Goal: Task Accomplishment & Management: Complete application form

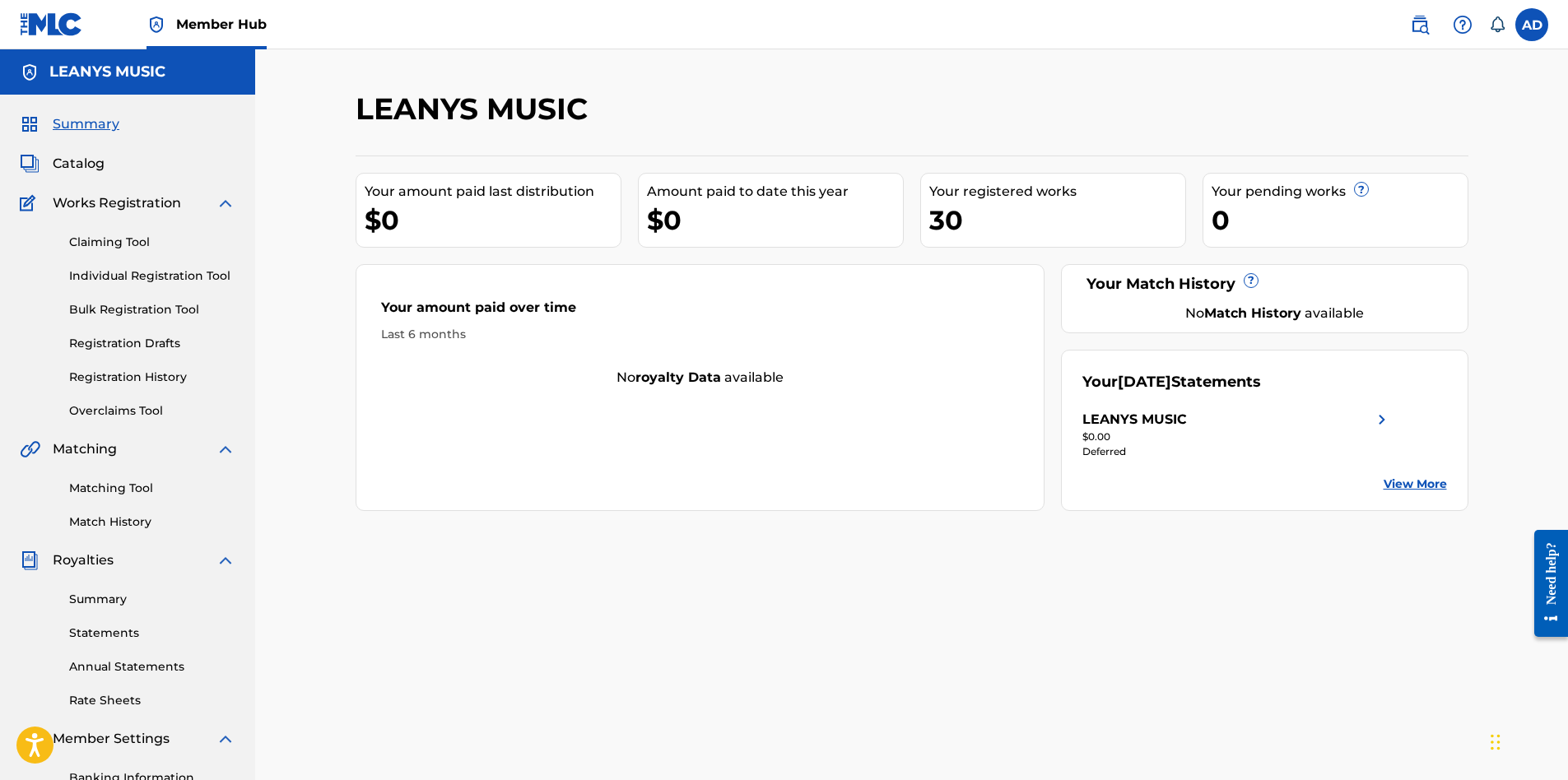
click at [1551, 32] on nav "Member Hub AD AD [PERSON_NAME] [PERSON_NAME][EMAIL_ADDRESS][DOMAIN_NAME] Notifi…" at bounding box center [784, 25] width 1568 height 49
click at [1541, 32] on label at bounding box center [1531, 25] width 33 height 33
click at [1531, 25] on input "AD [PERSON_NAME] [PERSON_NAME][EMAIL_ADDRESS][DOMAIN_NAME] Notification Prefere…" at bounding box center [1531, 25] width 0 height 0
click at [1381, 232] on p "Log out" at bounding box center [1372, 233] width 38 height 15
click at [1531, 25] on input "AD [PERSON_NAME] [PERSON_NAME][EMAIL_ADDRESS][DOMAIN_NAME] Notification Prefere…" at bounding box center [1531, 25] width 0 height 0
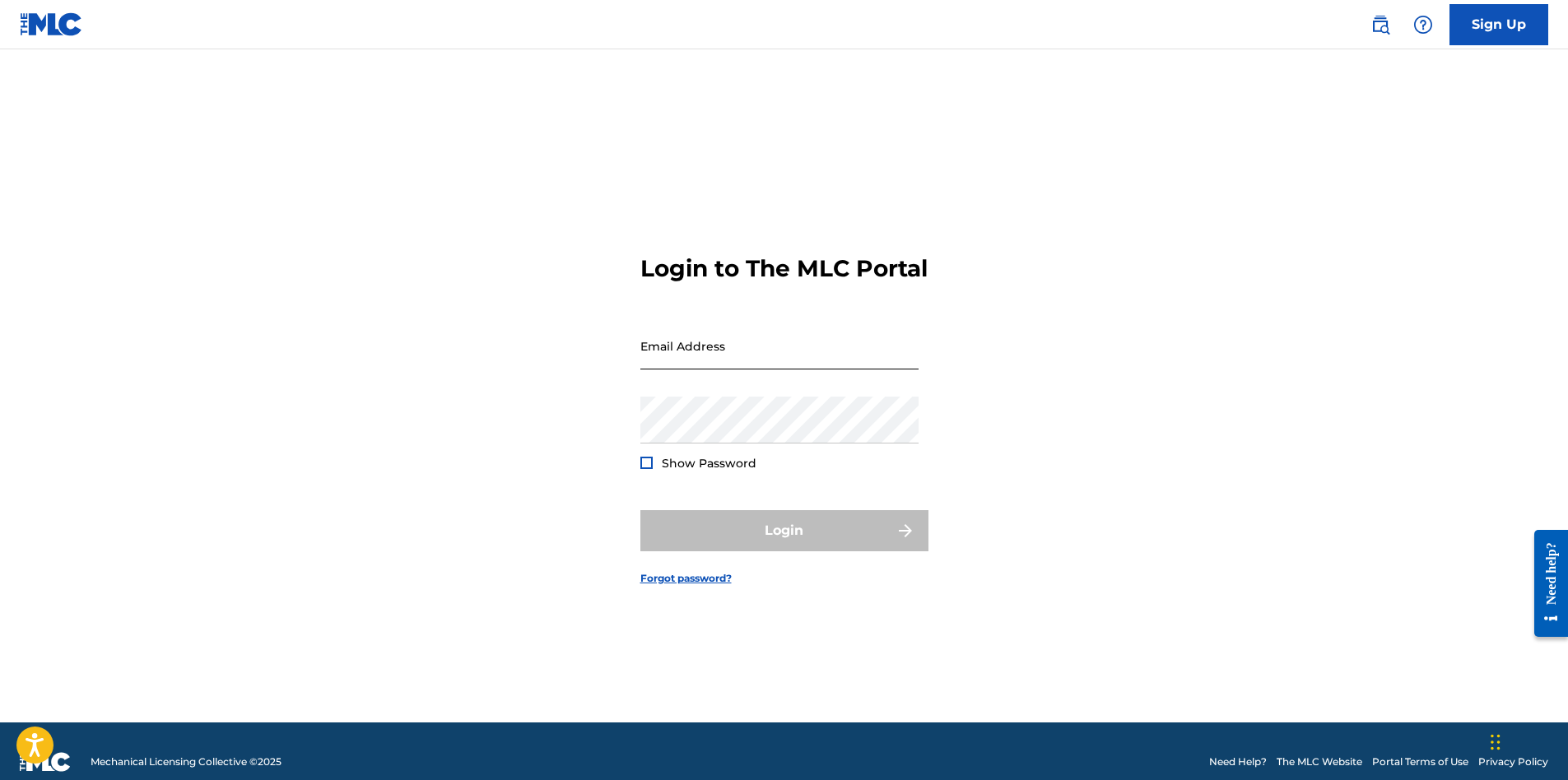
click at [650, 369] on input "Email Address" at bounding box center [779, 346] width 278 height 47
click at [656, 369] on input "Email Address" at bounding box center [779, 346] width 278 height 47
click at [763, 303] on form "Login to The MLC Portal Email Address Password Show Password Login Forgot passw…" at bounding box center [784, 406] width 288 height 632
click at [738, 365] on input "Email Address" at bounding box center [779, 346] width 278 height 47
type input "[EMAIL_ADDRESS][DOMAIN_NAME]"
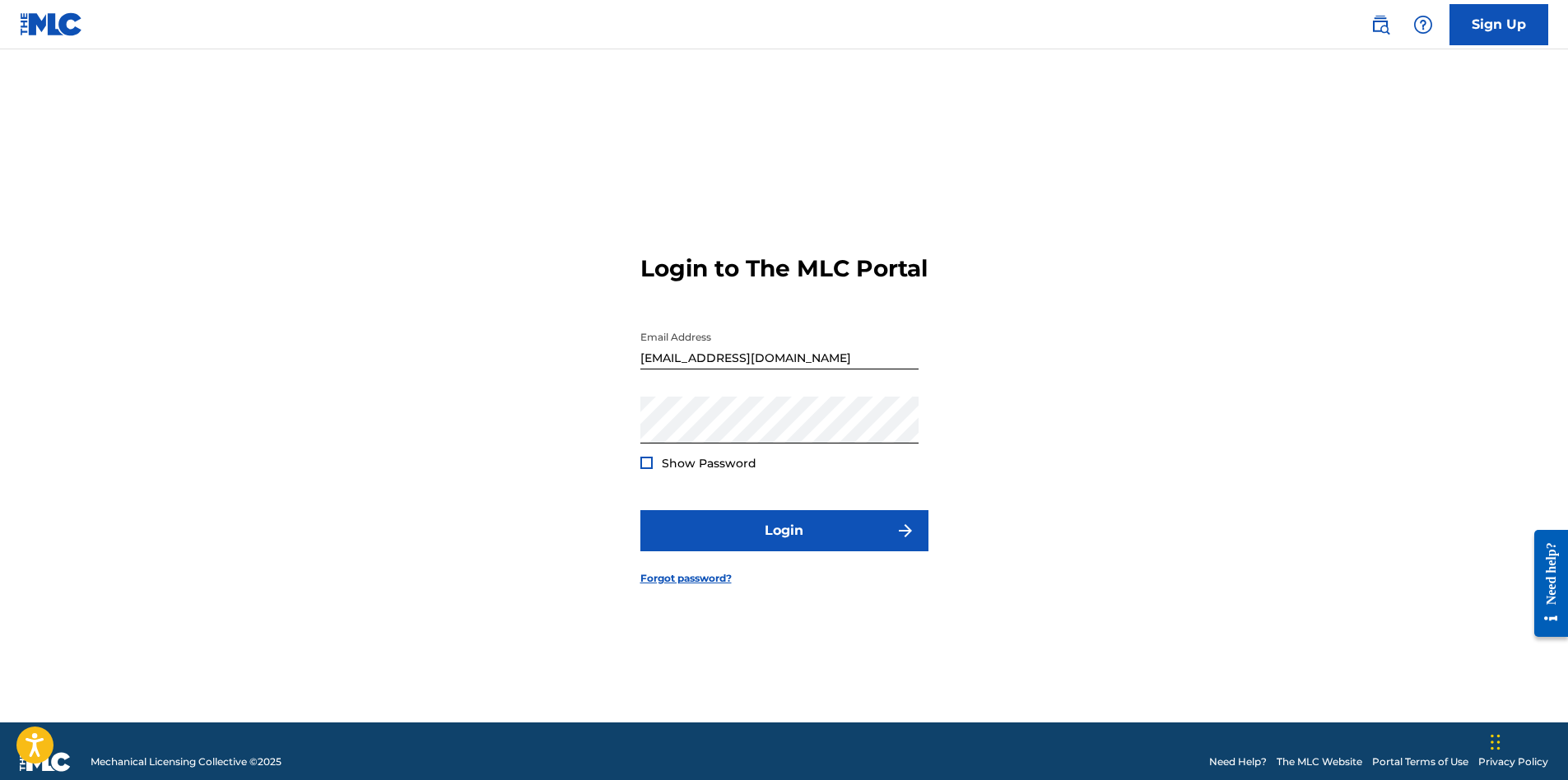
click at [662, 471] on span "Show Password" at bounding box center [709, 464] width 95 height 15
click at [649, 469] on div at bounding box center [646, 464] width 13 height 13
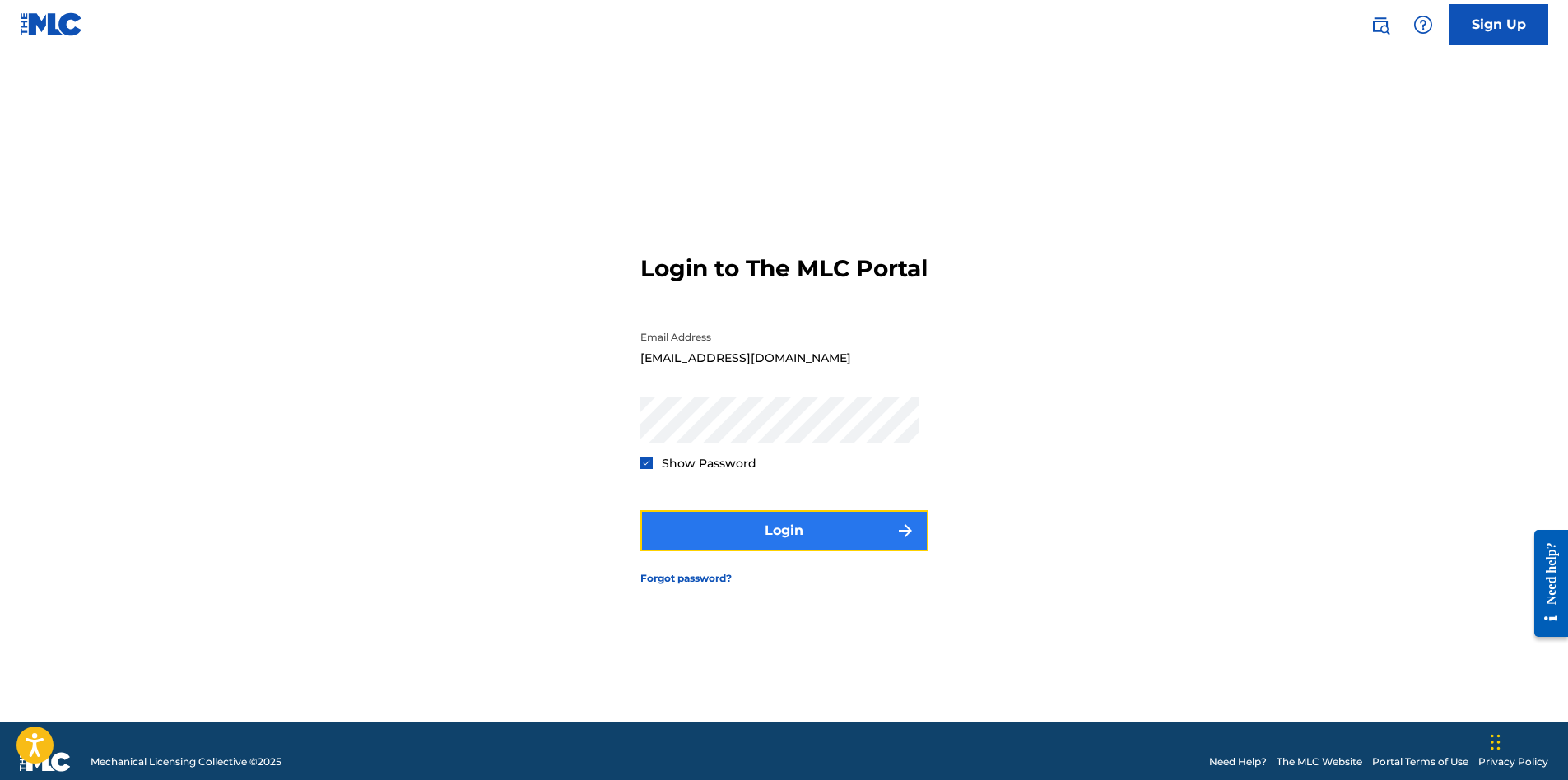
click at [685, 529] on button "Login" at bounding box center [784, 530] width 288 height 41
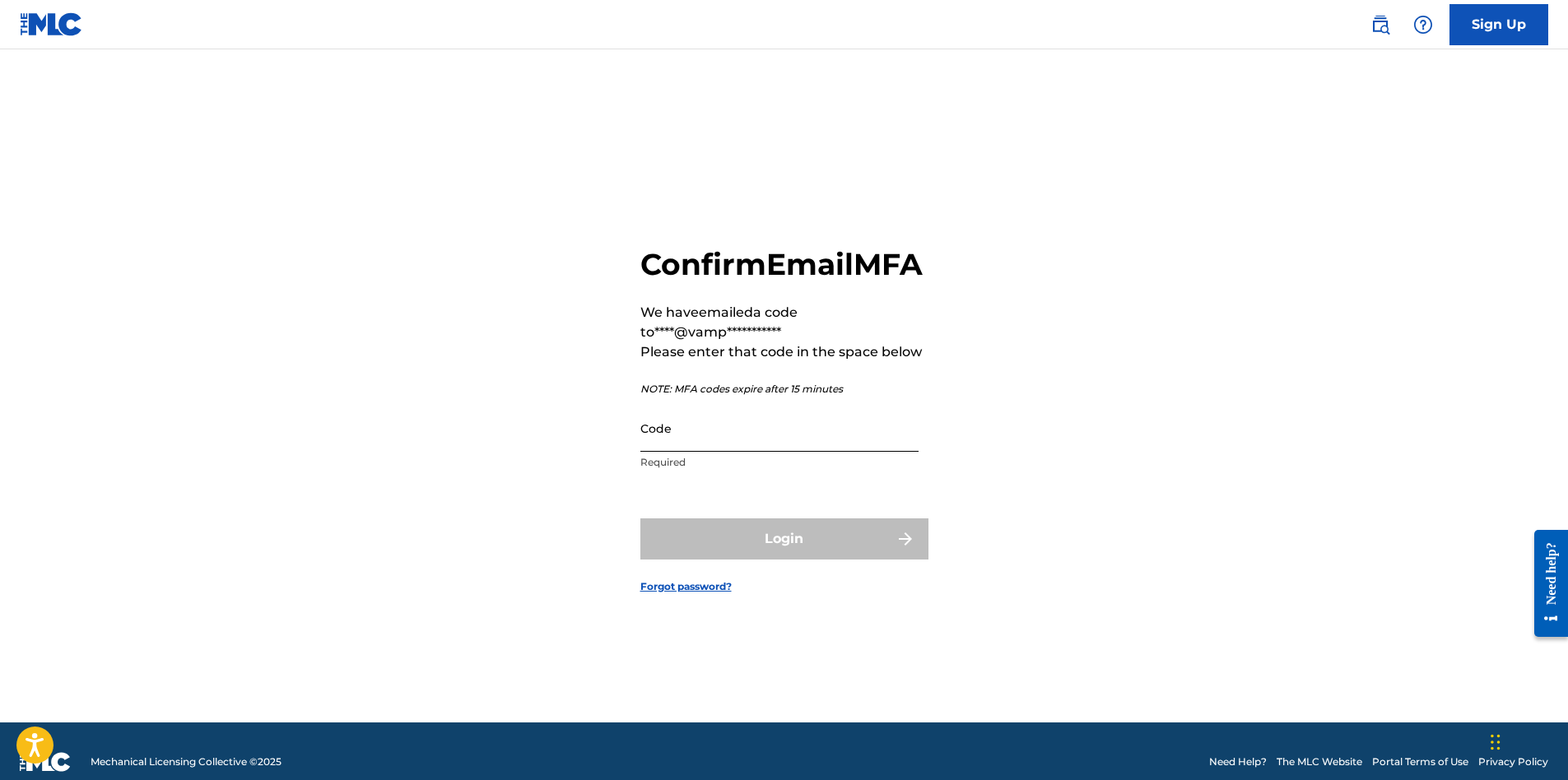
click at [674, 452] on input "Code" at bounding box center [779, 428] width 278 height 47
paste input "468084"
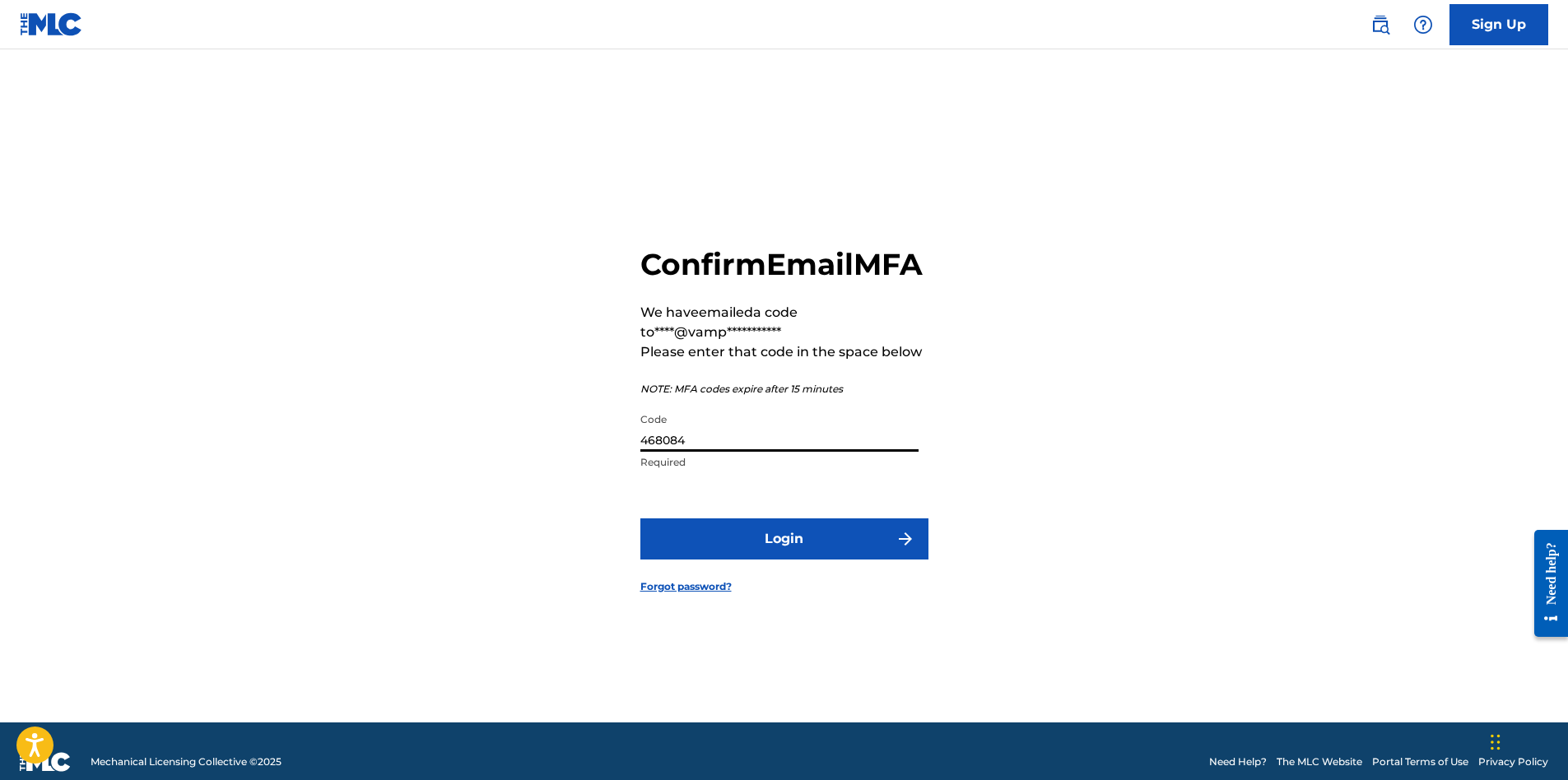
type input "468084"
click at [618, 623] on div "**********" at bounding box center [784, 406] width 1152 height 632
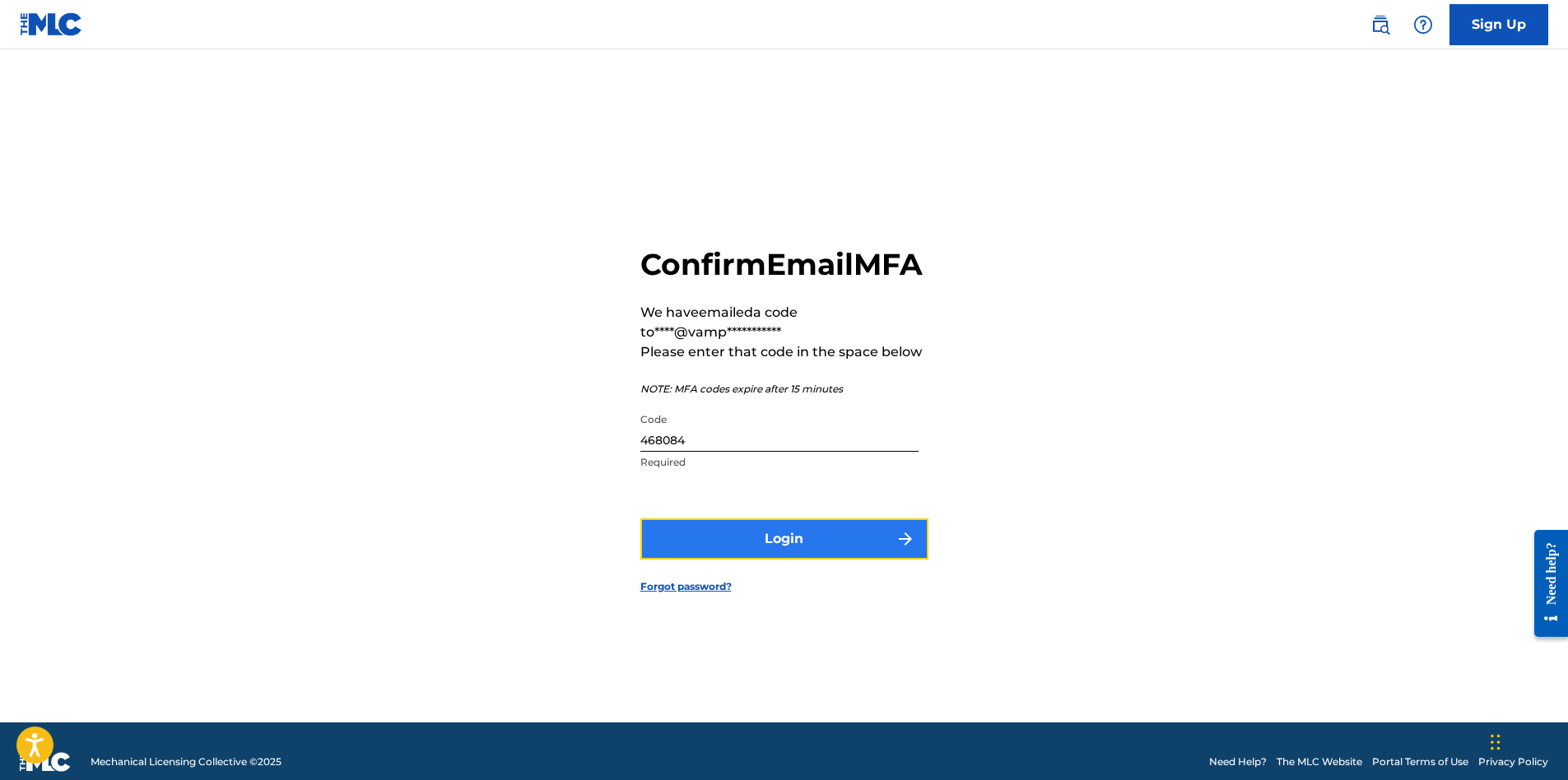
click at [654, 560] on button "Login" at bounding box center [784, 539] width 288 height 41
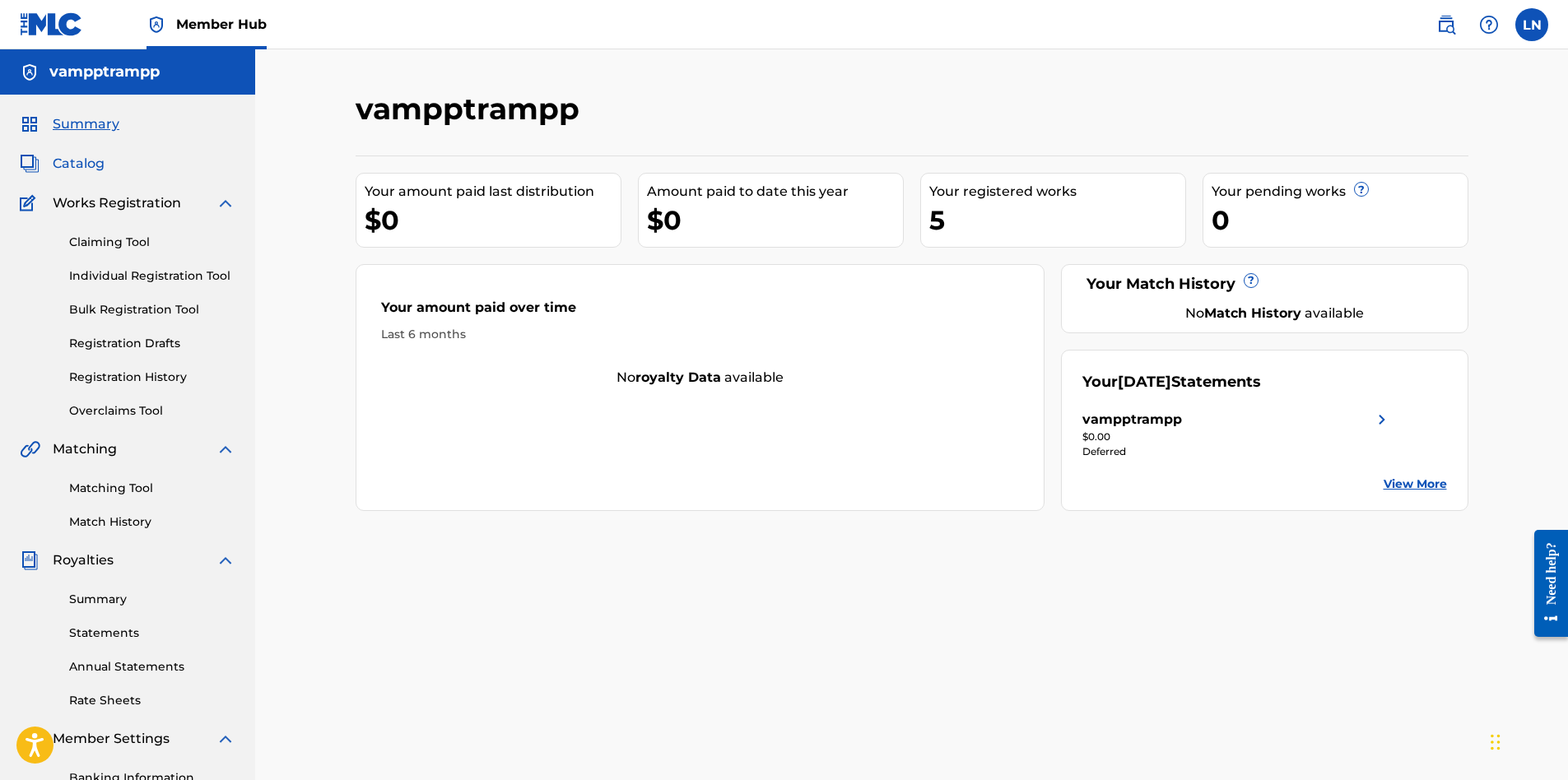
click at [85, 155] on span "Catalog" at bounding box center [79, 164] width 52 height 20
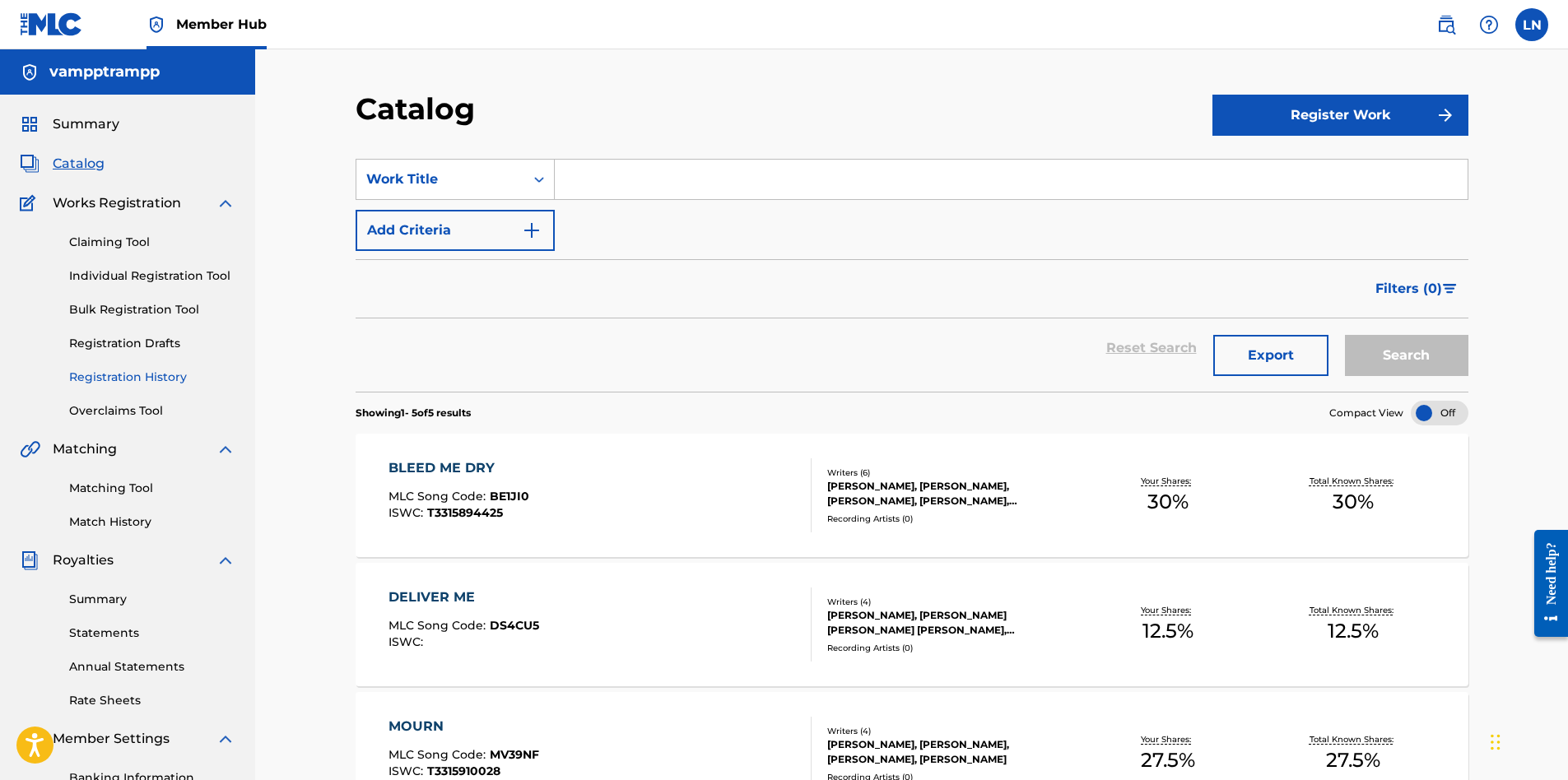
click at [133, 369] on link "Registration History" at bounding box center [153, 377] width 166 height 17
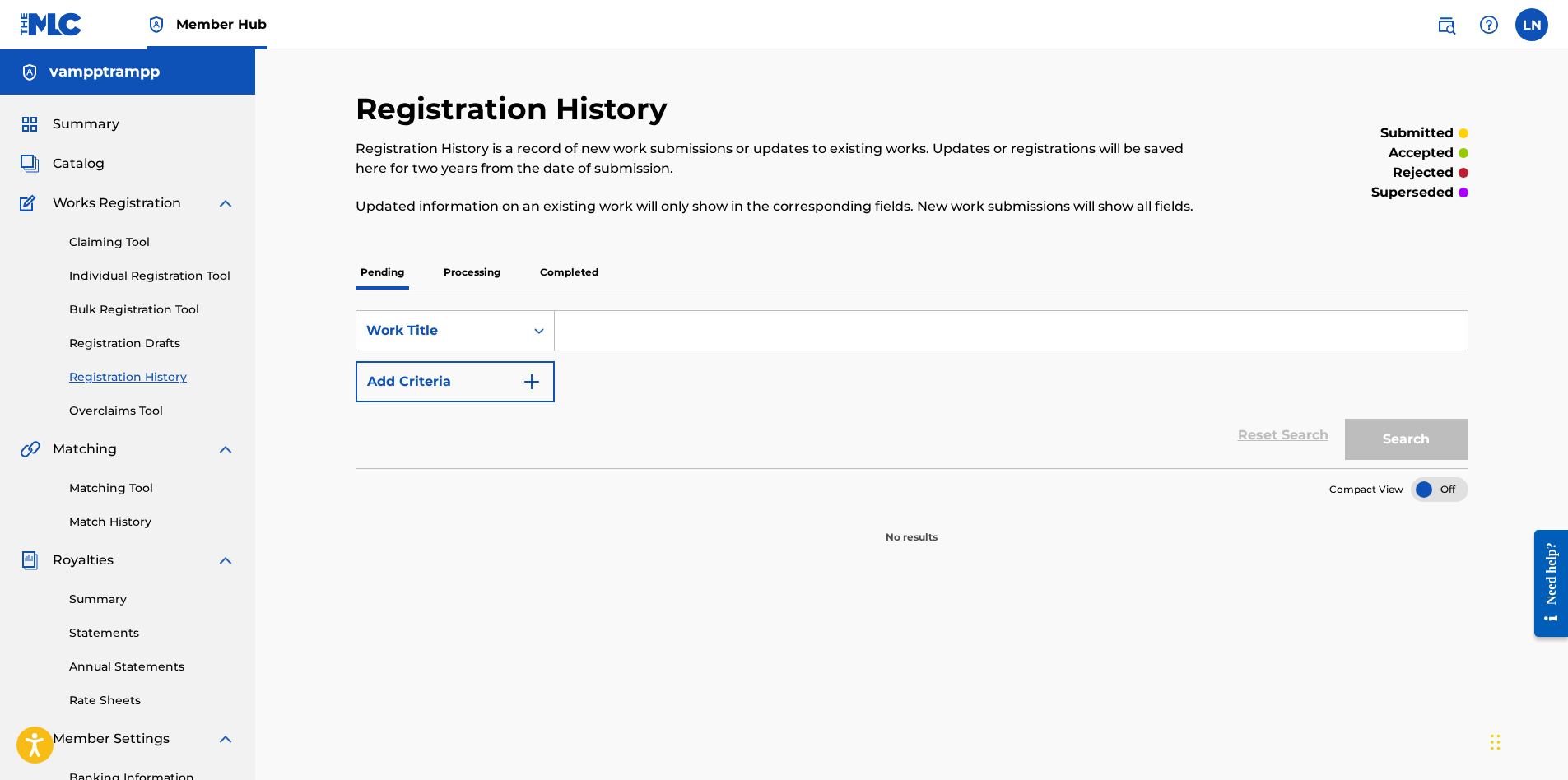
click at [549, 283] on p "Completed" at bounding box center [569, 272] width 69 height 35
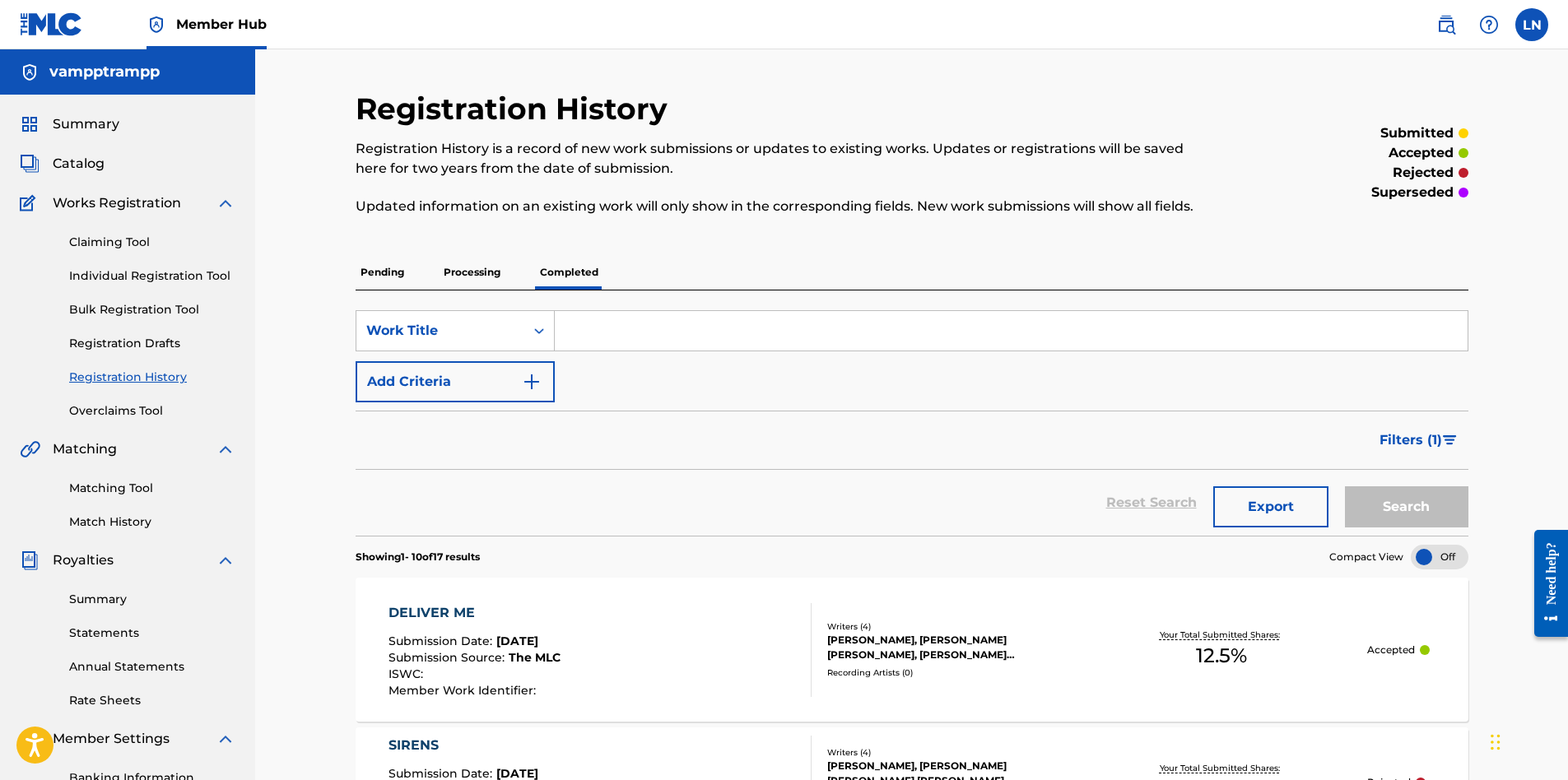
scroll to position [540, 0]
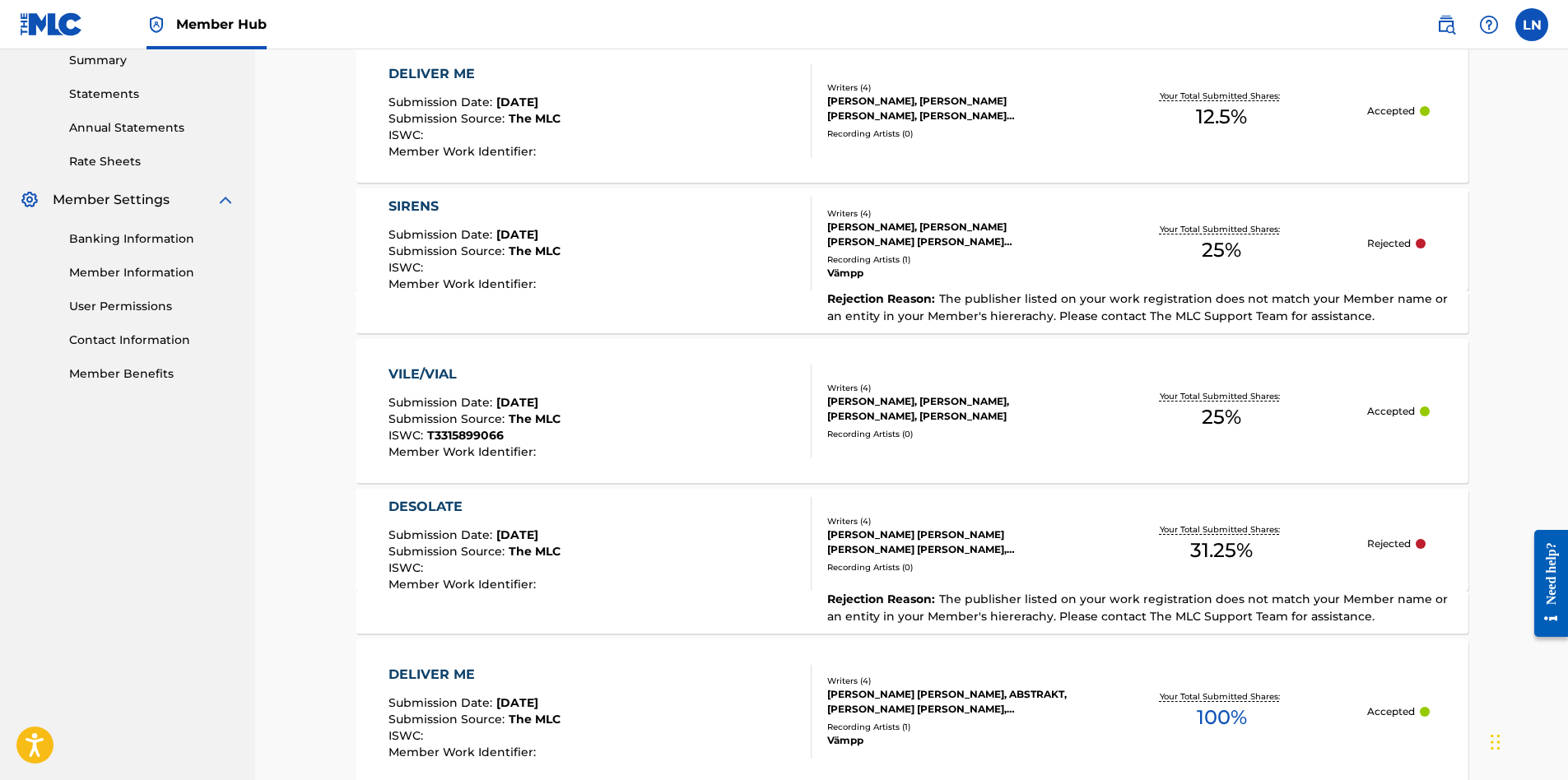
click at [966, 565] on div "Recording Artists ( 0 )" at bounding box center [952, 568] width 249 height 13
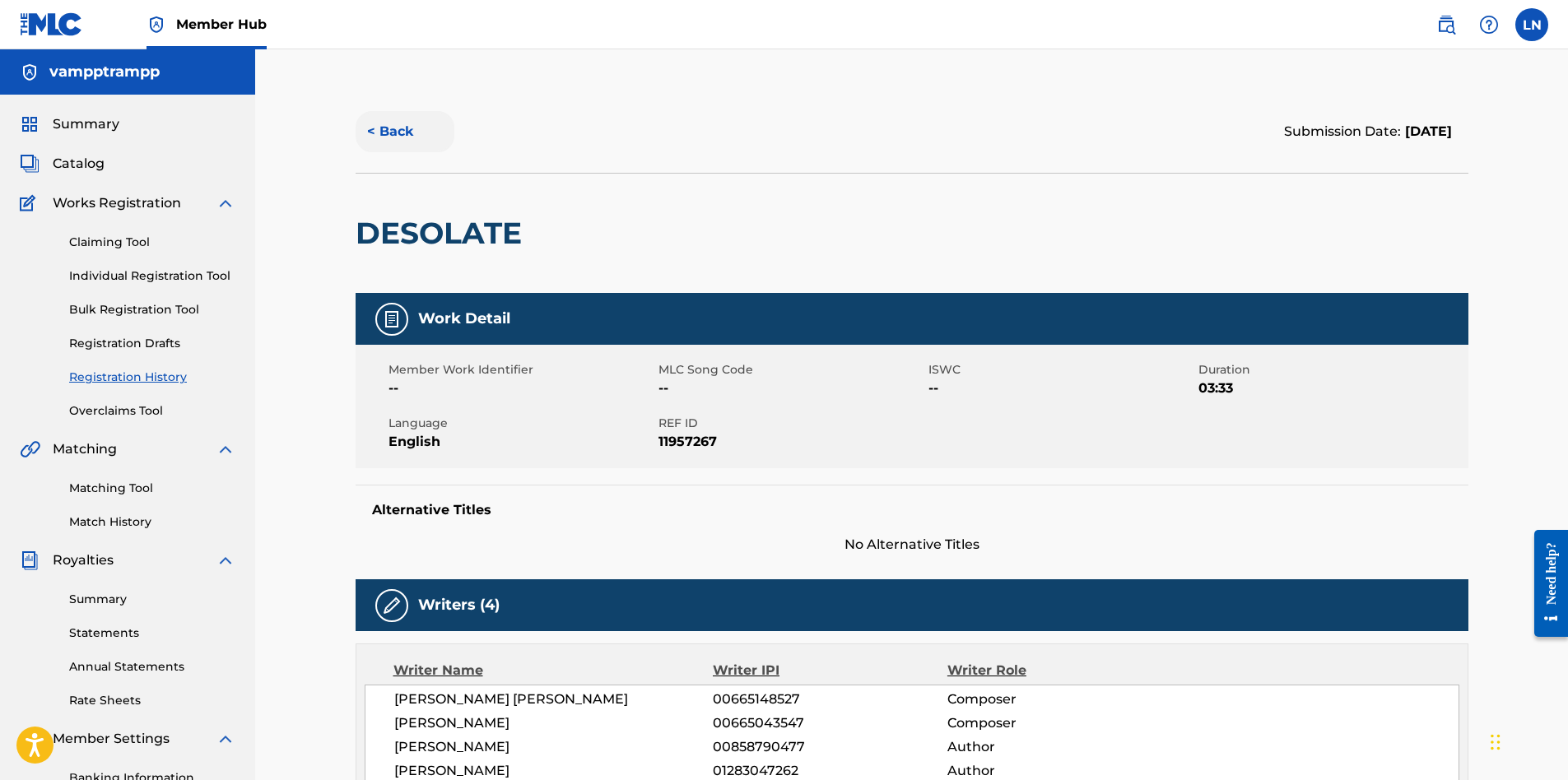
click at [400, 118] on button "< Back" at bounding box center [405, 132] width 99 height 41
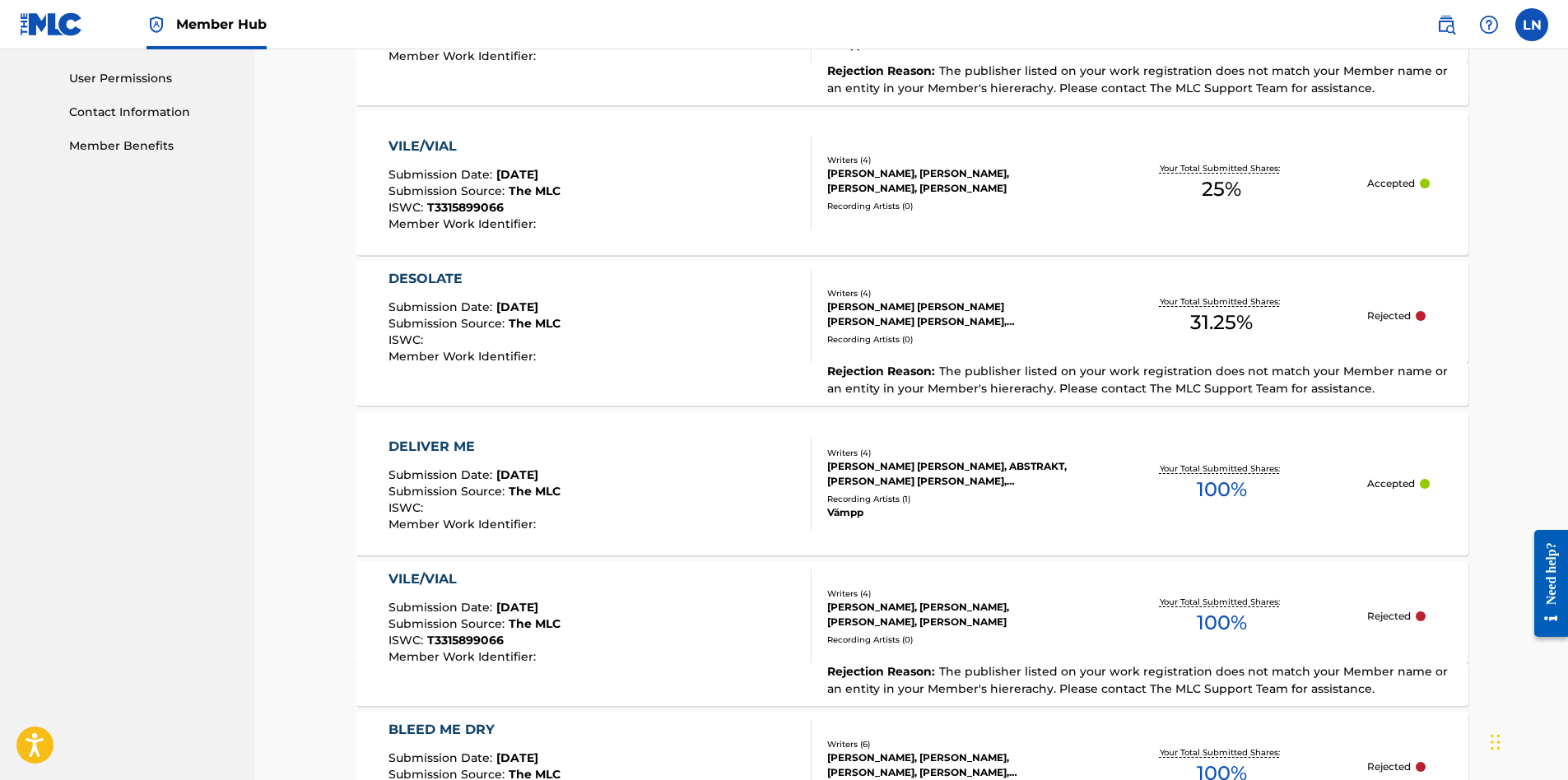
scroll to position [1053, 0]
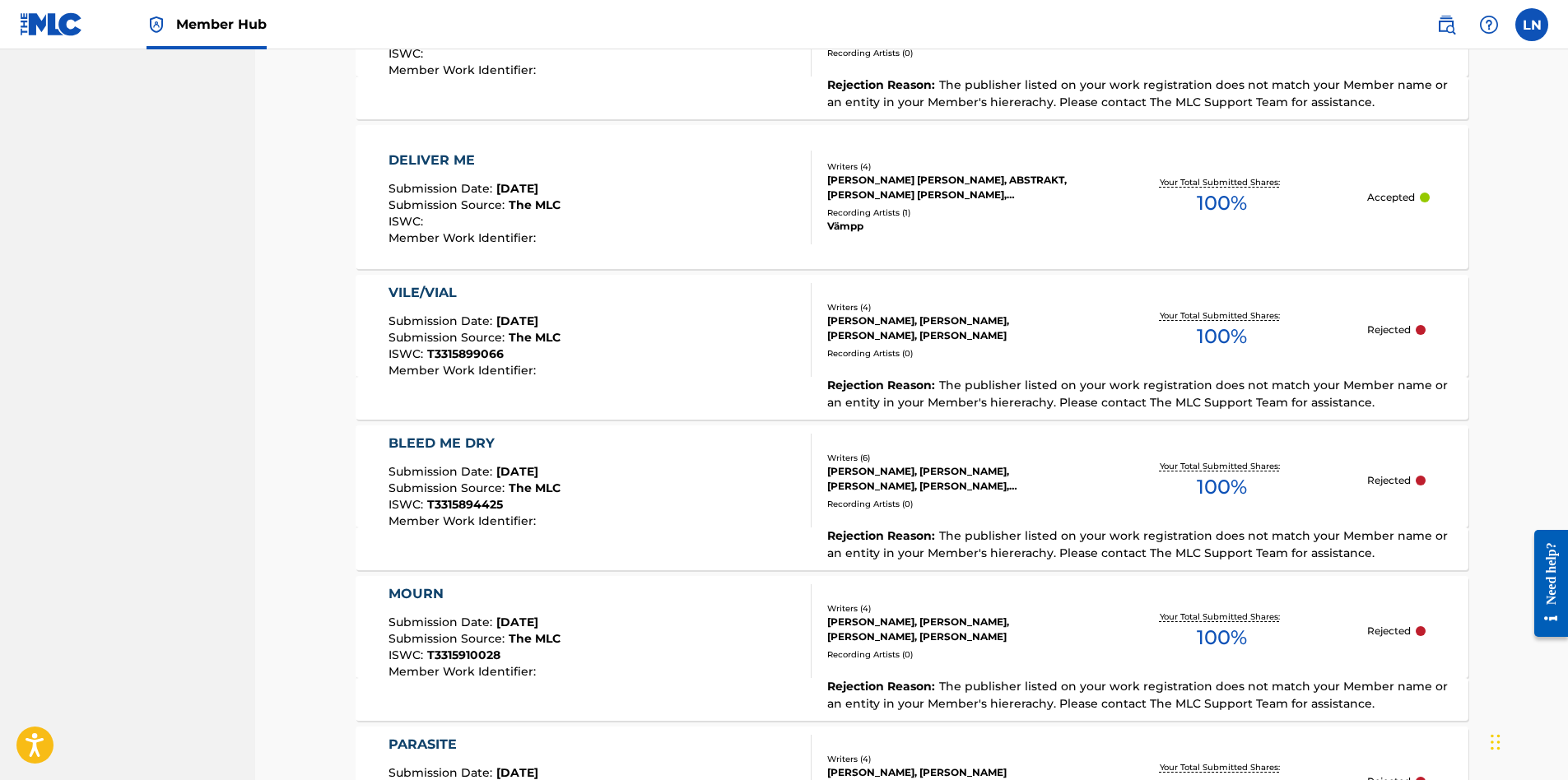
click at [960, 504] on div "Recording Artists ( 0 )" at bounding box center [952, 505] width 249 height 13
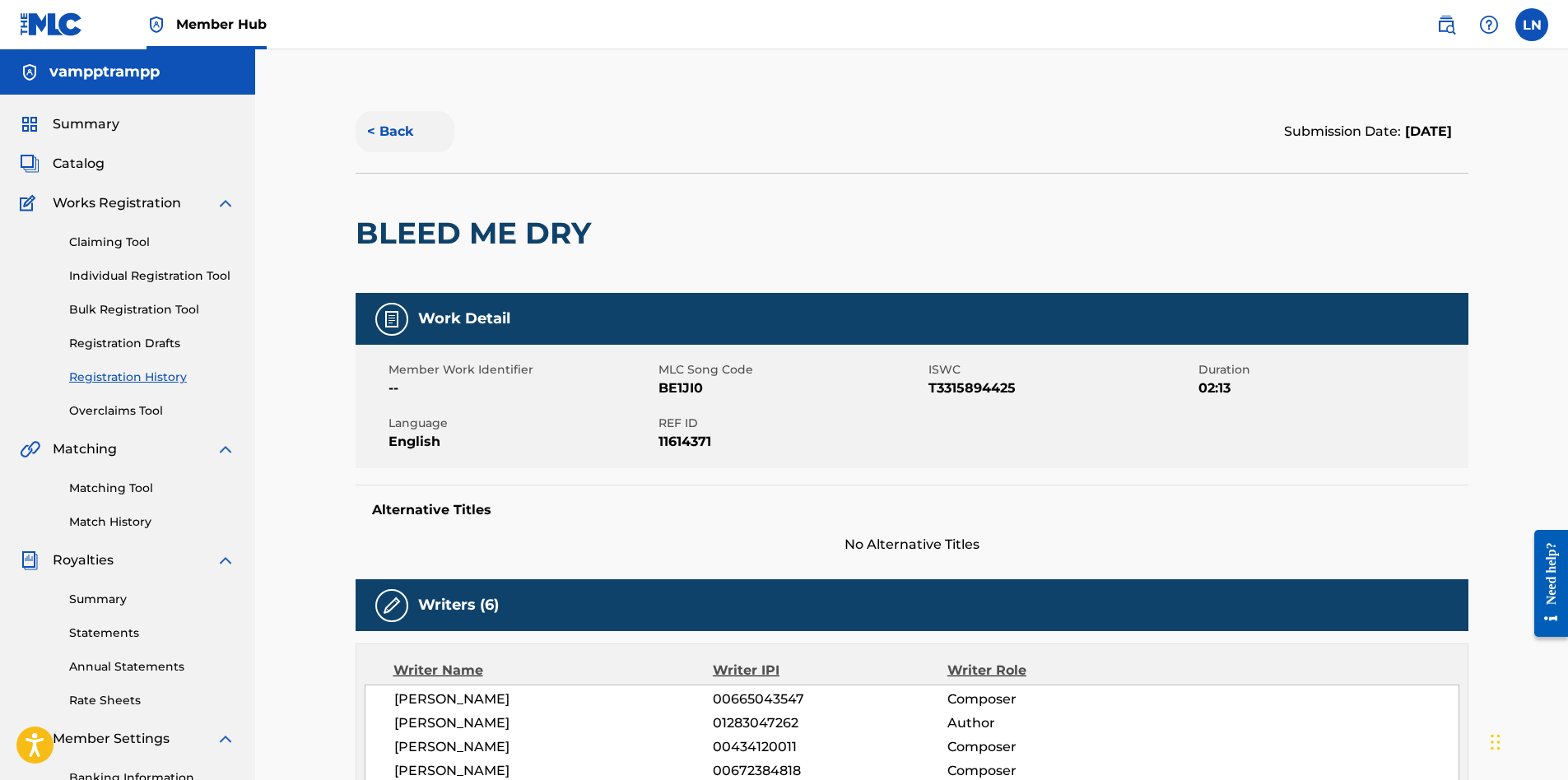
click at [411, 132] on button "< Back" at bounding box center [405, 132] width 99 height 41
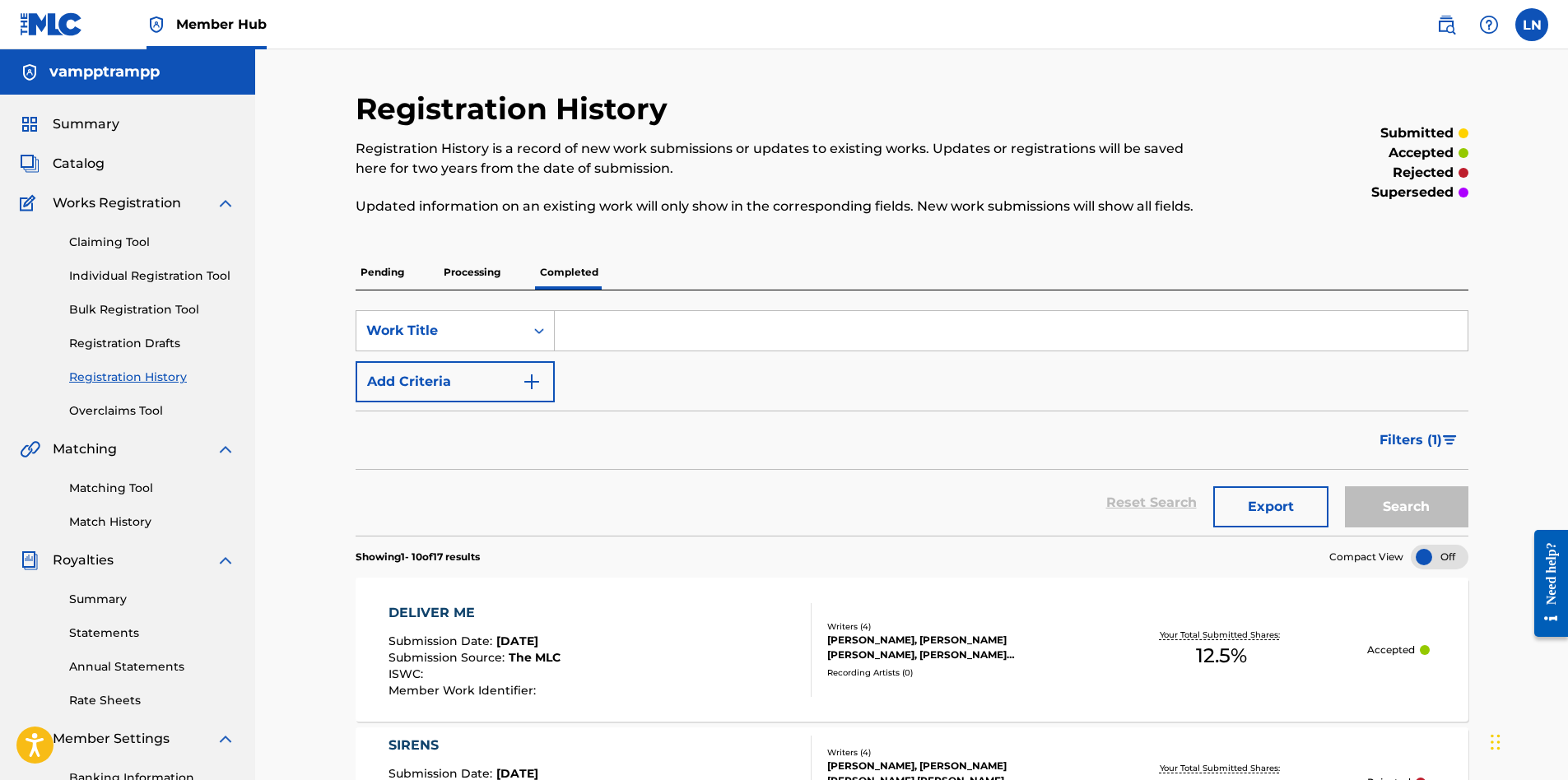
click at [471, 232] on div "Registration History Registration History is a record of new work submissions o…" at bounding box center [784, 163] width 857 height 144
click at [470, 263] on p "Processing" at bounding box center [472, 272] width 67 height 35
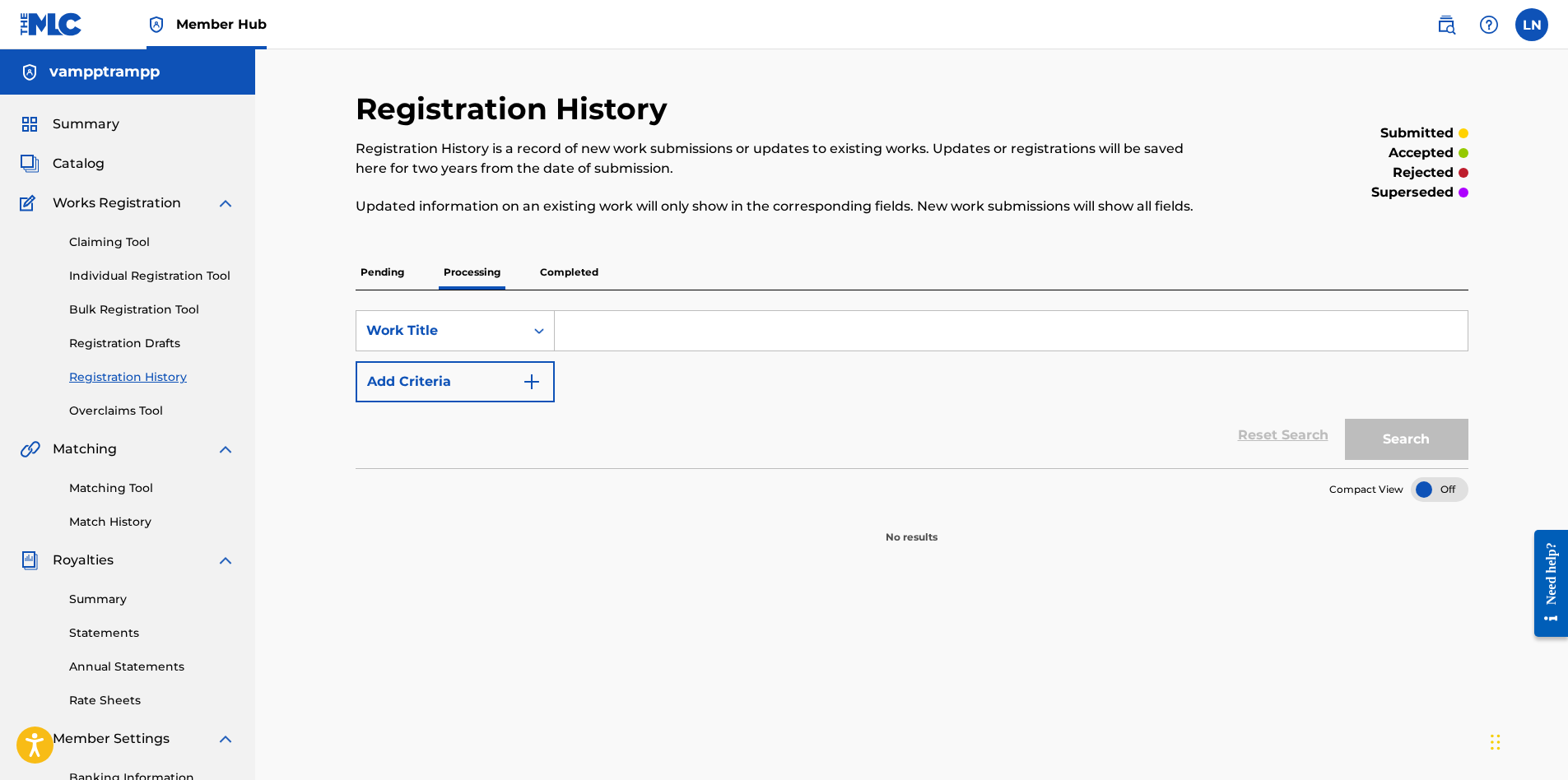
click at [426, 272] on div "Pending Processing Completed" at bounding box center [912, 272] width 1113 height 35
click at [415, 278] on div "Pending Processing Completed" at bounding box center [912, 272] width 1113 height 35
click at [388, 276] on p "Pending" at bounding box center [382, 272] width 54 height 35
click at [129, 414] on link "Overclaims Tool" at bounding box center [153, 411] width 166 height 17
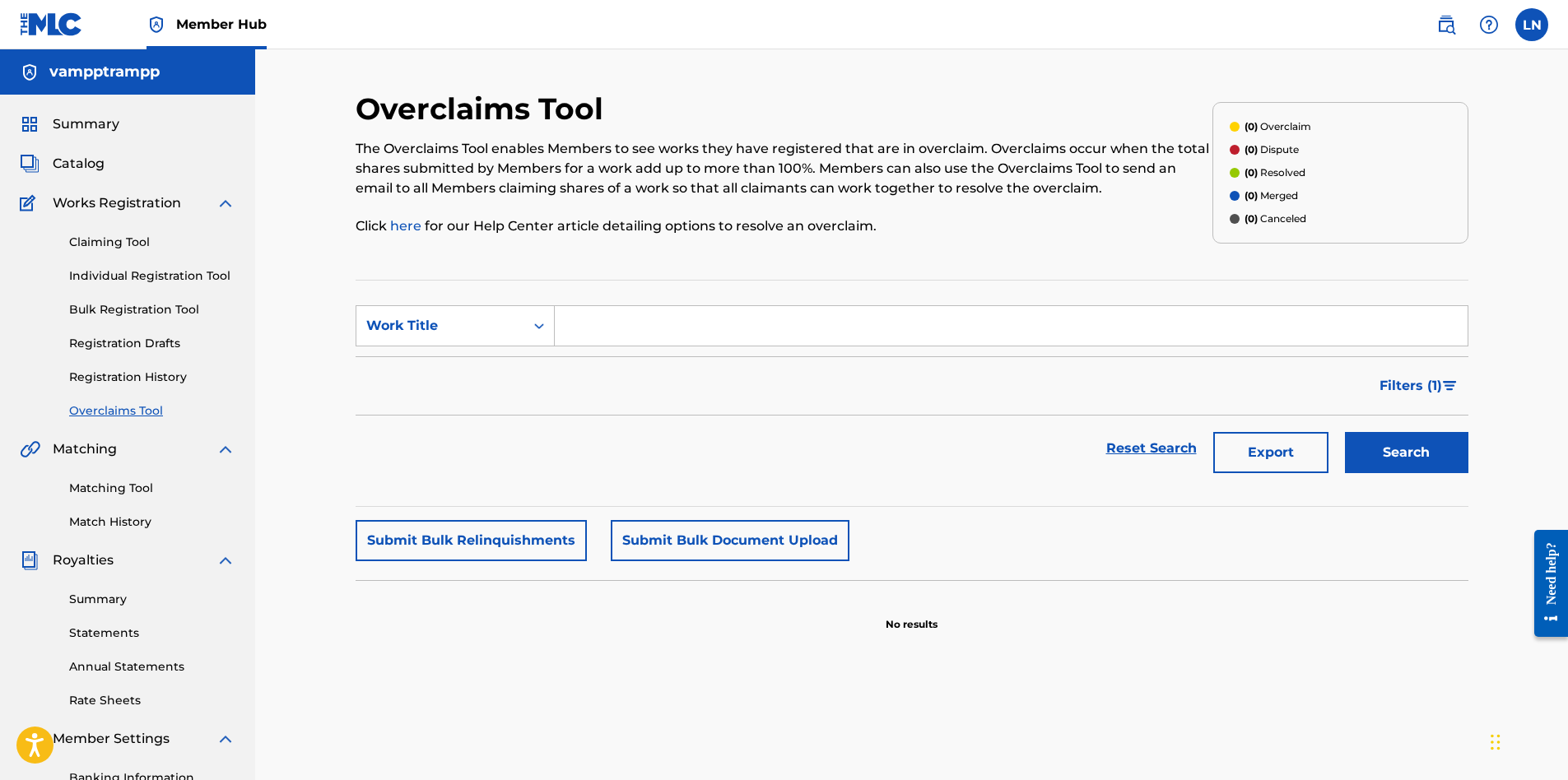
click at [153, 334] on div "Claiming Tool Individual Registration Tool Bulk Registration Tool Registration …" at bounding box center [128, 316] width 216 height 207
click at [151, 344] on link "Registration Drafts" at bounding box center [153, 343] width 166 height 17
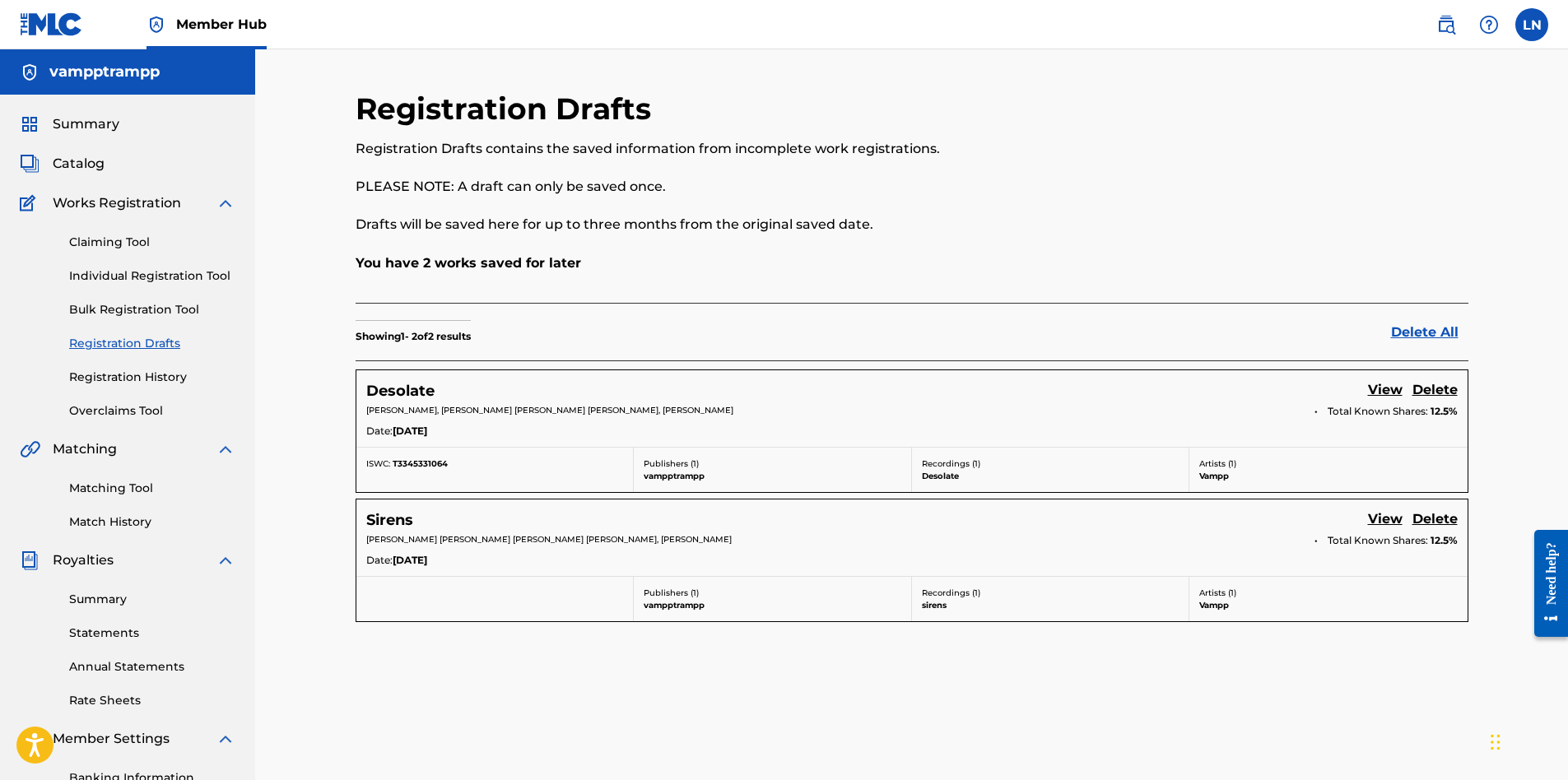
click at [97, 202] on span "Works Registration" at bounding box center [117, 204] width 128 height 20
click at [65, 154] on span "Catalog" at bounding box center [79, 164] width 52 height 20
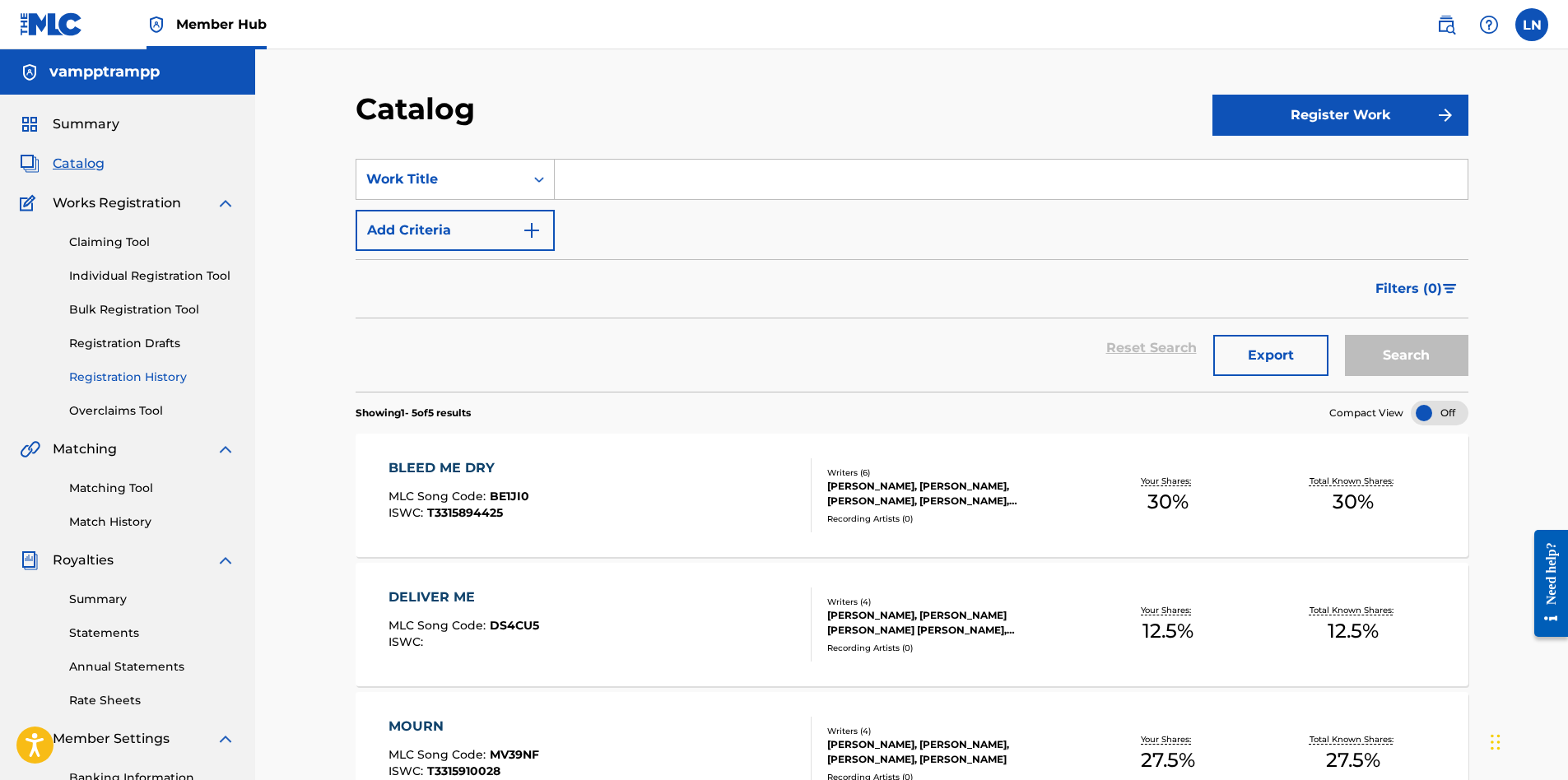
click at [120, 369] on link "Registration History" at bounding box center [153, 377] width 166 height 17
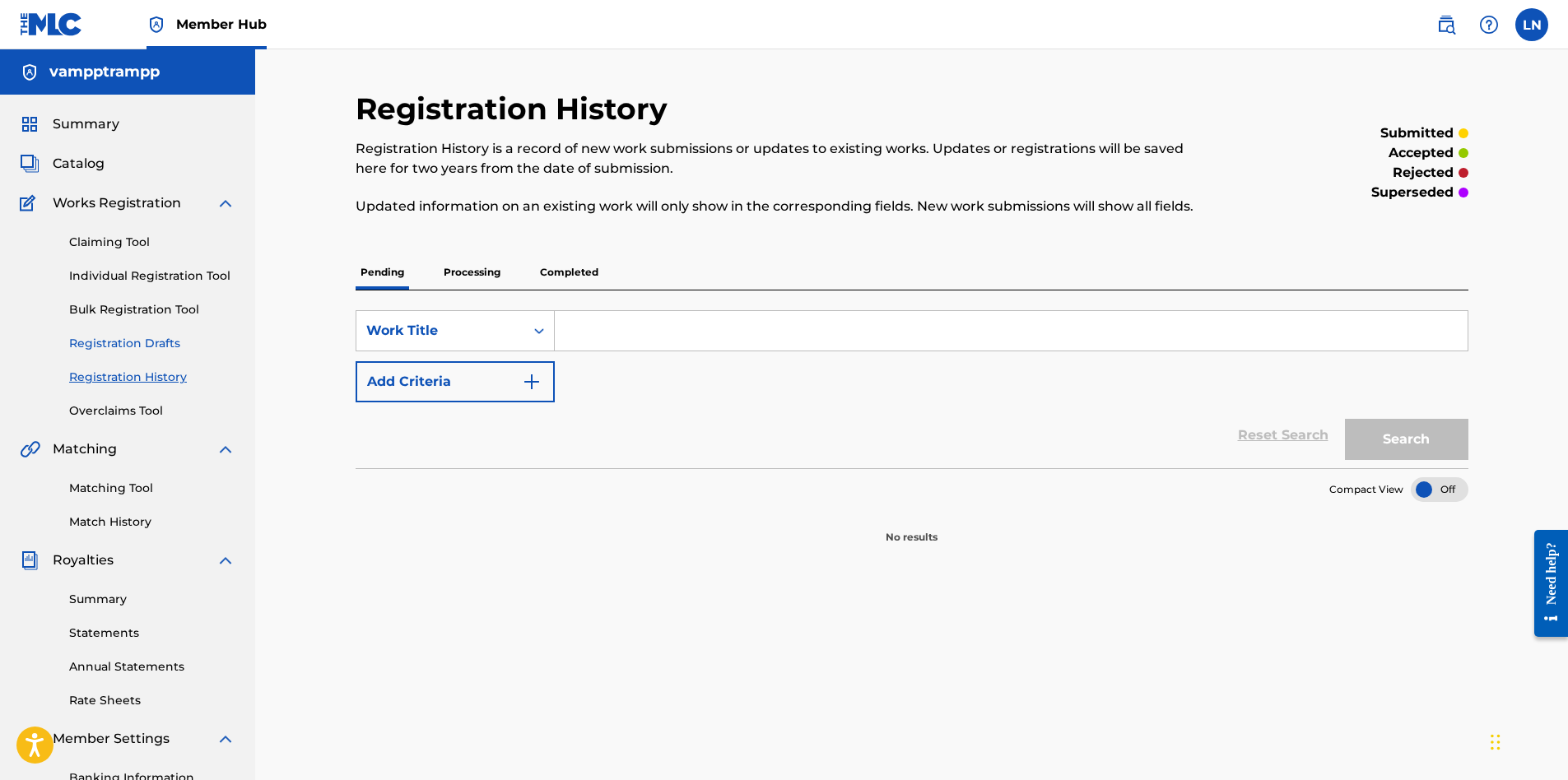
click at [131, 343] on link "Registration Drafts" at bounding box center [153, 343] width 166 height 17
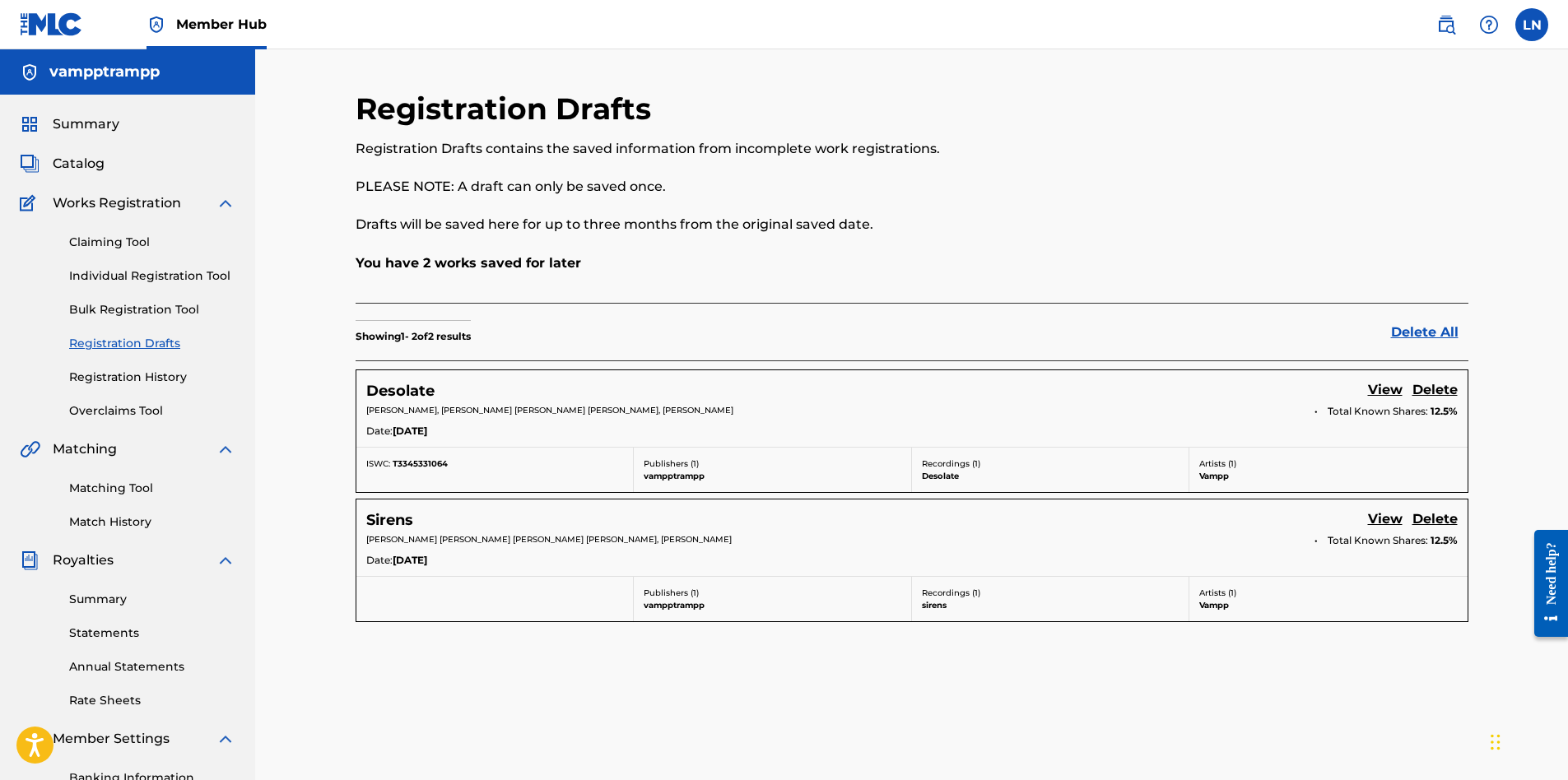
click at [1350, 454] on div "Artists ( 1 ) Vampp" at bounding box center [1328, 470] width 278 height 45
click at [1373, 387] on link "View" at bounding box center [1385, 391] width 35 height 22
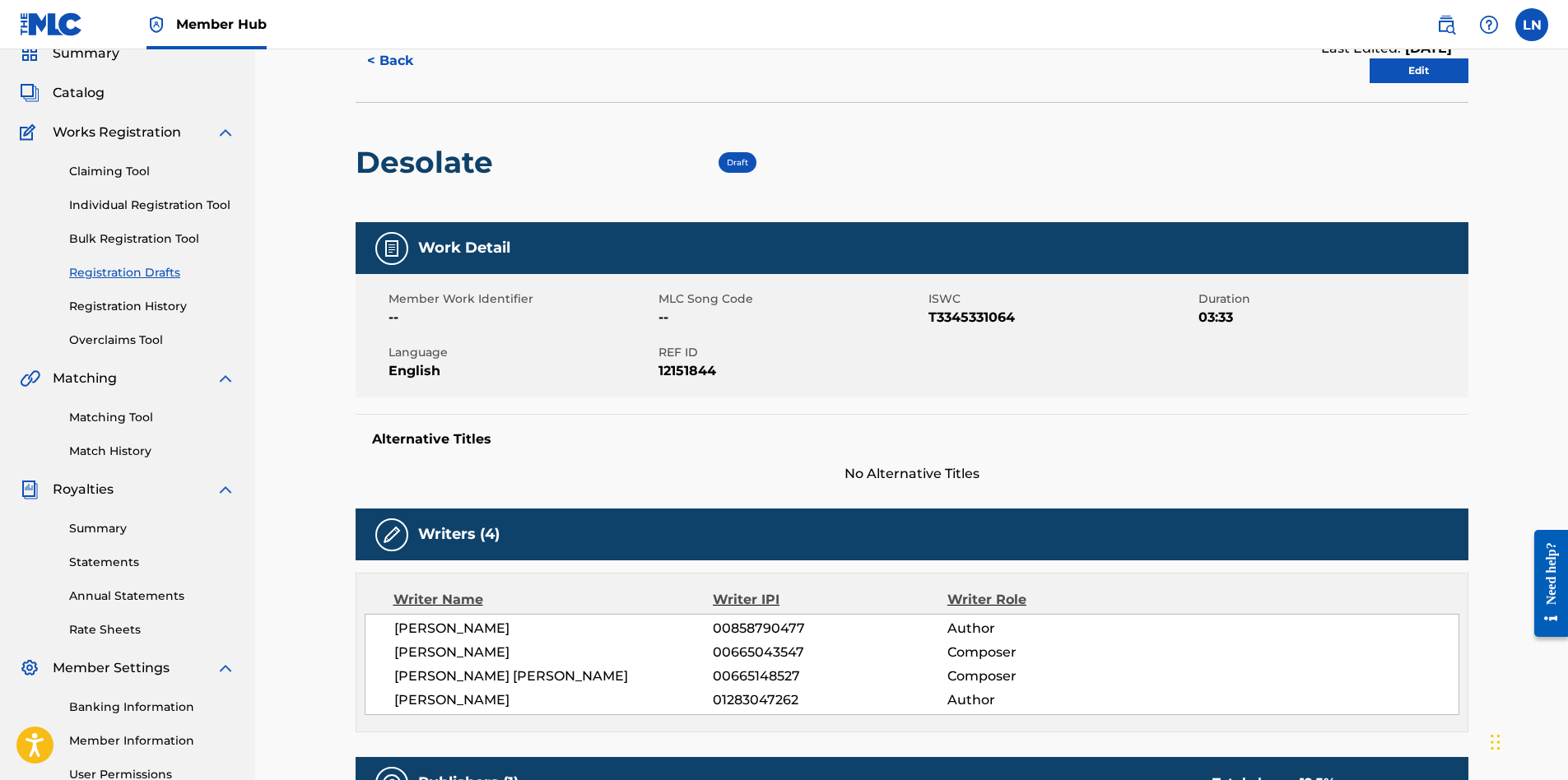
scroll to position [60, 0]
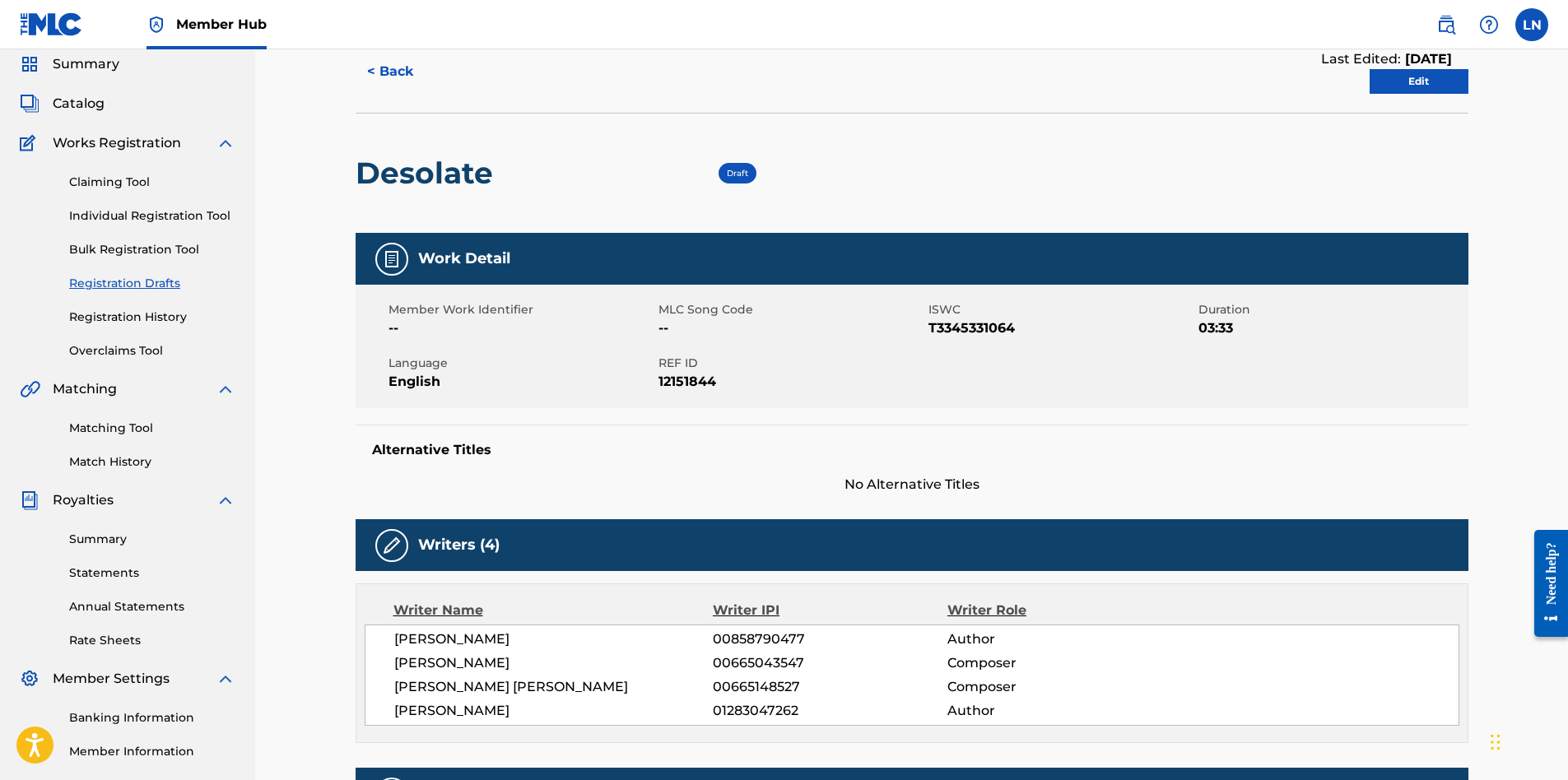
click at [1414, 94] on div "< Back Last Edited: [DATE] Edit" at bounding box center [912, 71] width 1113 height 82
click at [1417, 80] on link "Edit" at bounding box center [1419, 81] width 99 height 25
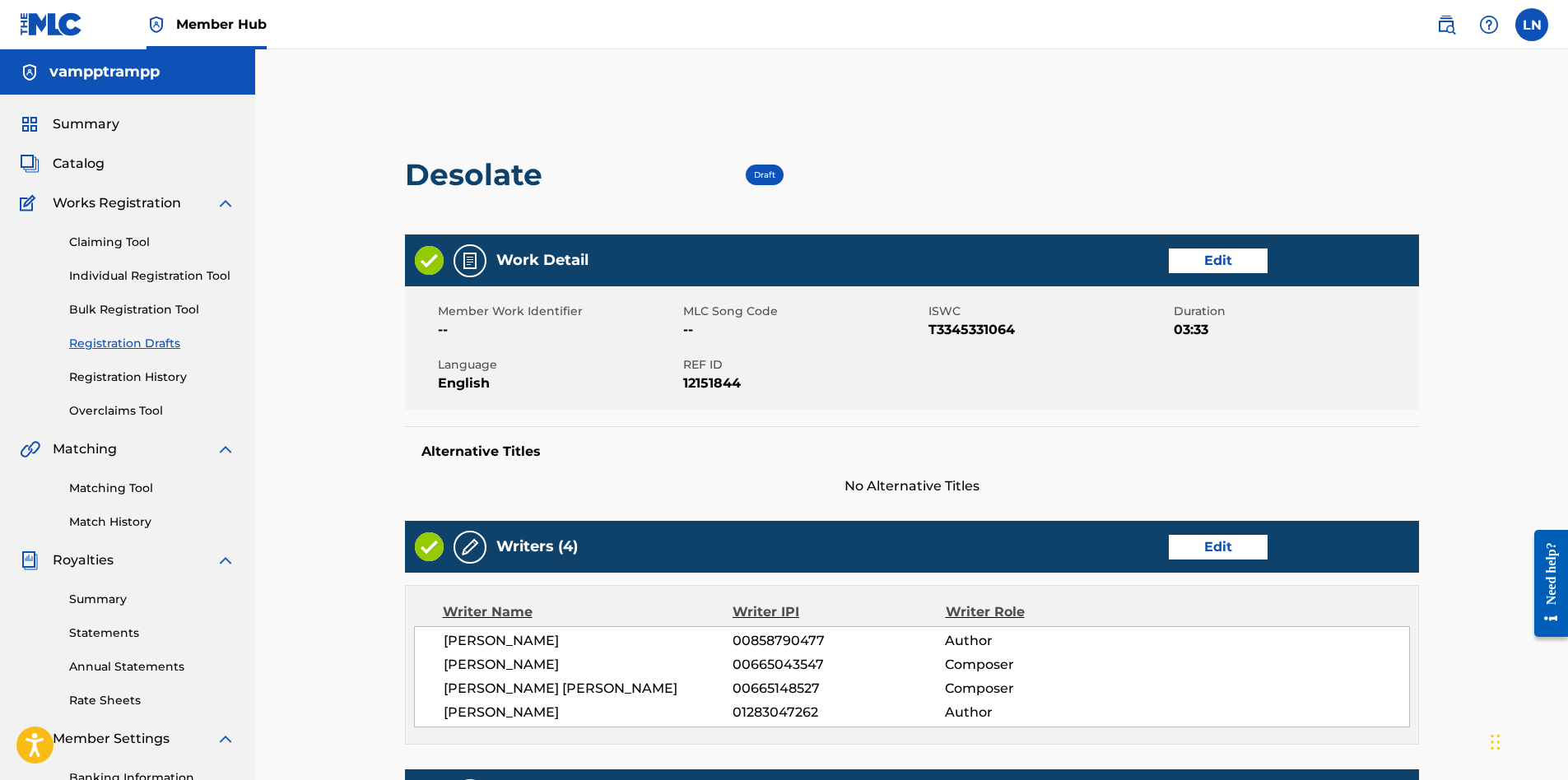
scroll to position [528, 0]
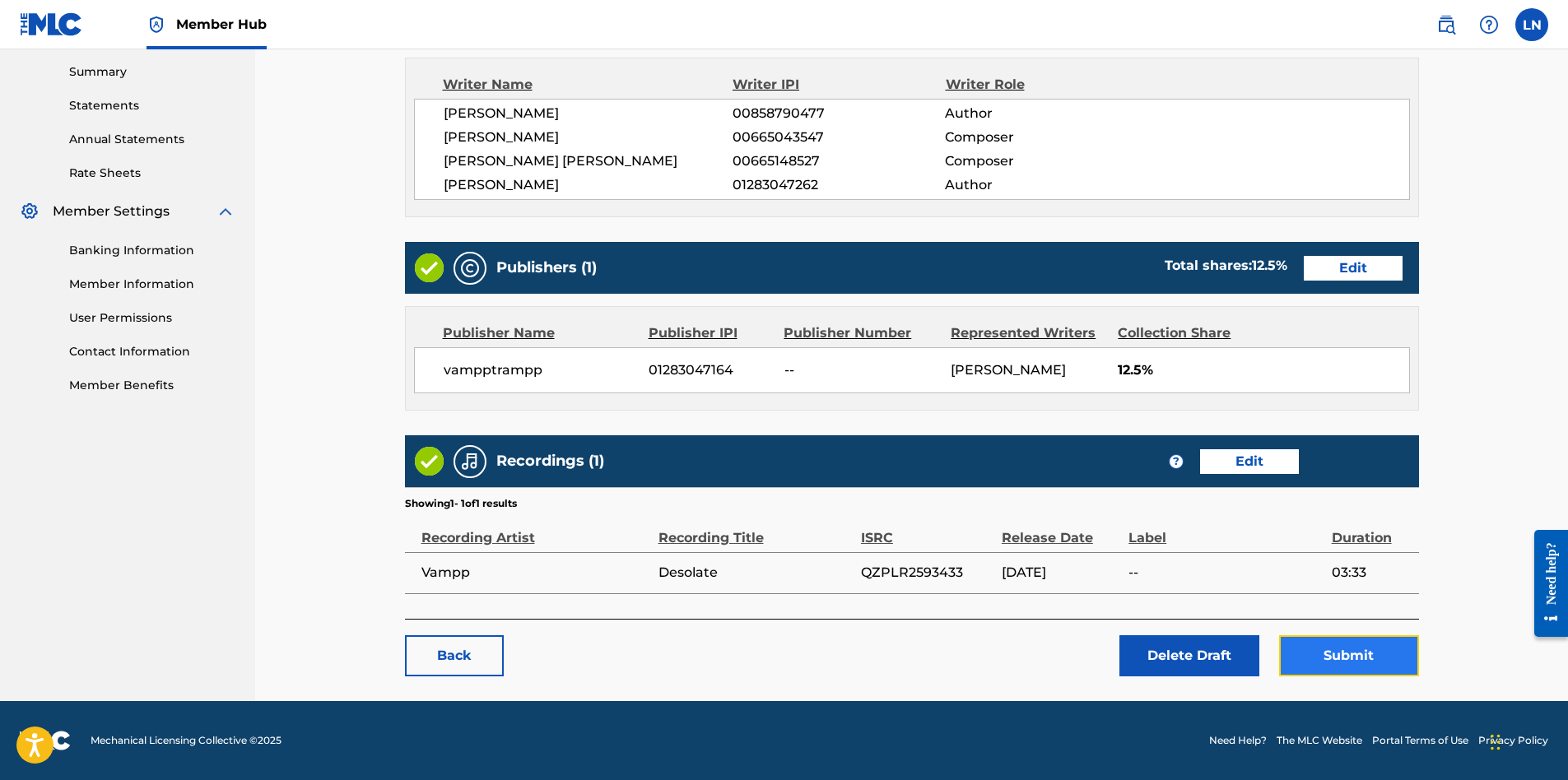
click at [1367, 654] on button "Submit" at bounding box center [1349, 656] width 140 height 41
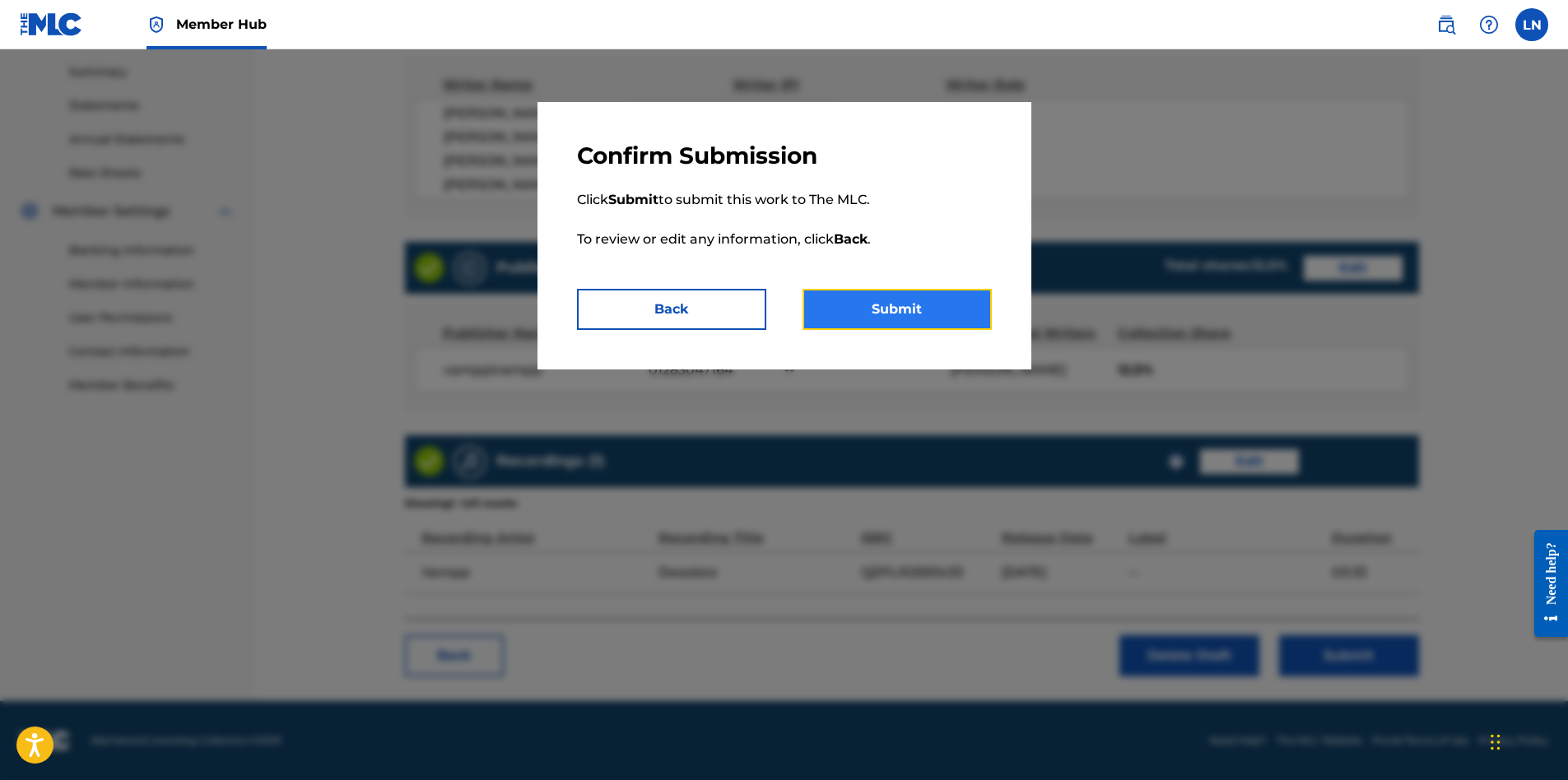
click at [913, 318] on button "Submit" at bounding box center [897, 309] width 189 height 41
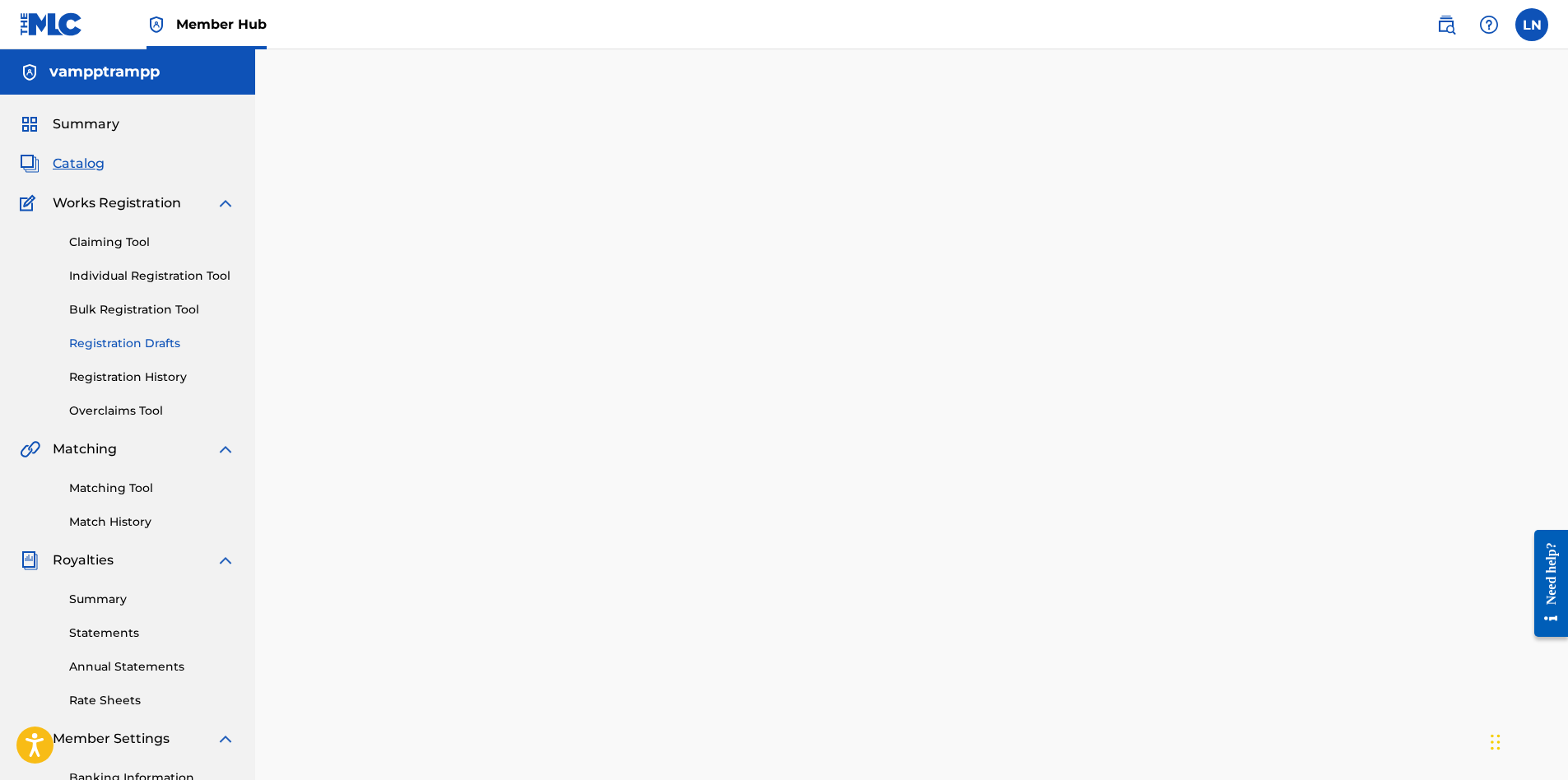
click at [110, 342] on link "Registration Drafts" at bounding box center [153, 343] width 166 height 17
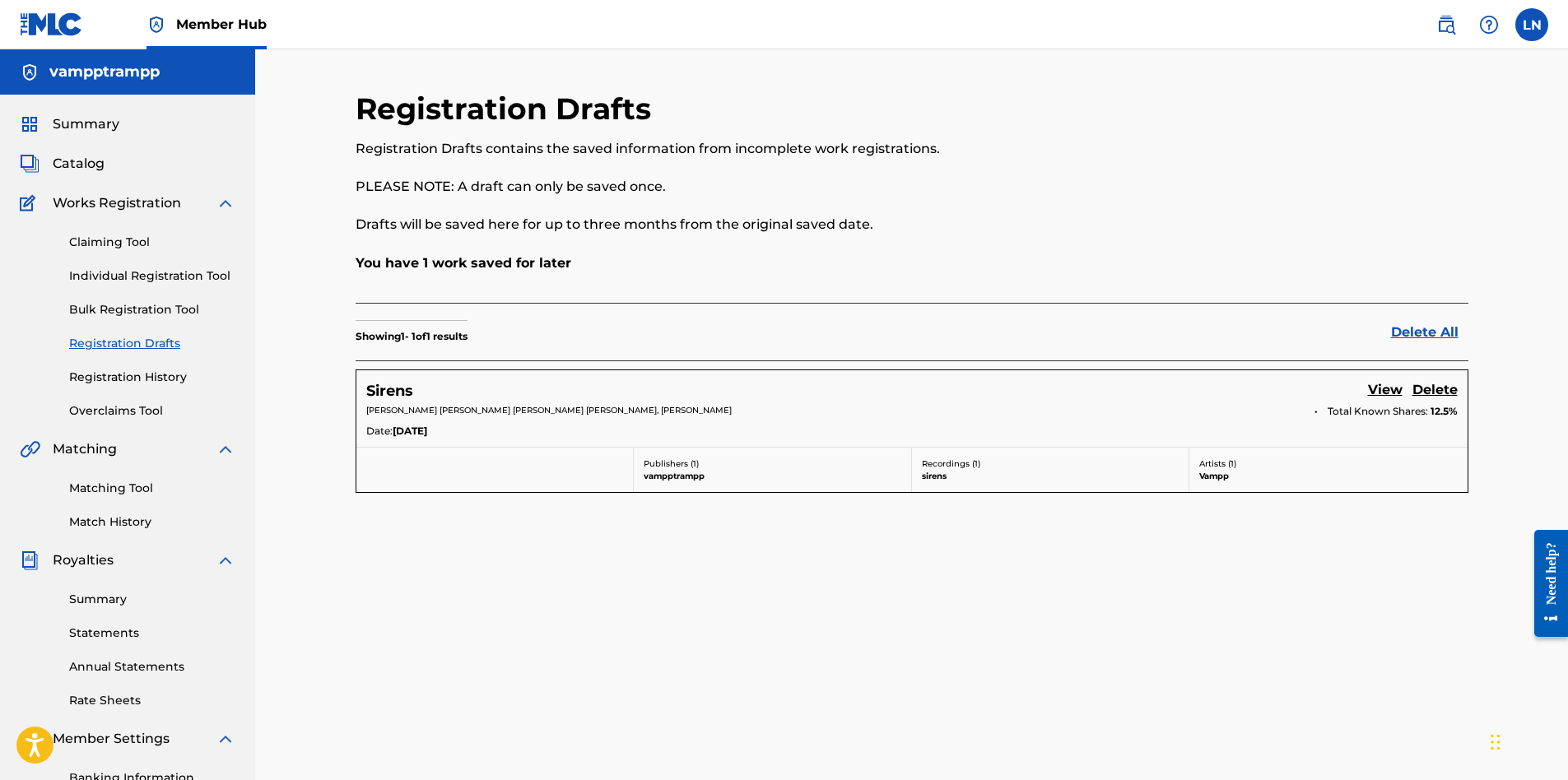
click at [798, 454] on div "Publishers ( 1 ) vampptrampp" at bounding box center [773, 470] width 278 height 45
click at [379, 383] on h5 "Sirens" at bounding box center [389, 391] width 47 height 19
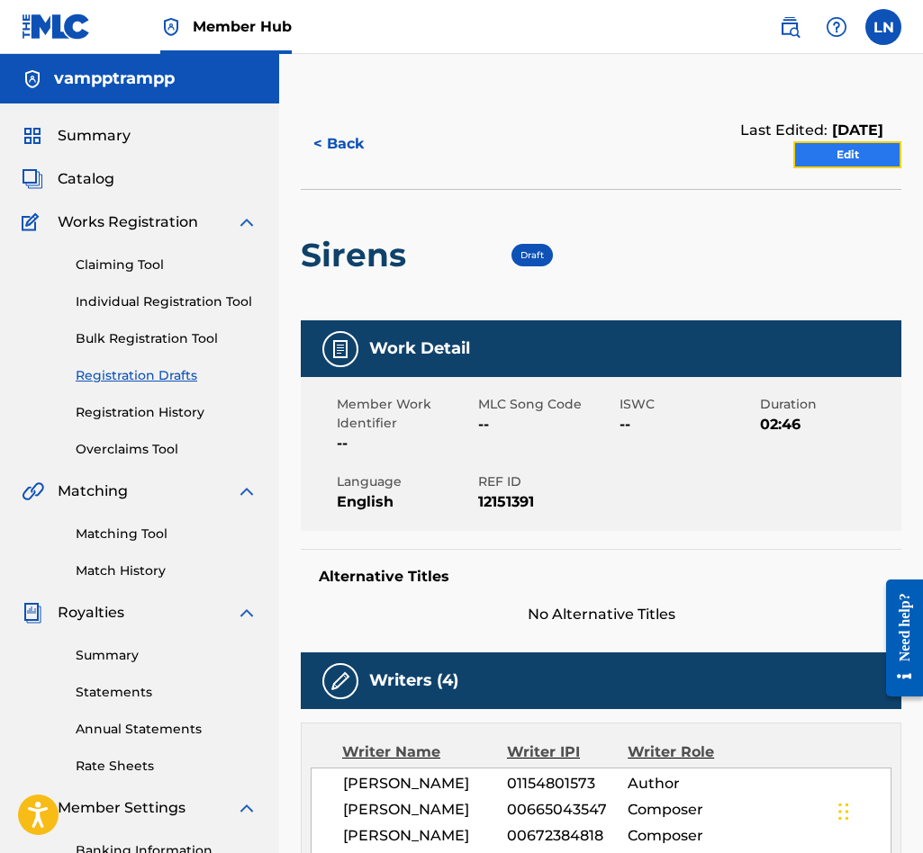
click at [810, 155] on link "Edit" at bounding box center [847, 154] width 108 height 27
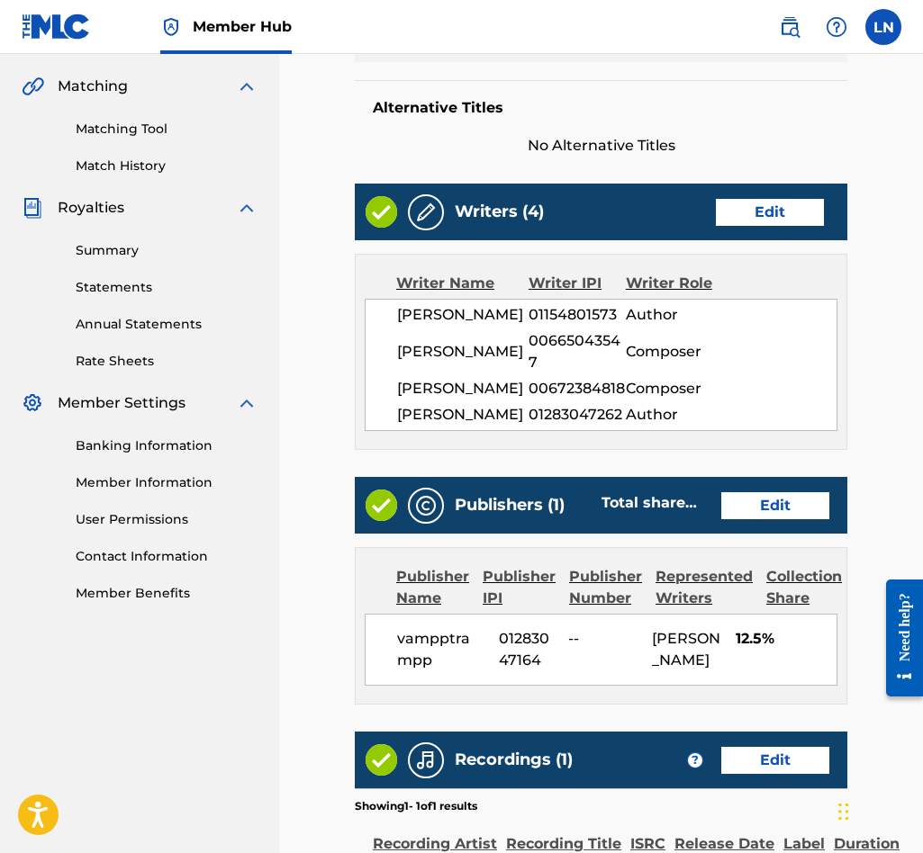
scroll to position [811, 0]
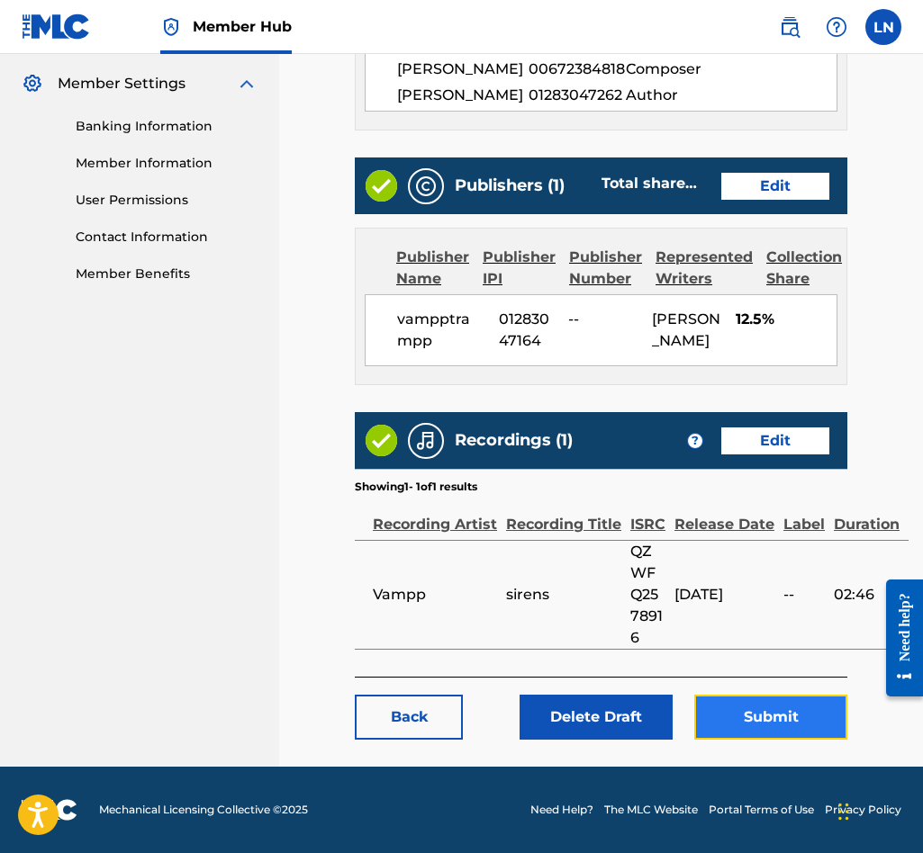
click at [735, 725] on button "Submit" at bounding box center [770, 717] width 153 height 45
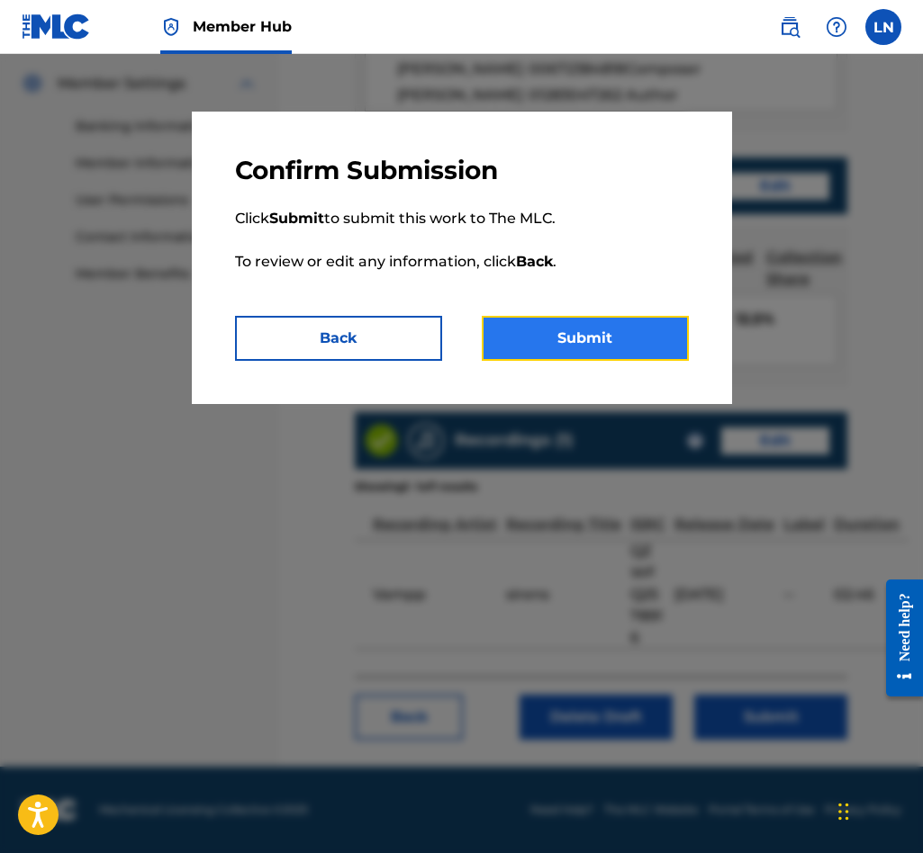
click at [499, 347] on button "Submit" at bounding box center [585, 338] width 207 height 45
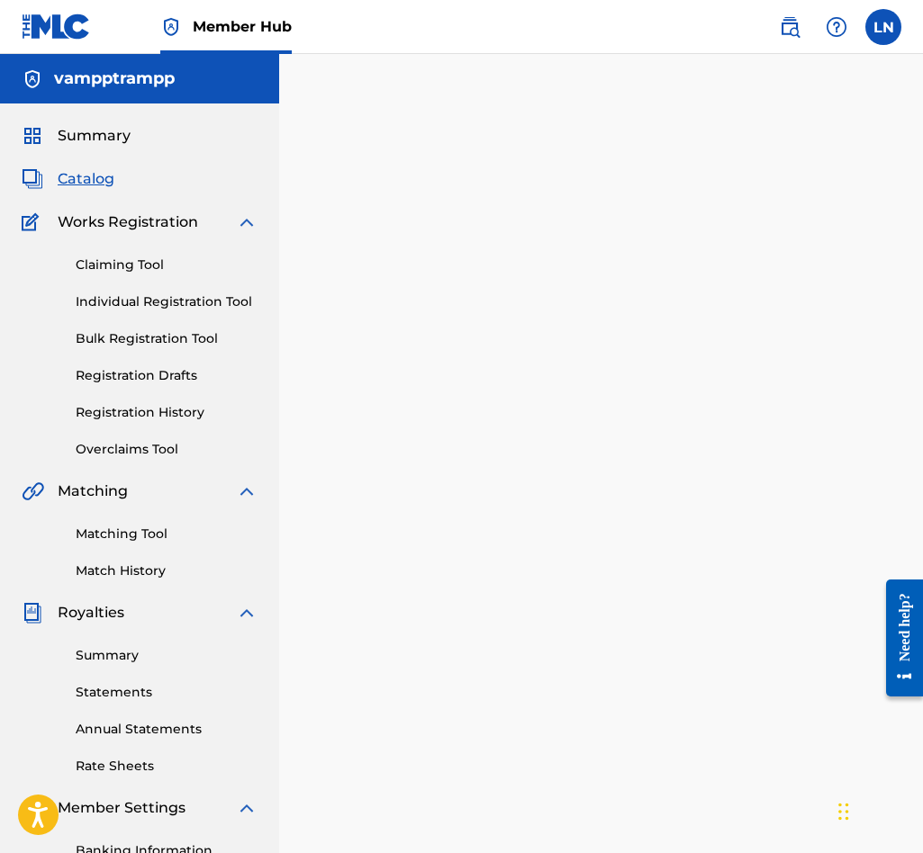
click at [105, 171] on span "Catalog" at bounding box center [86, 179] width 57 height 22
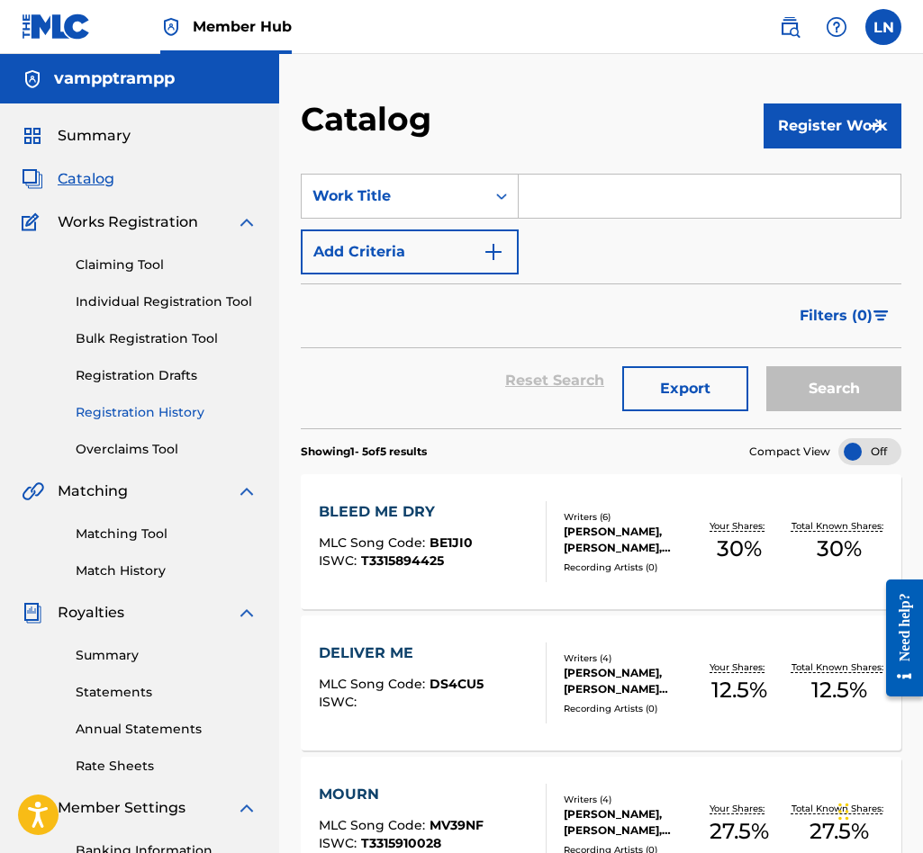
click at [140, 409] on link "Registration History" at bounding box center [167, 412] width 182 height 19
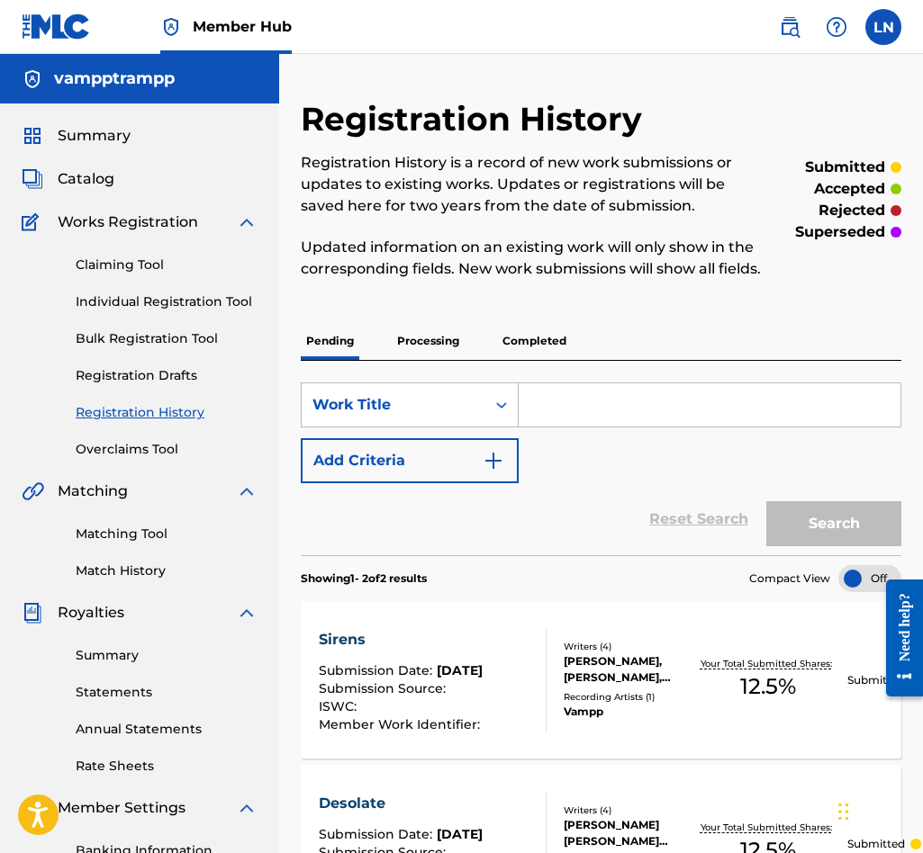
click at [523, 356] on p "Completed" at bounding box center [534, 341] width 75 height 38
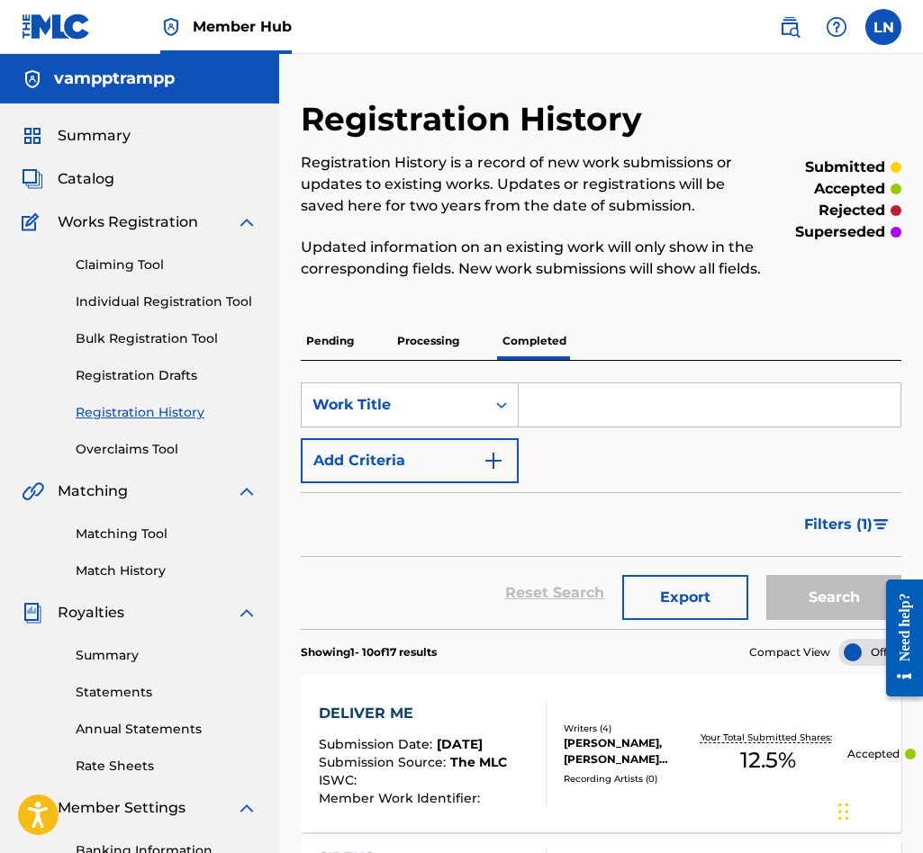
click at [448, 360] on p "Processing" at bounding box center [428, 341] width 73 height 38
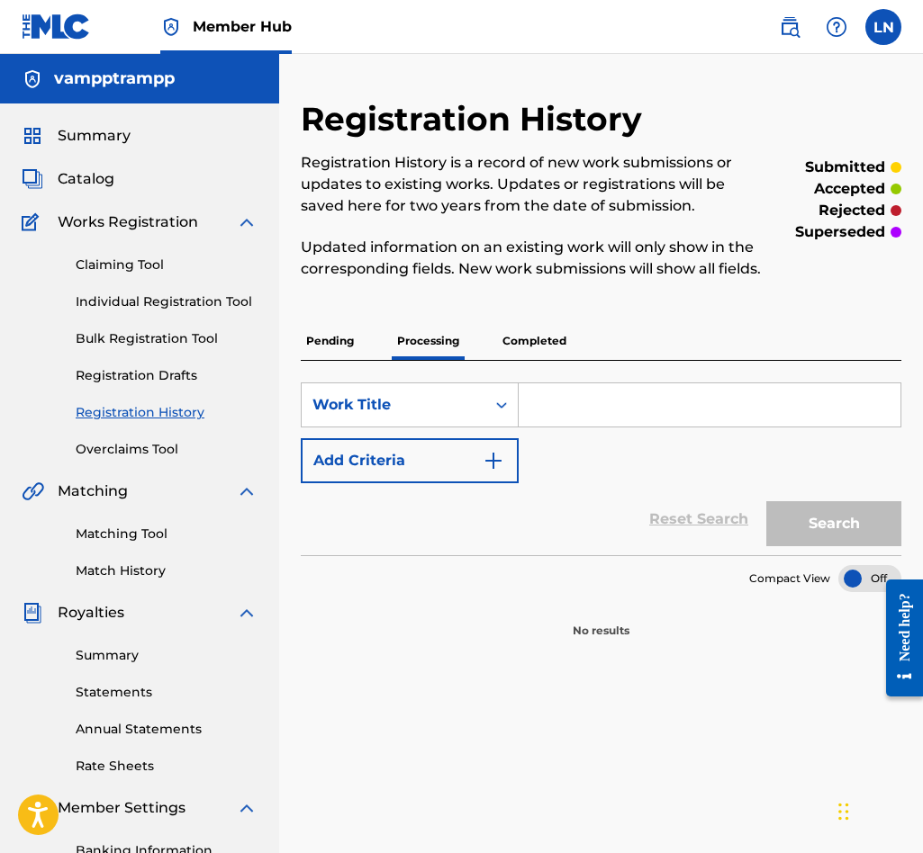
click at [361, 360] on div "Pending Processing Completed" at bounding box center [601, 341] width 600 height 38
click at [364, 360] on div "Pending Processing Completed" at bounding box center [601, 341] width 600 height 38
click at [341, 360] on p "Pending" at bounding box center [330, 341] width 59 height 38
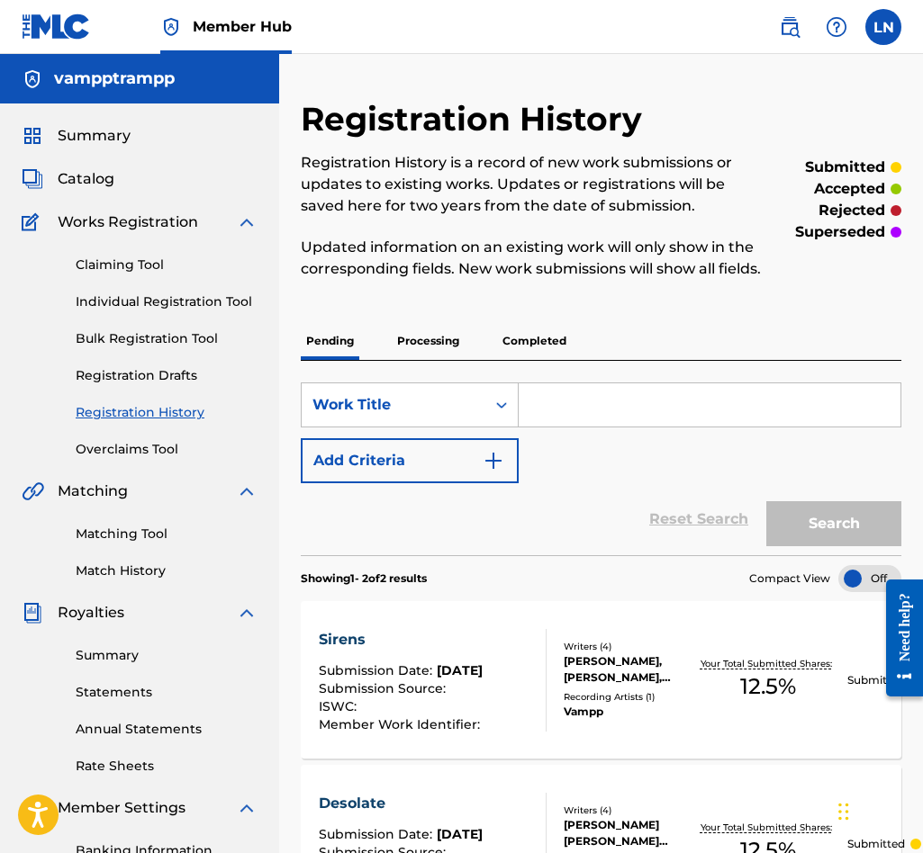
click at [780, 413] on input "Search Form" at bounding box center [709, 404] width 382 height 43
click at [714, 360] on div "Pending Processing Completed" at bounding box center [601, 341] width 600 height 38
click at [576, 360] on div "Pending Processing Completed" at bounding box center [601, 341] width 600 height 38
click at [545, 360] on p "Completed" at bounding box center [534, 341] width 75 height 38
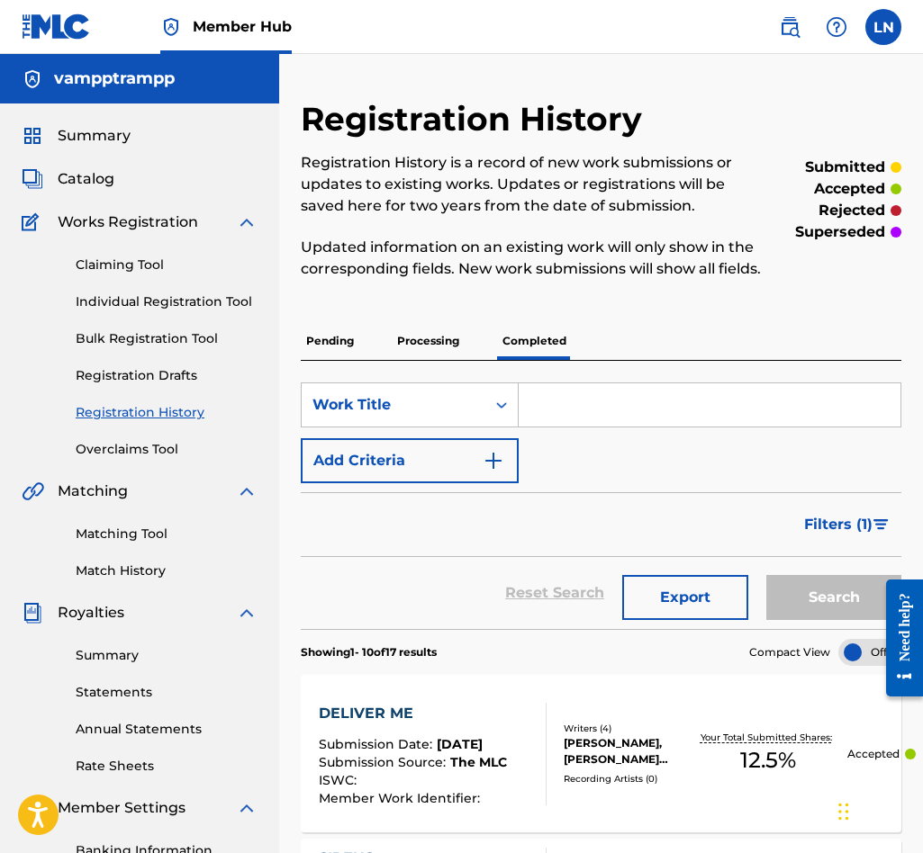
drag, startPoint x: 443, startPoint y: 354, endPoint x: 426, endPoint y: 363, distance: 19.3
click at [443, 353] on p "Processing" at bounding box center [428, 341] width 73 height 38
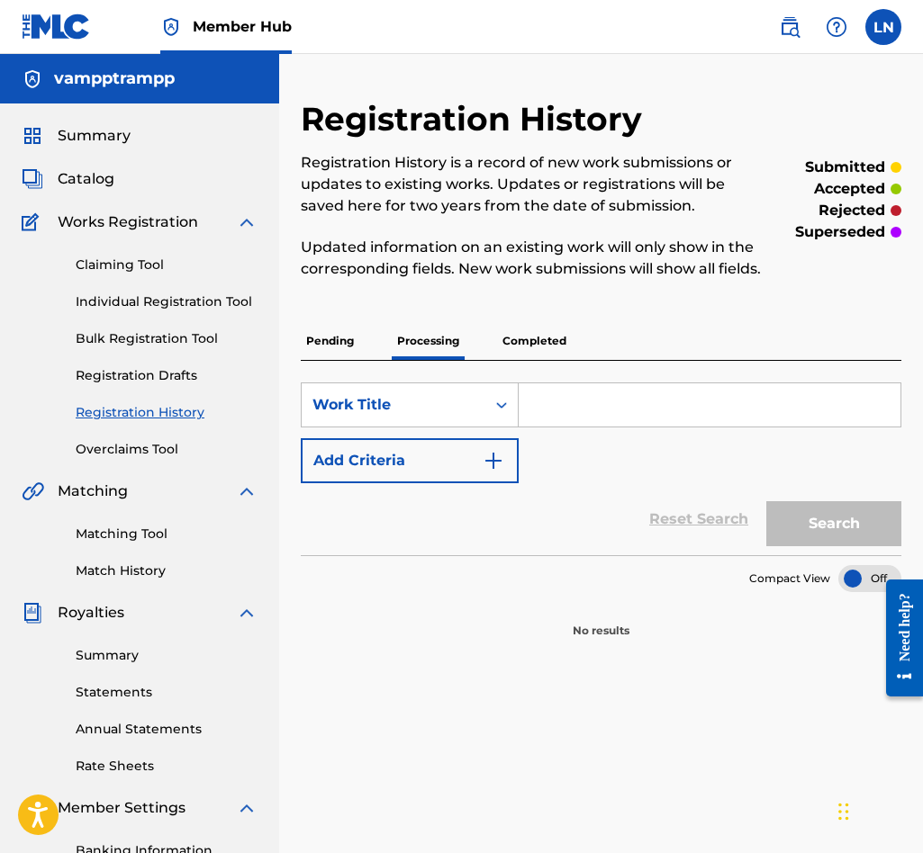
drag, startPoint x: 411, startPoint y: 365, endPoint x: 347, endPoint y: 372, distance: 64.3
click at [410, 360] on p "Processing" at bounding box center [428, 341] width 73 height 38
click at [347, 360] on p "Pending" at bounding box center [330, 341] width 59 height 38
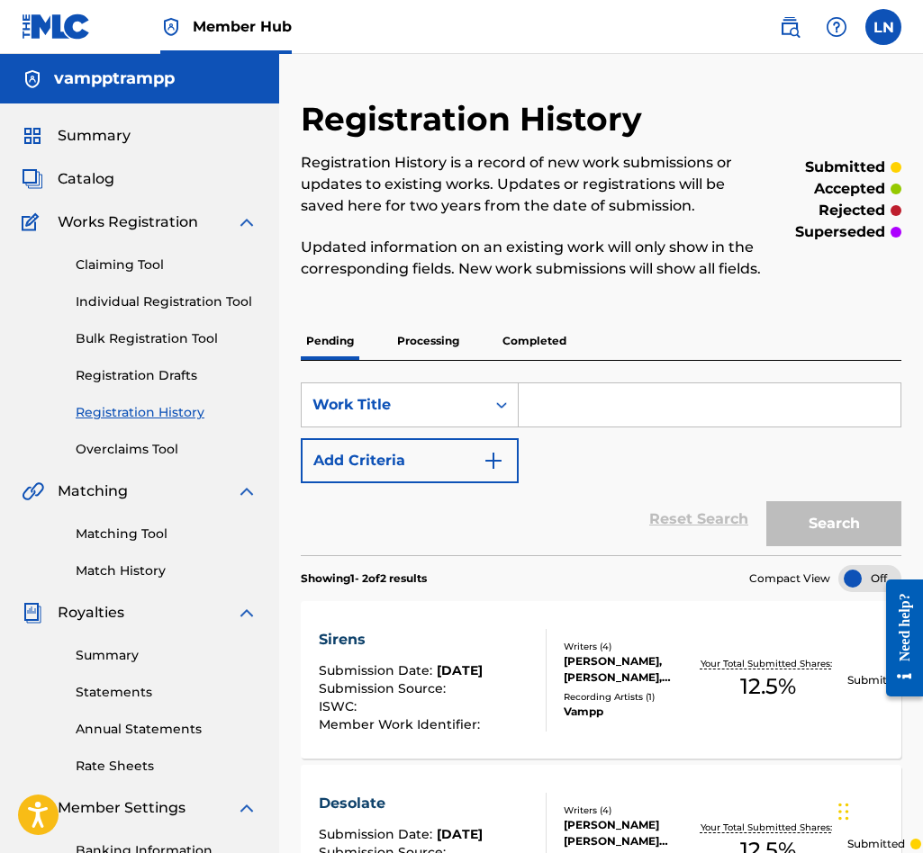
click at [86, 245] on div "Claiming Tool Individual Registration Tool Bulk Registration Tool Registration …" at bounding box center [140, 346] width 236 height 226
click at [90, 256] on link "Claiming Tool" at bounding box center [167, 265] width 182 height 19
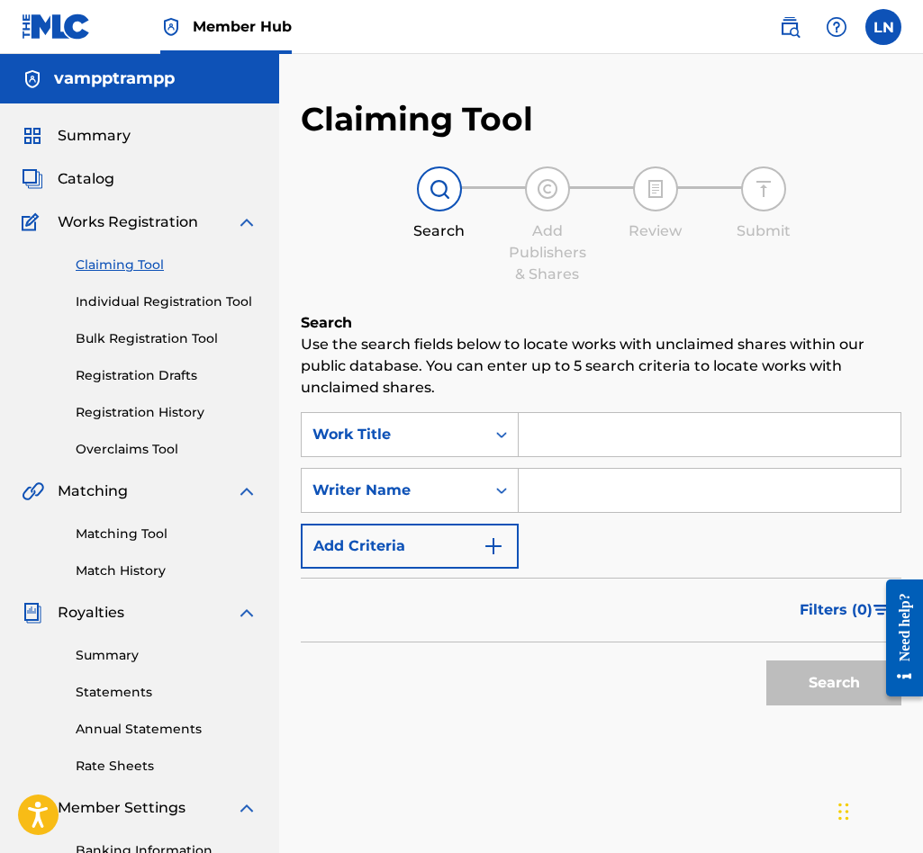
click at [584, 409] on div "Search Use the search fields below to locate works with unclaimed shares within…" at bounding box center [601, 558] width 600 height 492
click at [583, 437] on input "Search Form" at bounding box center [709, 434] width 382 height 43
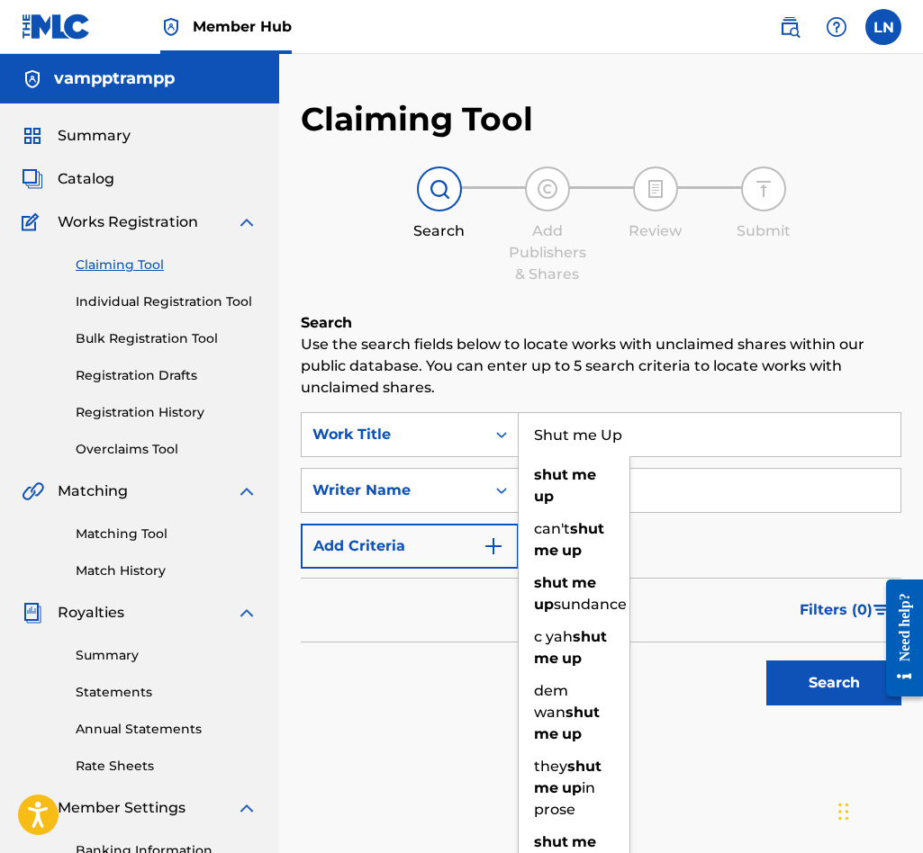
type input "Shut me Up"
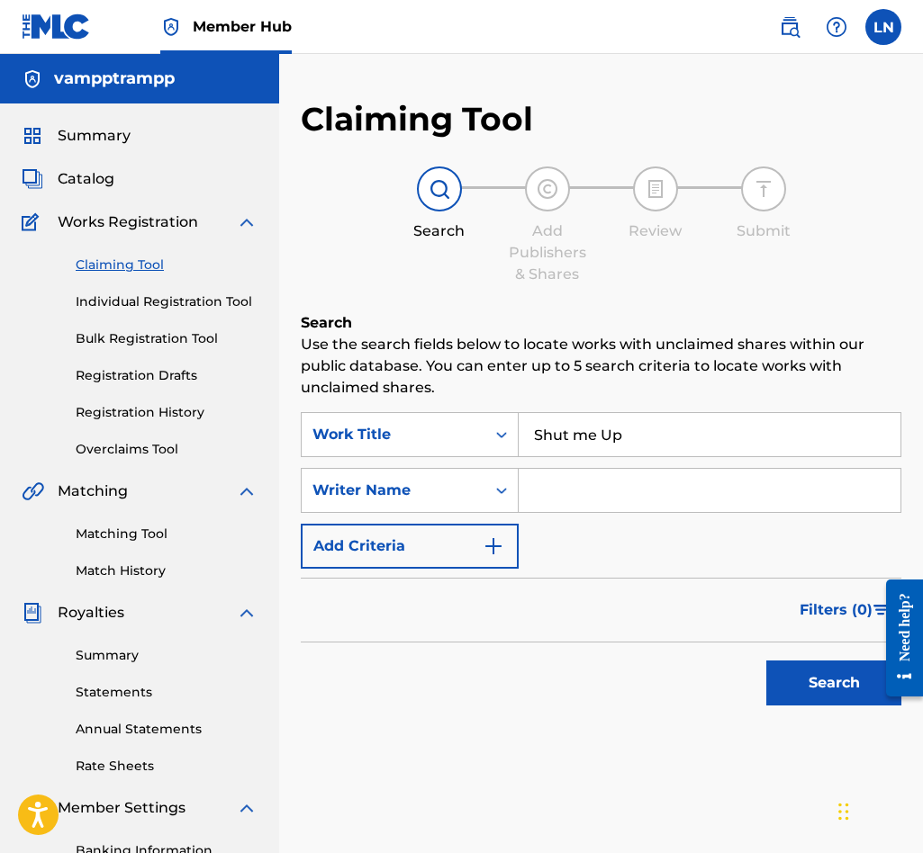
click at [664, 472] on input "Search Form" at bounding box center [709, 490] width 382 height 43
type input "[PERSON_NAME]"
click at [766, 661] on button "Search" at bounding box center [833, 683] width 135 height 45
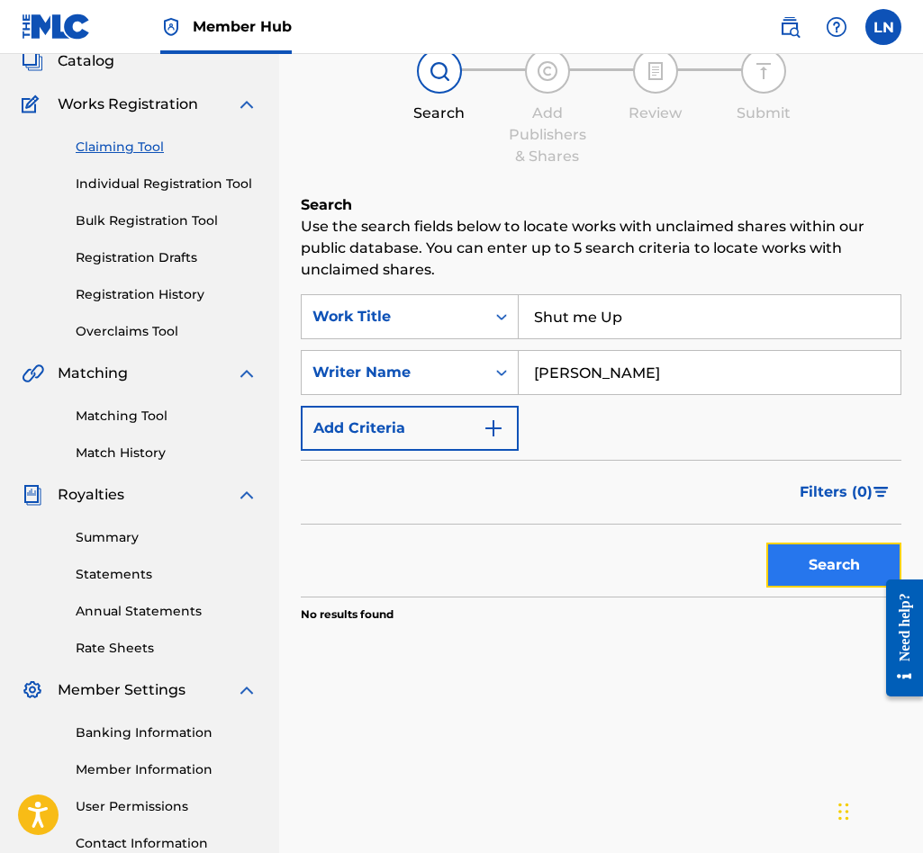
click at [806, 569] on button "Search" at bounding box center [833, 565] width 135 height 45
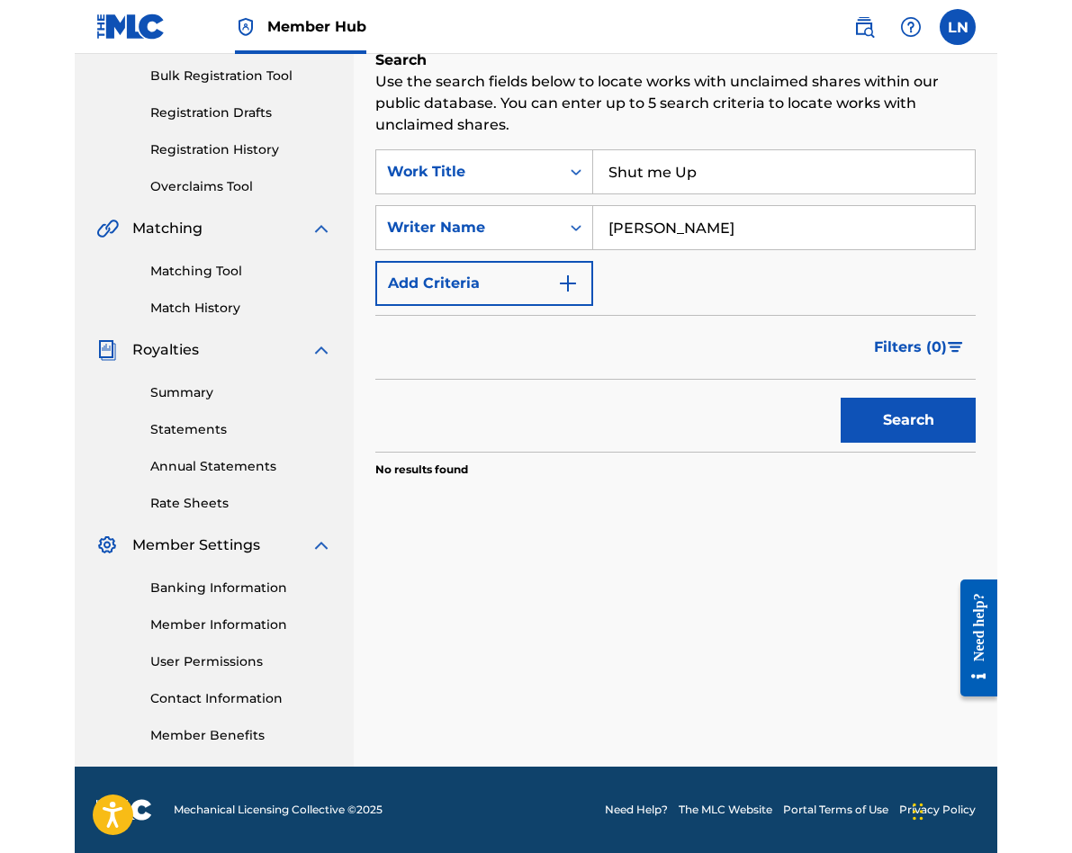
scroll to position [145, 0]
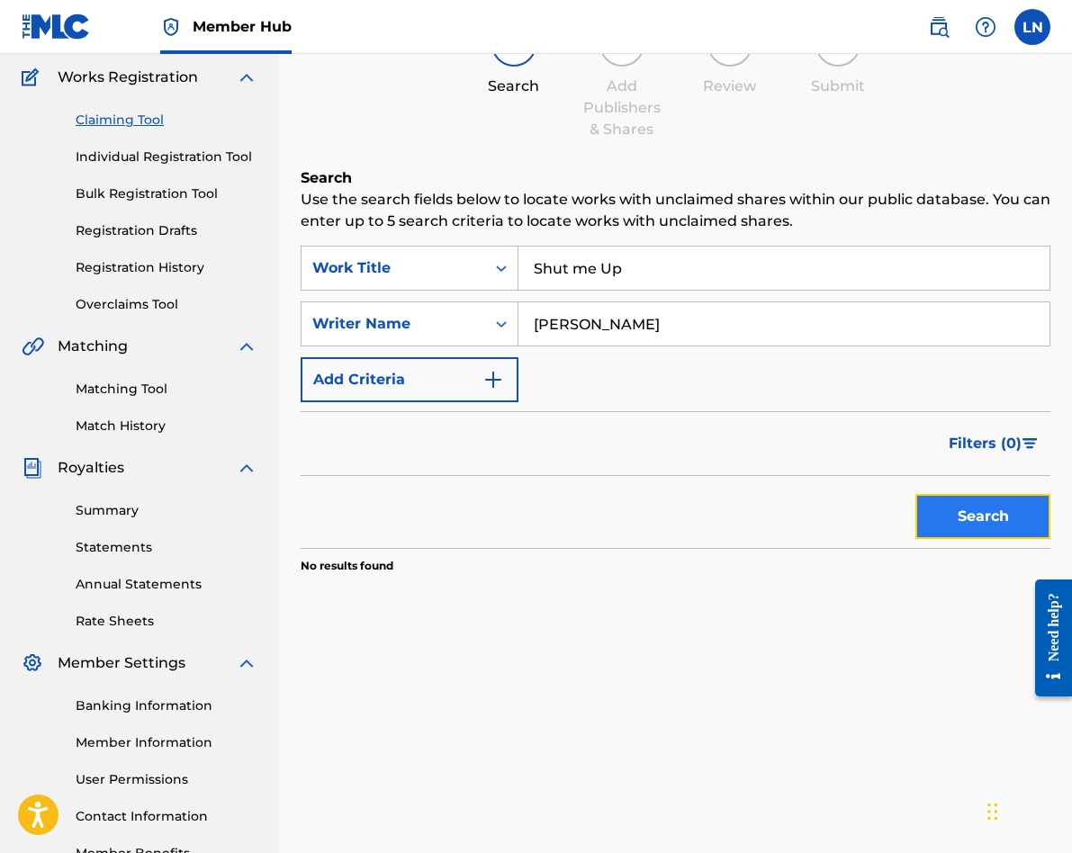
click at [976, 513] on button "Search" at bounding box center [982, 516] width 135 height 45
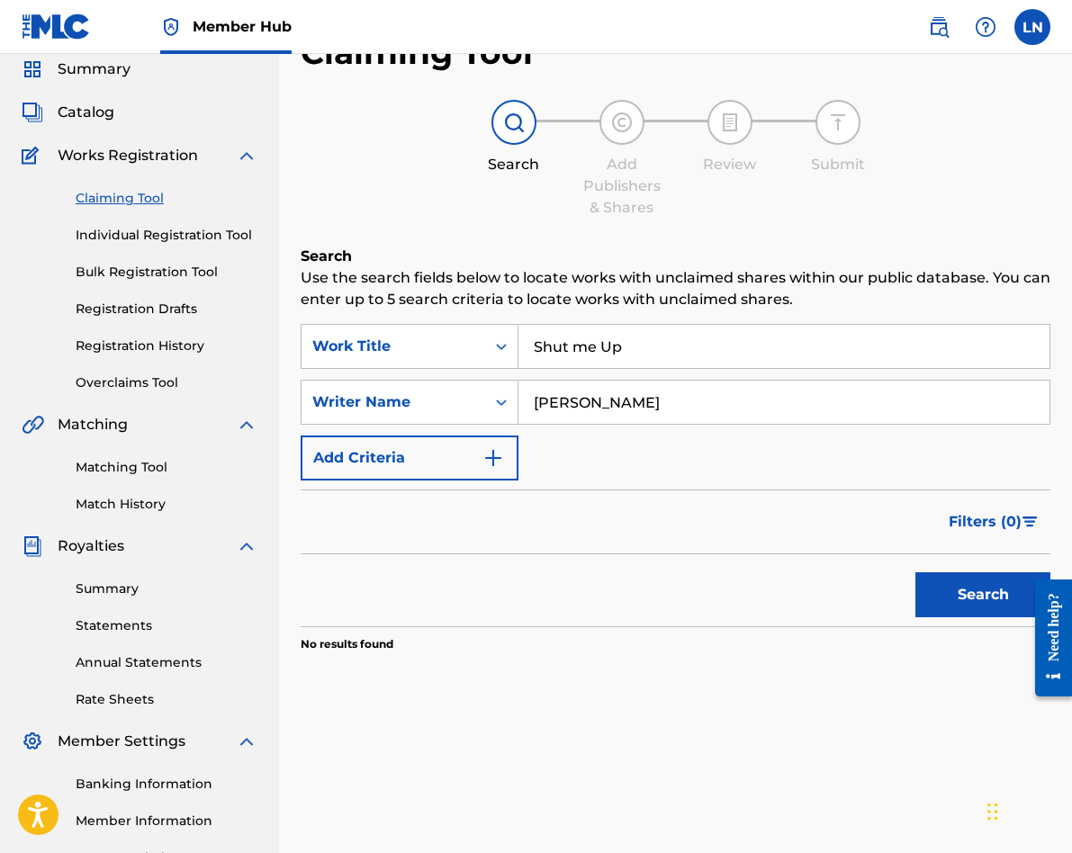
scroll to position [0, 0]
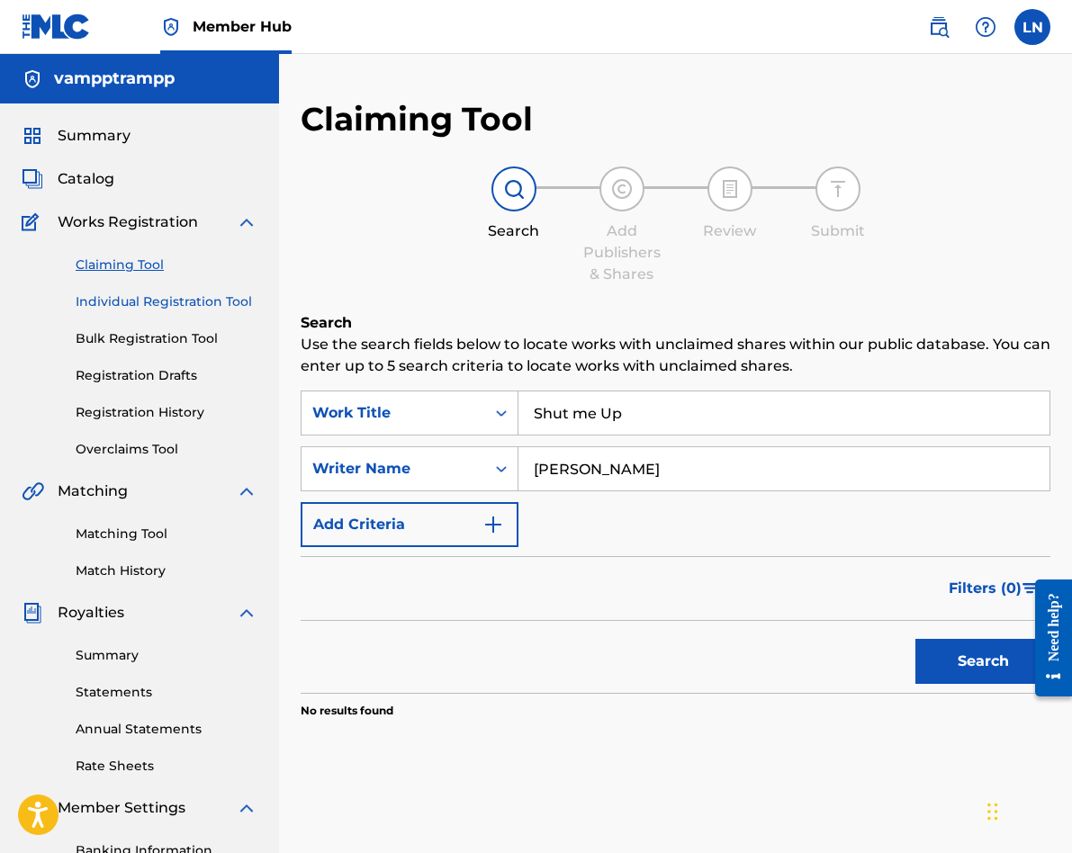
click at [104, 293] on link "Individual Registration Tool" at bounding box center [167, 302] width 182 height 19
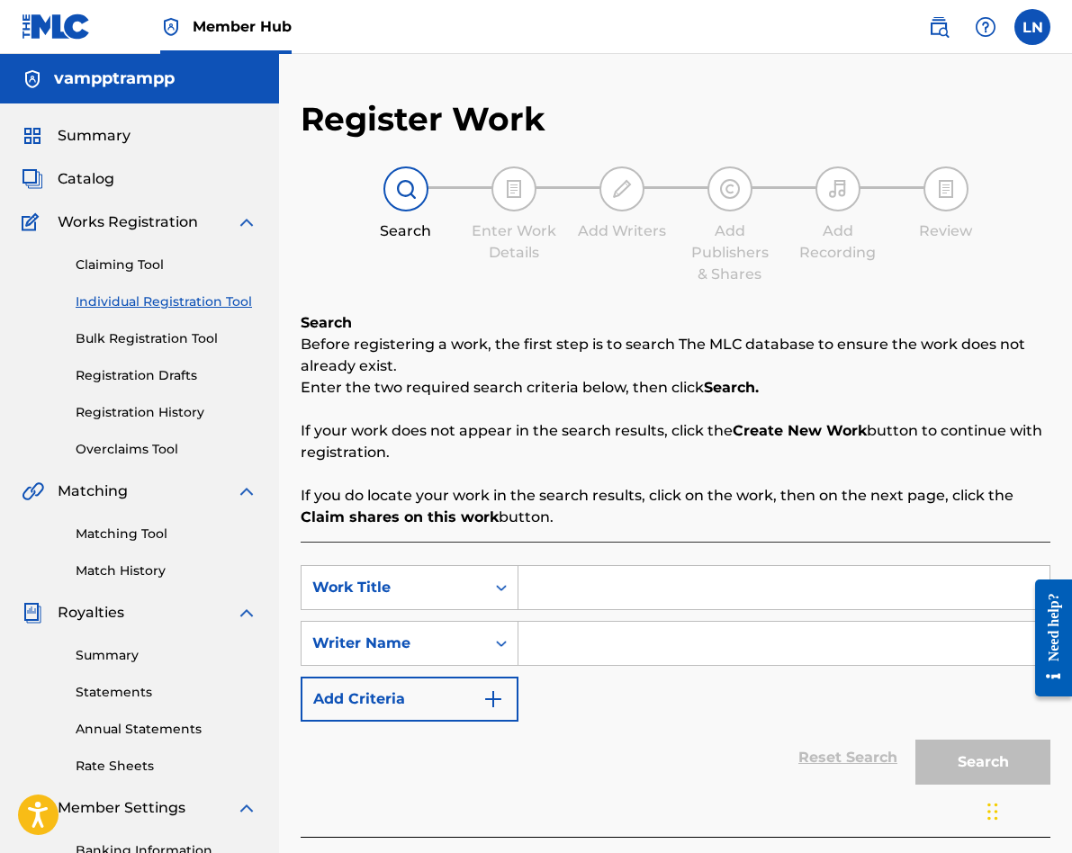
click at [654, 586] on input "Search Form" at bounding box center [783, 587] width 531 height 43
type input "shut me up"
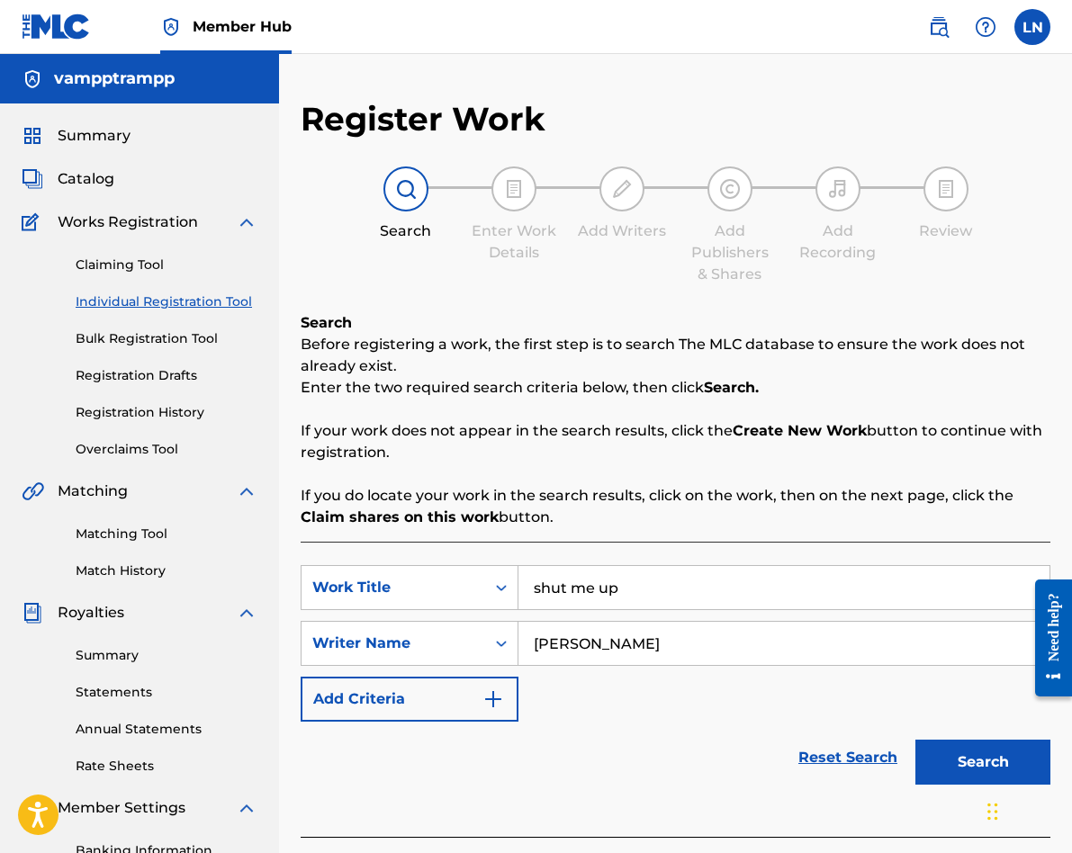
type input "[PERSON_NAME]"
click at [915, 740] on button "Search" at bounding box center [982, 762] width 135 height 45
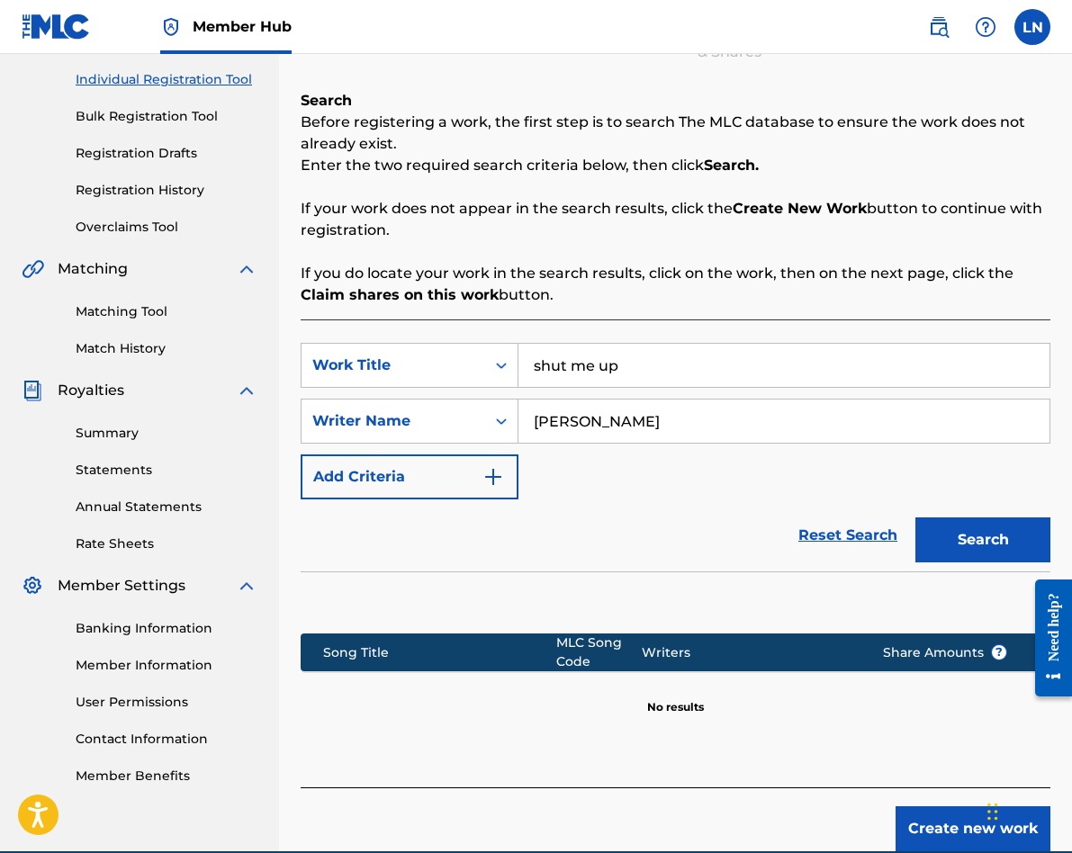
click at [1002, 564] on div "Search" at bounding box center [978, 536] width 144 height 72
click at [999, 557] on button "Search" at bounding box center [982, 540] width 135 height 45
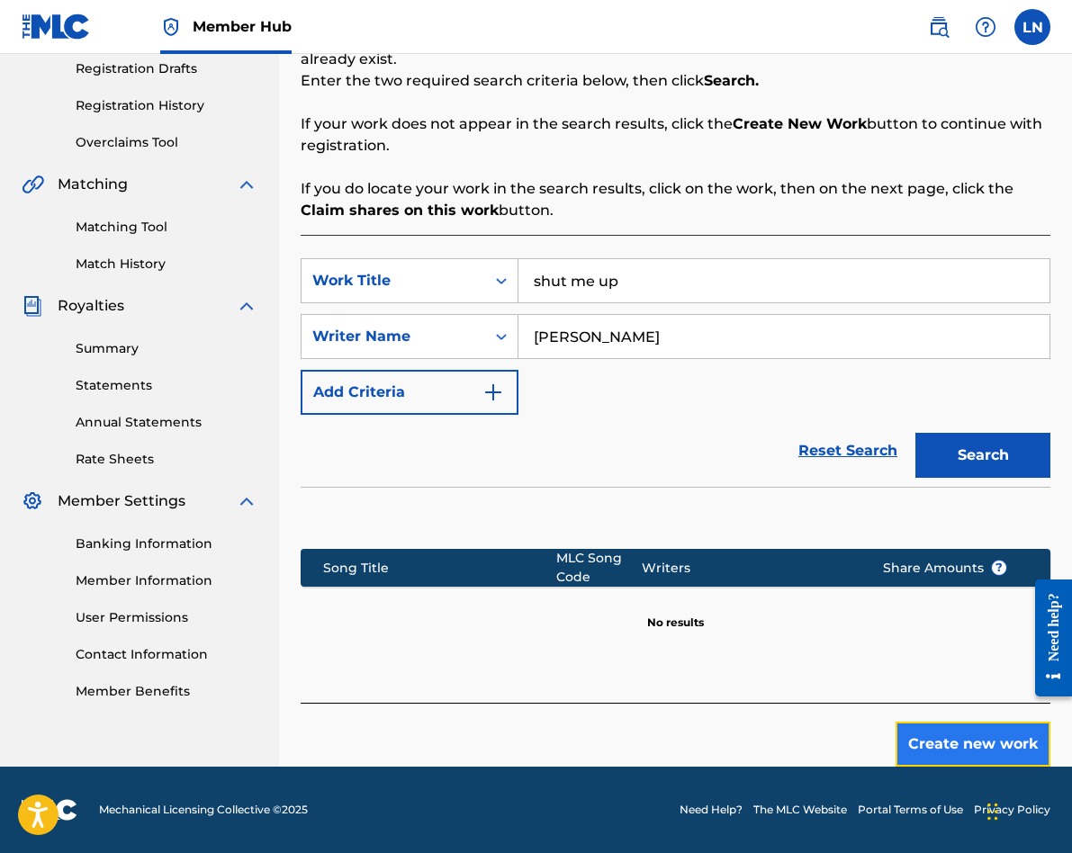
click at [970, 729] on button "Create new work" at bounding box center [973, 744] width 155 height 45
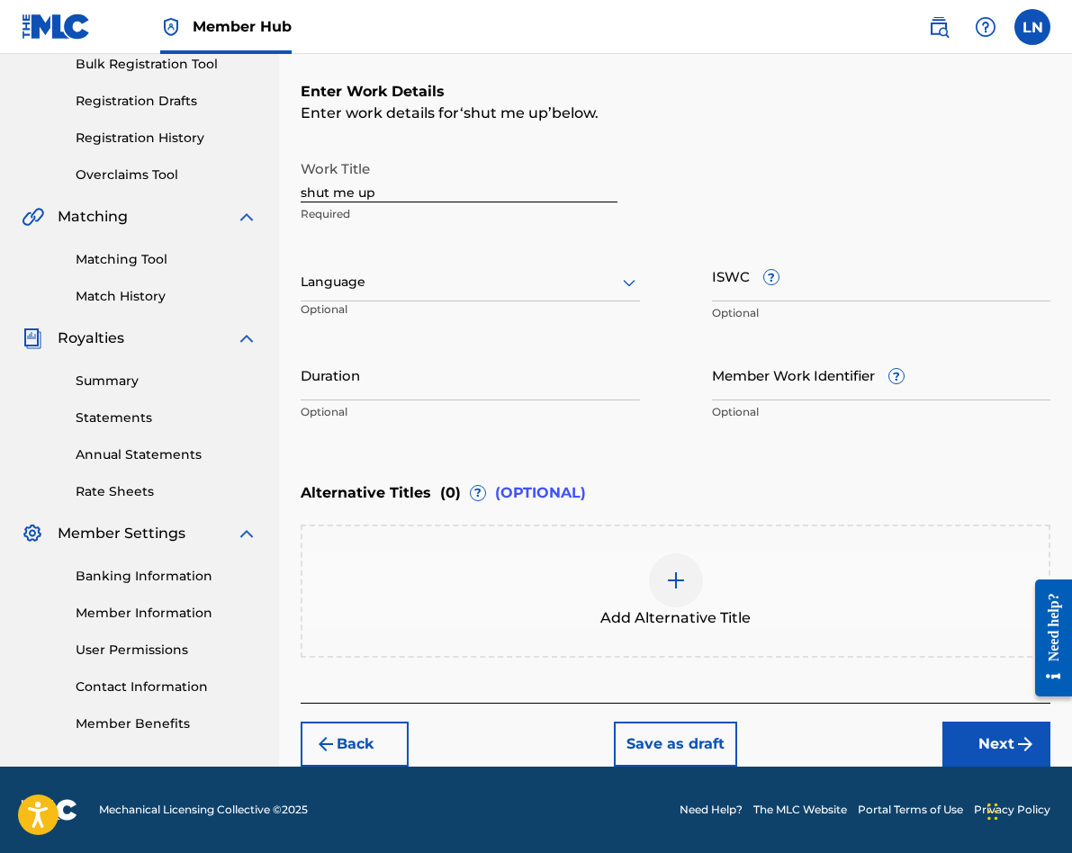
scroll to position [212, 0]
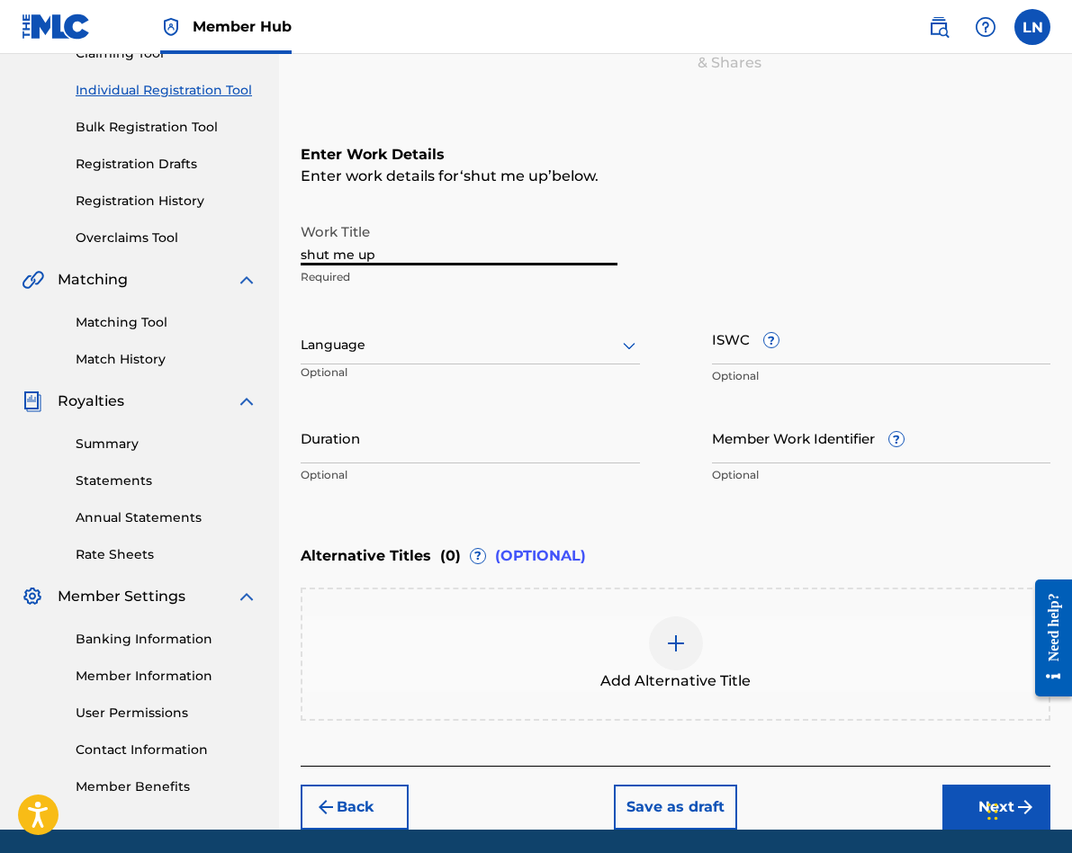
click at [372, 255] on input "shut me up" at bounding box center [459, 239] width 317 height 51
click at [383, 257] on input "shut me up" at bounding box center [459, 239] width 317 height 51
click at [321, 355] on div at bounding box center [470, 345] width 339 height 23
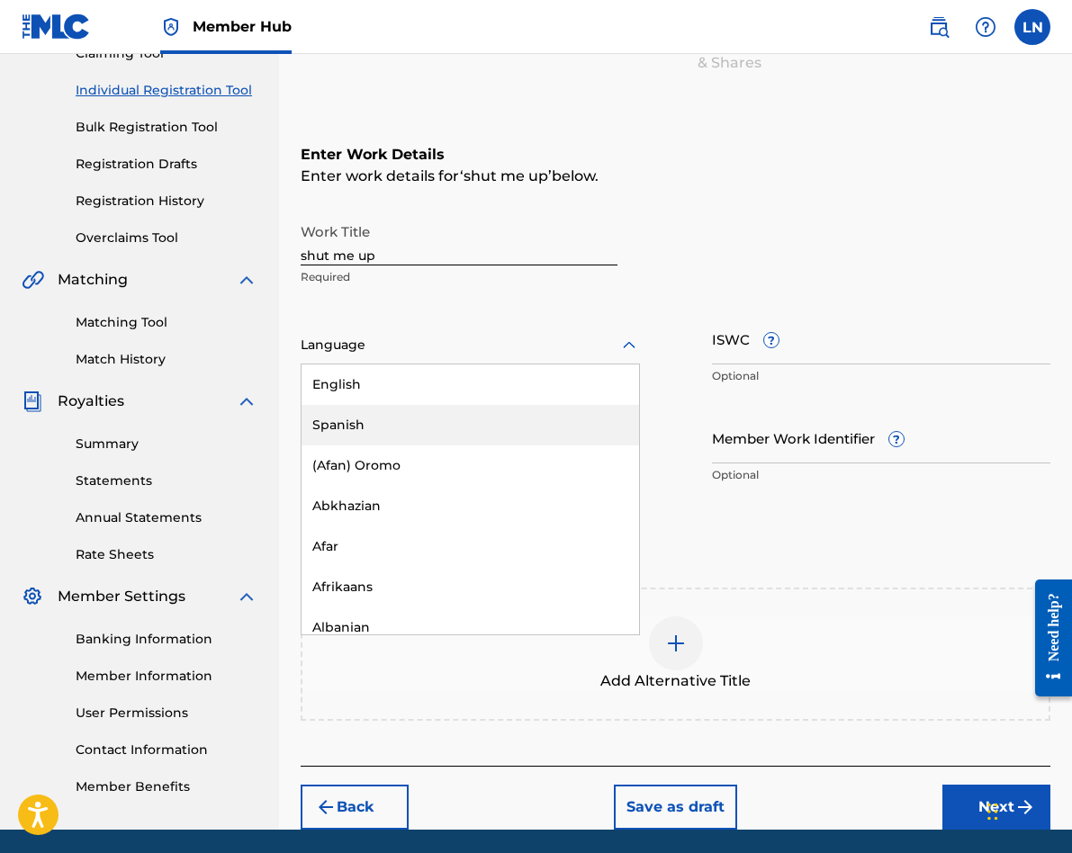
click at [397, 386] on div "English" at bounding box center [471, 385] width 338 height 41
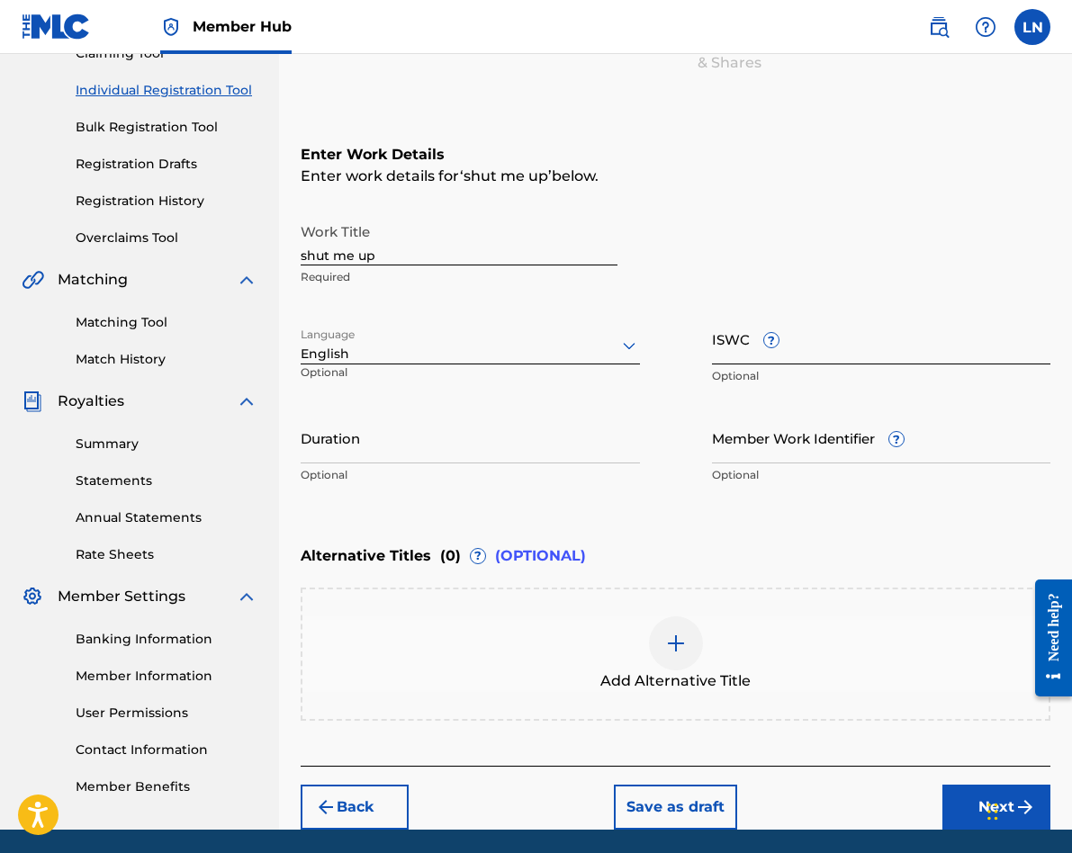
click at [753, 356] on input "ISWC ?" at bounding box center [881, 338] width 339 height 51
click at [731, 439] on input "Member Work Identifier ?" at bounding box center [881, 437] width 339 height 51
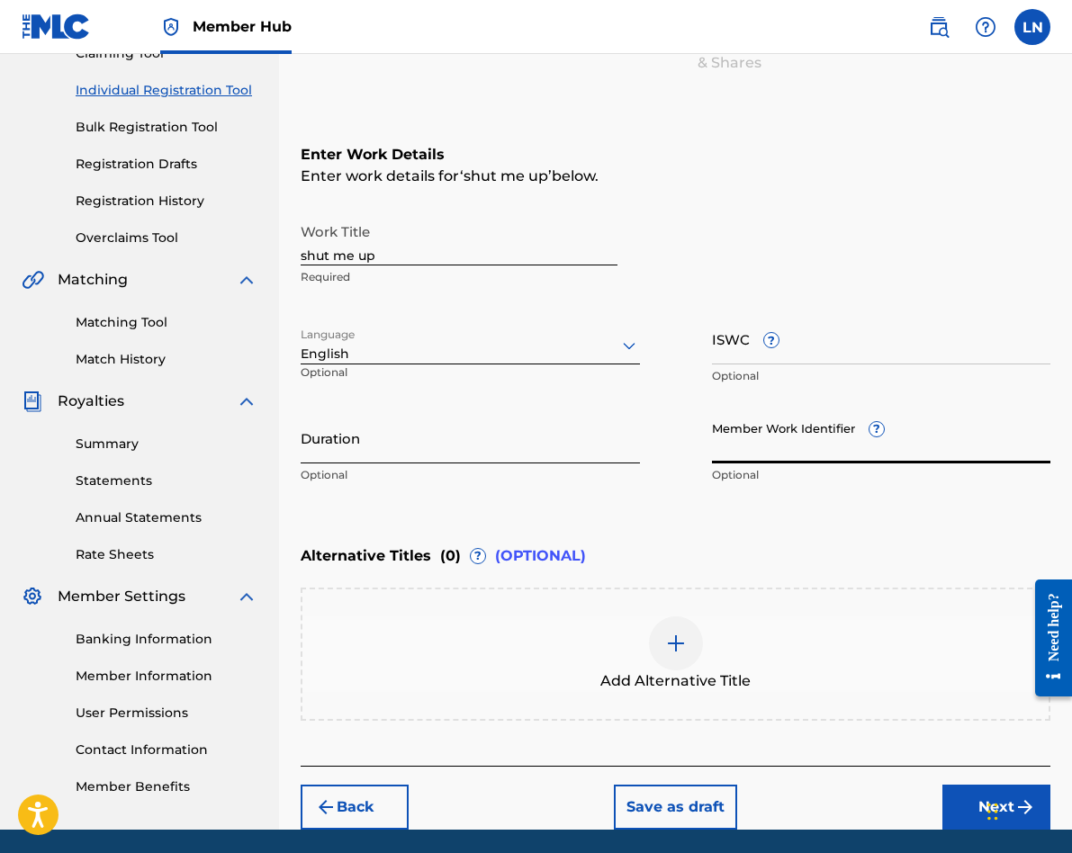
click at [529, 452] on input "Duration" at bounding box center [470, 437] width 339 height 51
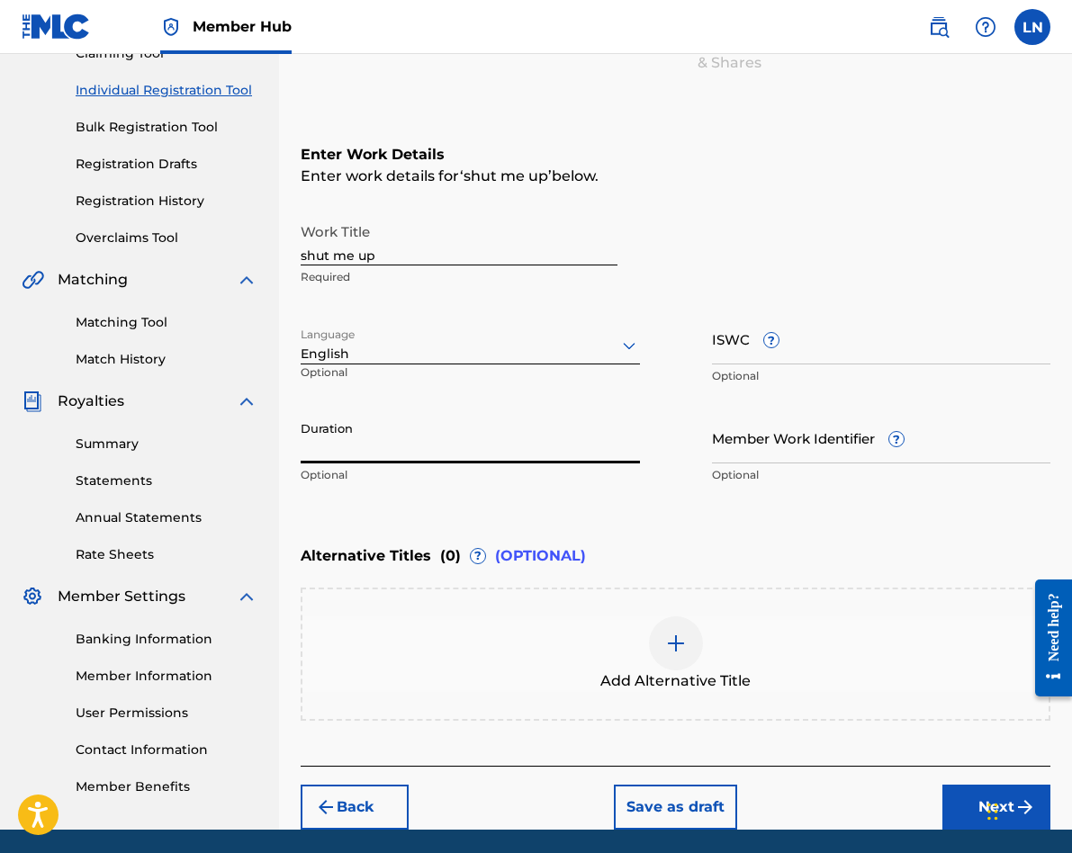
click at [453, 310] on div "Work Title shut me up Required Language English Optional ISWC ? Optional Durati…" at bounding box center [676, 353] width 750 height 279
click at [753, 412] on input "Member Work Identifier ?" at bounding box center [881, 437] width 339 height 51
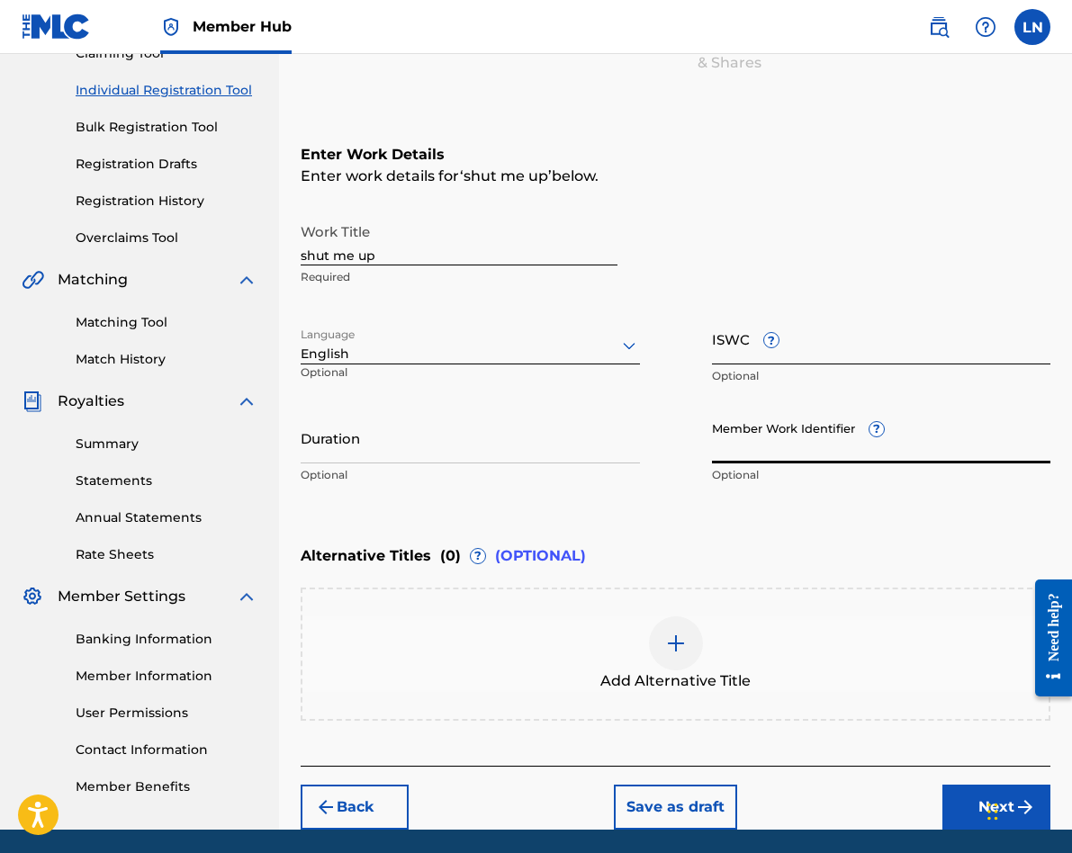
click at [722, 359] on input "ISWC ?" at bounding box center [881, 338] width 339 height 51
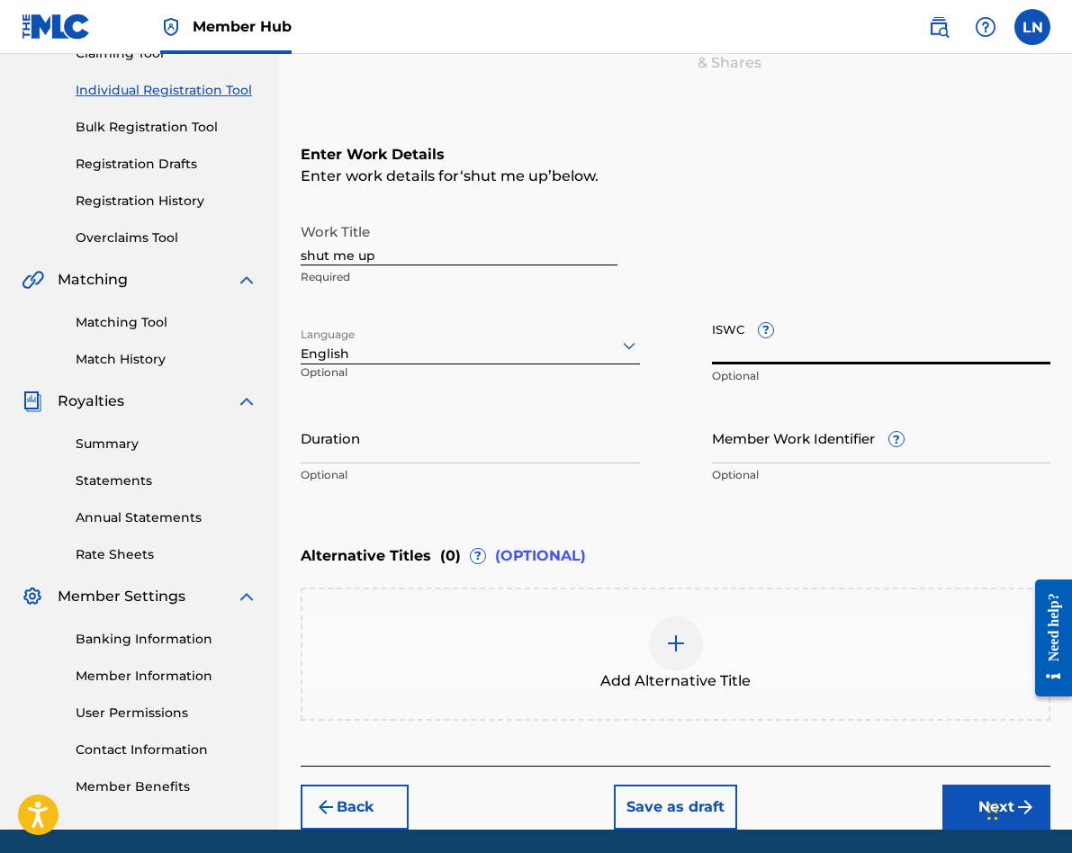
paste input "T3353666389"
type input "T3353666389"
click at [758, 441] on input "Member Work Identifier ?" at bounding box center [881, 437] width 339 height 51
click at [588, 601] on div "Add Alternative Title" at bounding box center [676, 654] width 750 height 133
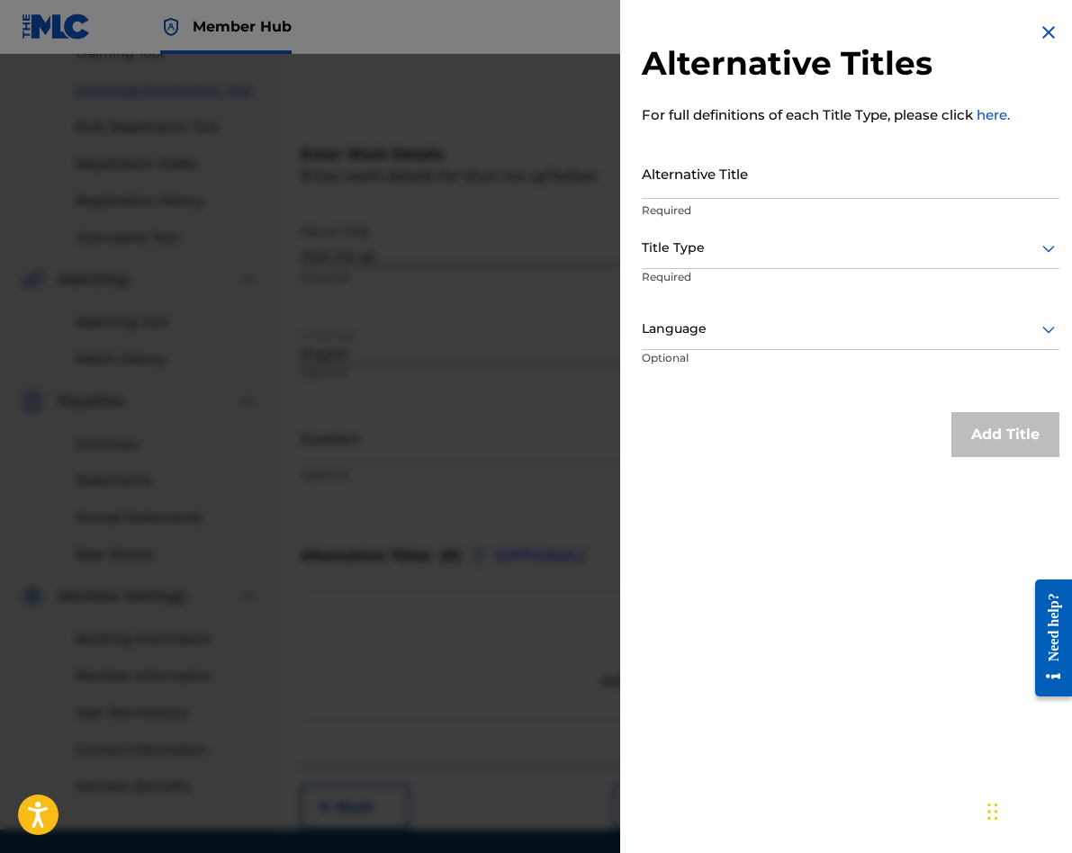
click at [1030, 25] on div "Alternative Titles For full definitions of each Title Type, please click here. …" at bounding box center [850, 239] width 461 height 479
click at [1038, 32] on img at bounding box center [1049, 33] width 22 height 22
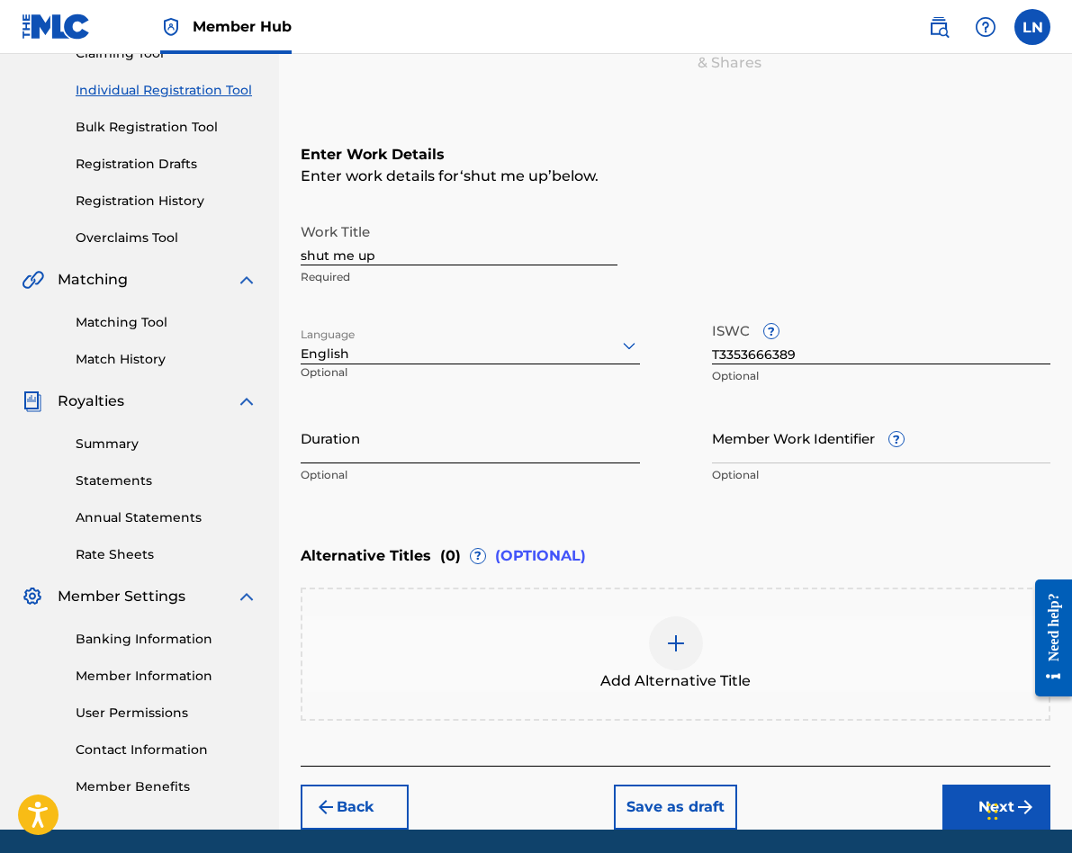
click at [467, 444] on input "Duration" at bounding box center [470, 437] width 339 height 51
click at [479, 450] on input "Duration" at bounding box center [470, 437] width 339 height 51
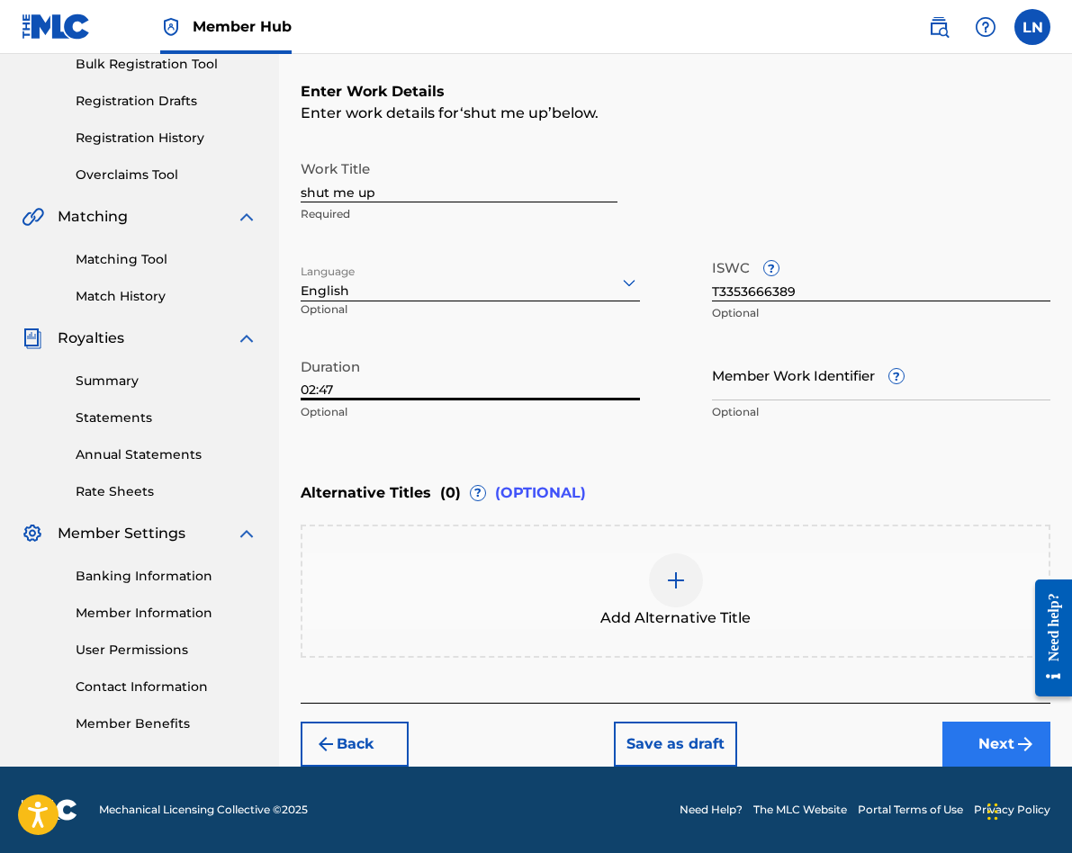
type input "02:47"
click at [974, 753] on button "Next" at bounding box center [996, 744] width 108 height 45
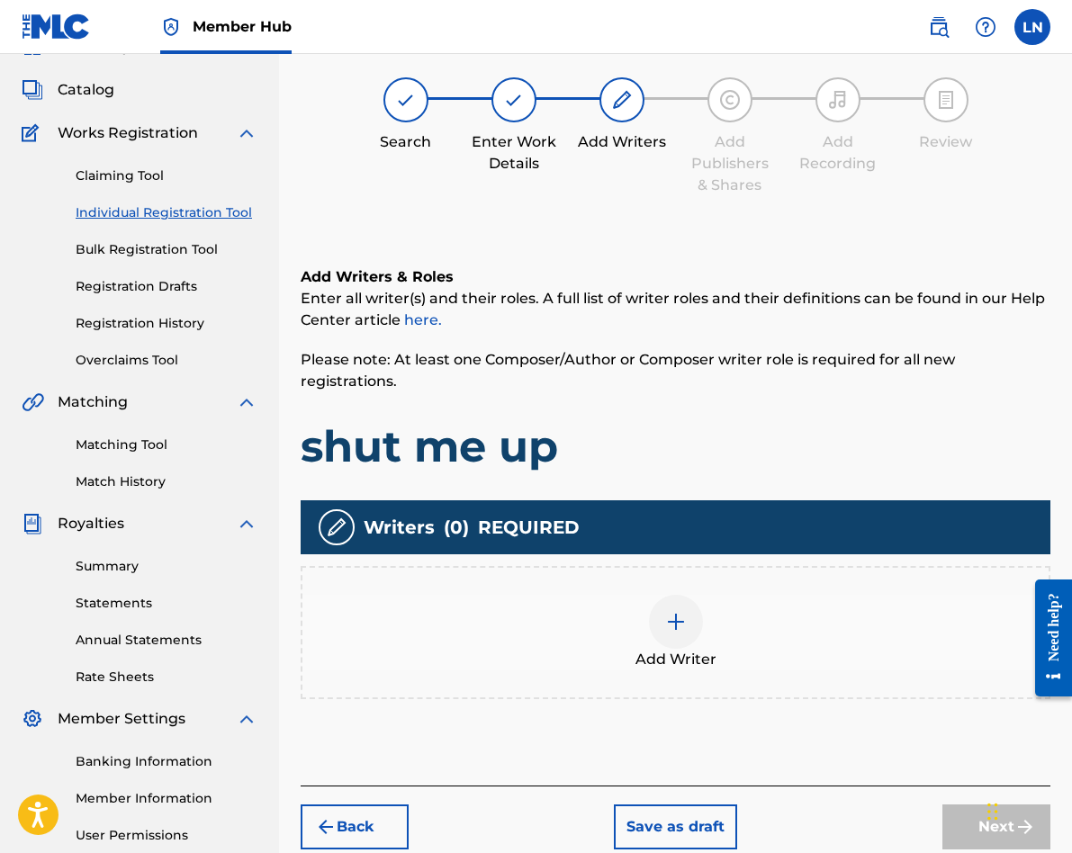
scroll to position [81, 0]
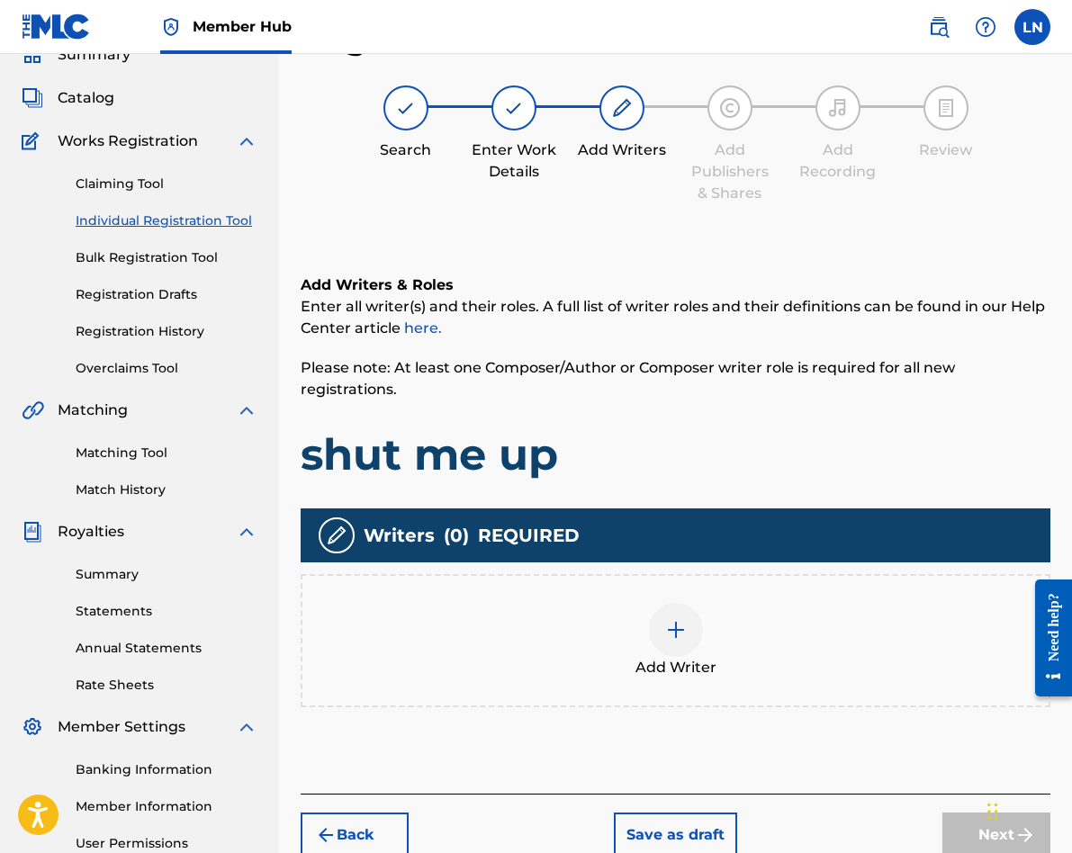
click at [683, 619] on img at bounding box center [676, 630] width 22 height 22
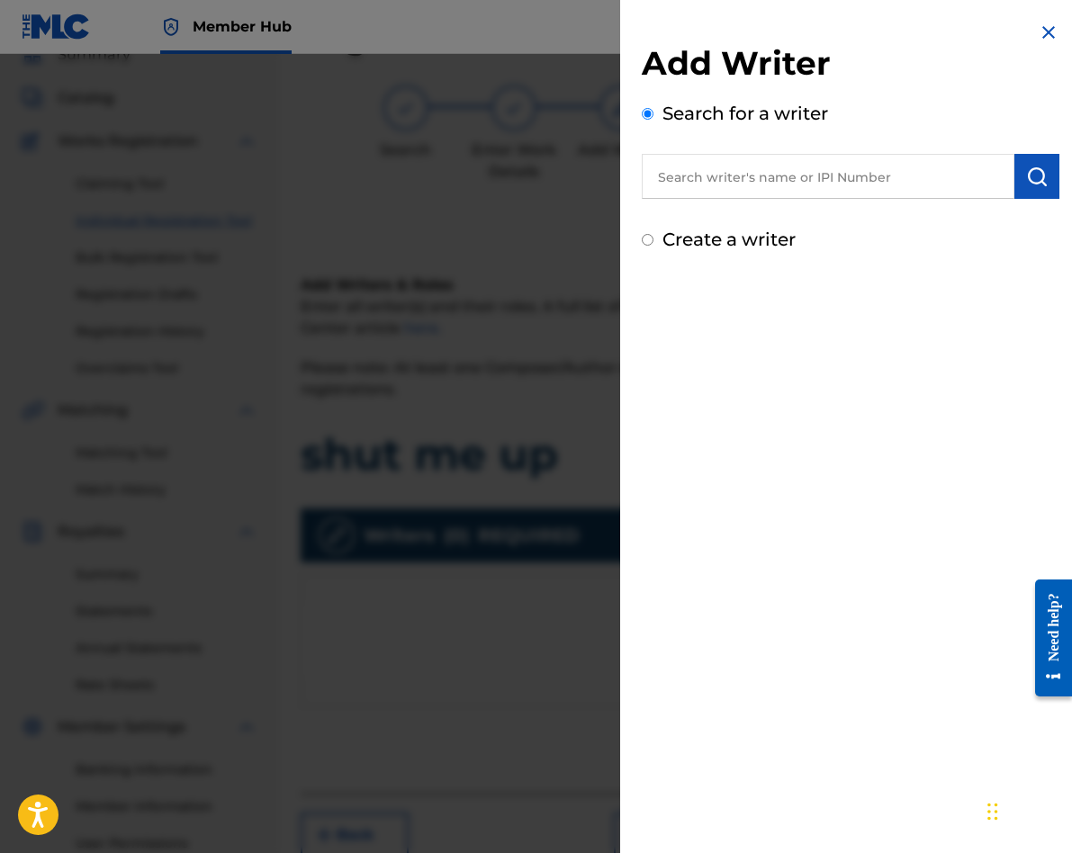
click at [736, 177] on input "text" at bounding box center [828, 176] width 373 height 45
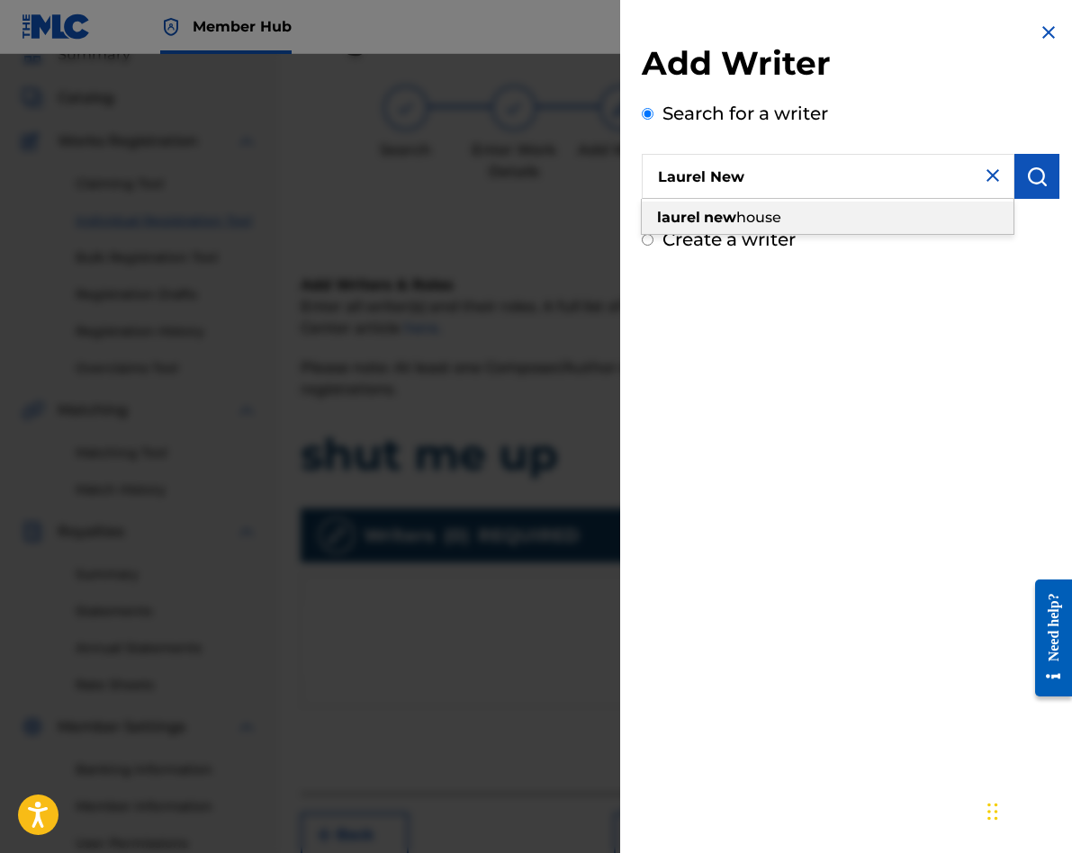
click at [704, 212] on strong "new" at bounding box center [720, 217] width 32 height 17
type input "[PERSON_NAME]"
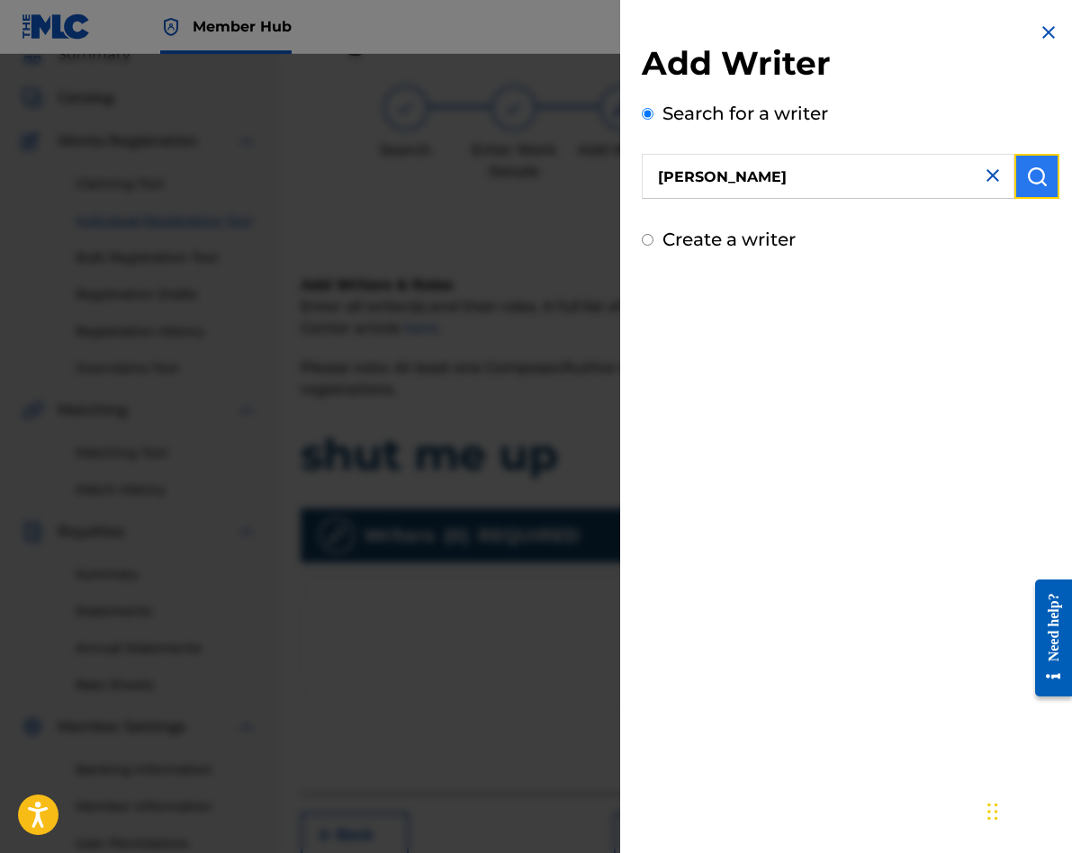
click at [1030, 167] on img "submit" at bounding box center [1037, 177] width 22 height 22
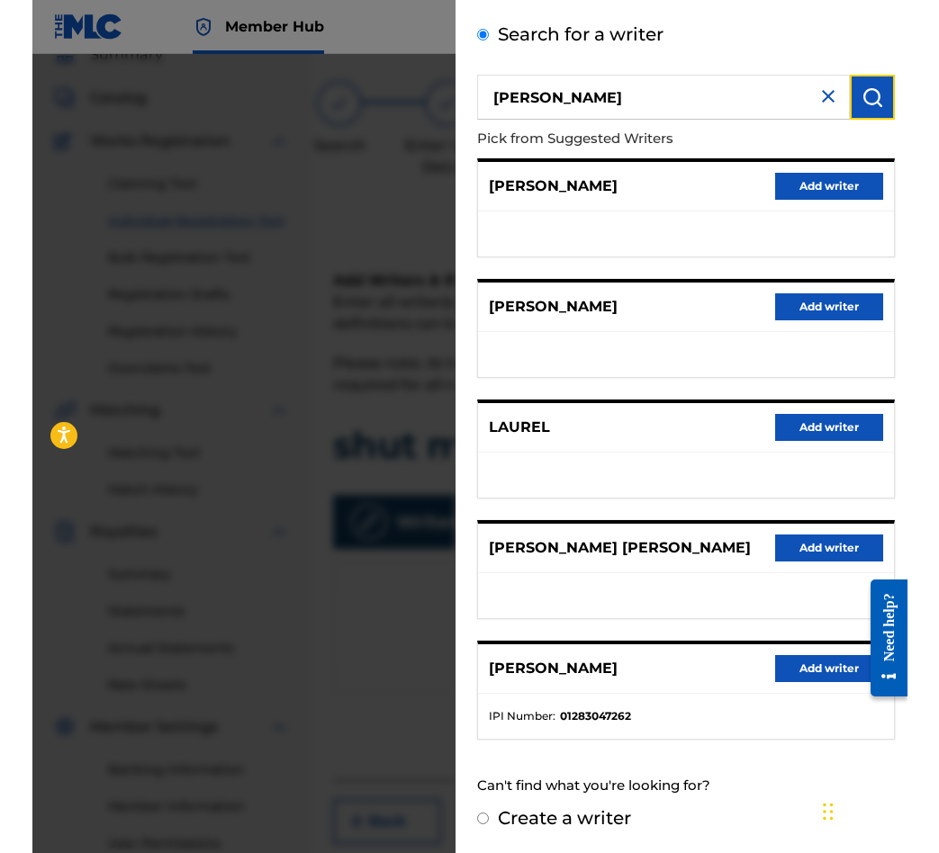
scroll to position [79, 0]
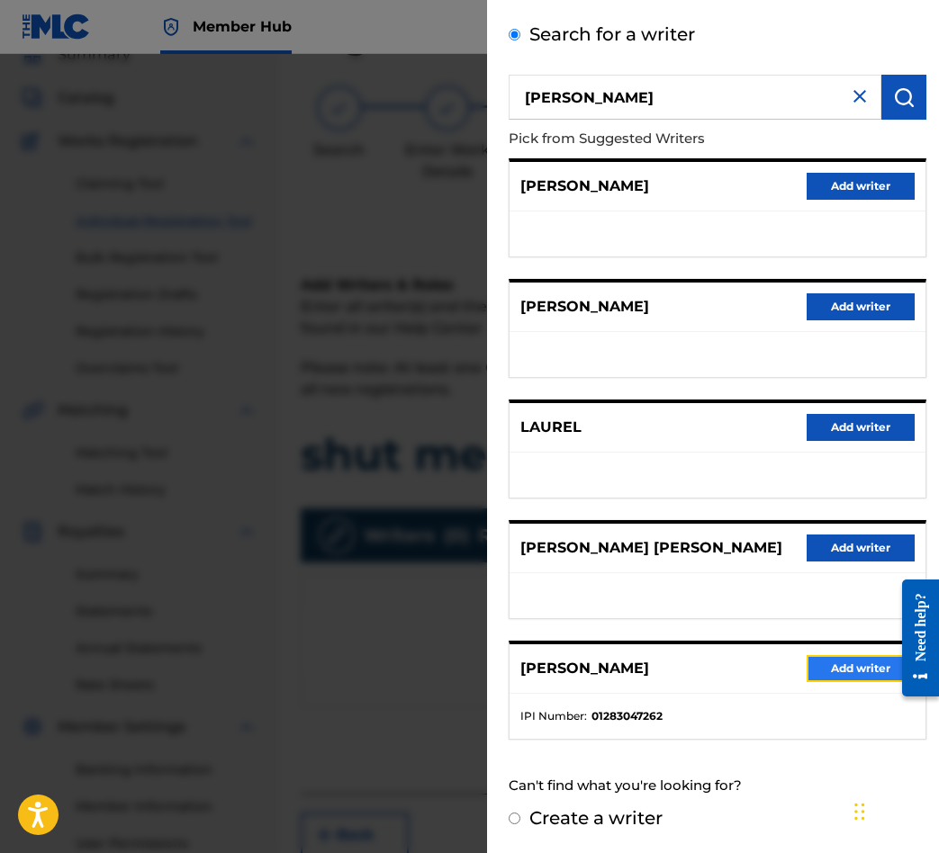
click at [827, 675] on button "Add writer" at bounding box center [861, 668] width 108 height 27
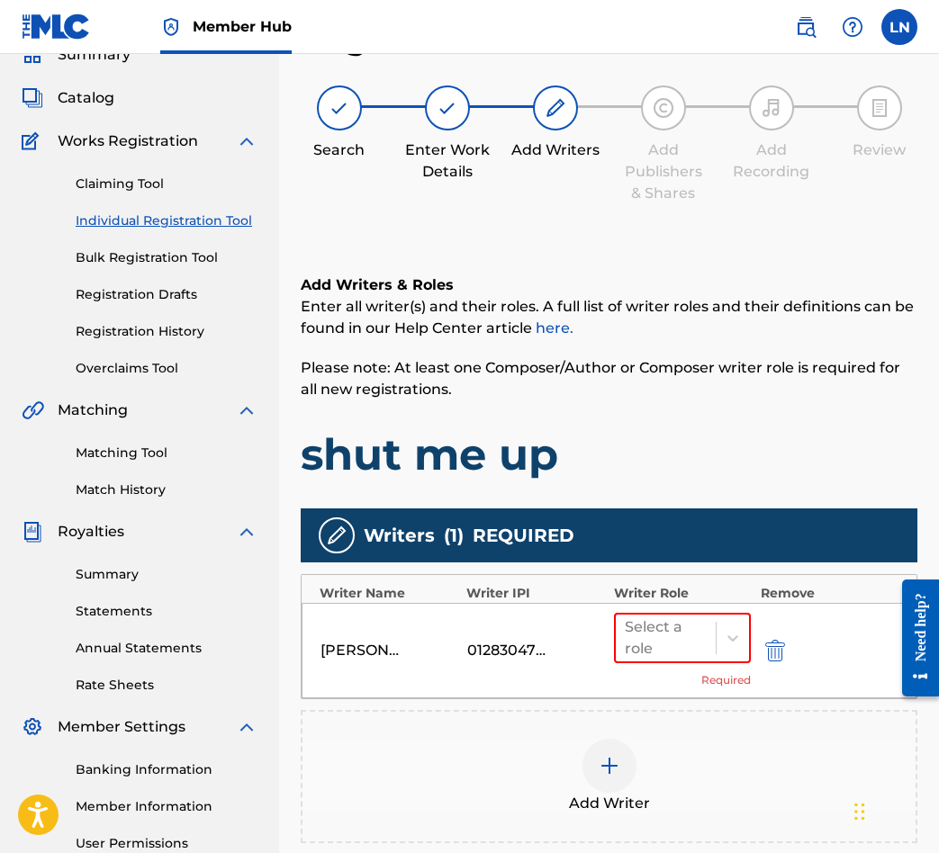
scroll to position [308, 0]
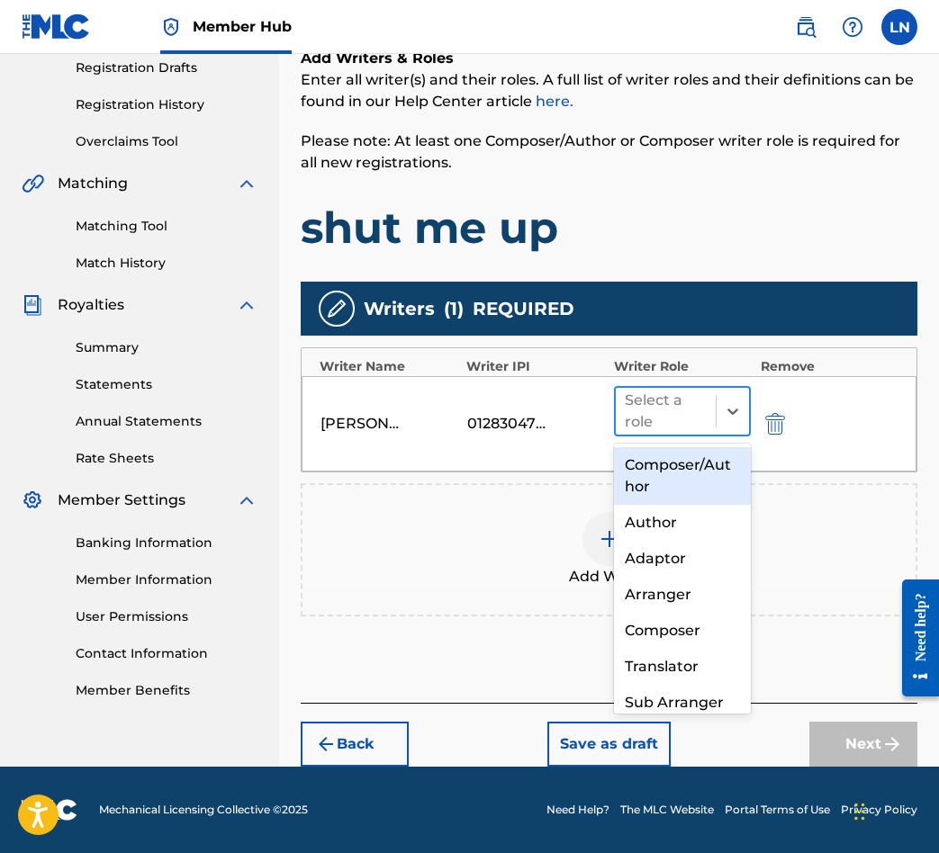
click at [648, 399] on div at bounding box center [666, 411] width 83 height 25
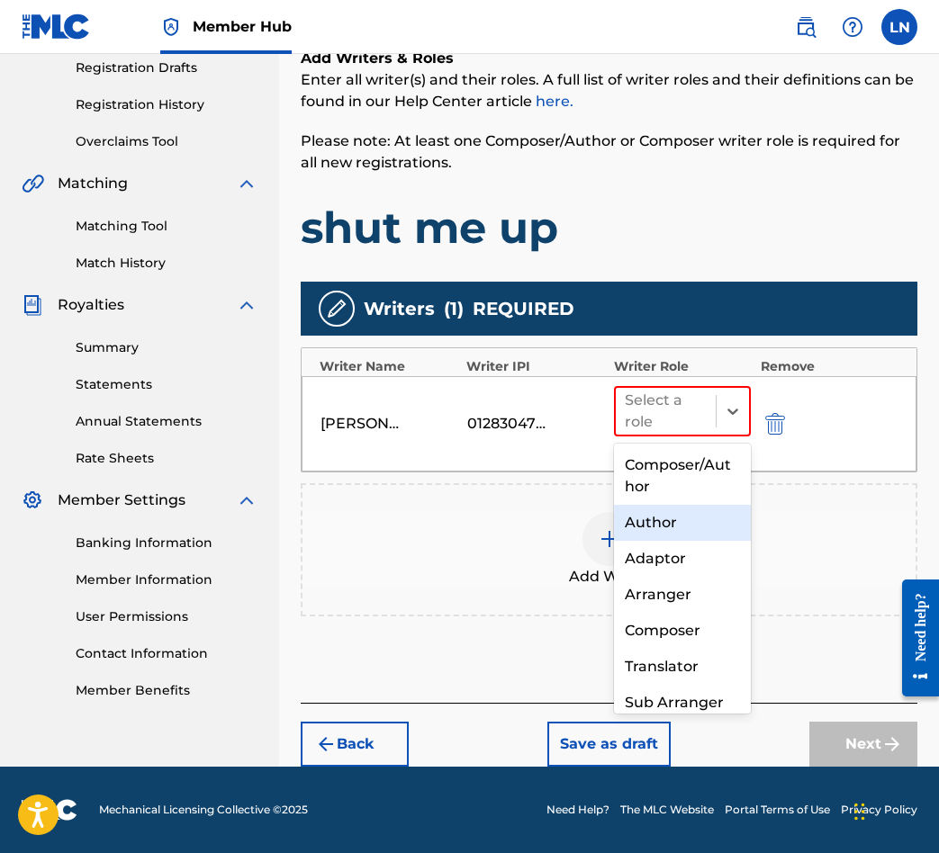
click at [664, 530] on div "Author" at bounding box center [683, 523] width 138 height 36
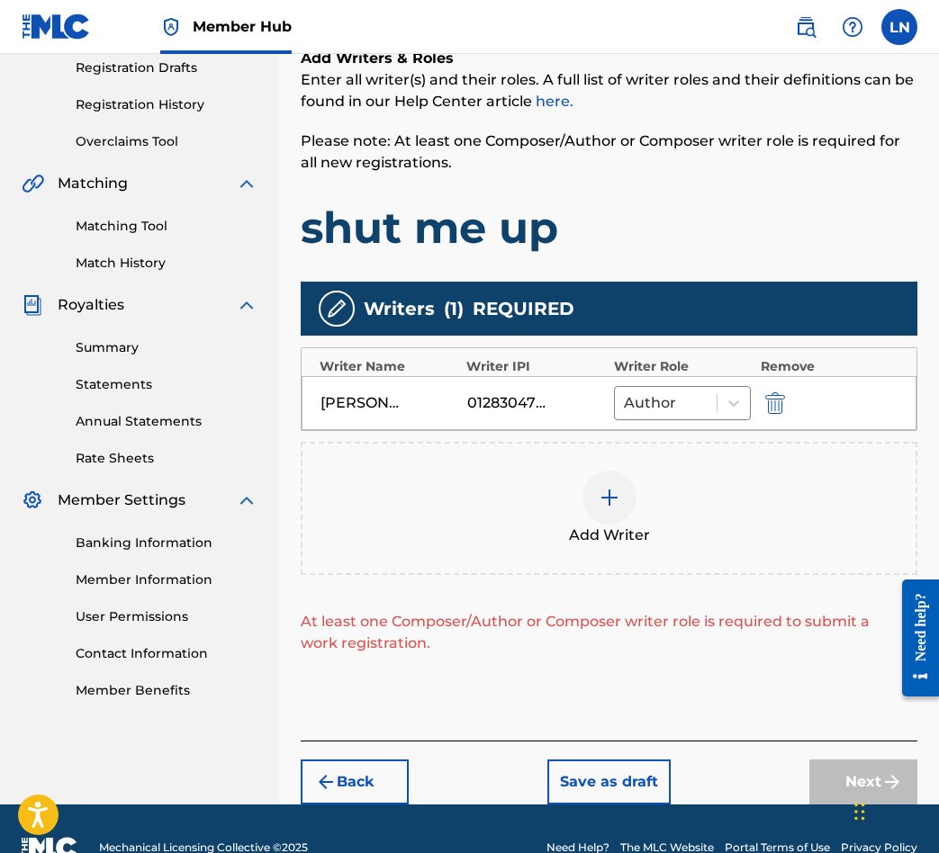
click at [588, 498] on div at bounding box center [609, 498] width 54 height 54
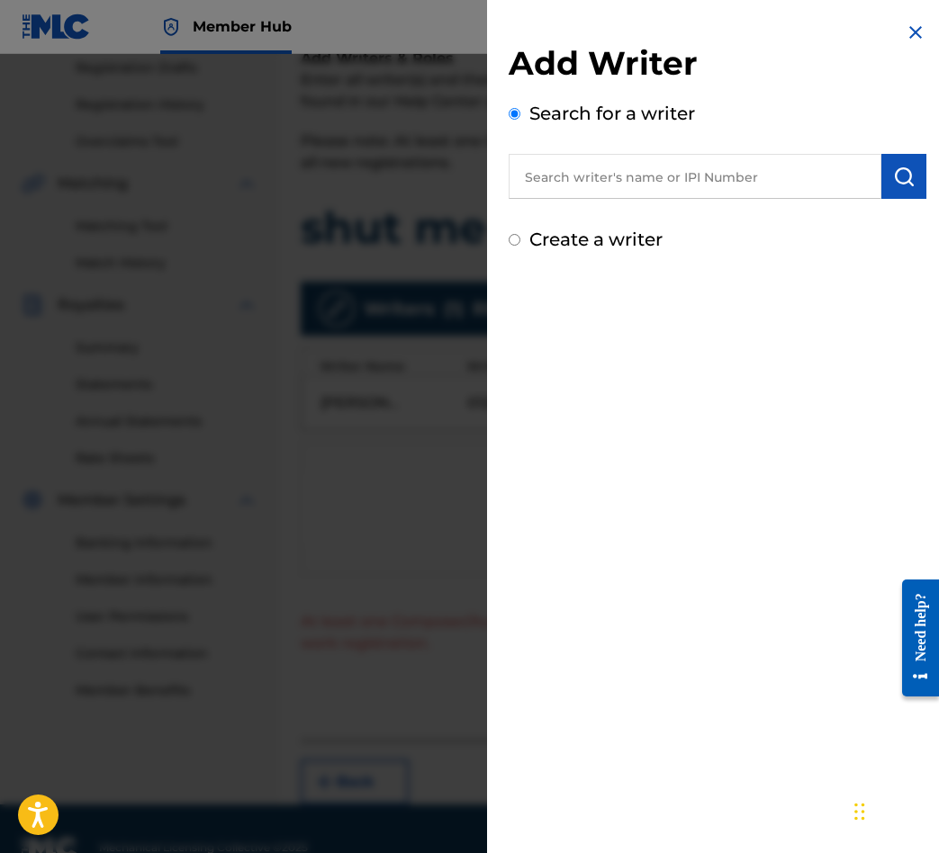
click at [915, 34] on img at bounding box center [916, 33] width 22 height 22
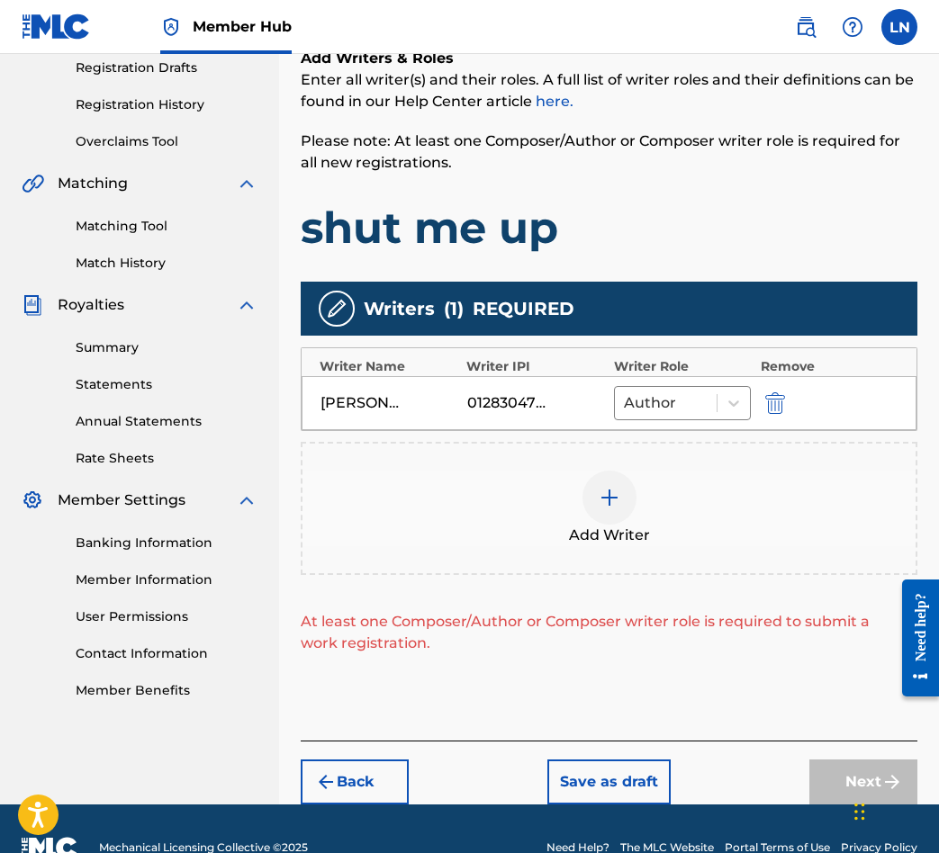
click at [586, 519] on div "Add Writer" at bounding box center [608, 509] width 613 height 76
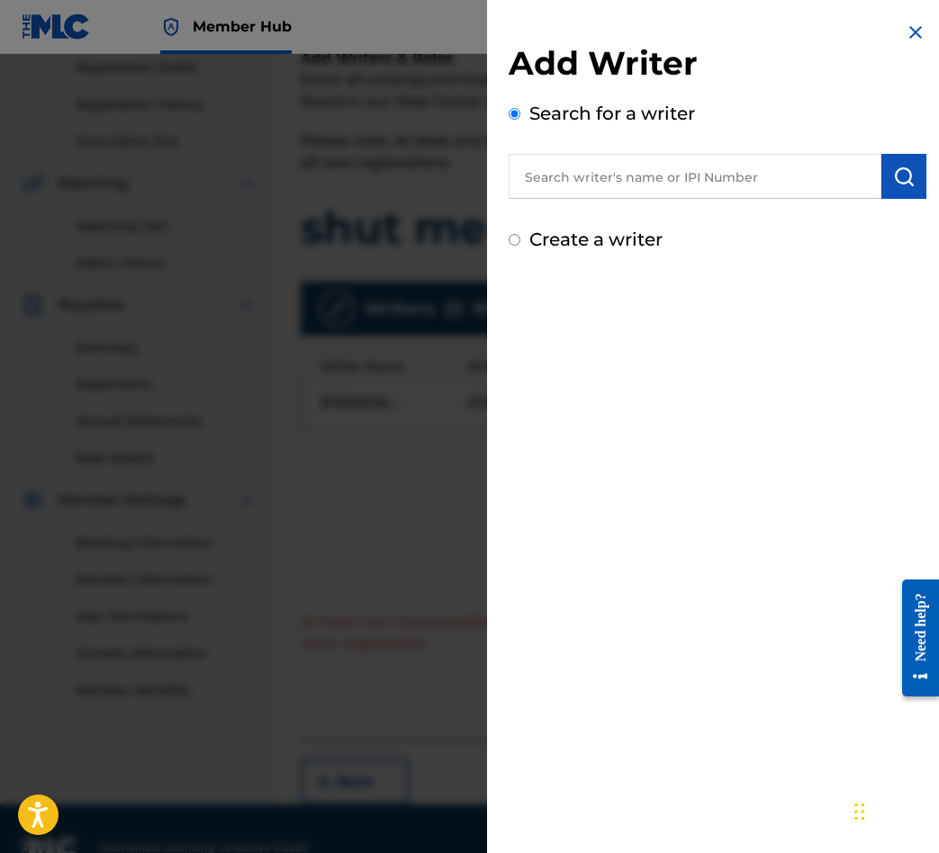
click at [566, 189] on input "text" at bounding box center [695, 176] width 373 height 45
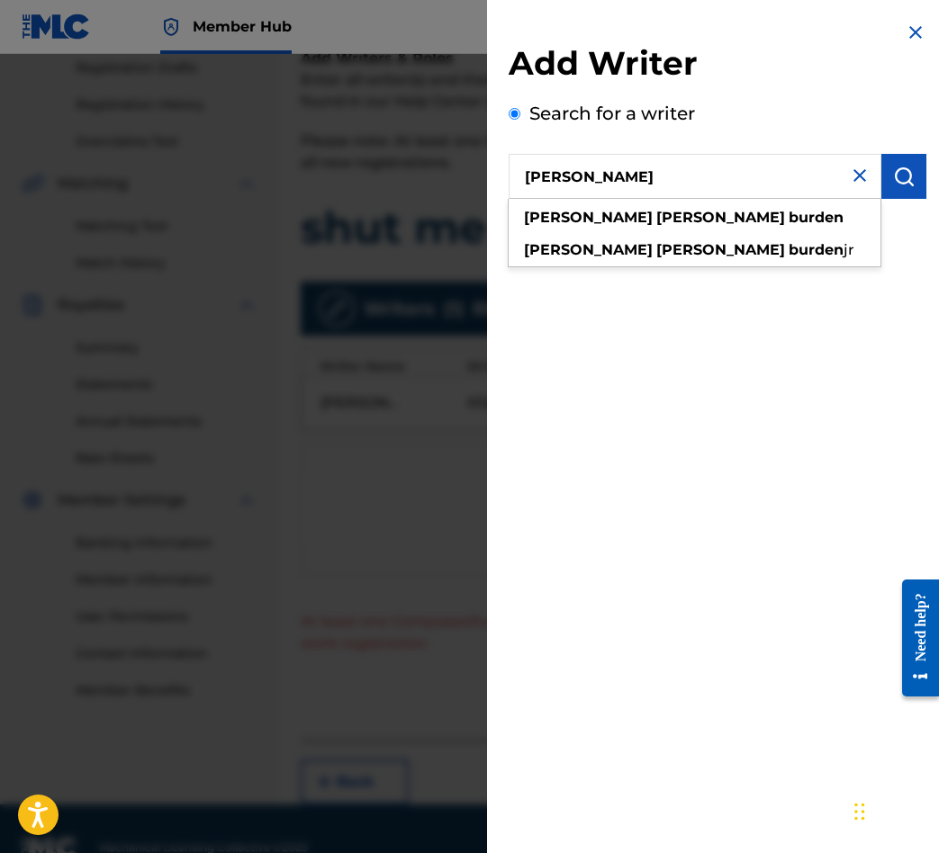
type input "[PERSON_NAME]"
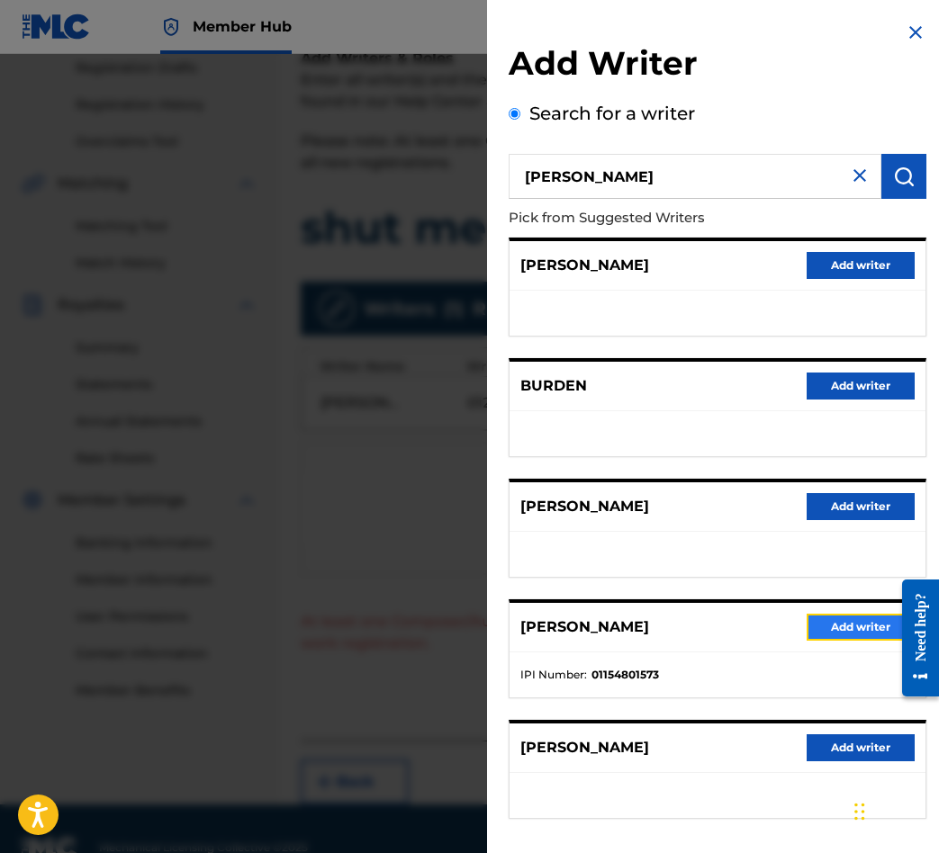
click at [808, 618] on button "Add writer" at bounding box center [861, 627] width 108 height 27
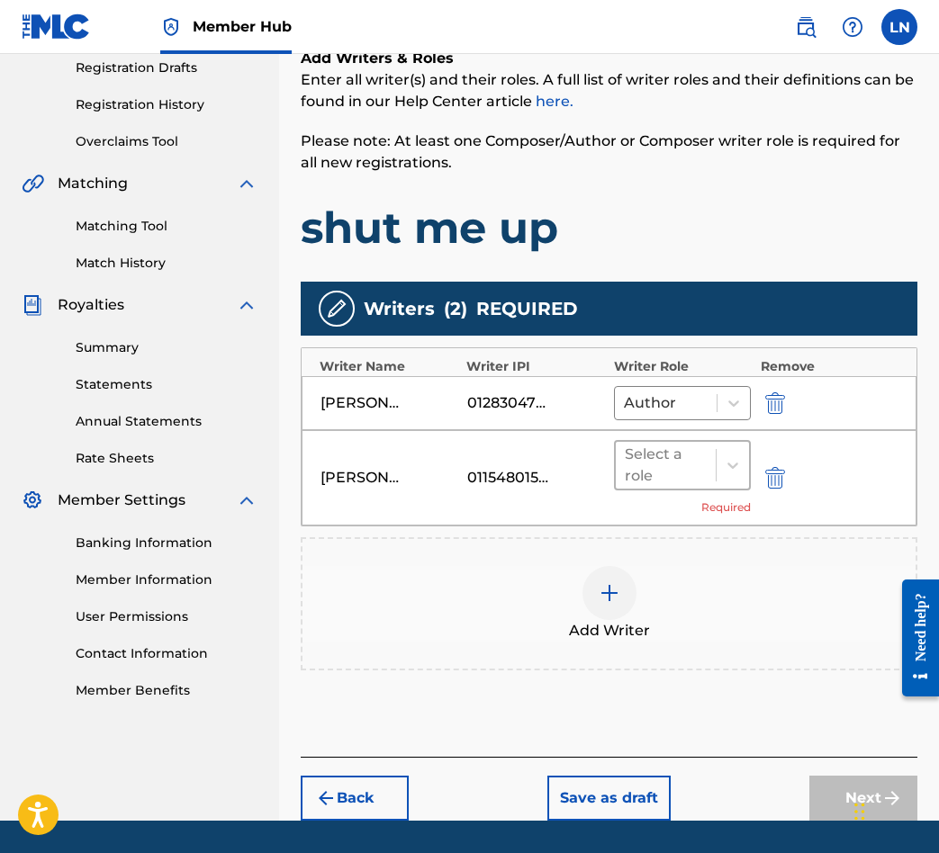
click at [706, 480] on div "Select a role" at bounding box center [666, 465] width 83 height 43
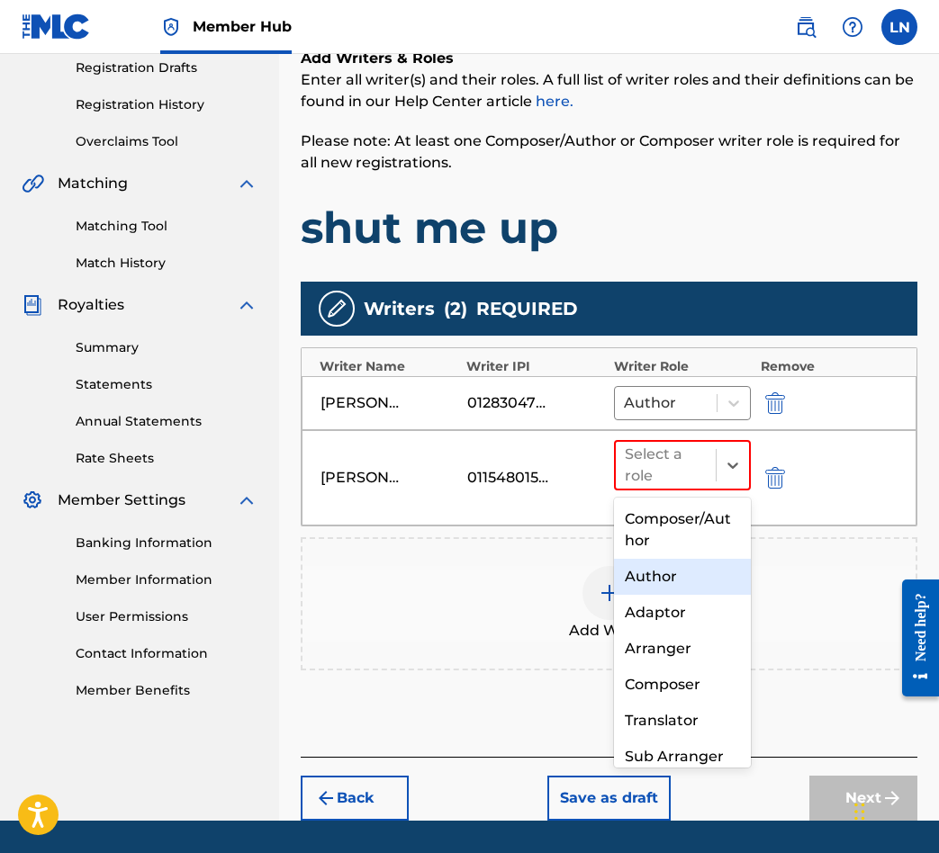
click at [690, 564] on div "Author" at bounding box center [683, 577] width 138 height 36
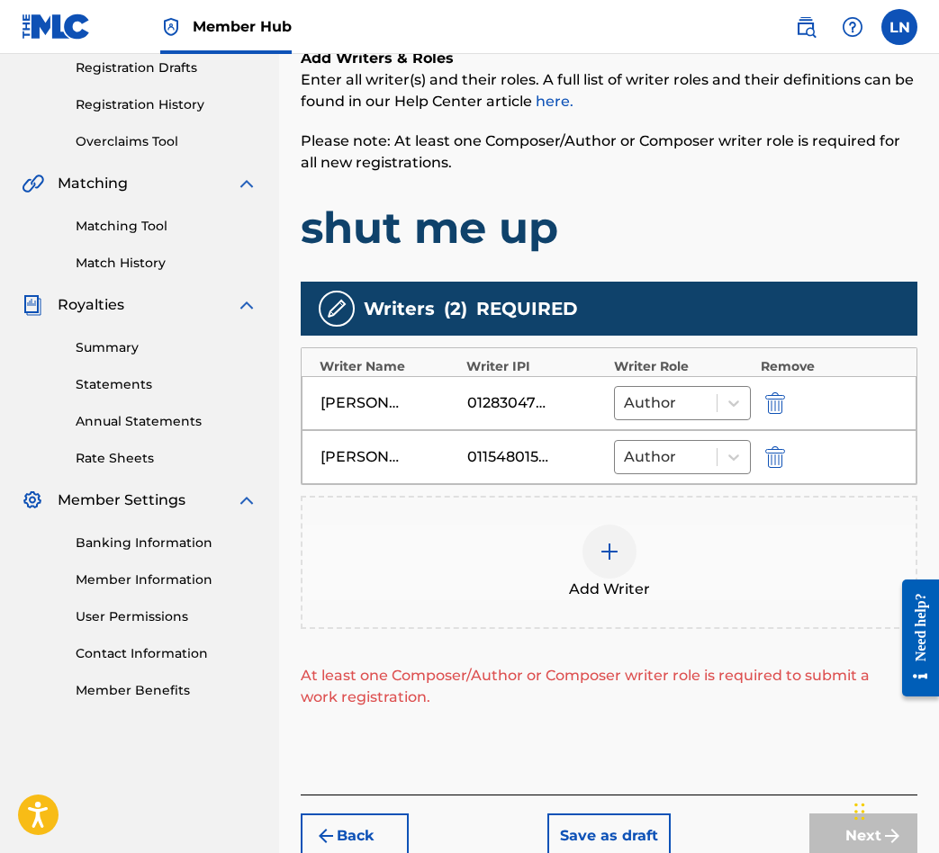
click at [672, 575] on div "Add Writer" at bounding box center [608, 563] width 613 height 76
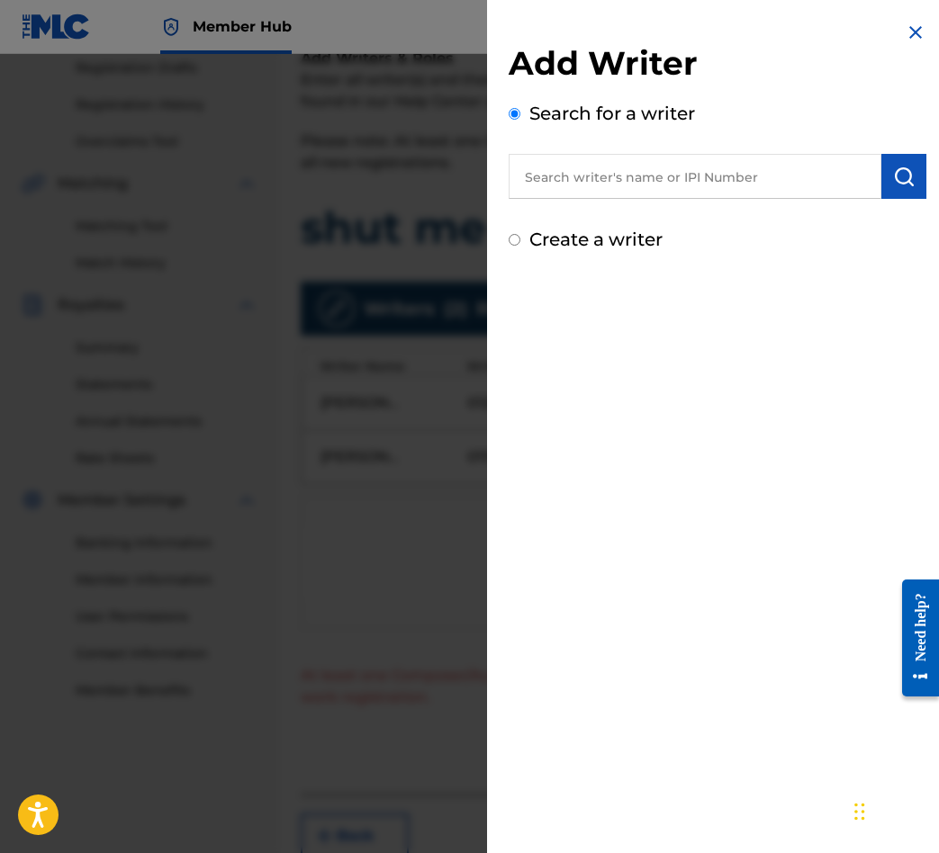
click at [764, 160] on input "text" at bounding box center [695, 176] width 373 height 45
paste input "1109104111"
type input "1109104111"
click at [906, 162] on button "submit" at bounding box center [903, 176] width 45 height 45
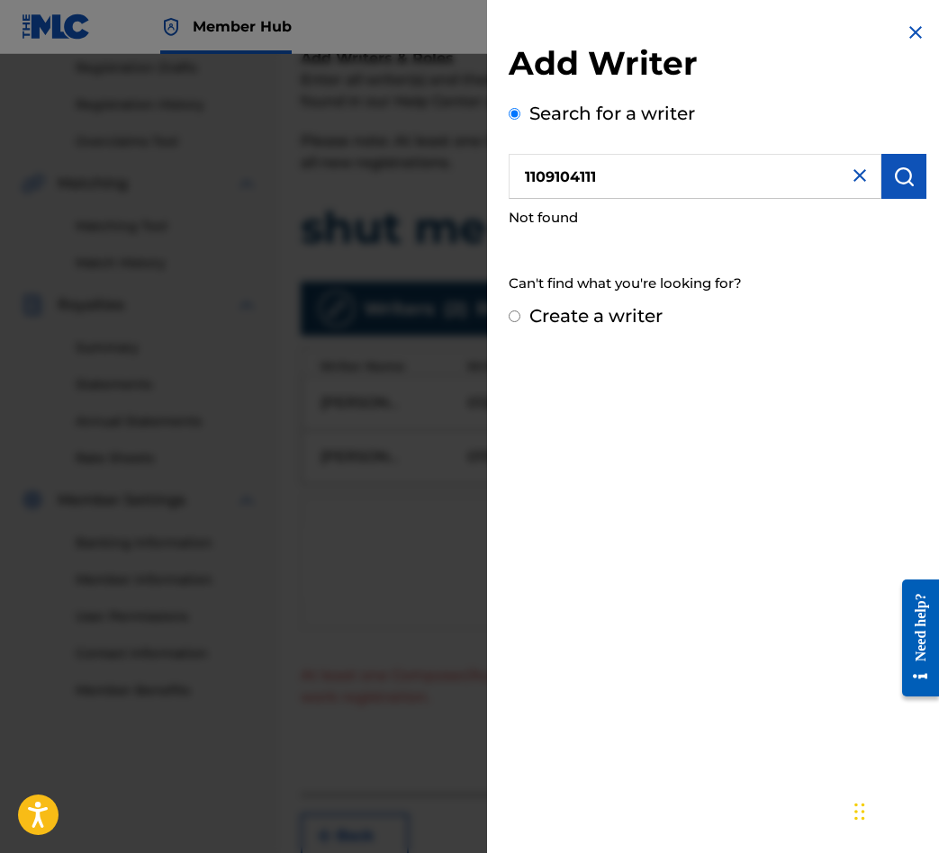
click at [675, 181] on input "1109104111" at bounding box center [695, 176] width 373 height 45
paste input "1109104111"
type input "1109104111\"
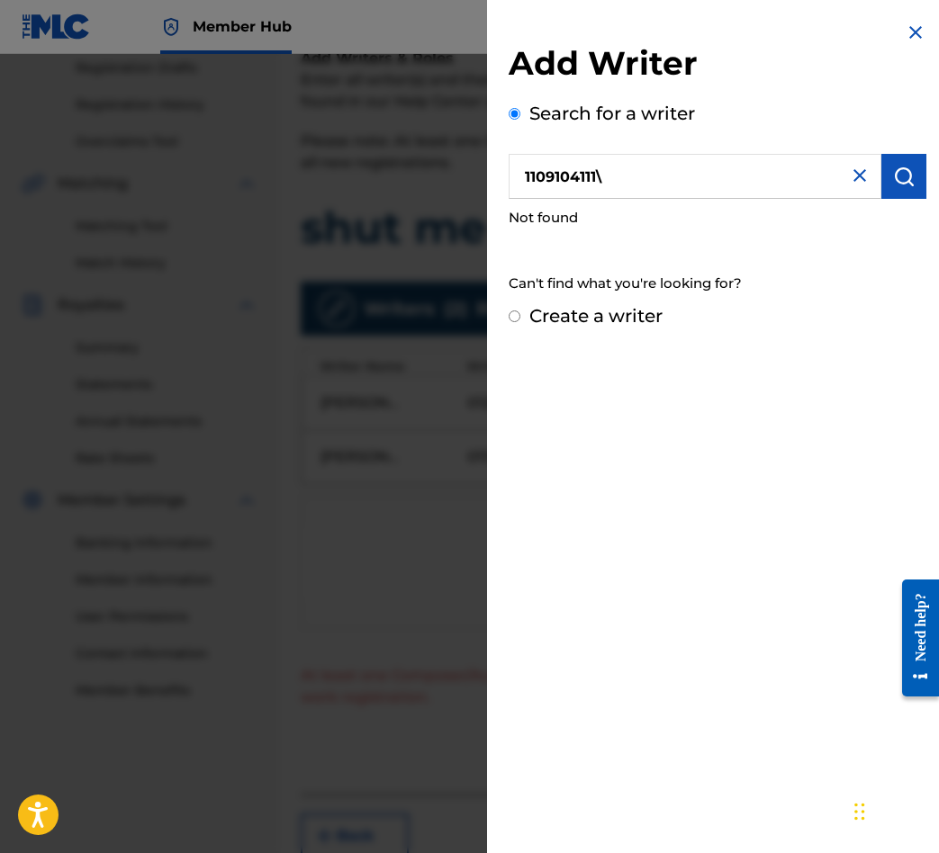
click at [863, 179] on img at bounding box center [860, 176] width 22 height 22
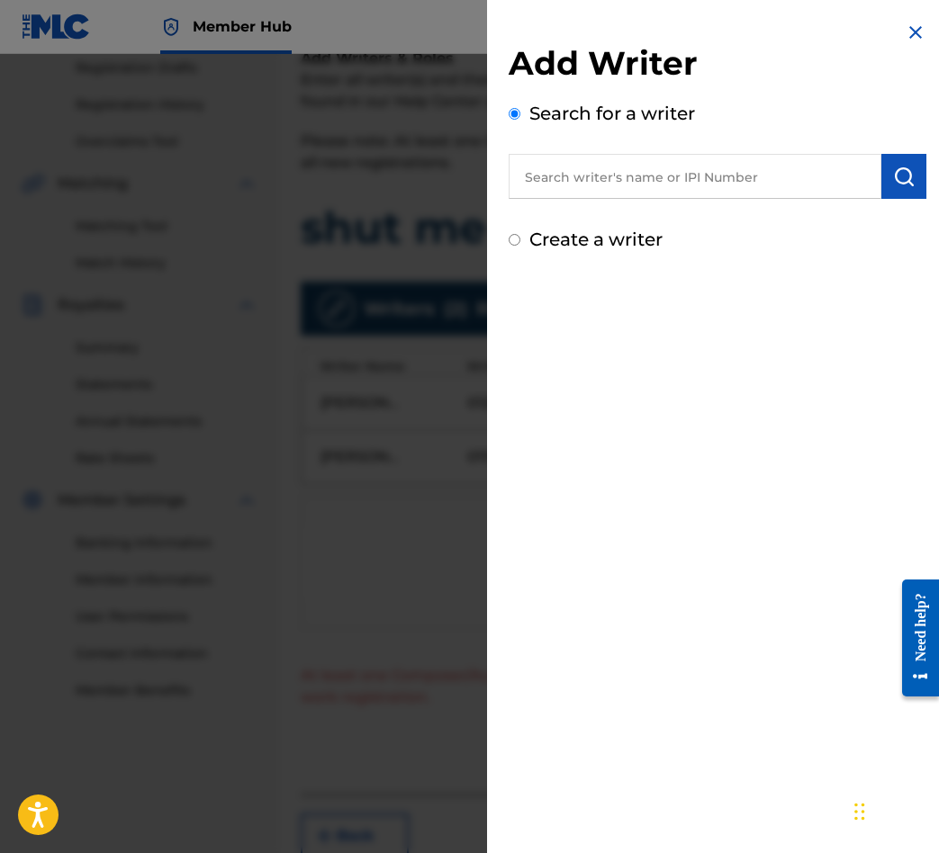
click at [518, 237] on input "Create a writer" at bounding box center [515, 240] width 12 height 12
radio input "false"
radio input "true"
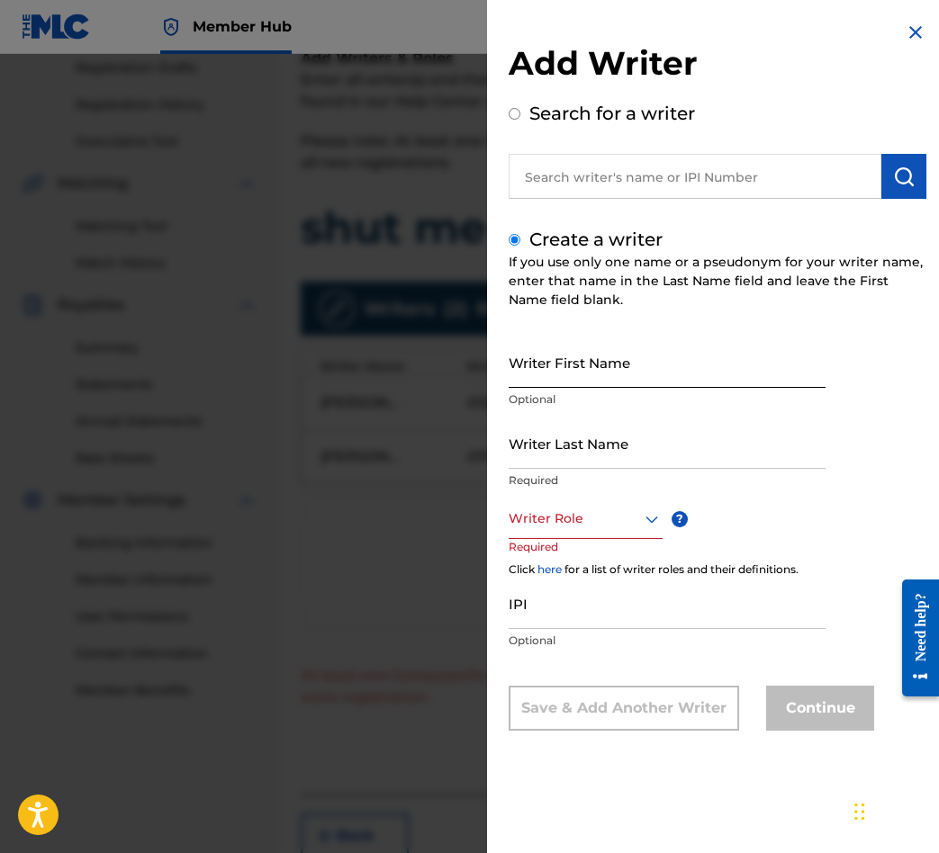
click at [552, 345] on input "Writer First Name" at bounding box center [667, 362] width 317 height 51
type input "[PERSON_NAME]"
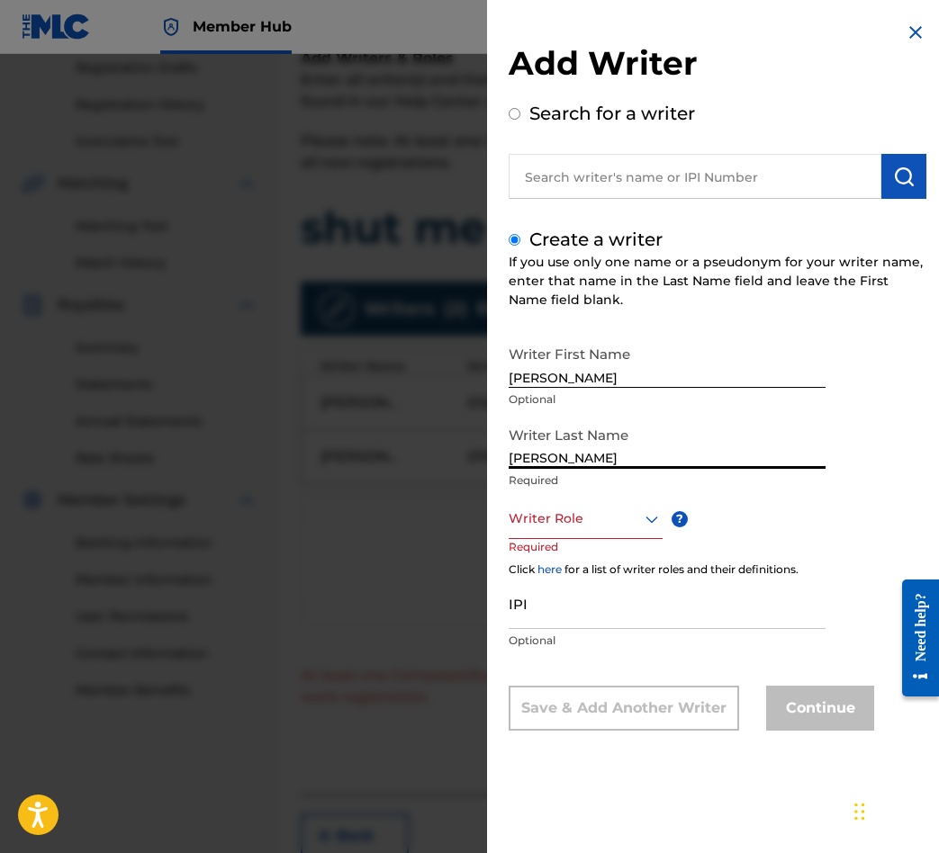
type input "[PERSON_NAME]"
click at [618, 518] on div at bounding box center [586, 519] width 154 height 23
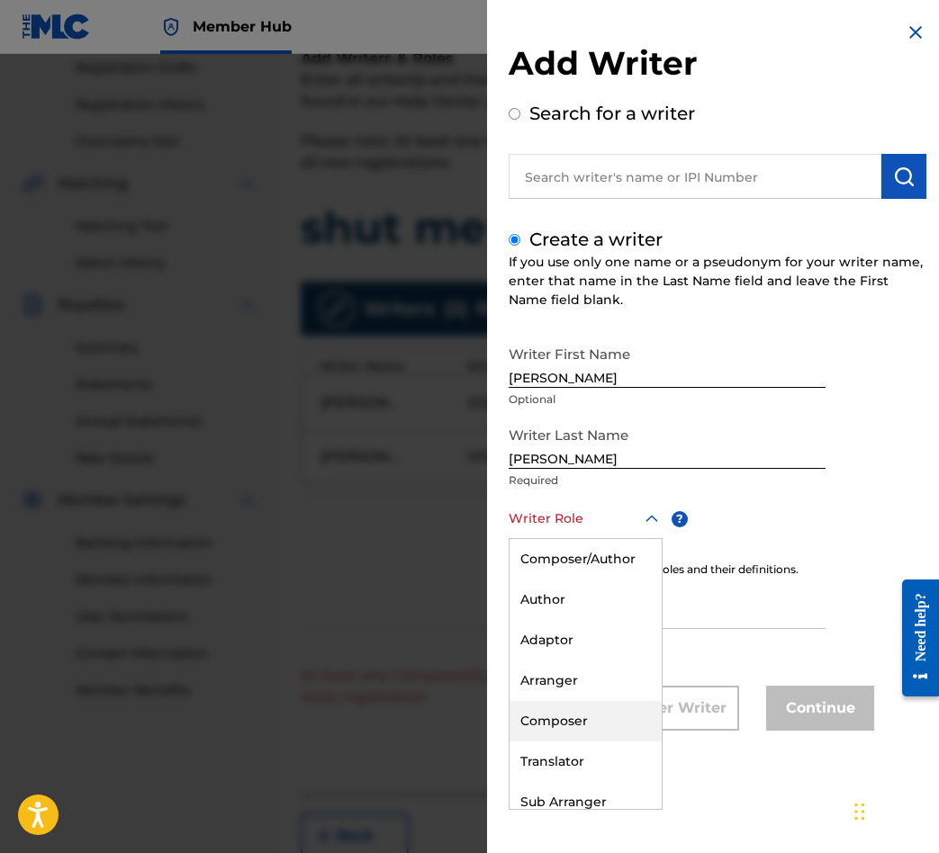
click at [589, 711] on div "Composer" at bounding box center [585, 721] width 152 height 41
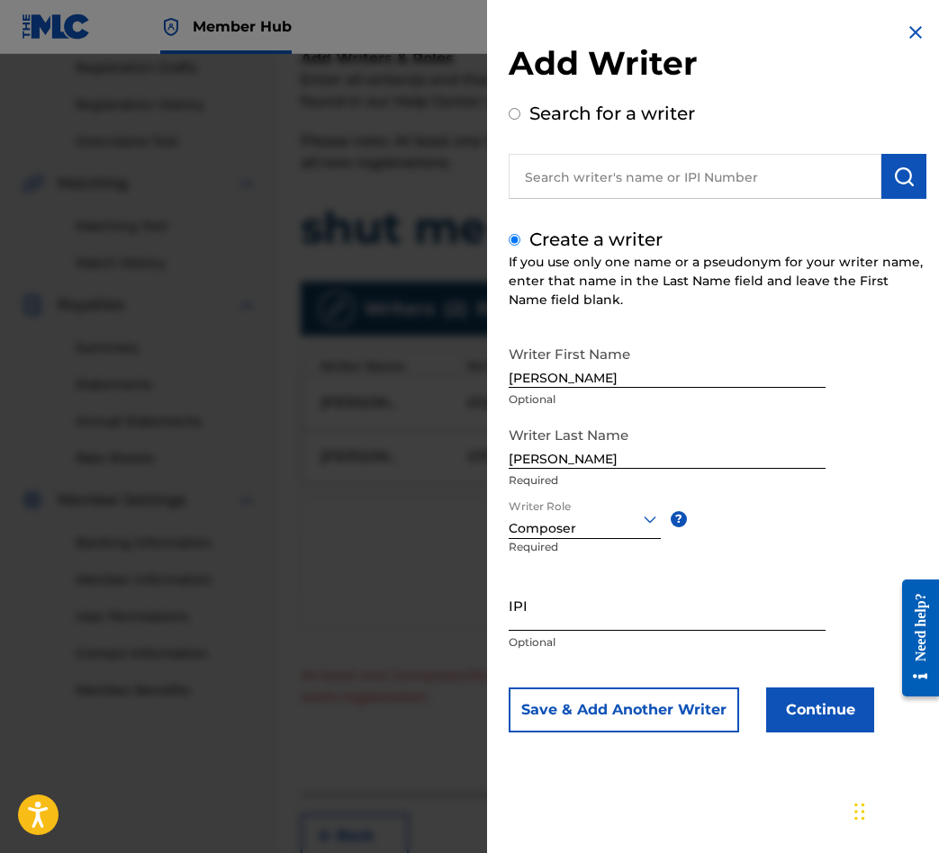
click at [601, 627] on input "IPI" at bounding box center [667, 605] width 317 height 51
paste input "1109104111"
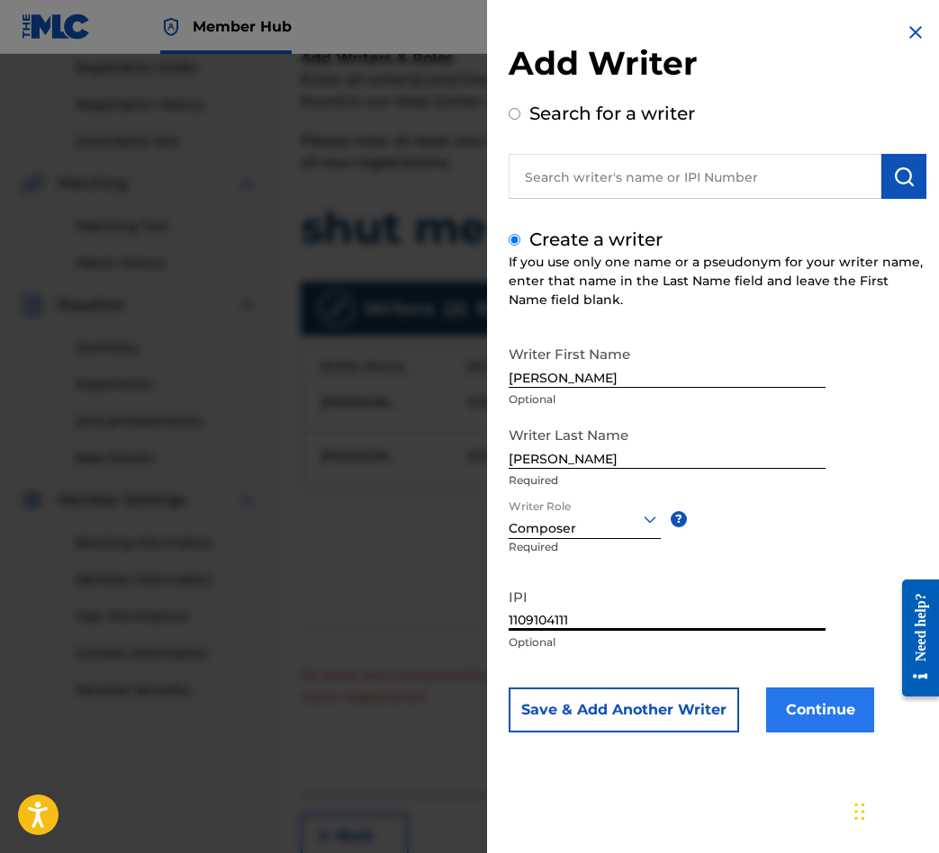
type input "1109104111"
click at [821, 694] on button "Continue" at bounding box center [820, 710] width 108 height 45
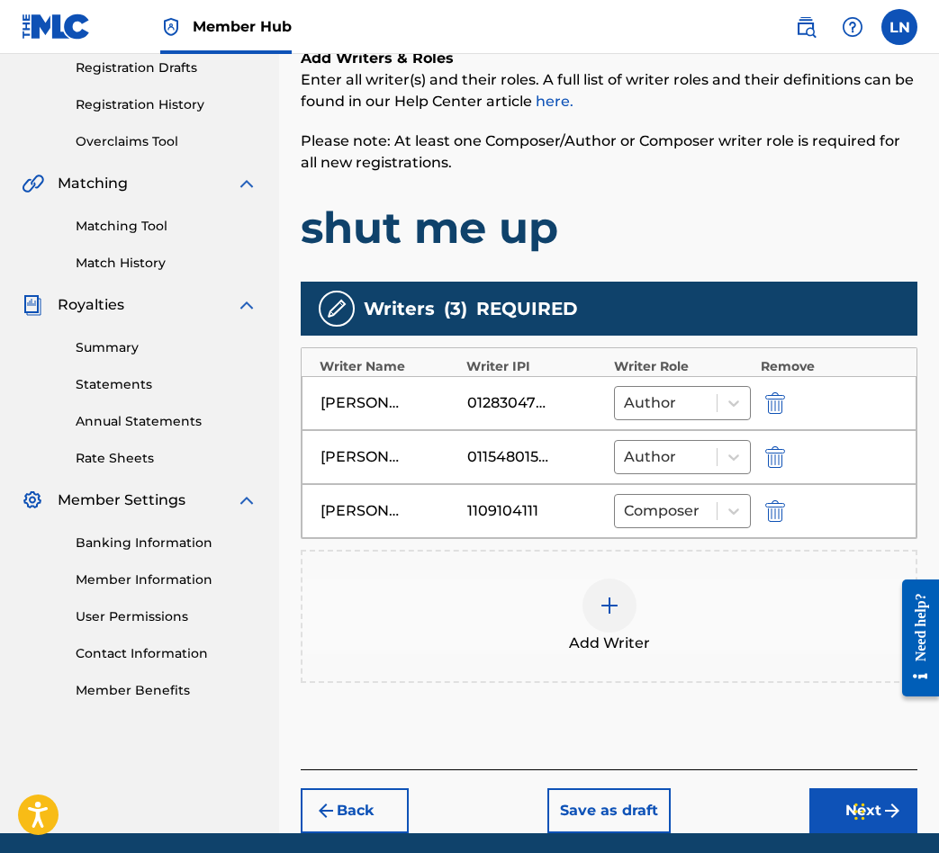
click at [552, 605] on div "Add Writer" at bounding box center [608, 617] width 613 height 76
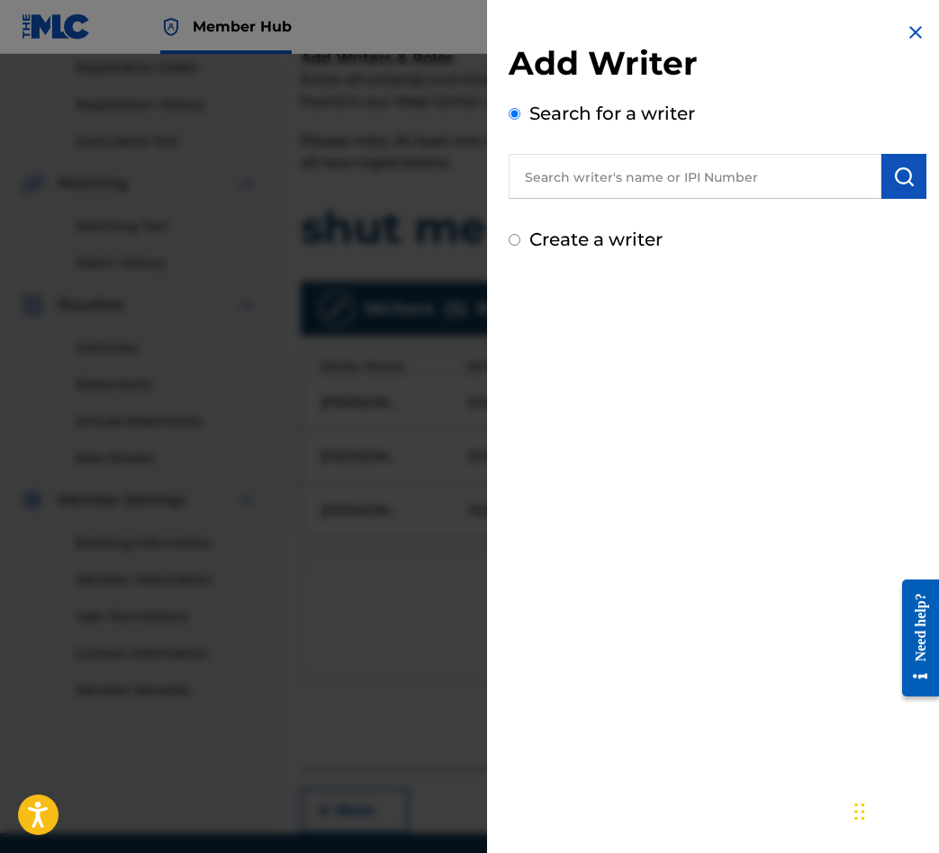
click at [703, 187] on input "text" at bounding box center [695, 176] width 373 height 45
drag, startPoint x: 627, startPoint y: 225, endPoint x: 627, endPoint y: 237, distance: 11.7
click at [627, 230] on div "Create a writer" at bounding box center [718, 239] width 418 height 27
click at [626, 239] on label "Create a writer" at bounding box center [595, 240] width 133 height 22
radio input "true"
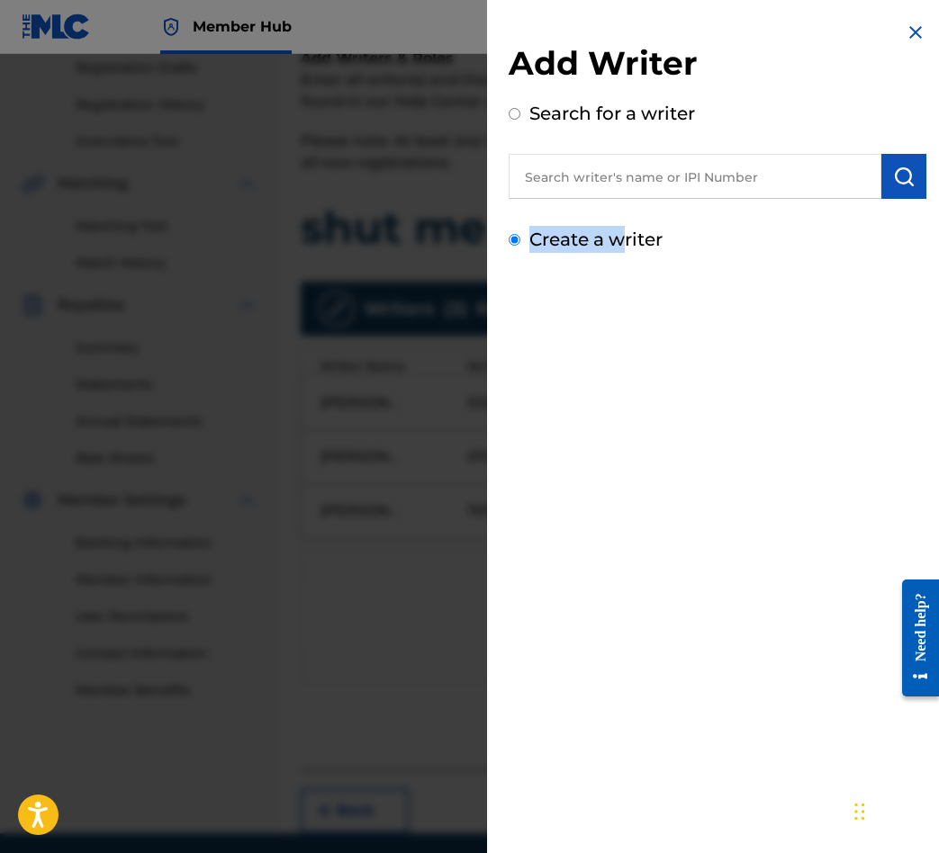
click at [520, 239] on input "Create a writer" at bounding box center [515, 240] width 12 height 12
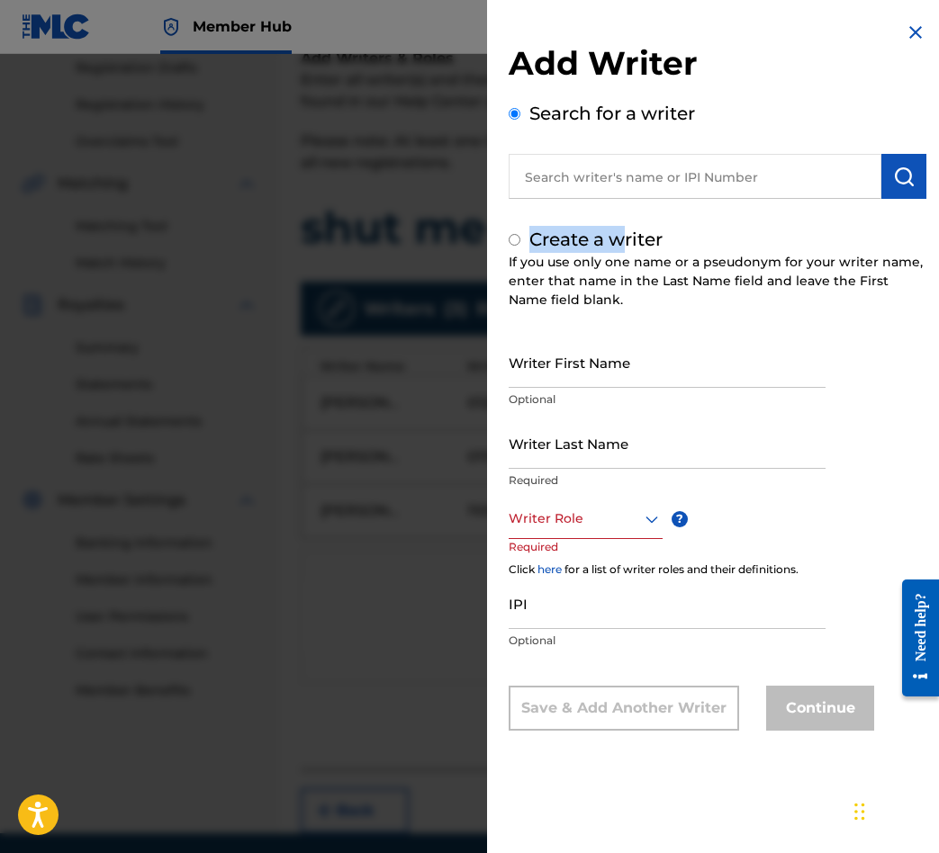
radio input "false"
radio input "true"
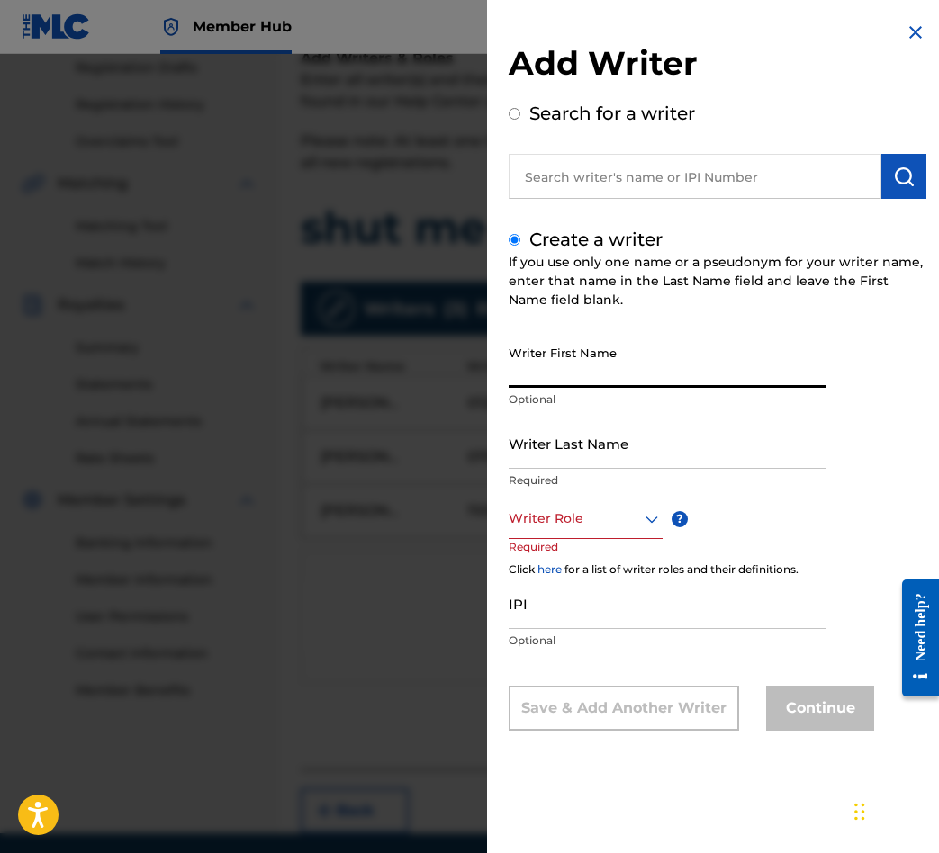
click at [561, 340] on input "Writer First Name" at bounding box center [667, 362] width 317 height 51
click at [918, 30] on img at bounding box center [916, 33] width 22 height 22
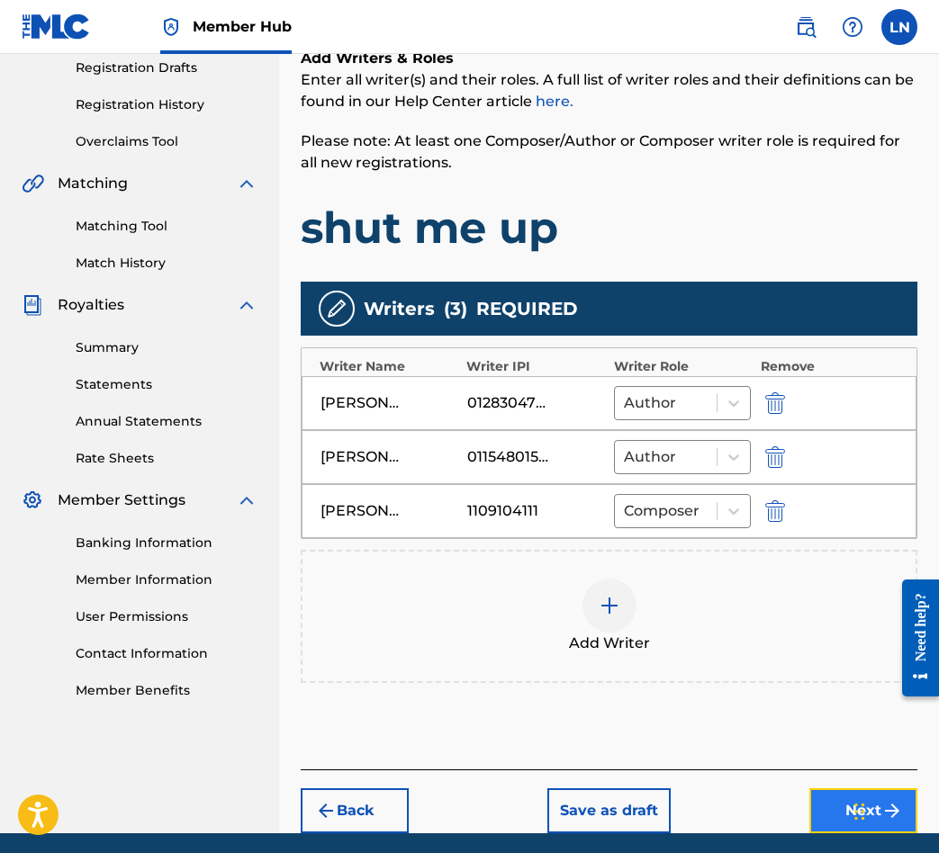
click at [839, 809] on button "Next" at bounding box center [863, 811] width 108 height 45
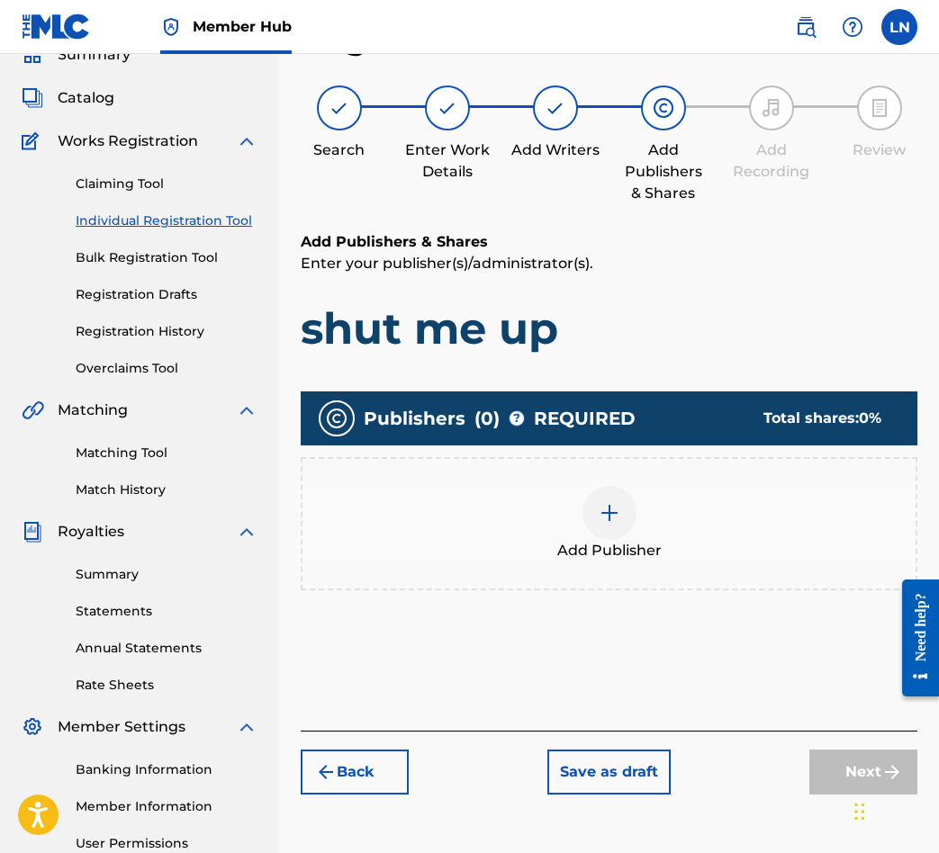
scroll to position [196, 0]
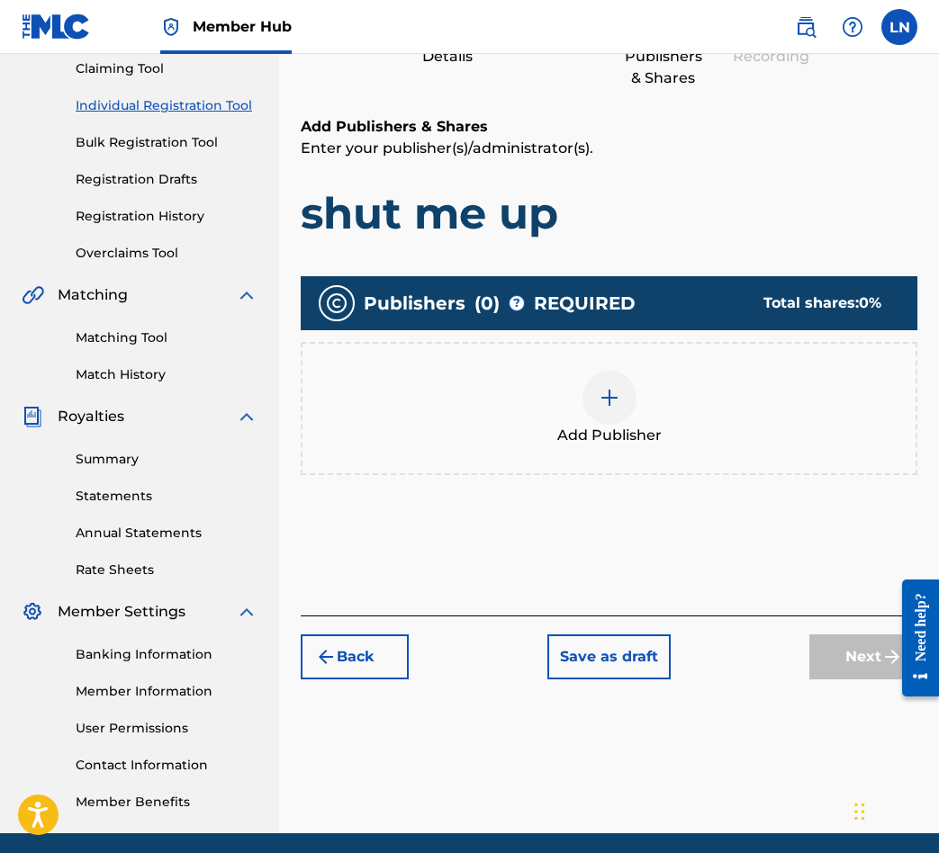
click at [645, 474] on div "Add Publisher" at bounding box center [609, 408] width 617 height 133
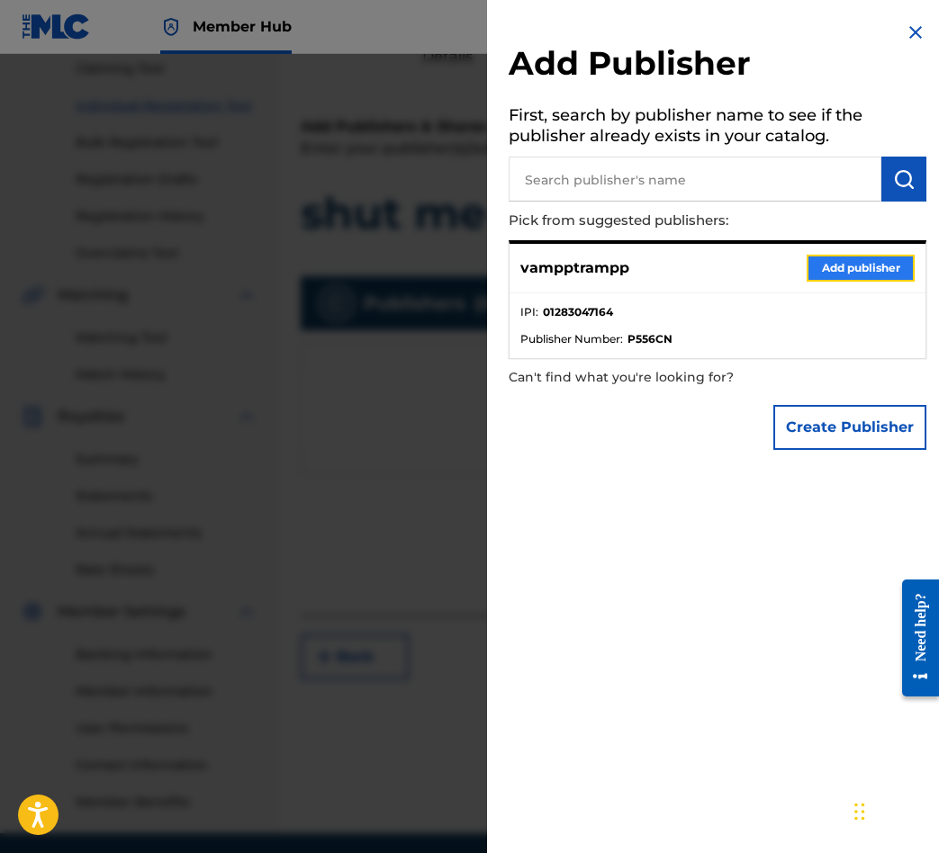
click at [879, 262] on button "Add publisher" at bounding box center [861, 268] width 108 height 27
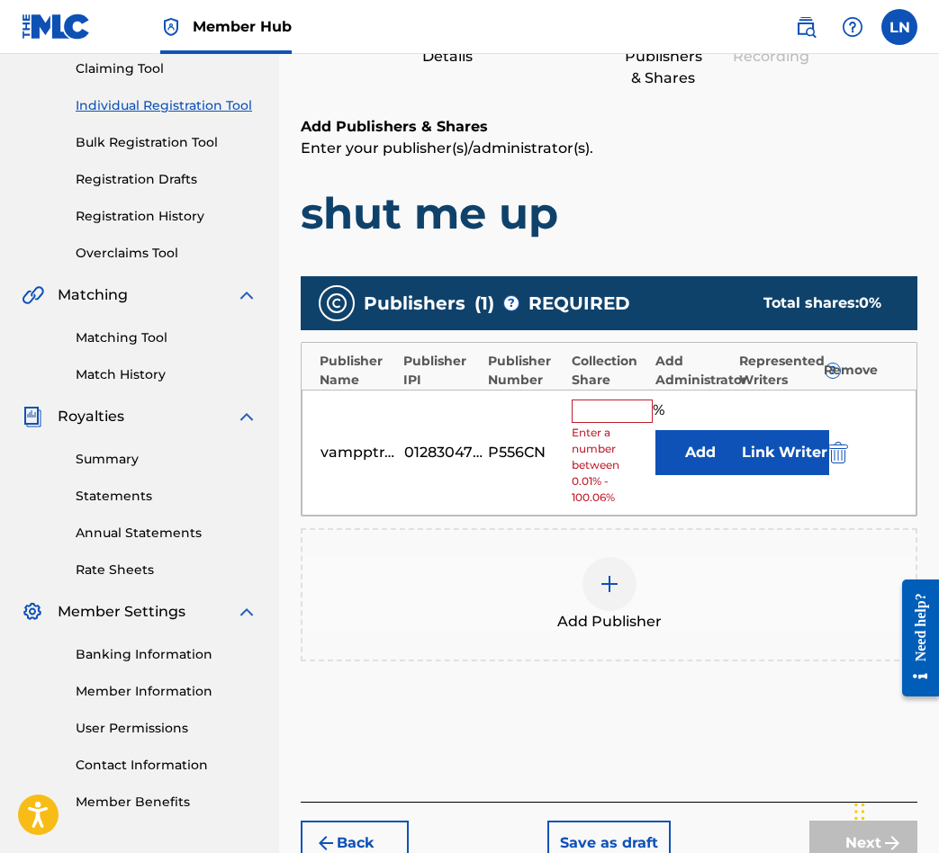
click at [591, 409] on input "text" at bounding box center [612, 411] width 81 height 23
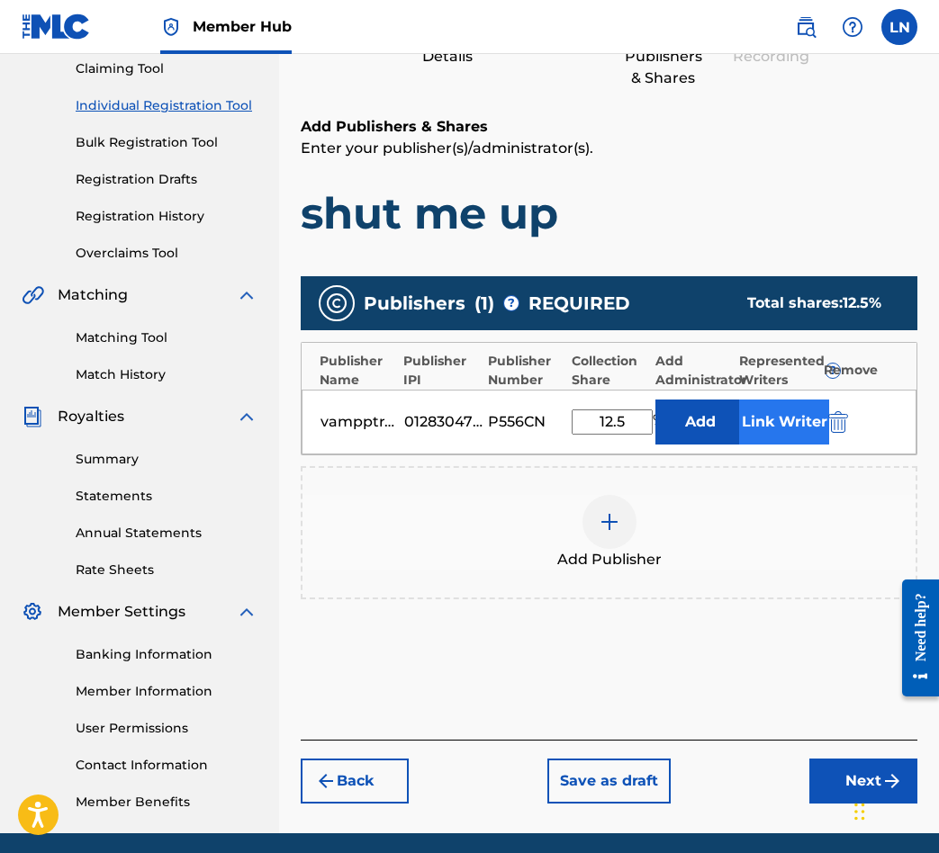
type input "12.5"
click at [752, 435] on button "Link Writer" at bounding box center [784, 422] width 90 height 45
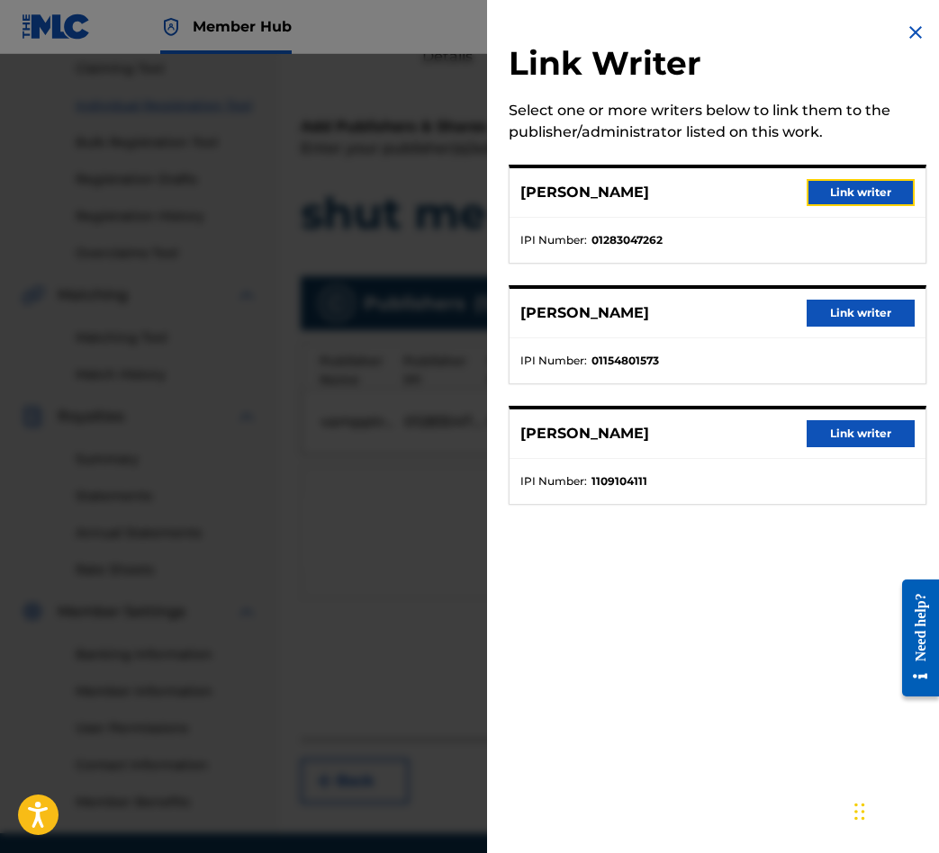
click at [854, 179] on button "Link writer" at bounding box center [861, 192] width 108 height 27
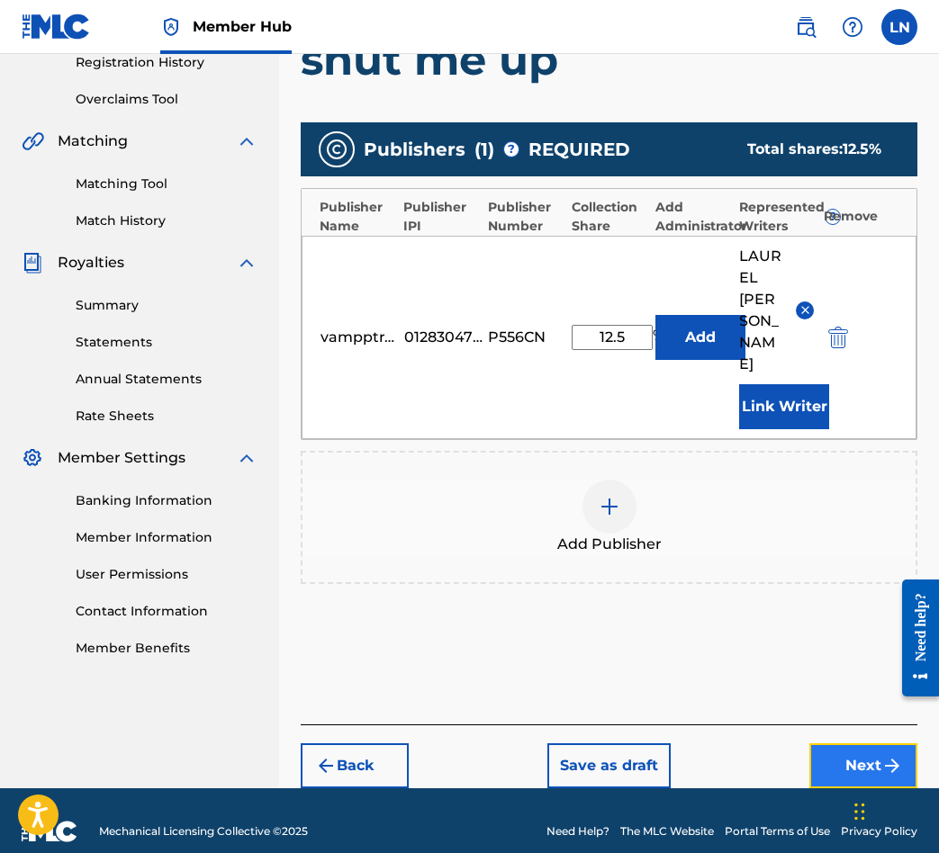
click at [832, 744] on button "Next" at bounding box center [863, 766] width 108 height 45
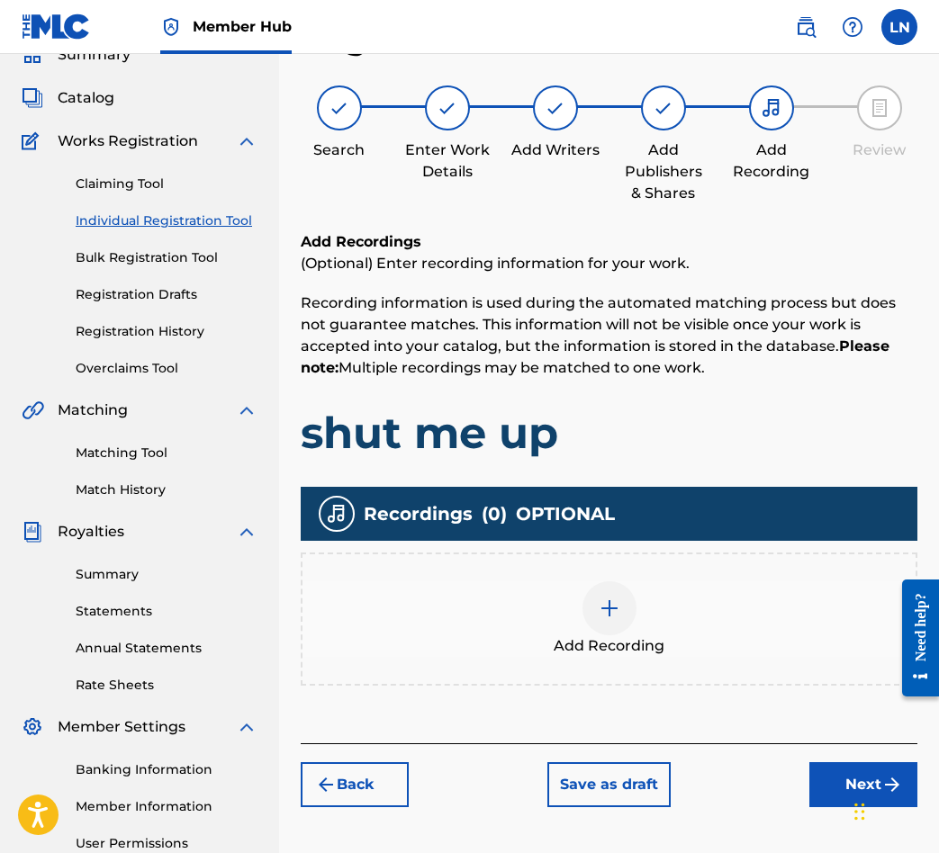
scroll to position [159, 0]
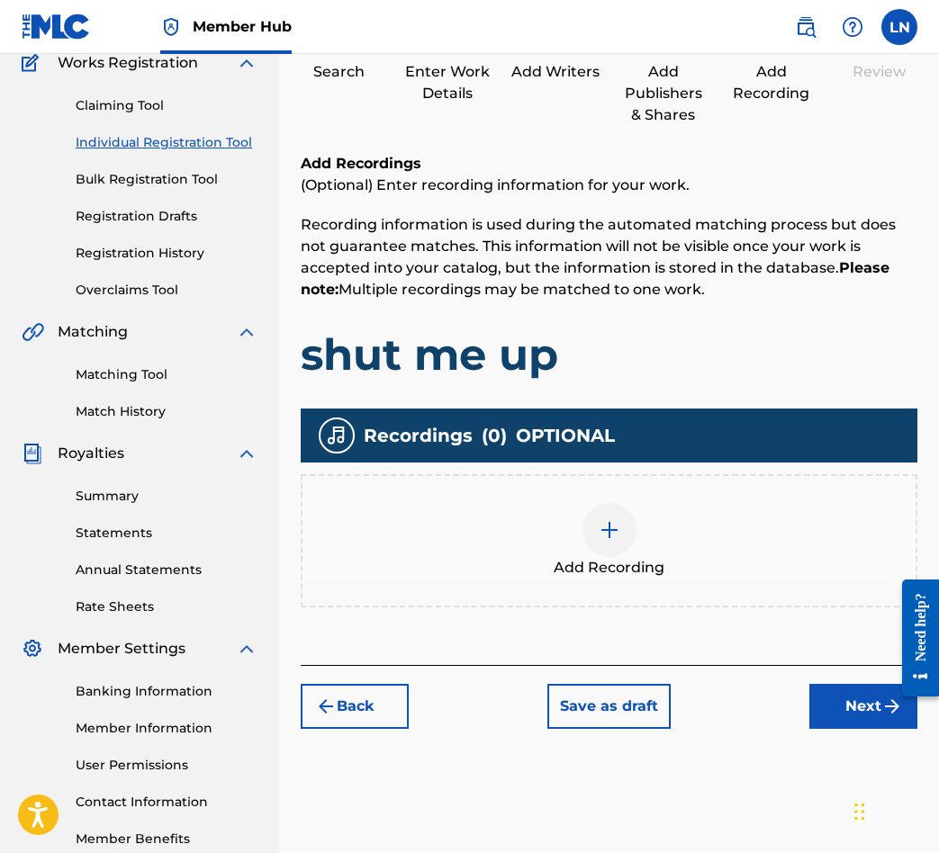
click at [612, 555] on div at bounding box center [609, 530] width 54 height 54
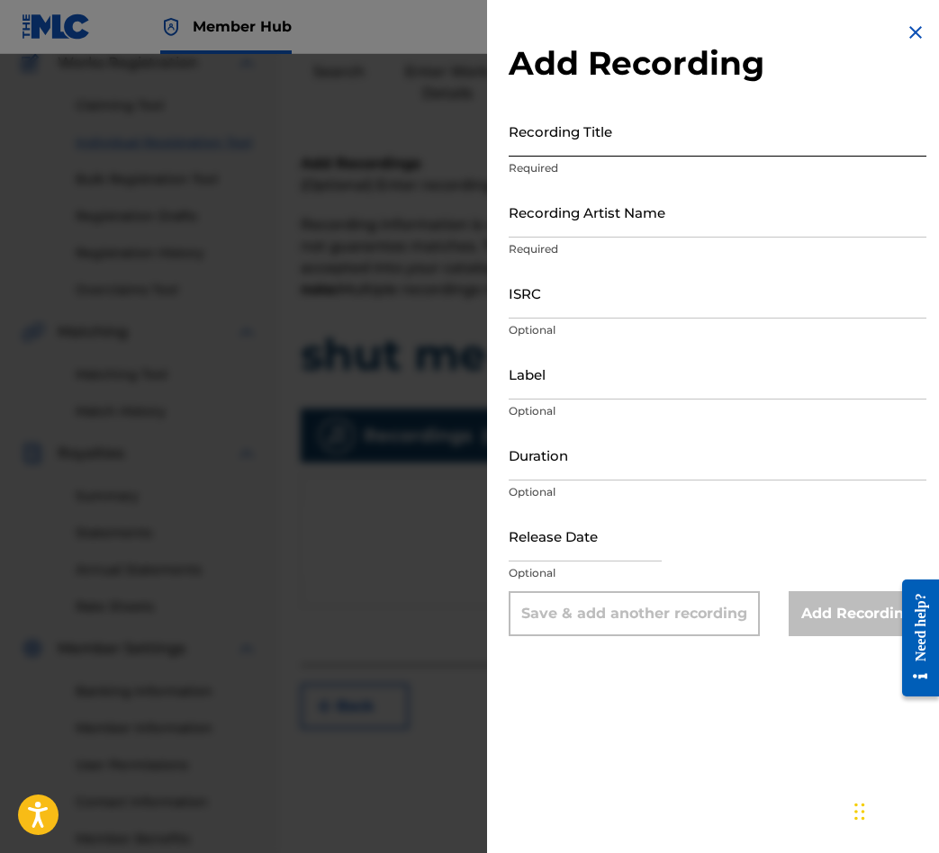
click at [650, 139] on input "Recording Title" at bounding box center [718, 130] width 418 height 51
type input "shut me up"
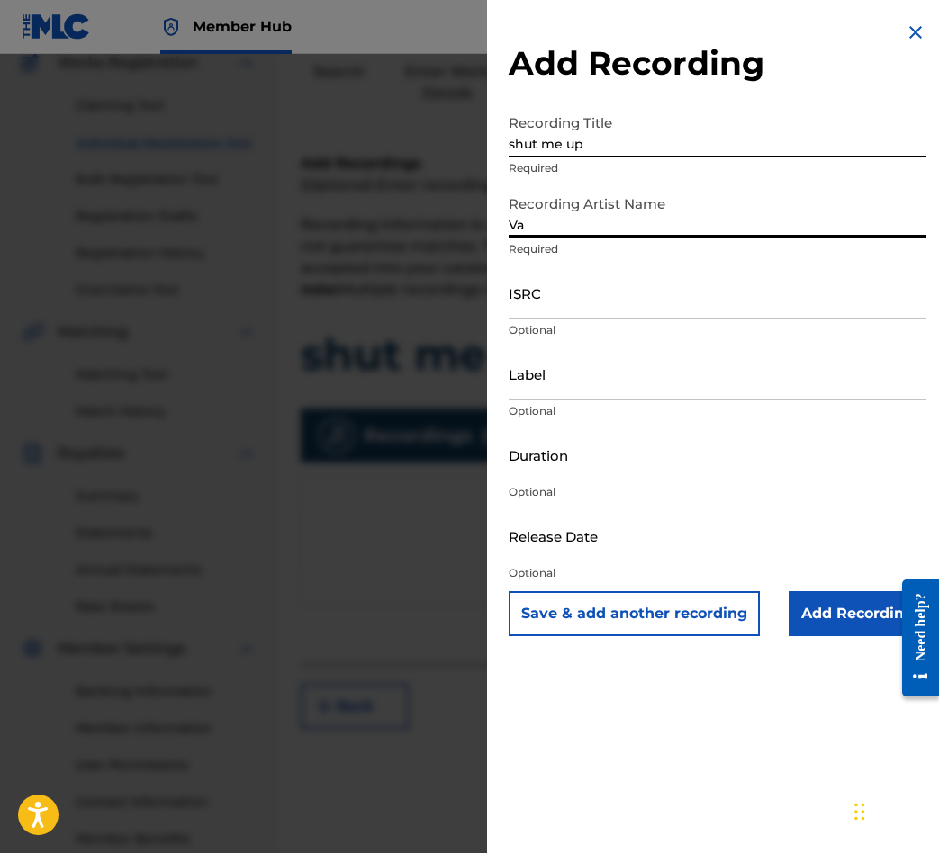
type input "V"
type input "vampp"
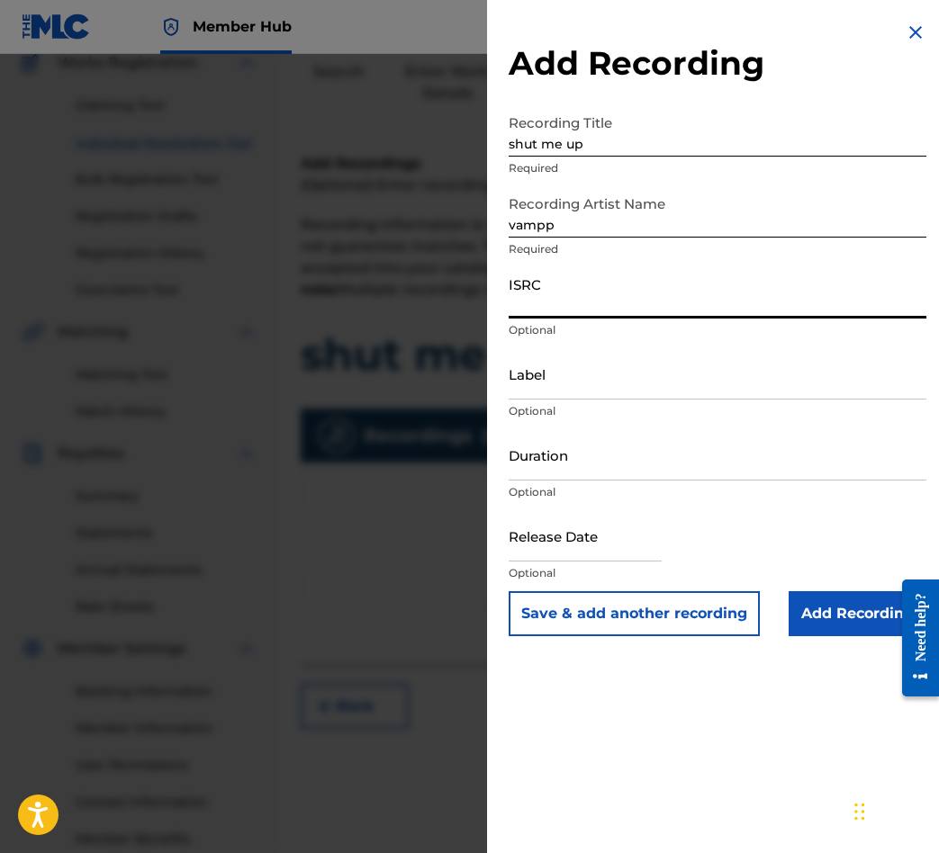
paste input "QZZ7S2561551"
type input "QZZ7S2561551"
paste input "QZZ7S2561551"
type input "QZZ7S2561551"
click at [532, 387] on input "Label" at bounding box center [718, 373] width 418 height 51
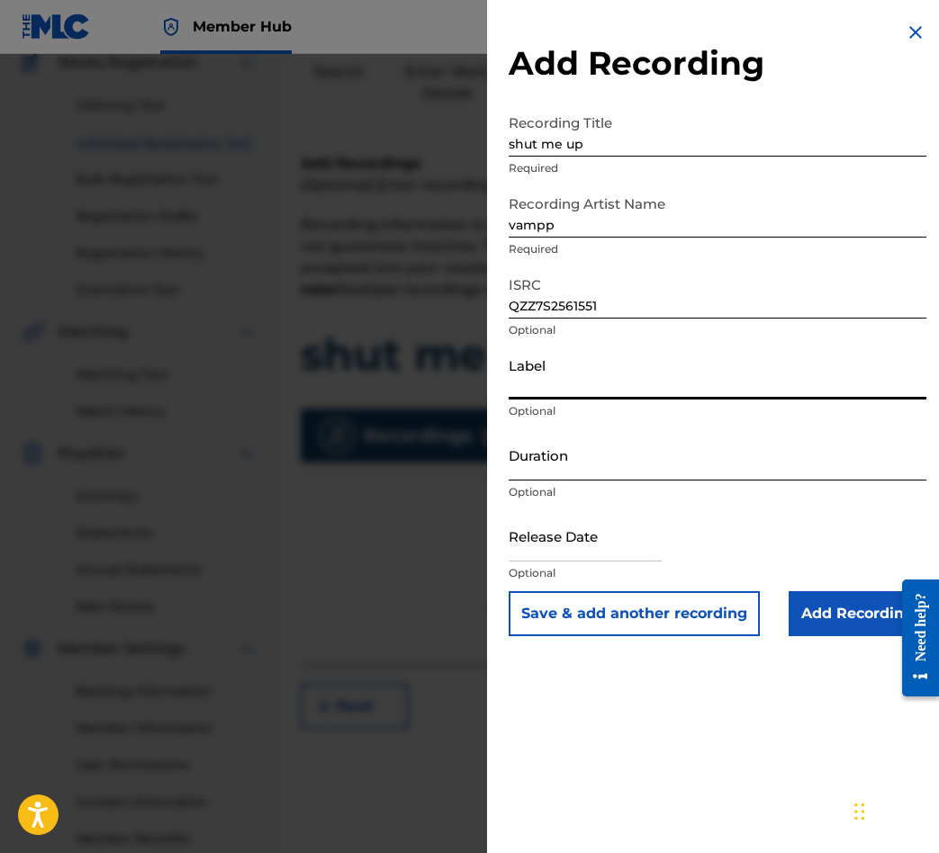
click at [593, 473] on input "Duration" at bounding box center [718, 454] width 418 height 51
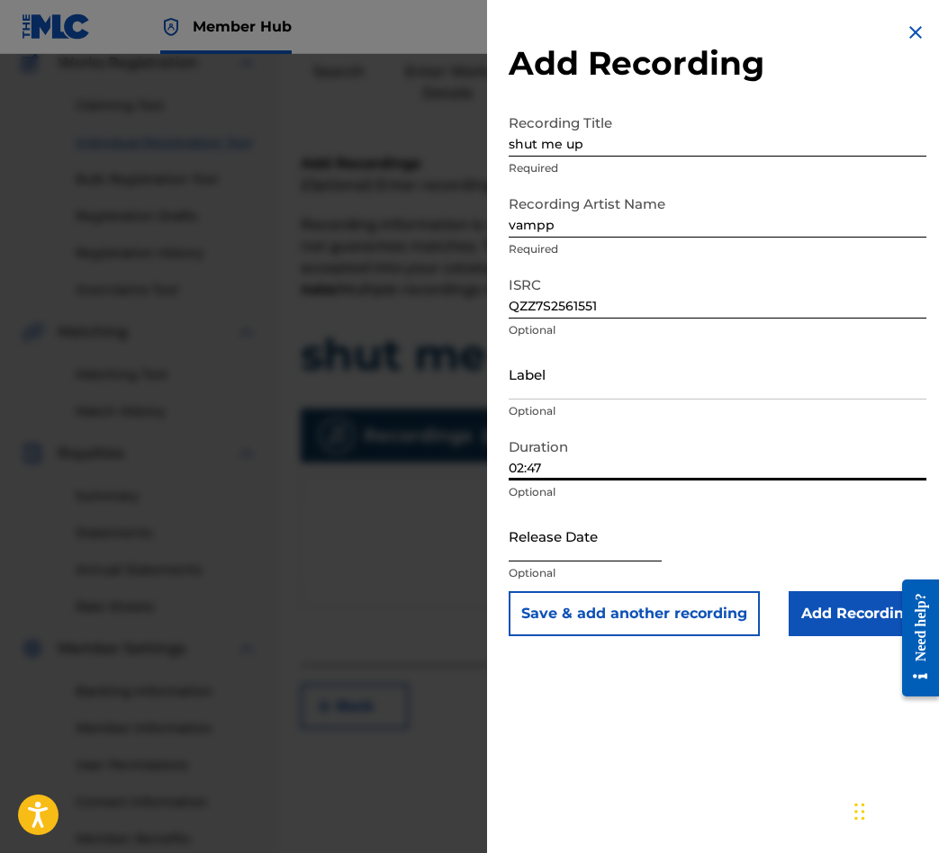
type input "02:47"
click at [614, 551] on input "text" at bounding box center [585, 535] width 153 height 51
select select "8"
select select "2025"
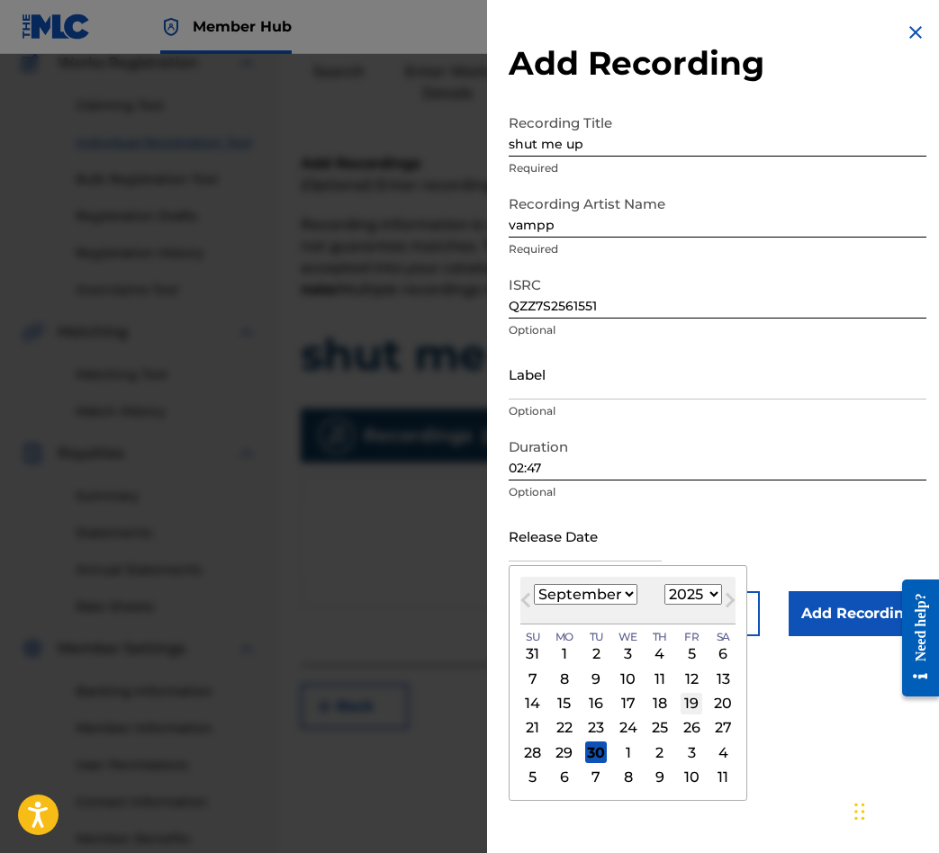
click at [690, 706] on div "19" at bounding box center [692, 704] width 22 height 22
type input "[DATE]"
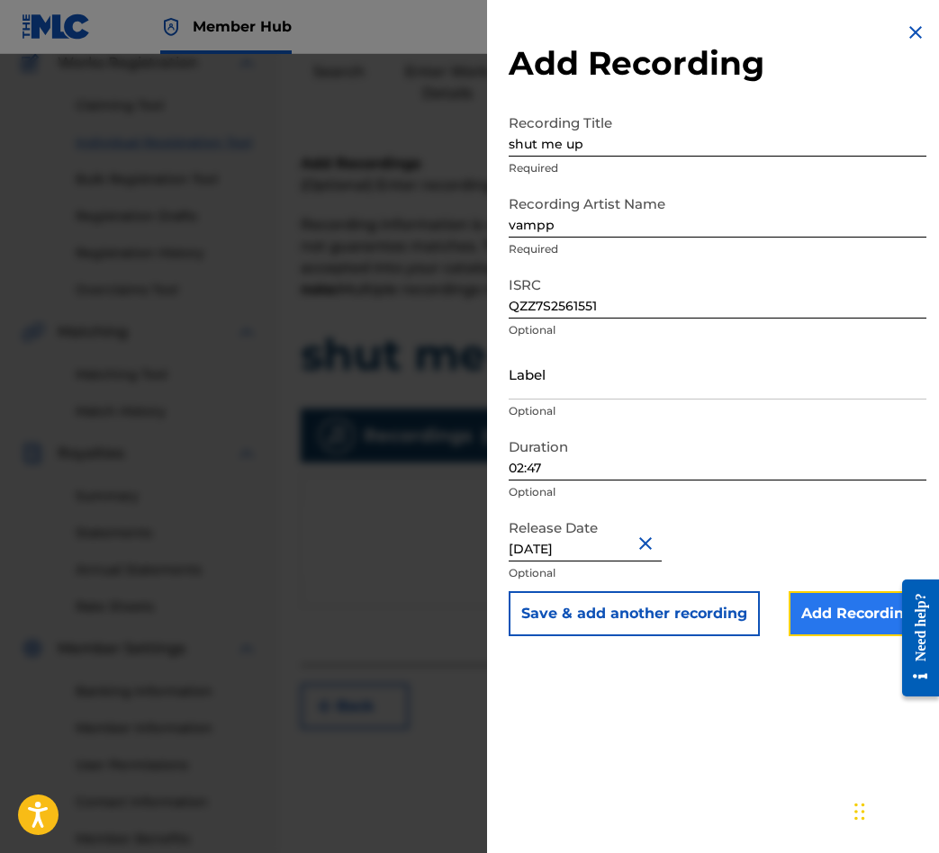
click at [833, 631] on input "Add Recording" at bounding box center [858, 613] width 138 height 45
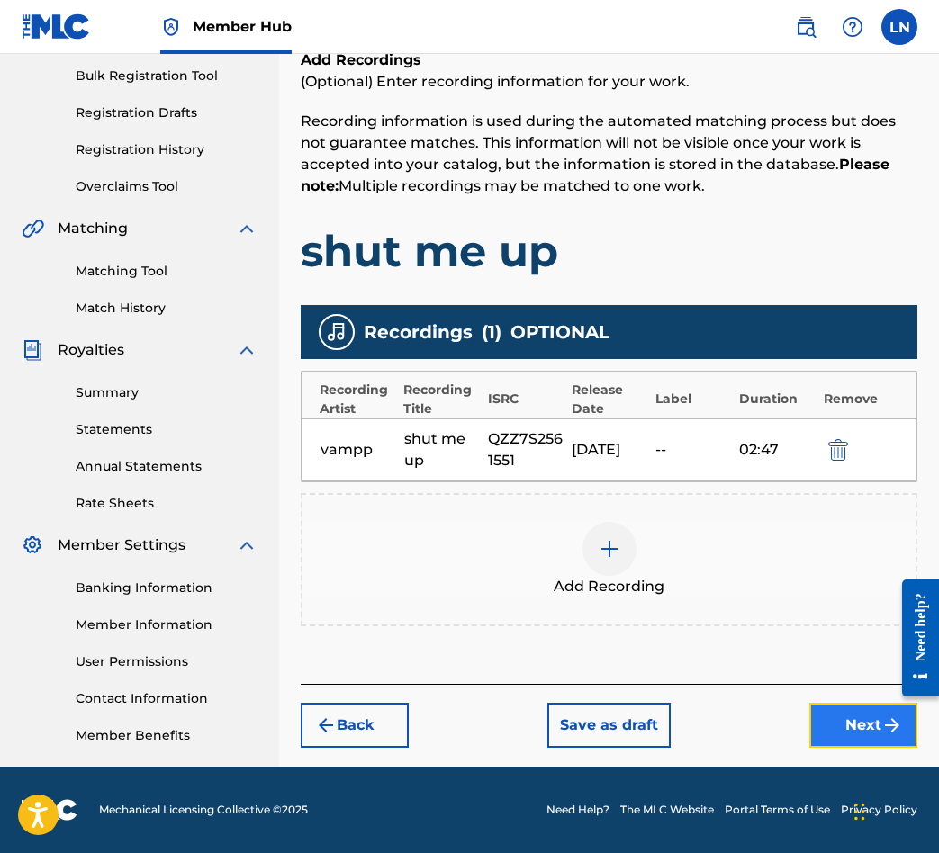
click at [864, 732] on button "Next" at bounding box center [863, 725] width 108 height 45
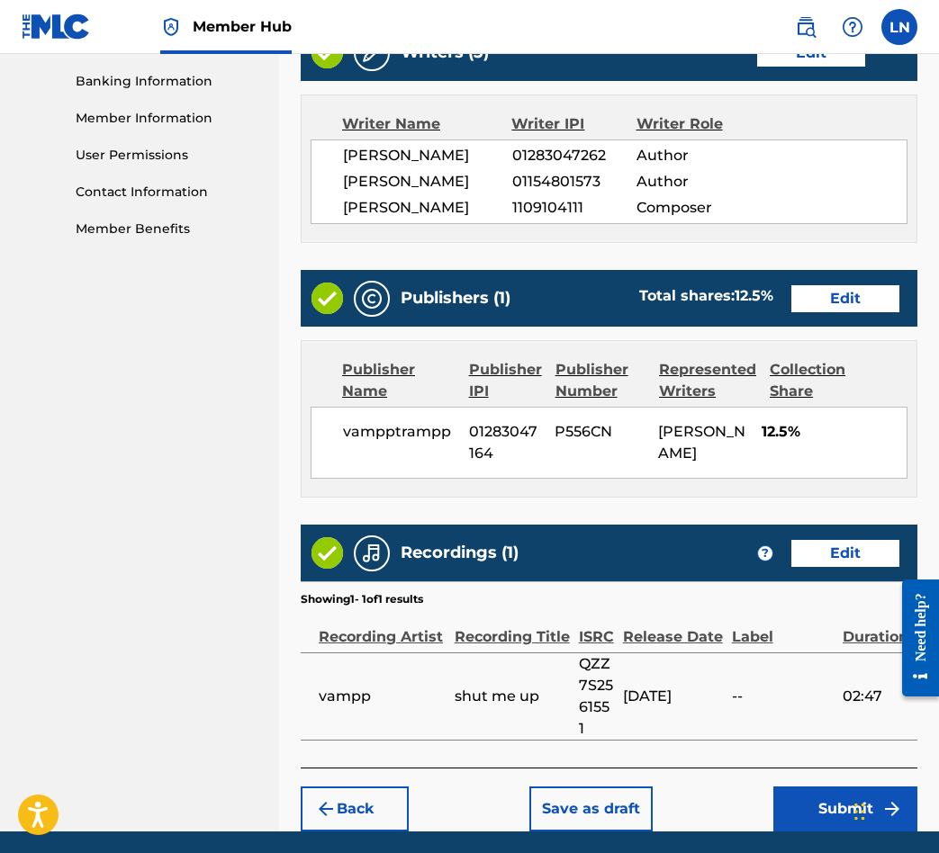
scroll to position [878, 0]
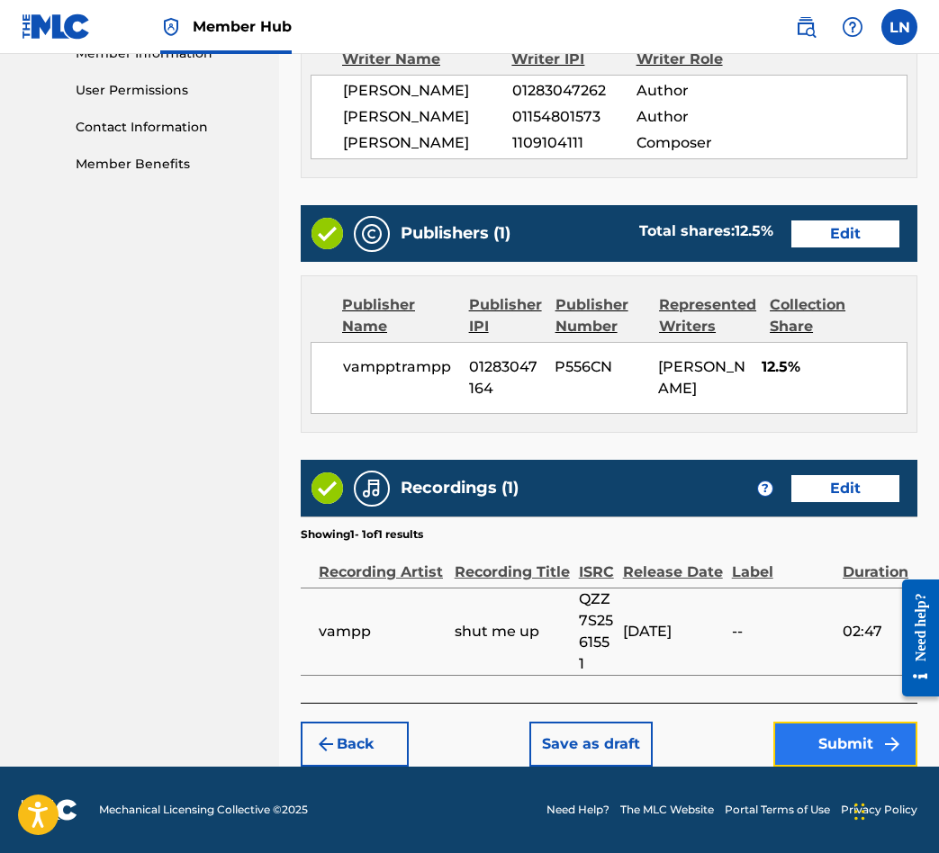
click at [839, 736] on button "Submit" at bounding box center [845, 744] width 144 height 45
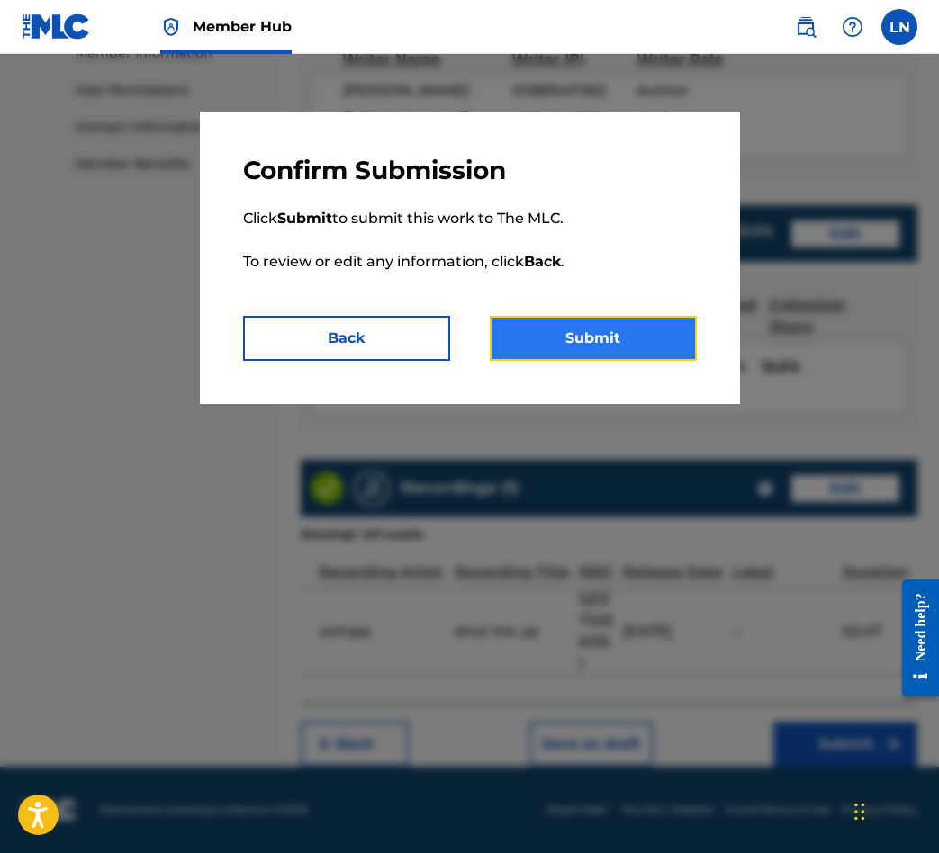
click at [612, 351] on button "Submit" at bounding box center [593, 338] width 207 height 45
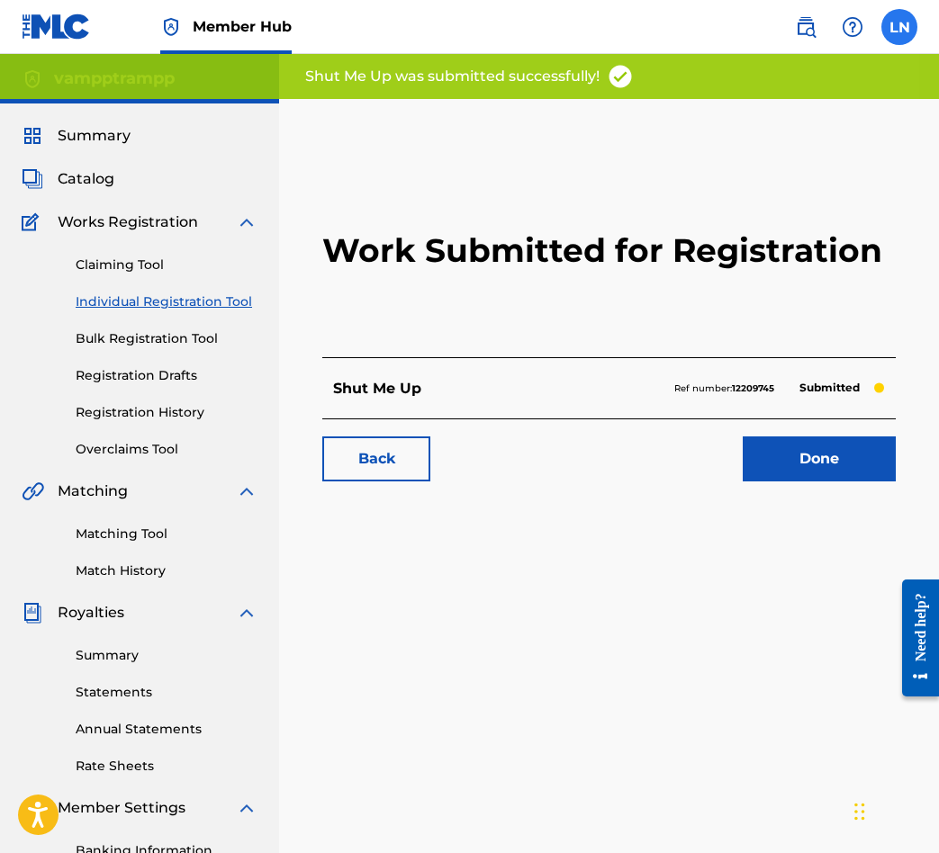
click at [893, 39] on label at bounding box center [899, 27] width 36 height 36
click at [899, 27] on input "LN [PERSON_NAME] [EMAIL_ADDRESS][DOMAIN_NAME] Notification Preferences Profile …" at bounding box center [899, 27] width 0 height 0
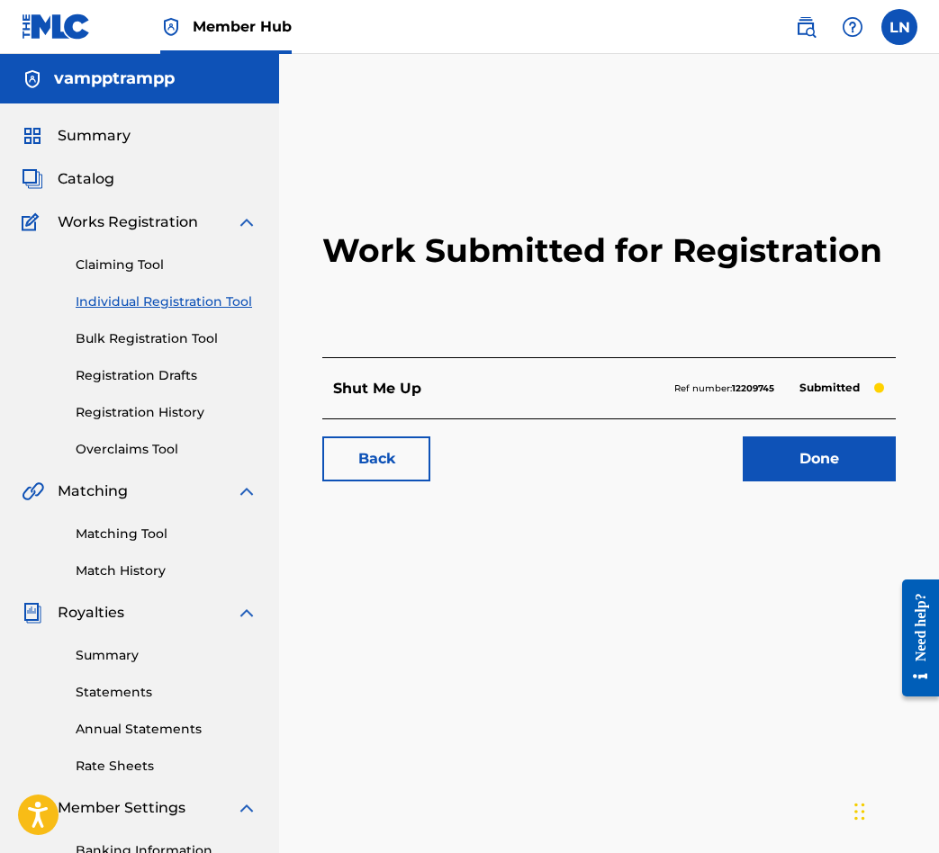
click at [536, 504] on div "Work Submitted for Registration Shut Me Up Ref number: 12209745 Submitted Back …" at bounding box center [609, 564] width 660 height 931
click at [386, 470] on link "Back" at bounding box center [376, 459] width 108 height 45
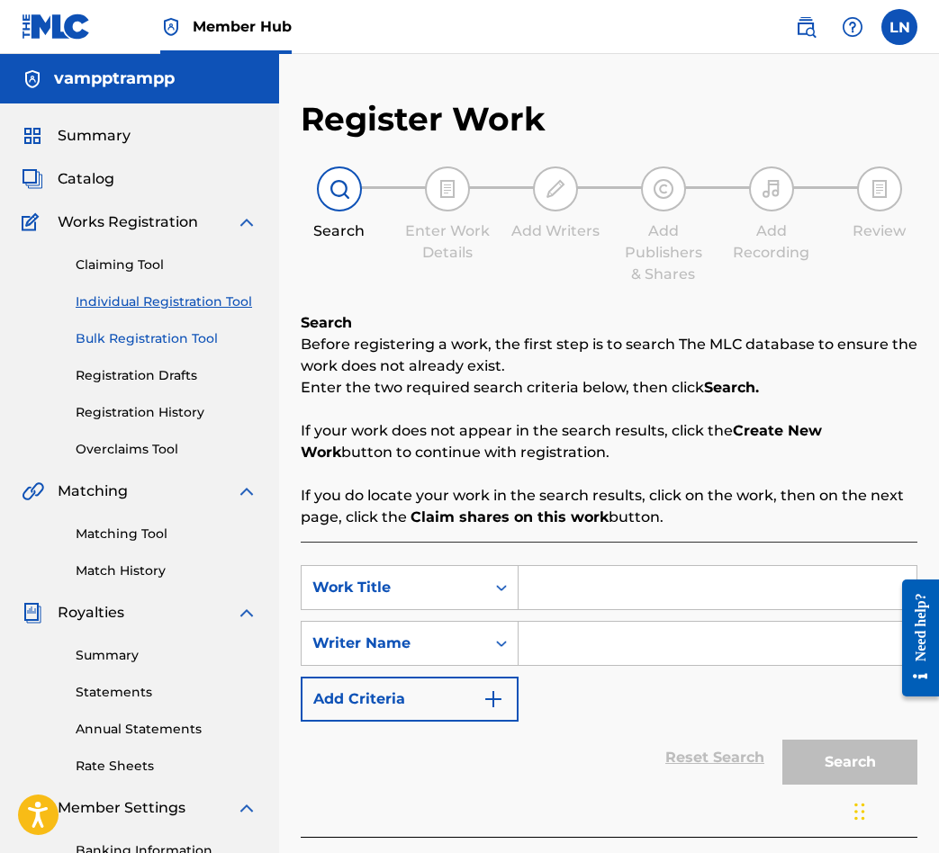
click at [120, 346] on link "Bulk Registration Tool" at bounding box center [167, 338] width 182 height 19
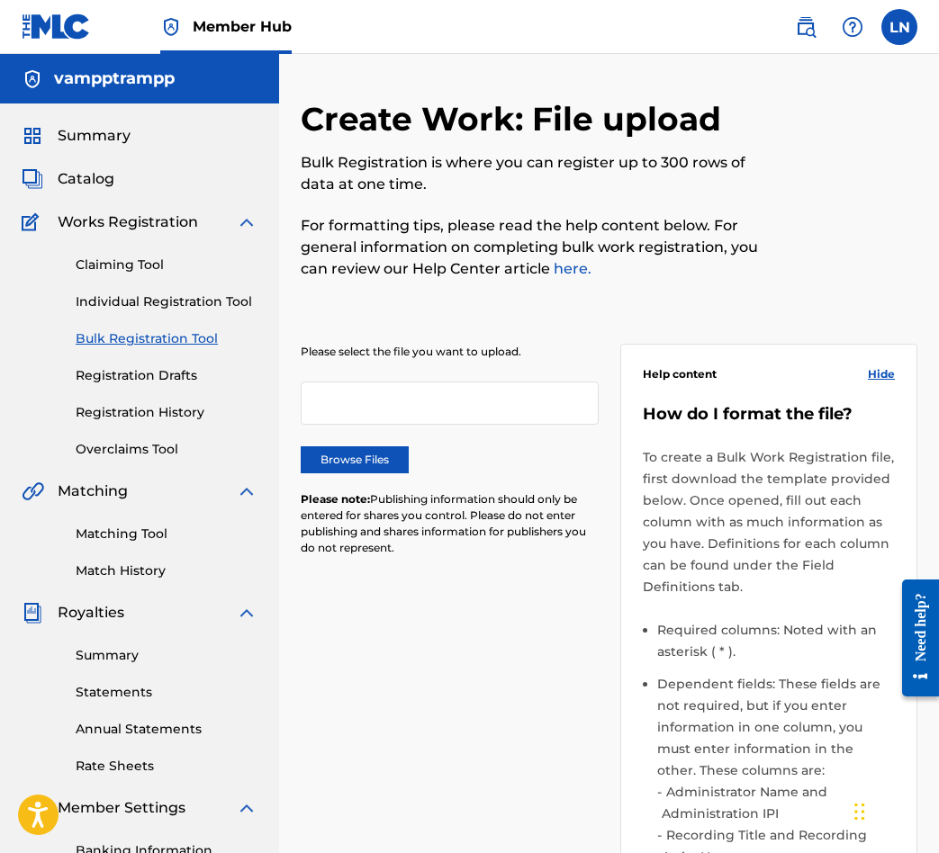
click at [112, 705] on div "Summary Statements Annual Statements Rate Sheets" at bounding box center [140, 700] width 236 height 152
click at [119, 534] on link "Matching Tool" at bounding box center [167, 534] width 182 height 19
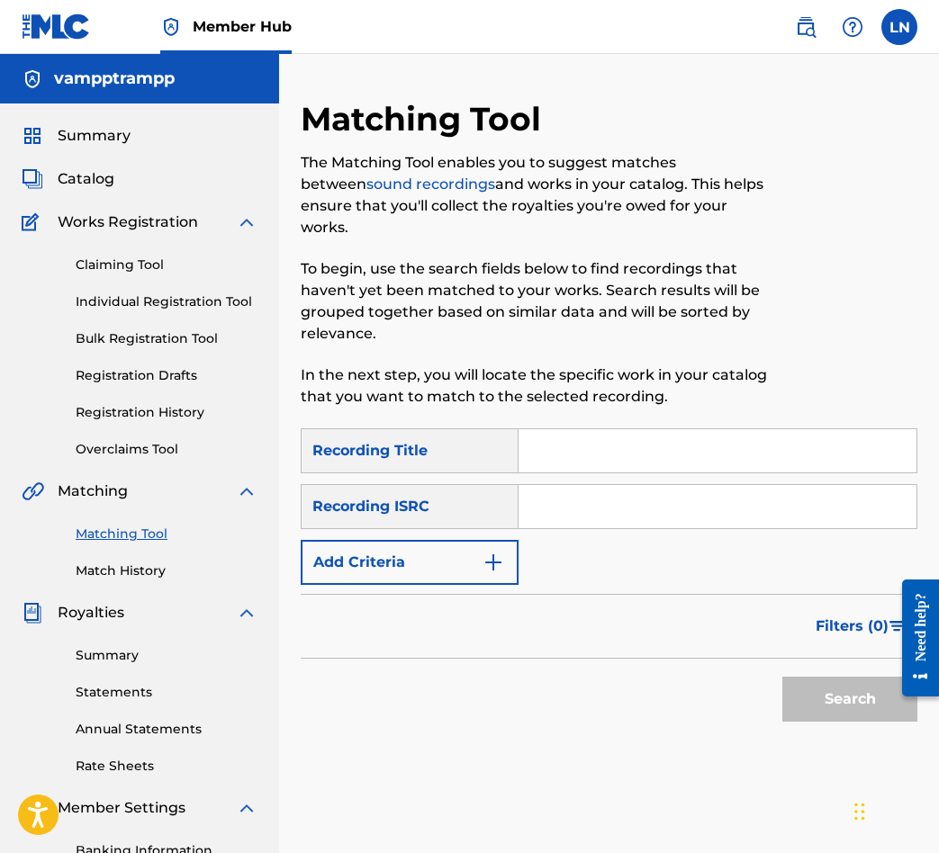
click at [135, 430] on div "Claiming Tool Individual Registration Tool Bulk Registration Tool Registration …" at bounding box center [140, 346] width 236 height 226
click at [140, 419] on link "Registration History" at bounding box center [167, 412] width 182 height 19
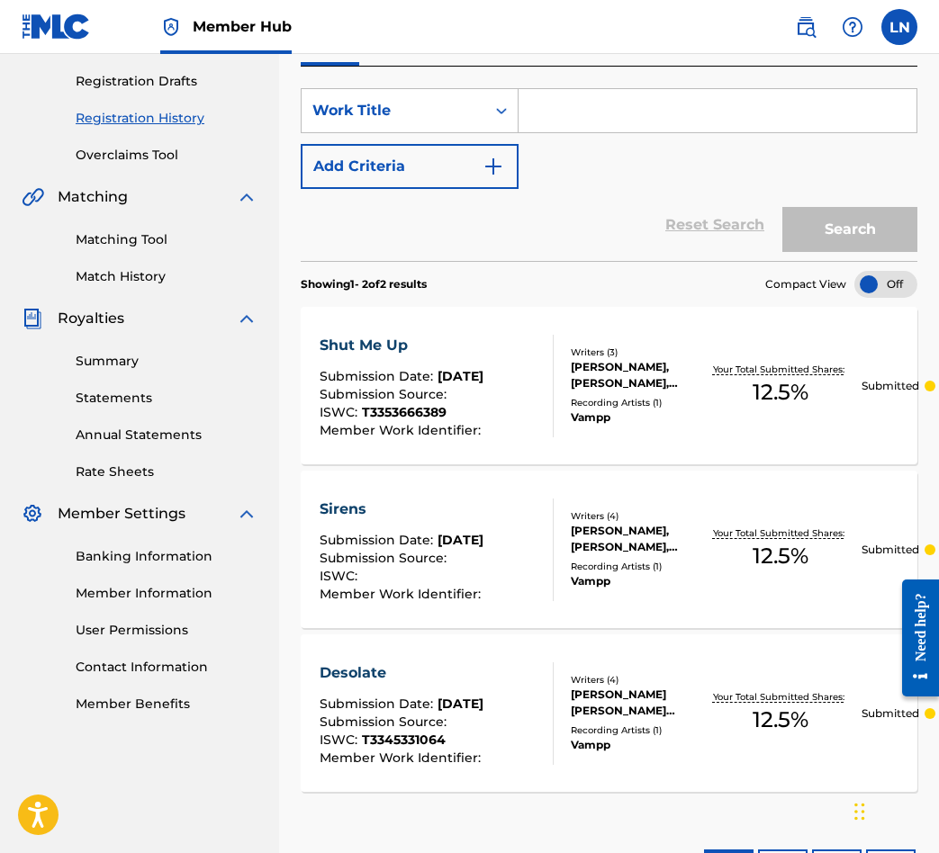
scroll to position [283, 0]
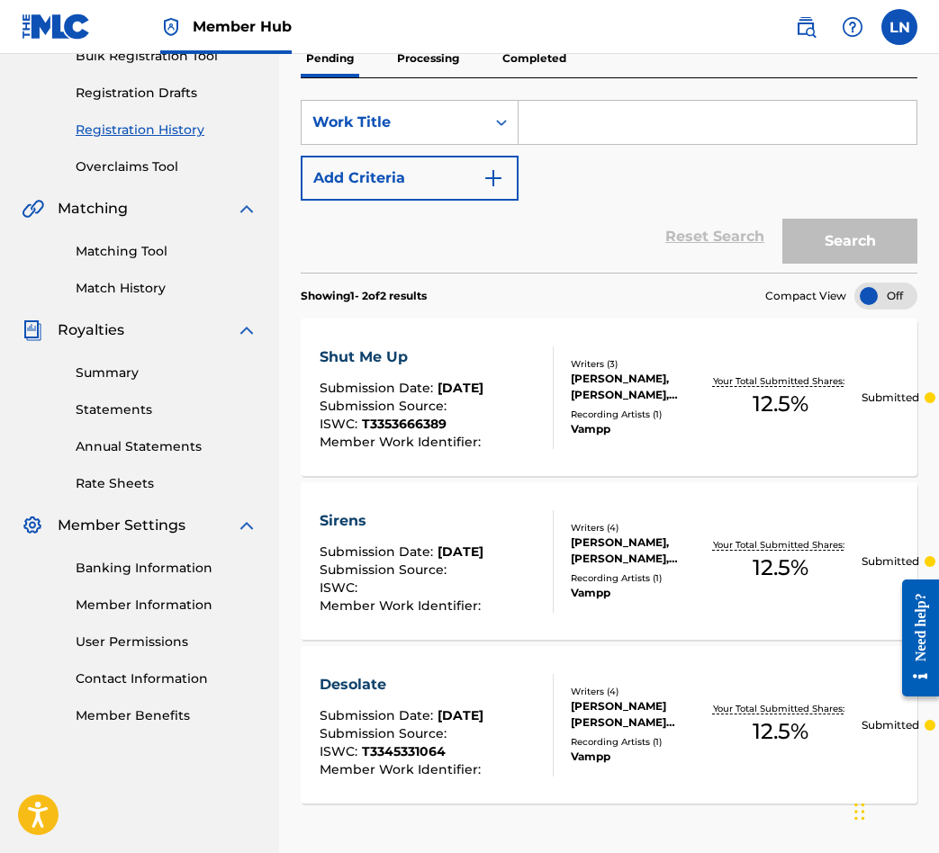
click at [507, 64] on p "Completed" at bounding box center [534, 59] width 75 height 38
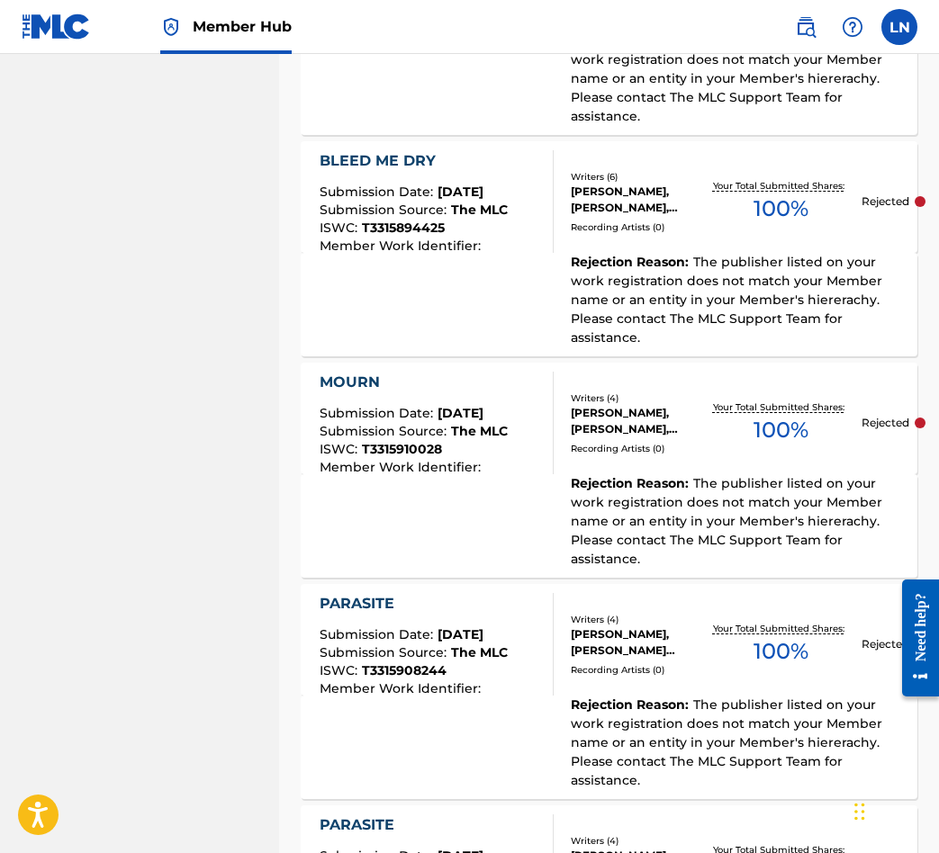
scroll to position [1933, 0]
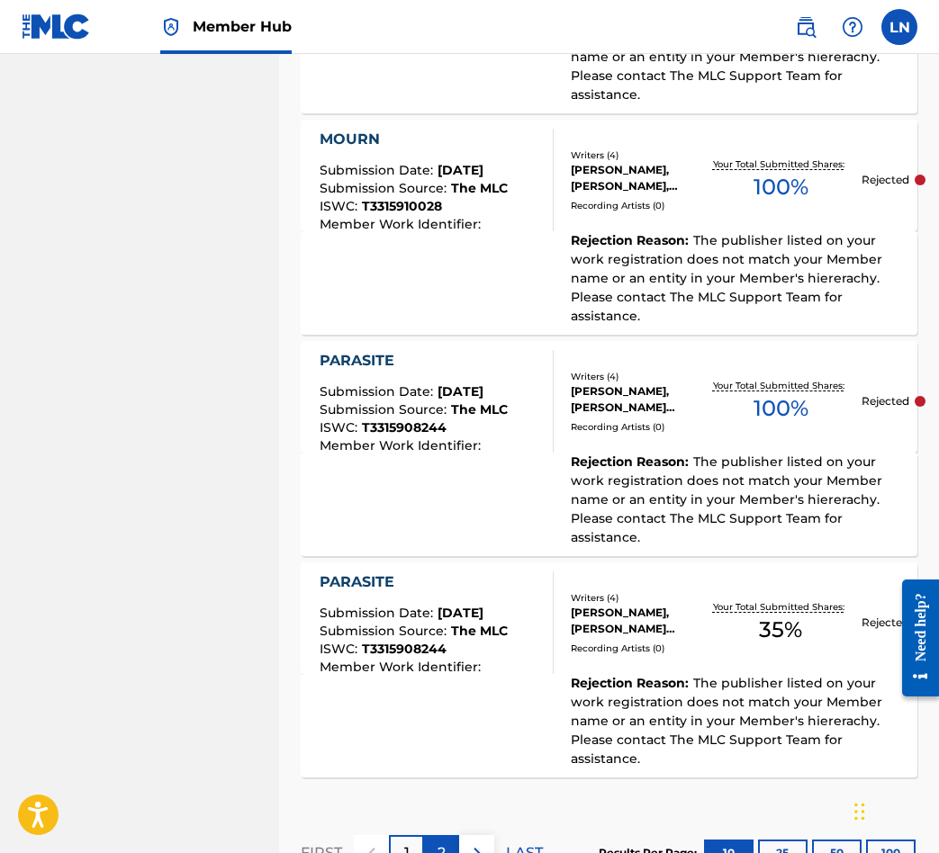
click at [428, 835] on div "2" at bounding box center [441, 852] width 35 height 35
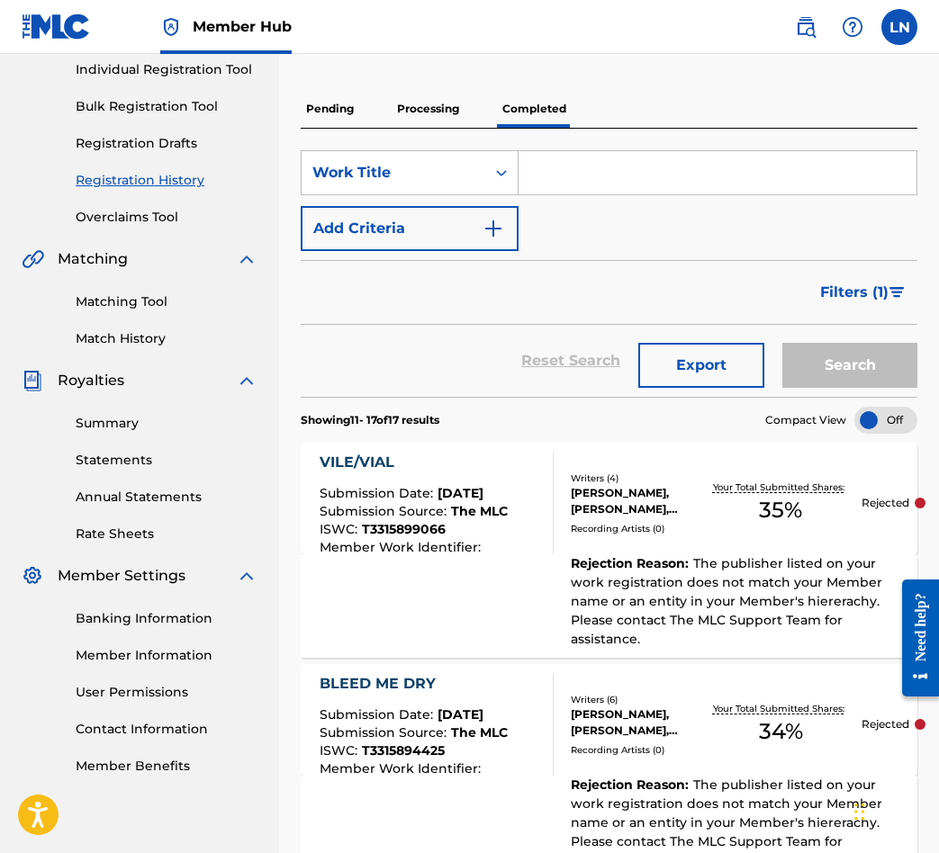
scroll to position [0, 0]
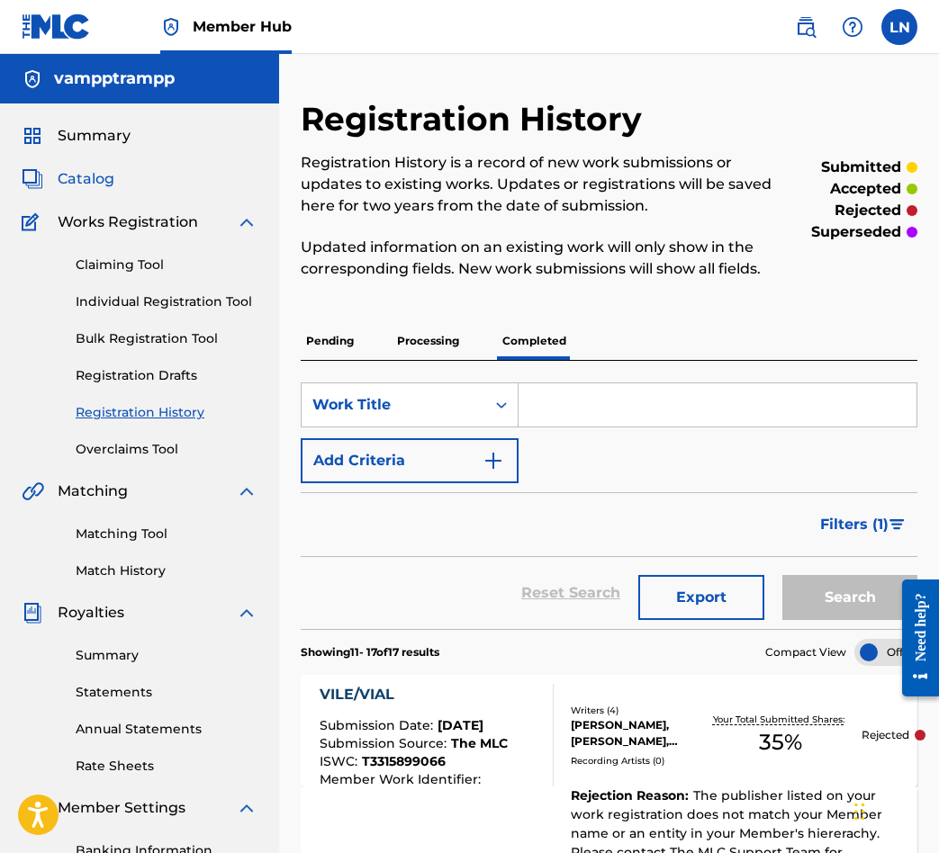
click at [95, 180] on span "Catalog" at bounding box center [86, 179] width 57 height 22
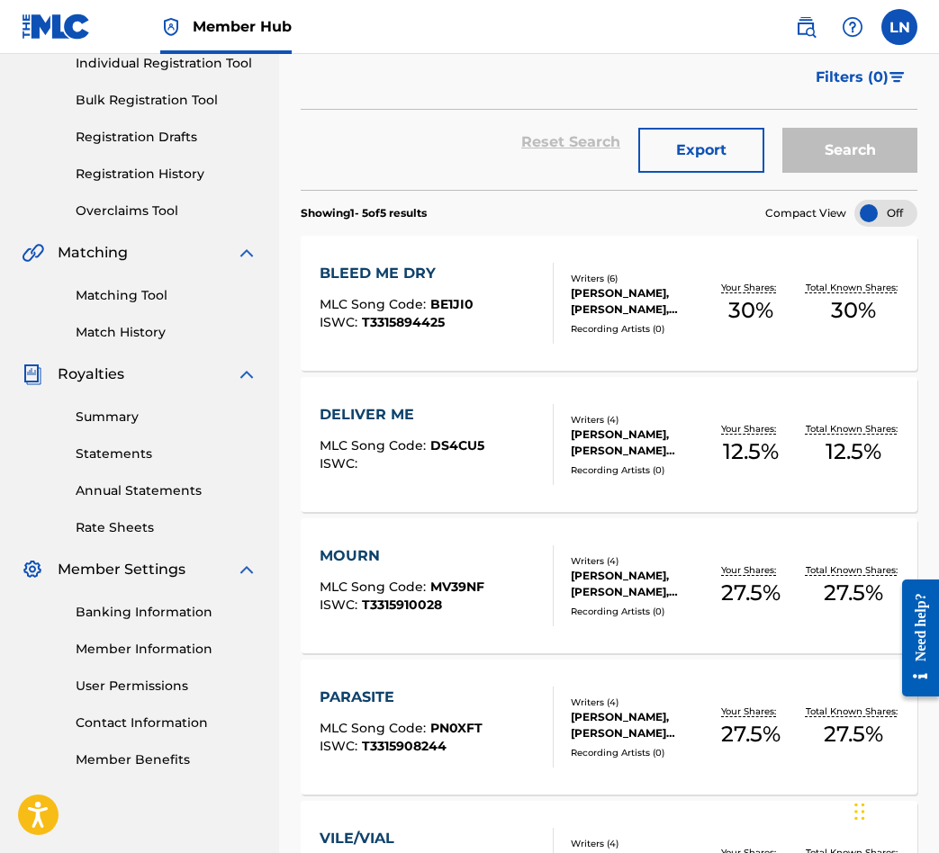
scroll to position [20, 0]
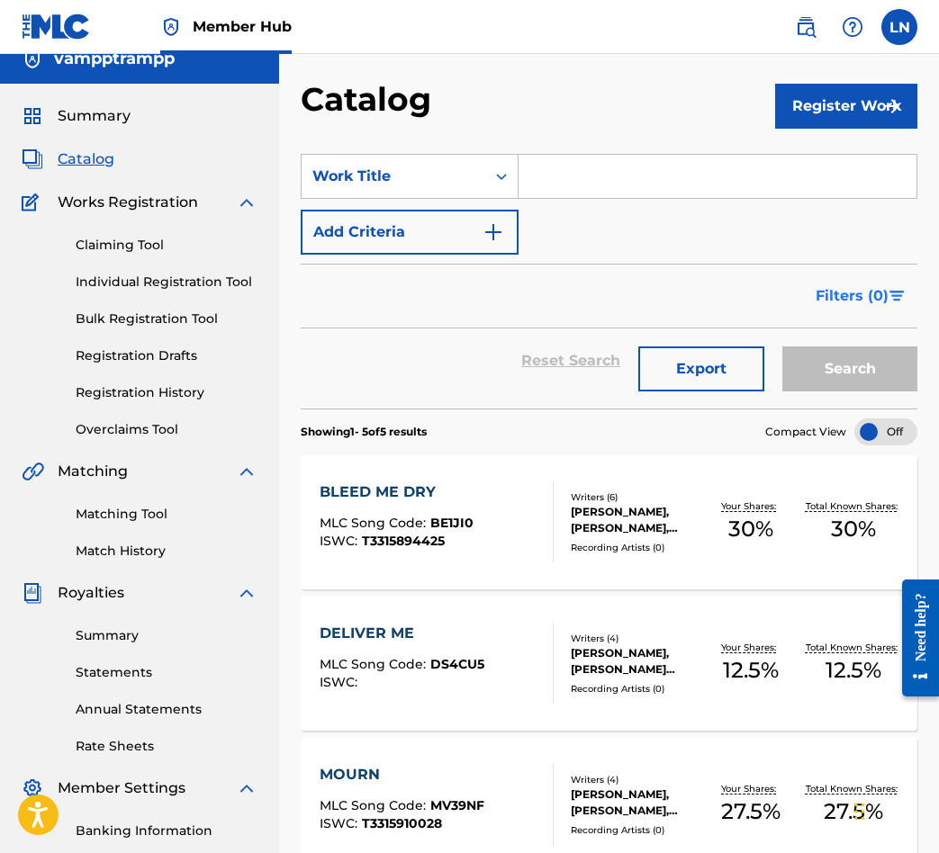
click at [897, 293] on img "Search Form" at bounding box center [896, 296] width 15 height 11
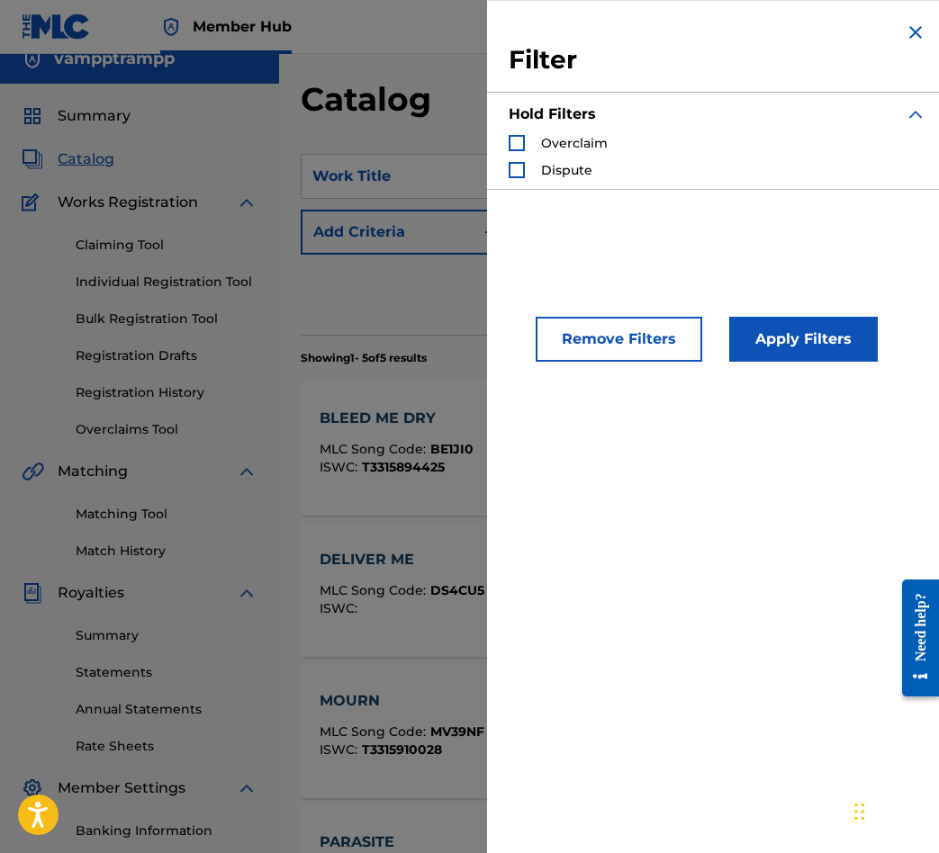
click at [907, 29] on img "Search Form" at bounding box center [916, 33] width 22 height 22
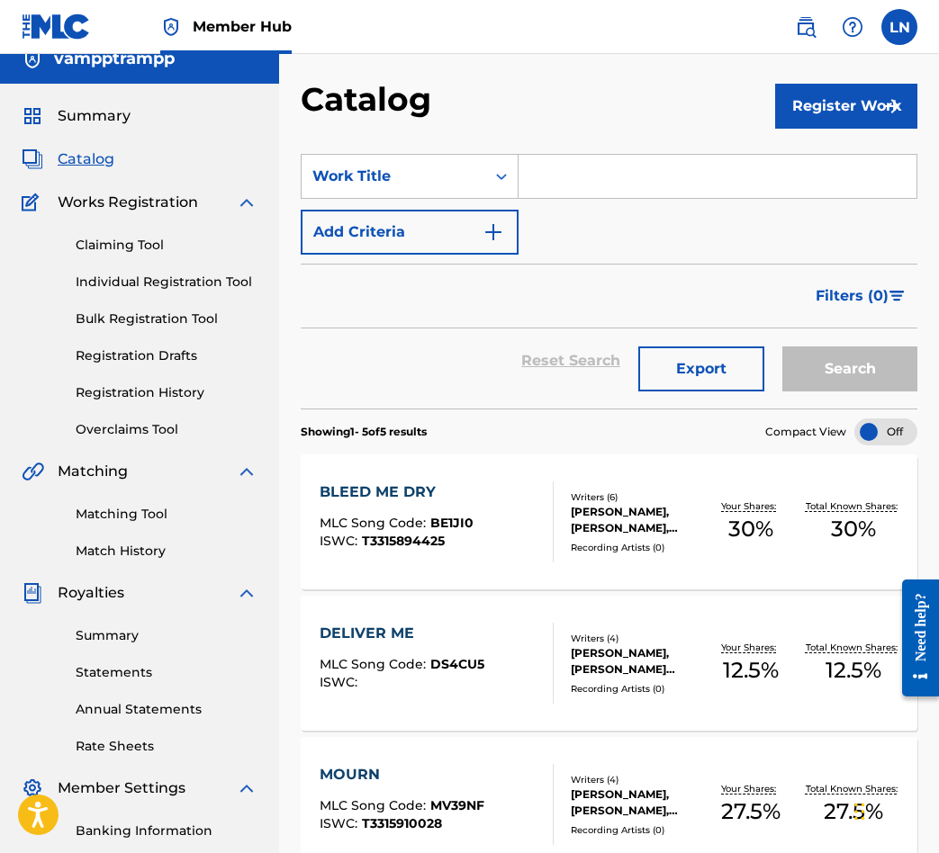
click at [868, 435] on div at bounding box center [885, 432] width 63 height 27
click at [886, 435] on div at bounding box center [885, 432] width 63 height 27
click at [911, 435] on div at bounding box center [885, 432] width 63 height 27
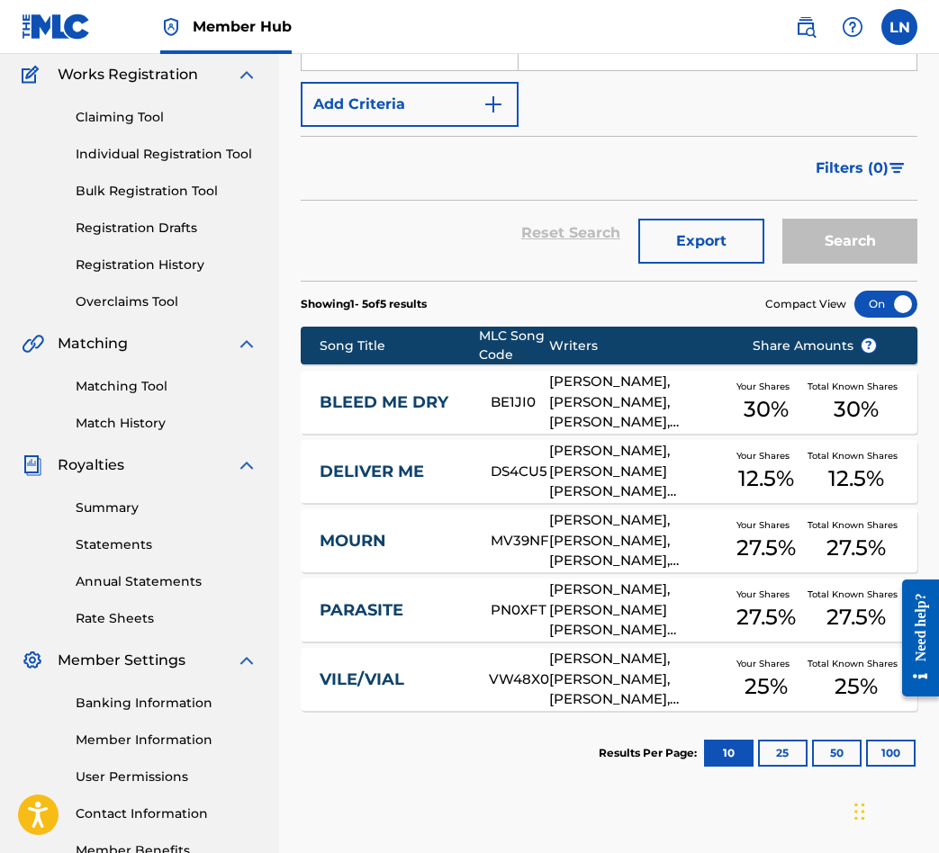
scroll to position [0, 0]
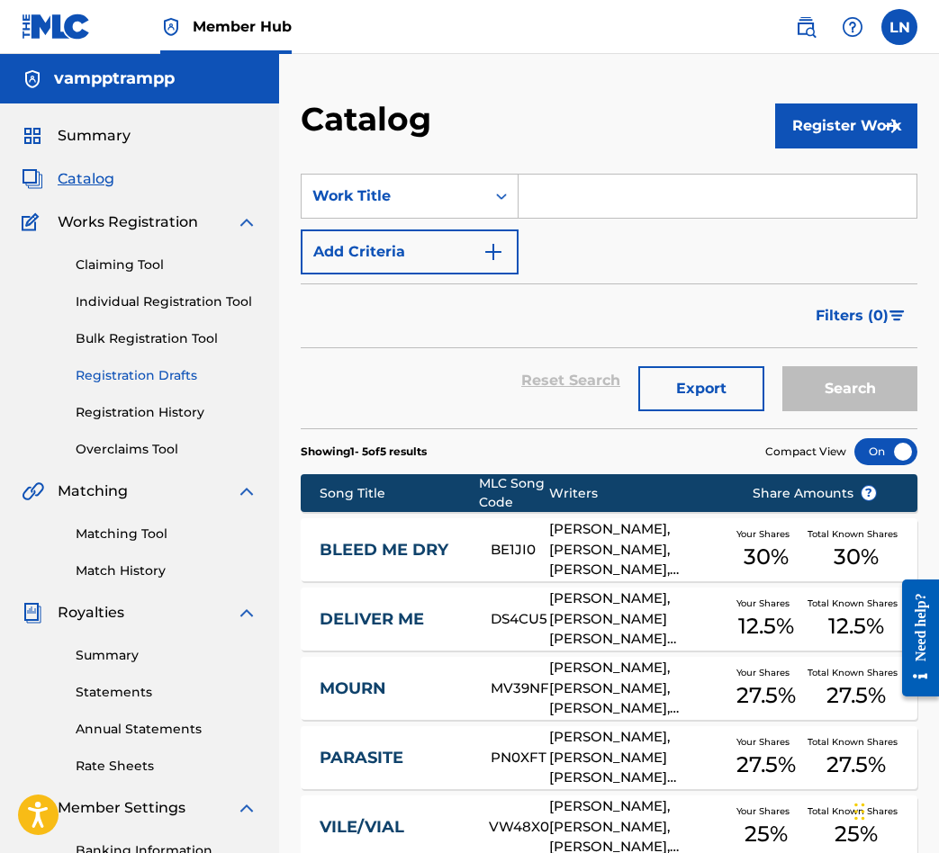
click at [131, 382] on link "Registration Drafts" at bounding box center [167, 375] width 182 height 19
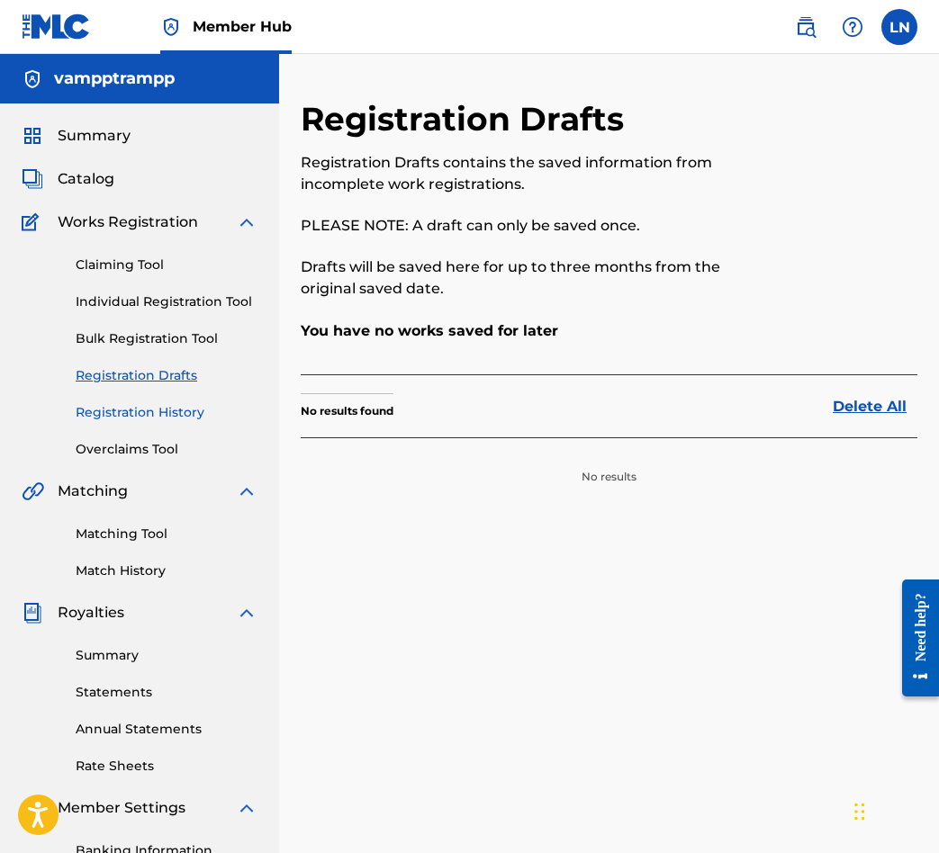
click at [113, 402] on div "Claiming Tool Individual Registration Tool Bulk Registration Tool Registration …" at bounding box center [140, 346] width 236 height 226
click at [116, 410] on link "Registration History" at bounding box center [167, 412] width 182 height 19
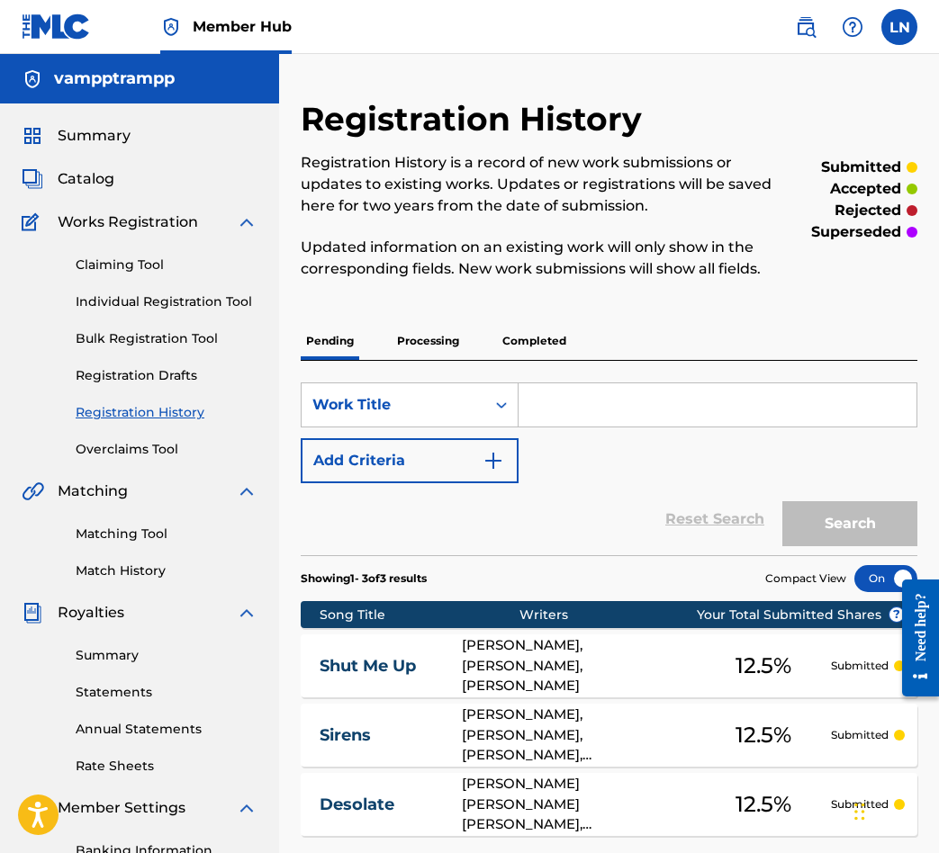
click at [417, 338] on p "Processing" at bounding box center [428, 341] width 73 height 38
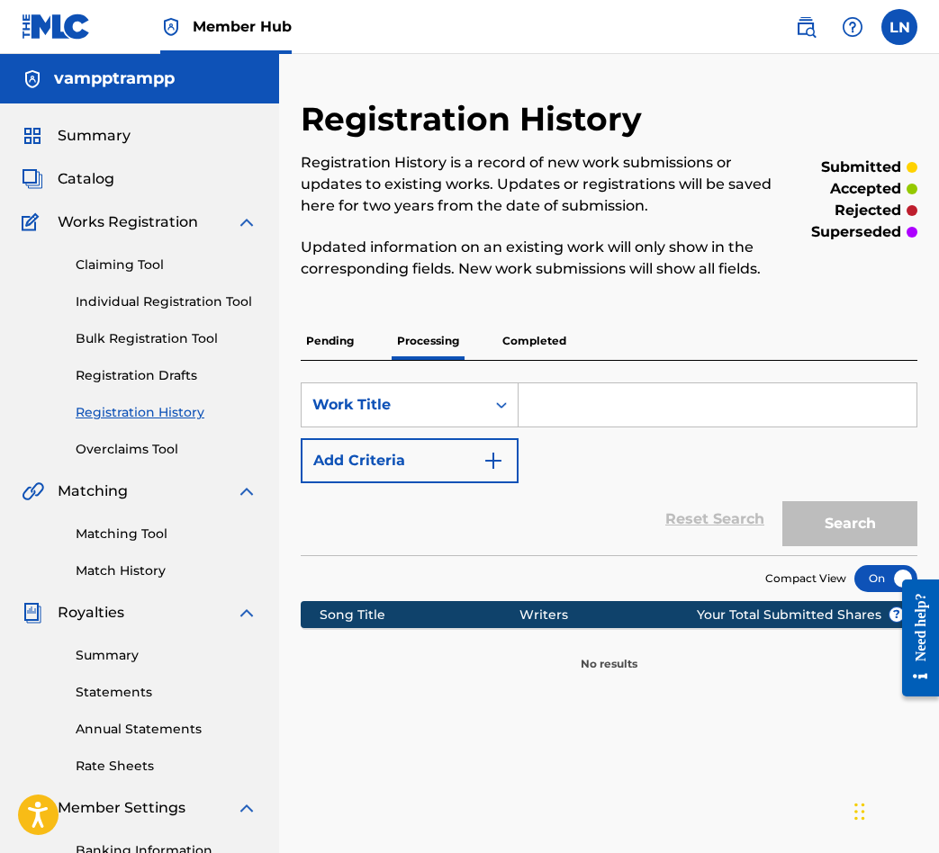
click at [339, 314] on div "Registration History Registration History is a record of new work submissions o…" at bounding box center [609, 385] width 617 height 573
click at [333, 330] on p "Pending" at bounding box center [330, 341] width 59 height 38
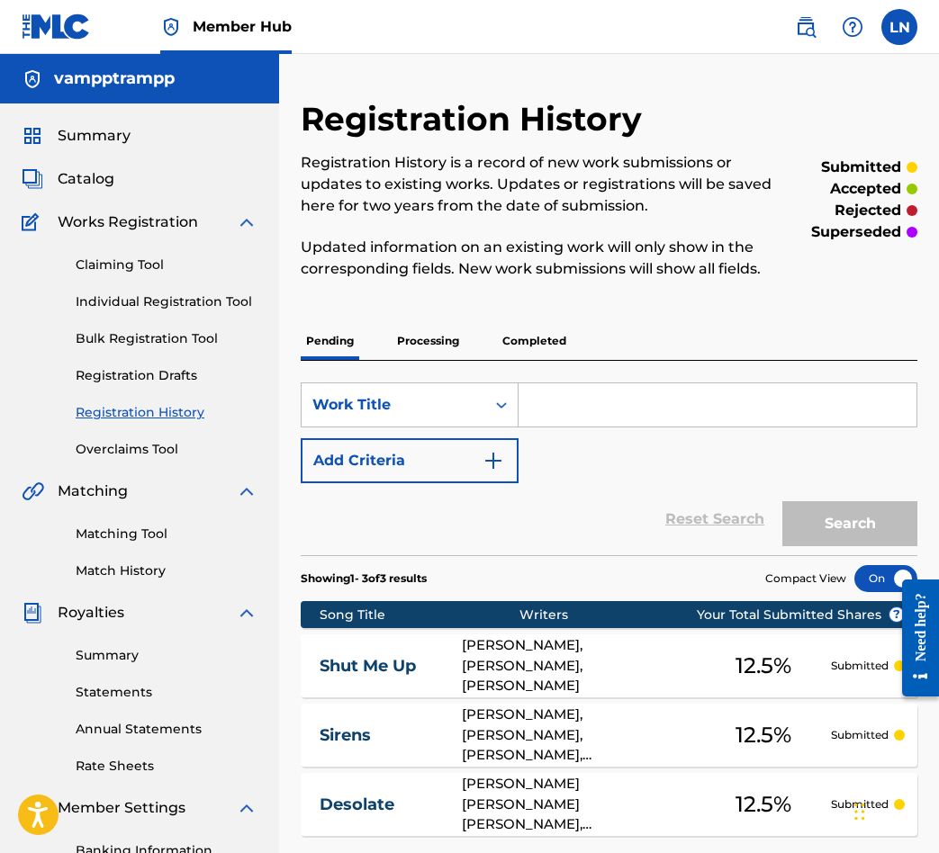
click at [409, 353] on p "Processing" at bounding box center [428, 341] width 73 height 38
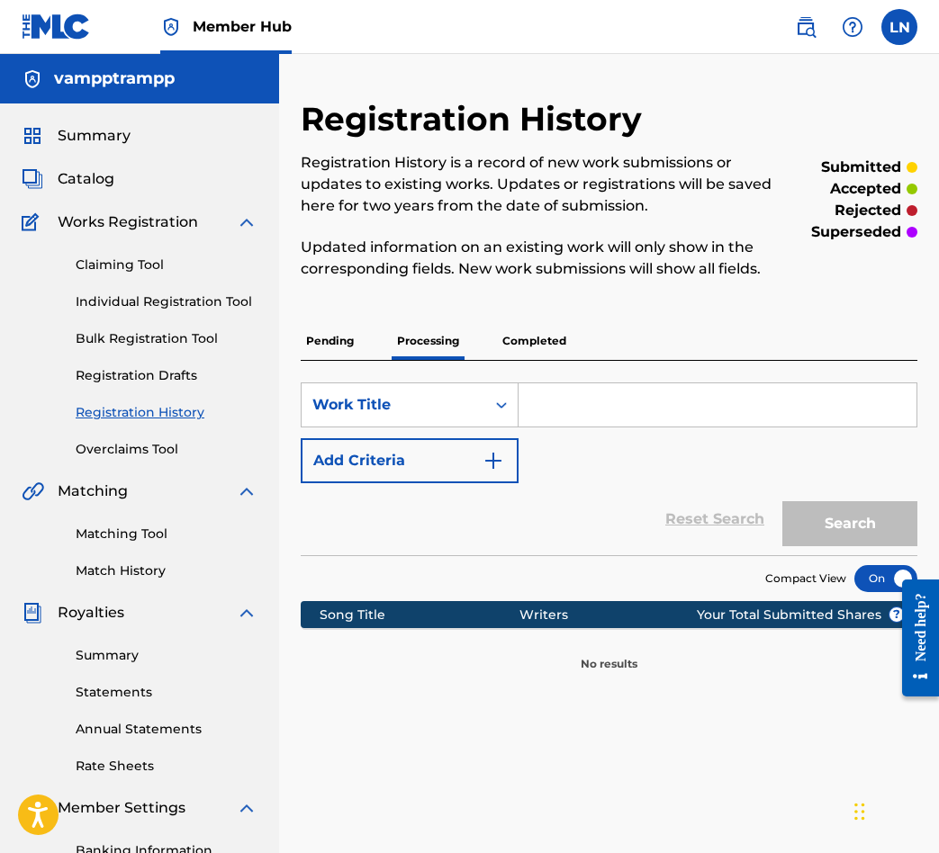
click at [591, 329] on div "Pending Processing Completed" at bounding box center [609, 341] width 617 height 38
click at [564, 340] on p "Completed" at bounding box center [534, 341] width 75 height 38
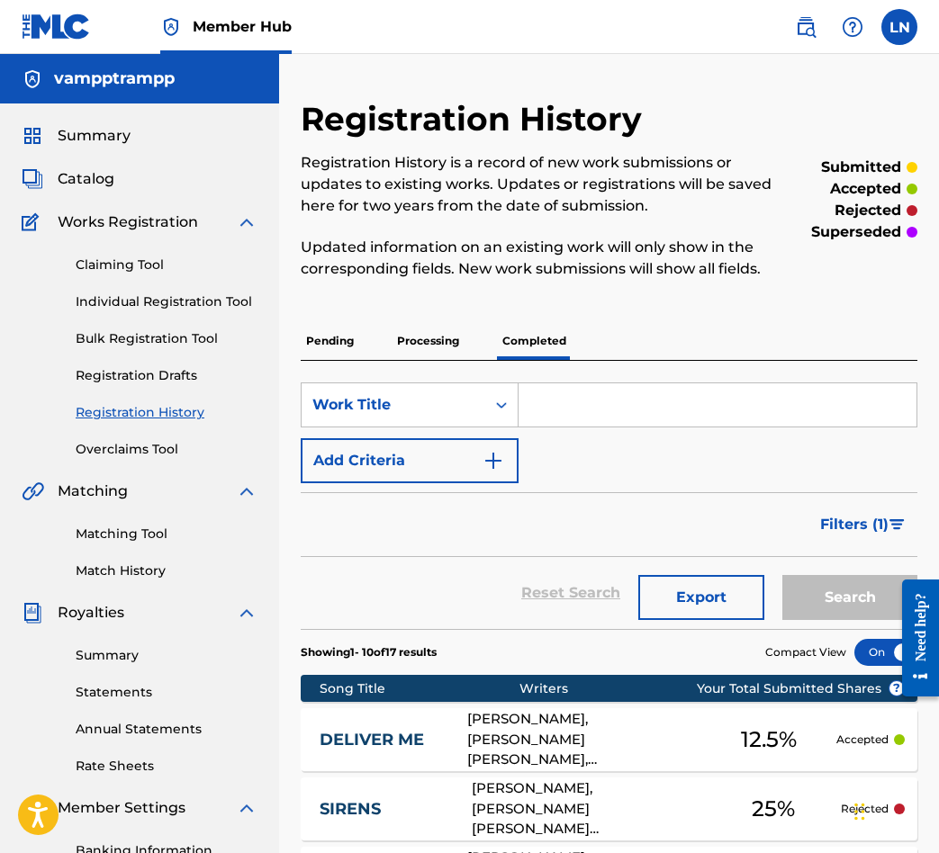
click at [365, 347] on div "Pending Processing Completed" at bounding box center [609, 341] width 617 height 38
click at [86, 174] on span "Catalog" at bounding box center [86, 179] width 57 height 22
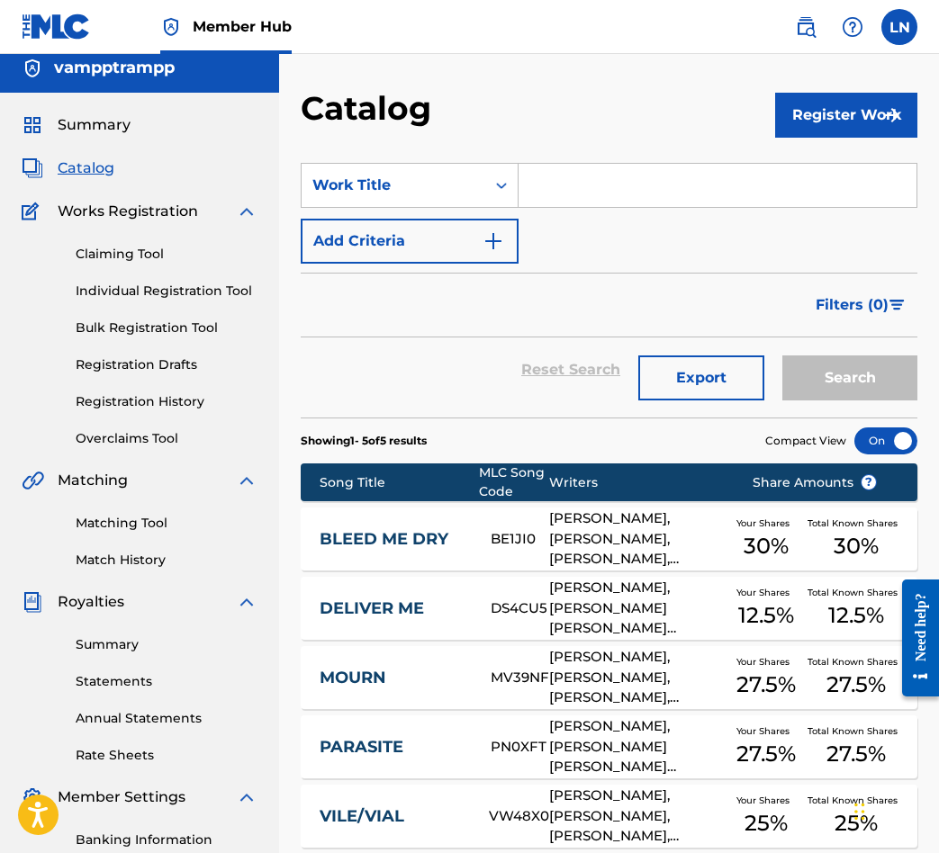
scroll to position [23, 0]
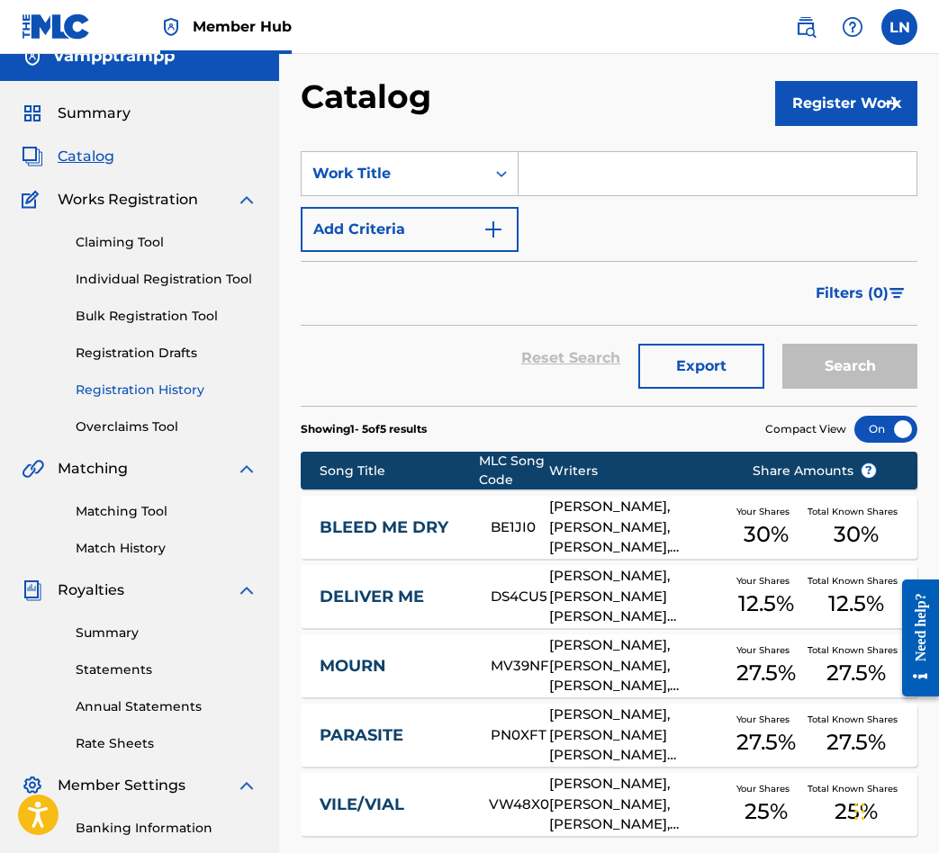
click at [131, 399] on link "Registration History" at bounding box center [167, 390] width 182 height 19
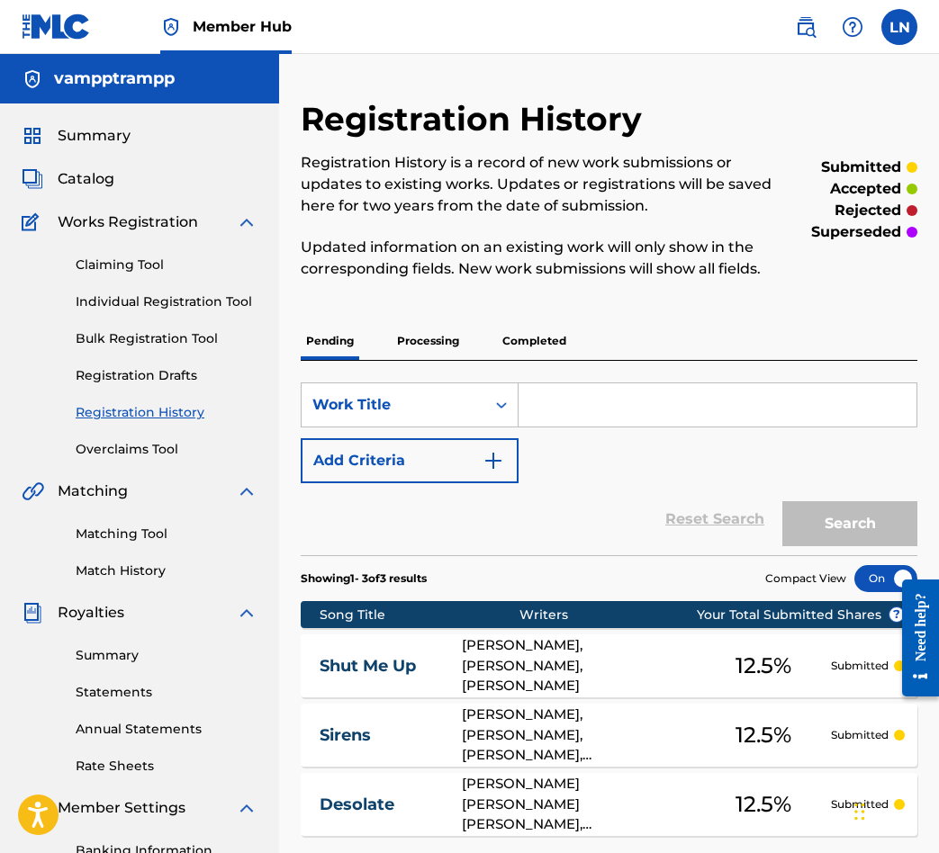
click at [402, 347] on p "Processing" at bounding box center [428, 341] width 73 height 38
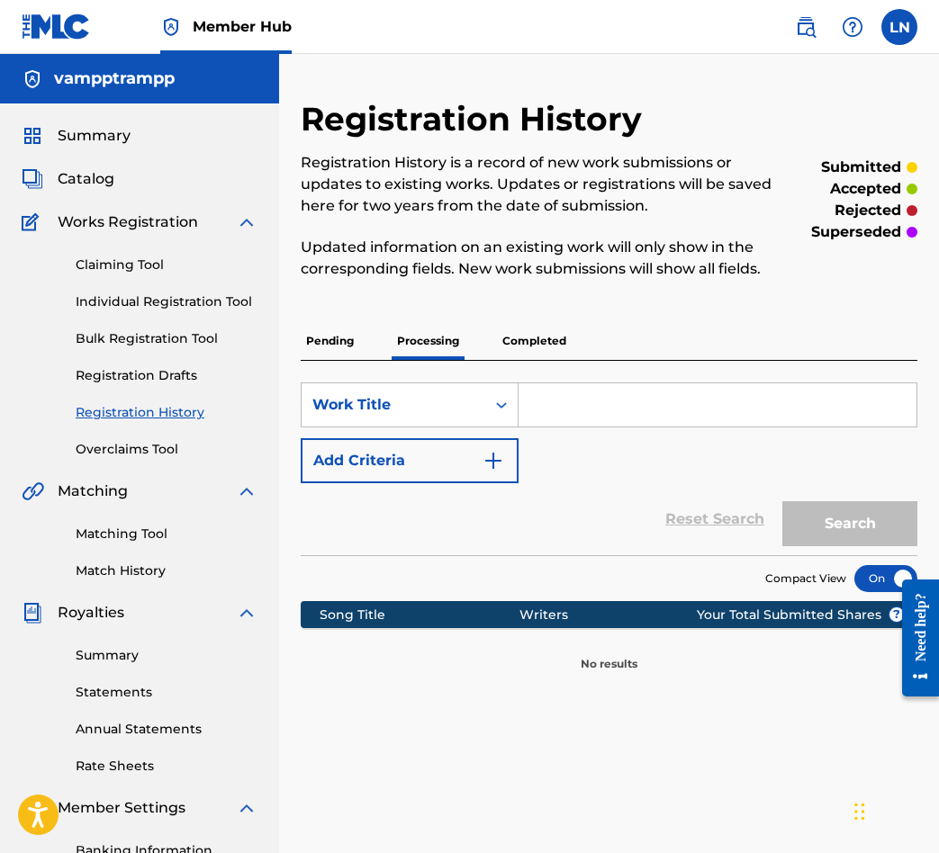
click at [333, 331] on p "Pending" at bounding box center [330, 341] width 59 height 38
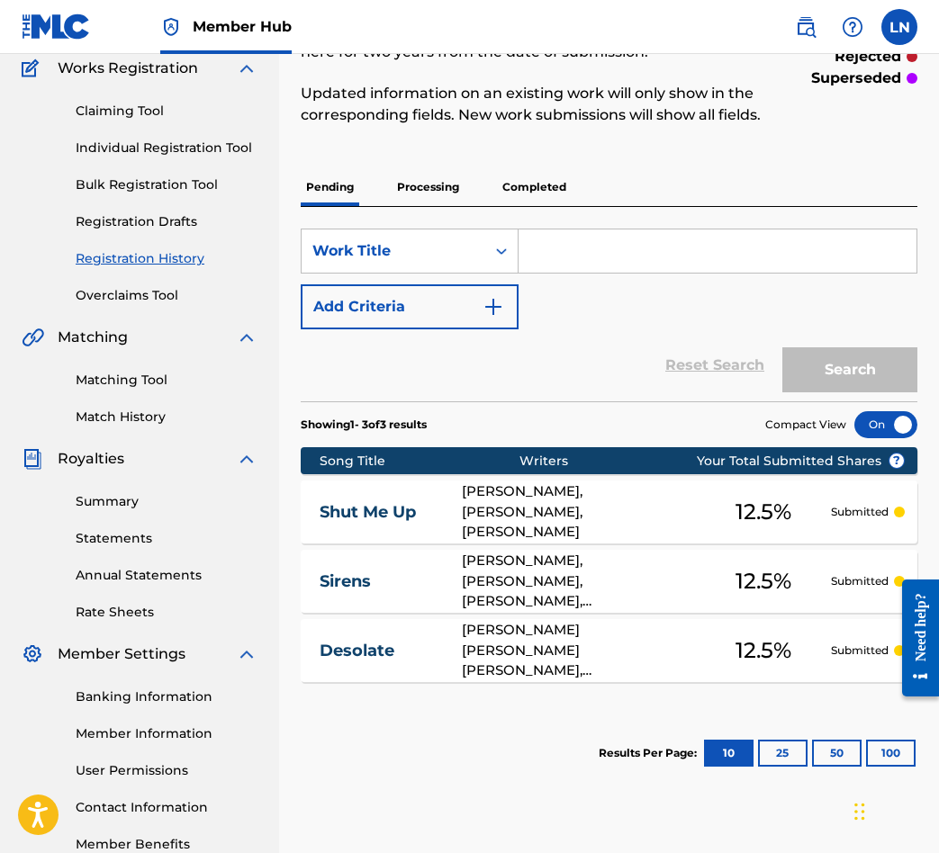
scroll to position [263, 0]
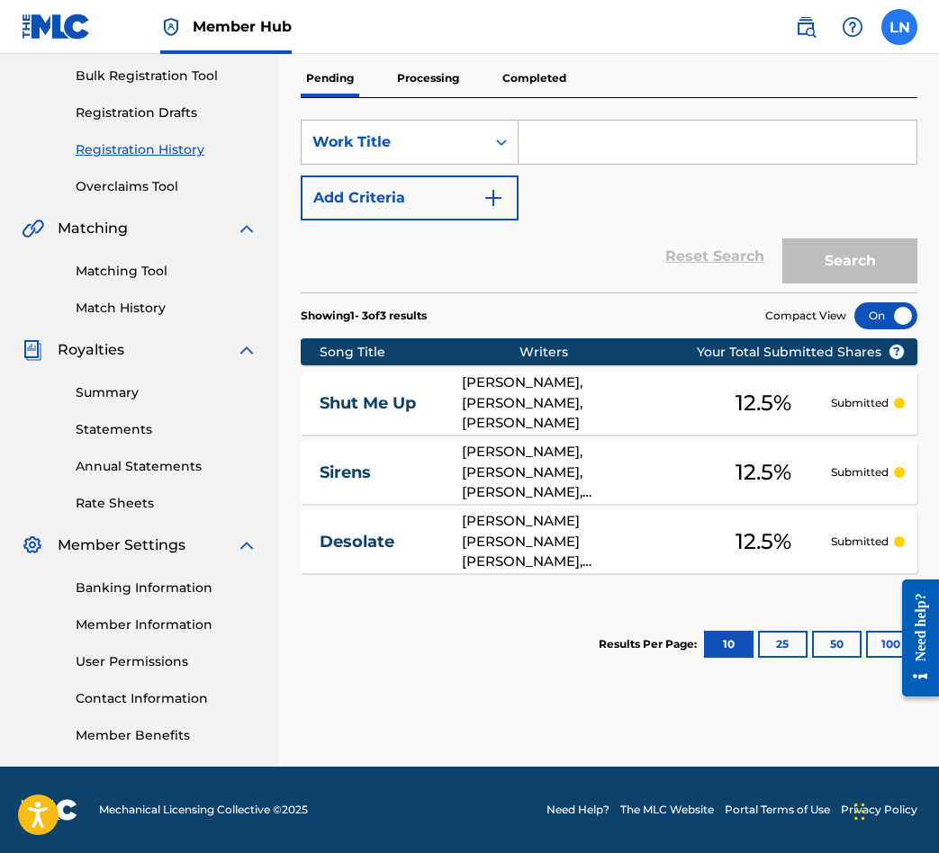
click at [897, 36] on label at bounding box center [899, 27] width 36 height 36
click at [899, 27] on input "LN [PERSON_NAME] [EMAIL_ADDRESS][DOMAIN_NAME] Notification Preferences Profile …" at bounding box center [899, 27] width 0 height 0
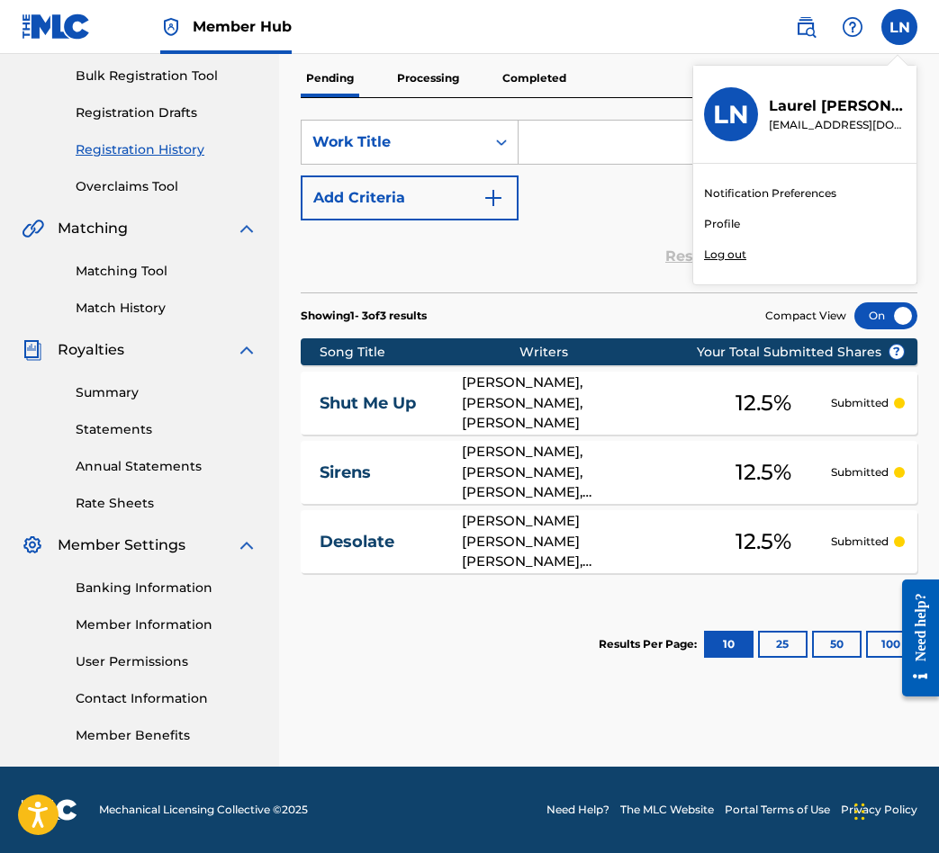
click at [718, 248] on p "Log out" at bounding box center [725, 255] width 42 height 16
click at [899, 27] on input "LN [PERSON_NAME] [EMAIL_ADDRESS][DOMAIN_NAME] Notification Preferences Profile …" at bounding box center [899, 27] width 0 height 0
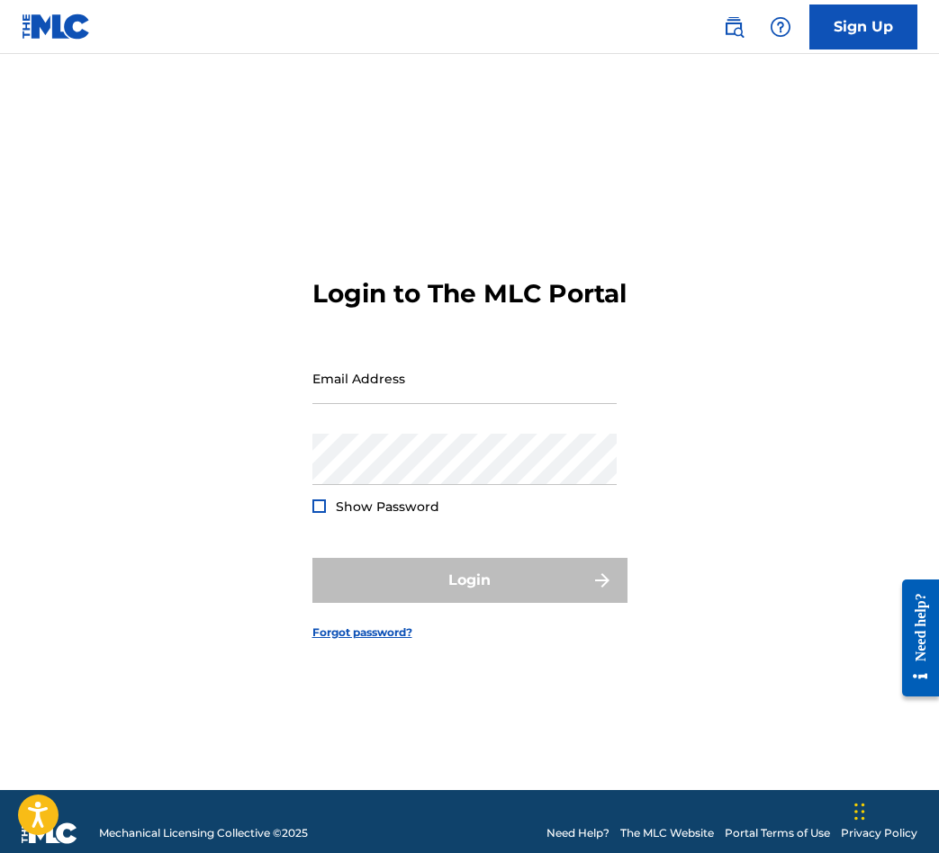
click at [464, 362] on form "Login to The MLC Portal Email Address Password Show Password Login Forgot passw…" at bounding box center [469, 444] width 315 height 691
click at [468, 386] on input "Email Address" at bounding box center [464, 378] width 304 height 51
type input "[EMAIL_ADDRESS][DOMAIN_NAME]"
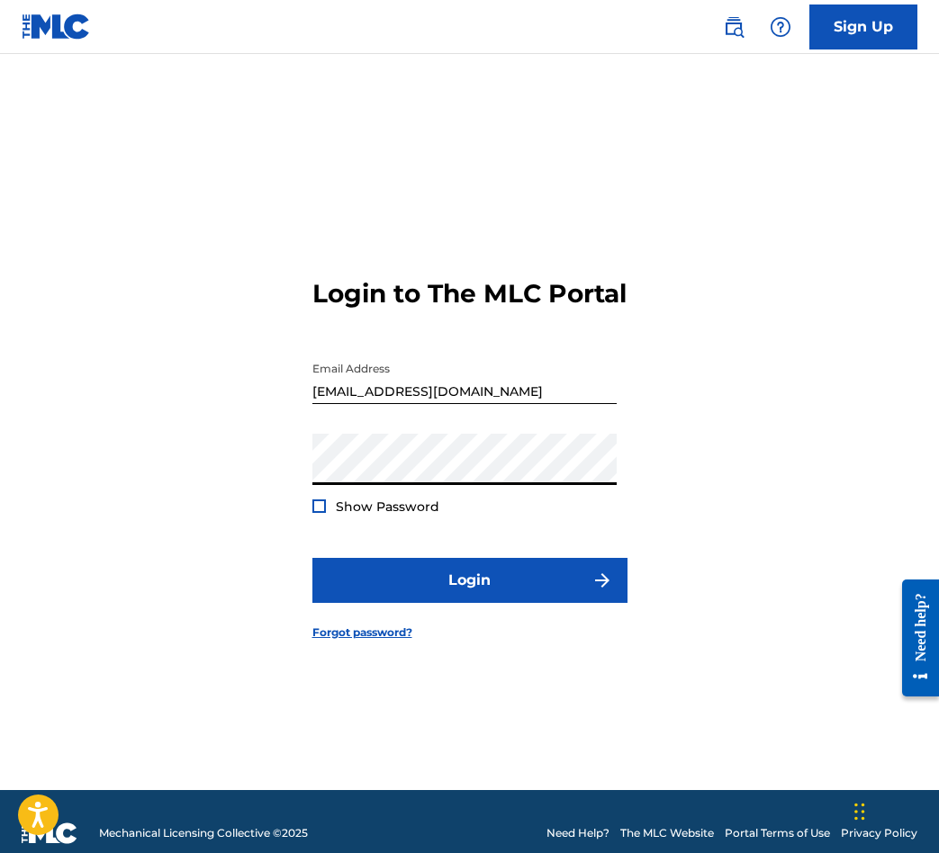
click at [309, 523] on div "Login to The MLC Portal Email Address [EMAIL_ADDRESS][DOMAIN_NAME] Password Sho…" at bounding box center [469, 444] width 939 height 691
click at [320, 513] on div at bounding box center [319, 507] width 14 height 14
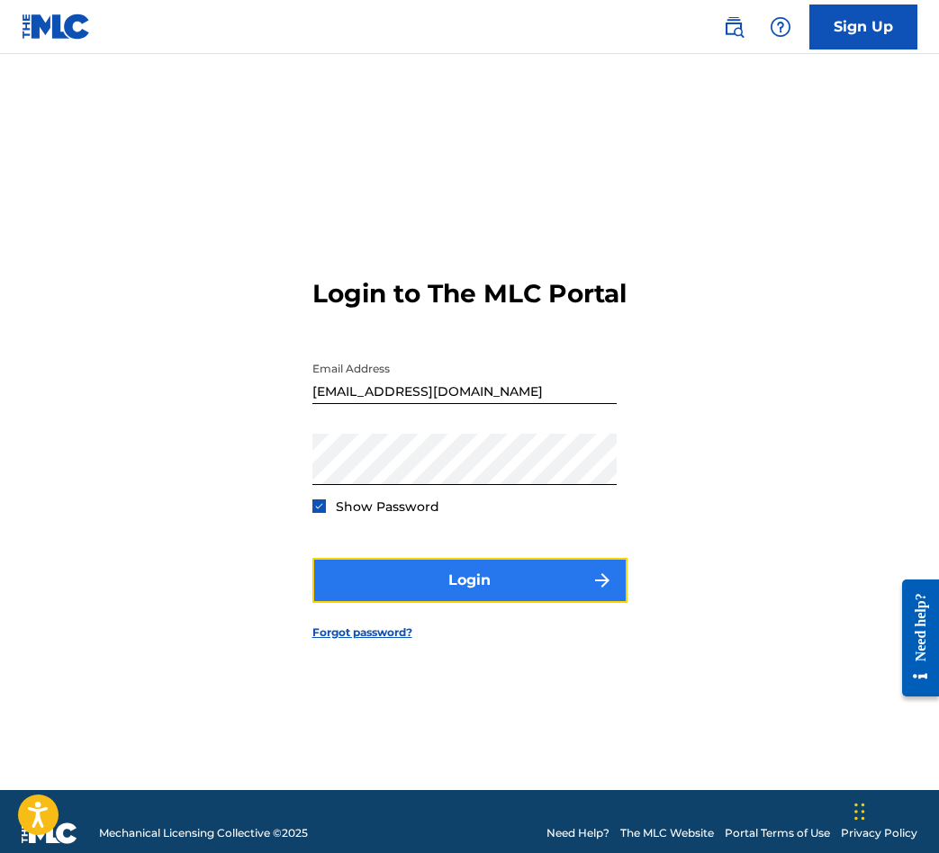
click at [341, 586] on button "Login" at bounding box center [469, 580] width 315 height 45
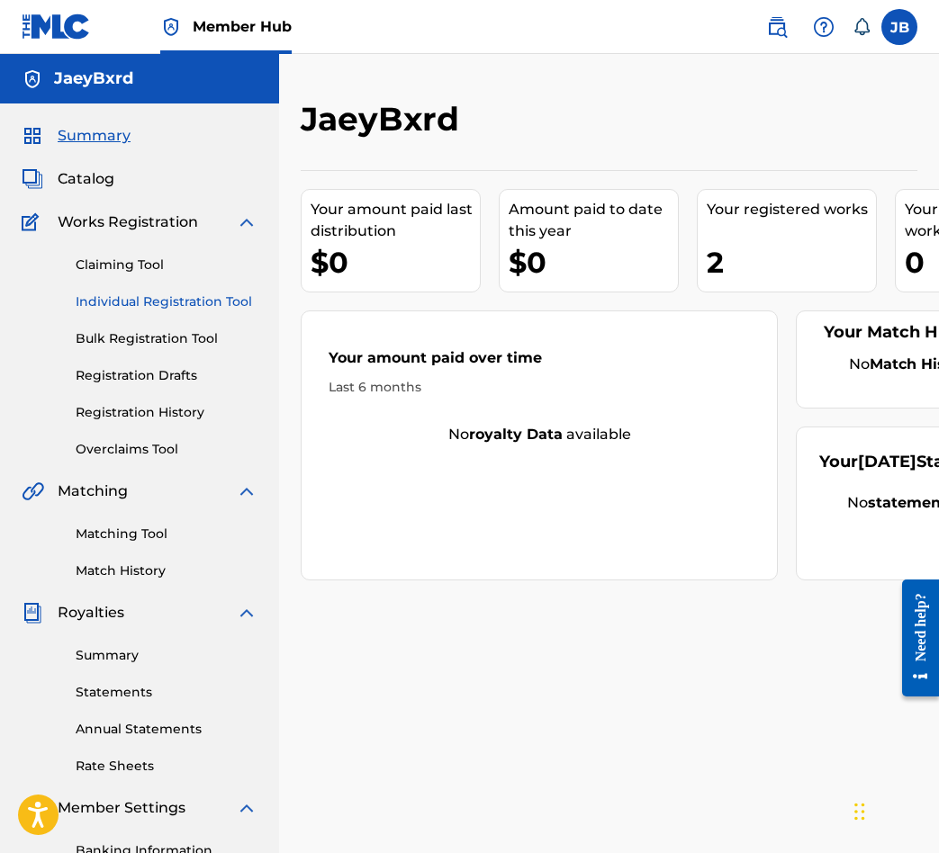
click at [136, 304] on link "Individual Registration Tool" at bounding box center [167, 302] width 182 height 19
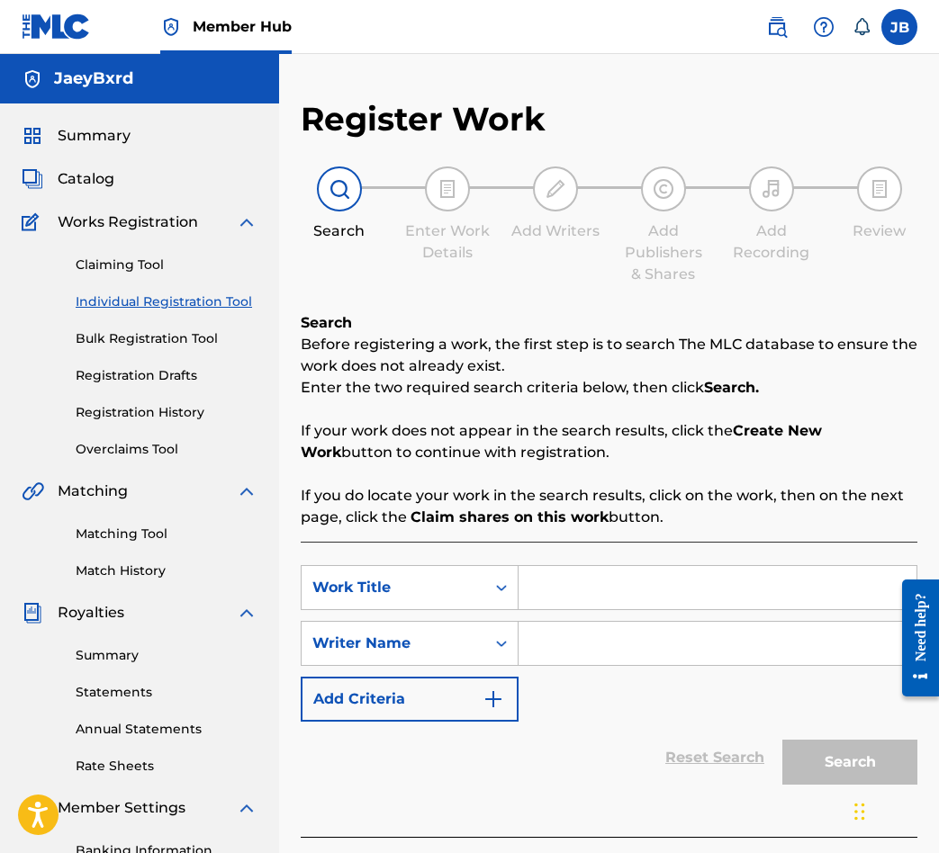
click at [100, 193] on div "Summary Catalog Works Registration Claiming Tool Individual Registration Tool B…" at bounding box center [139, 567] width 279 height 926
click at [104, 182] on span "Catalog" at bounding box center [86, 179] width 57 height 22
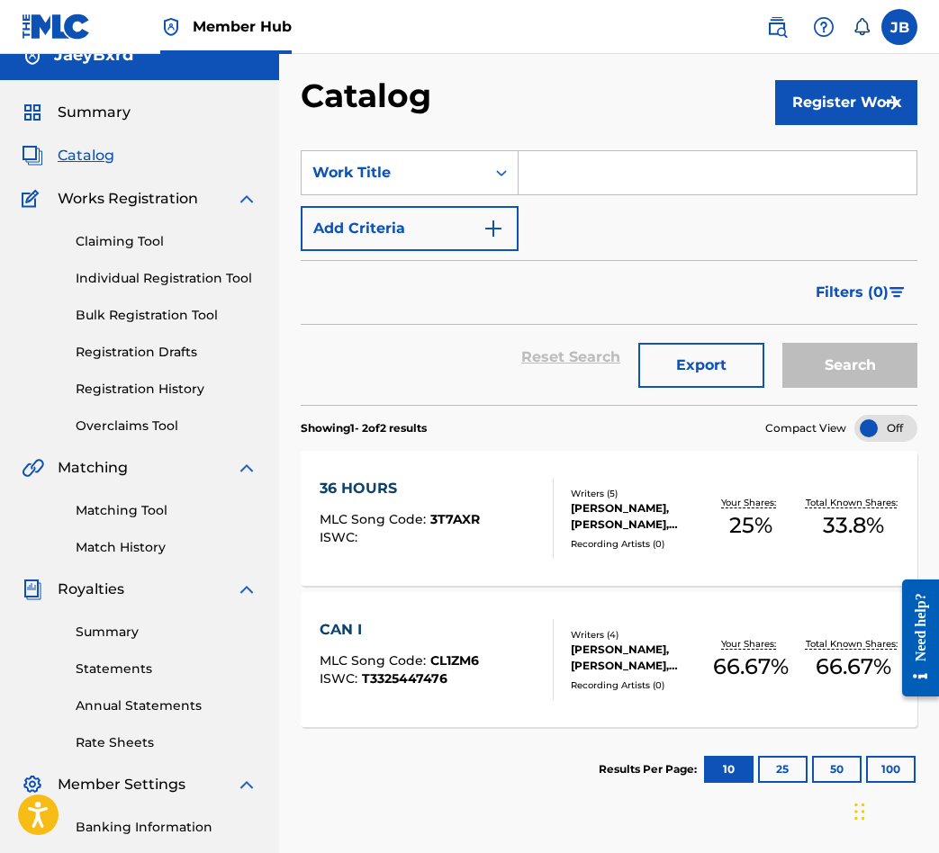
scroll to position [142, 0]
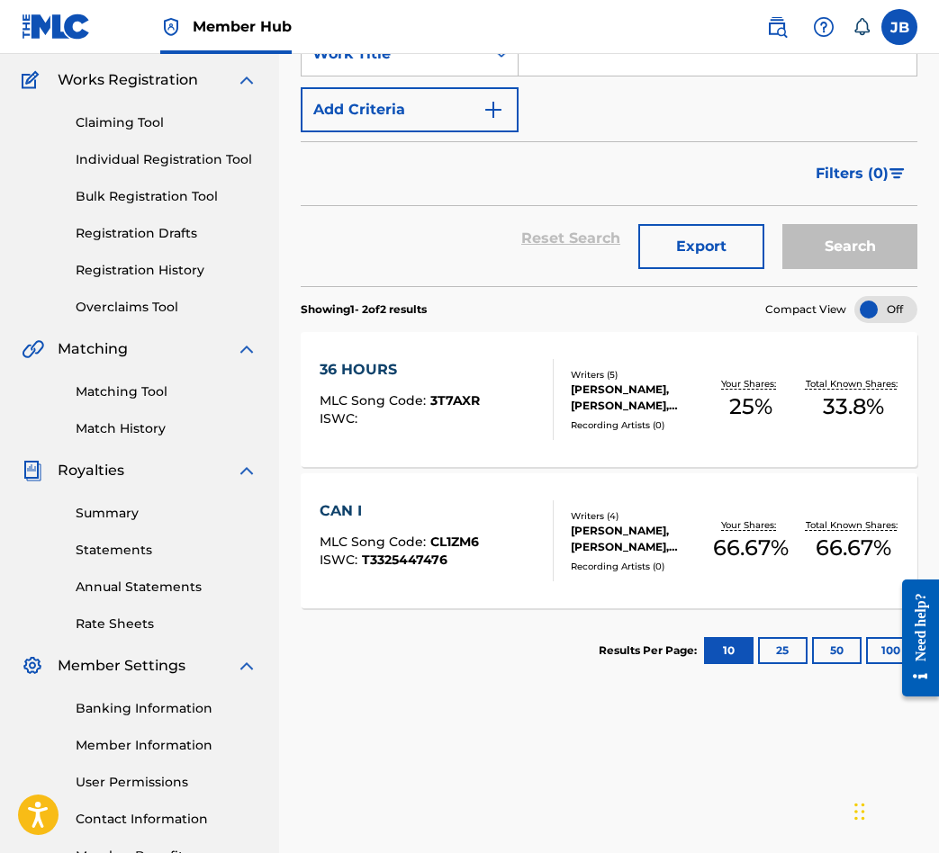
click at [795, 671] on div "Results Per Page: 10 25 50 100" at bounding box center [758, 651] width 319 height 85
click at [793, 661] on button "25" at bounding box center [783, 650] width 50 height 27
click at [735, 651] on button "10" at bounding box center [729, 650] width 50 height 27
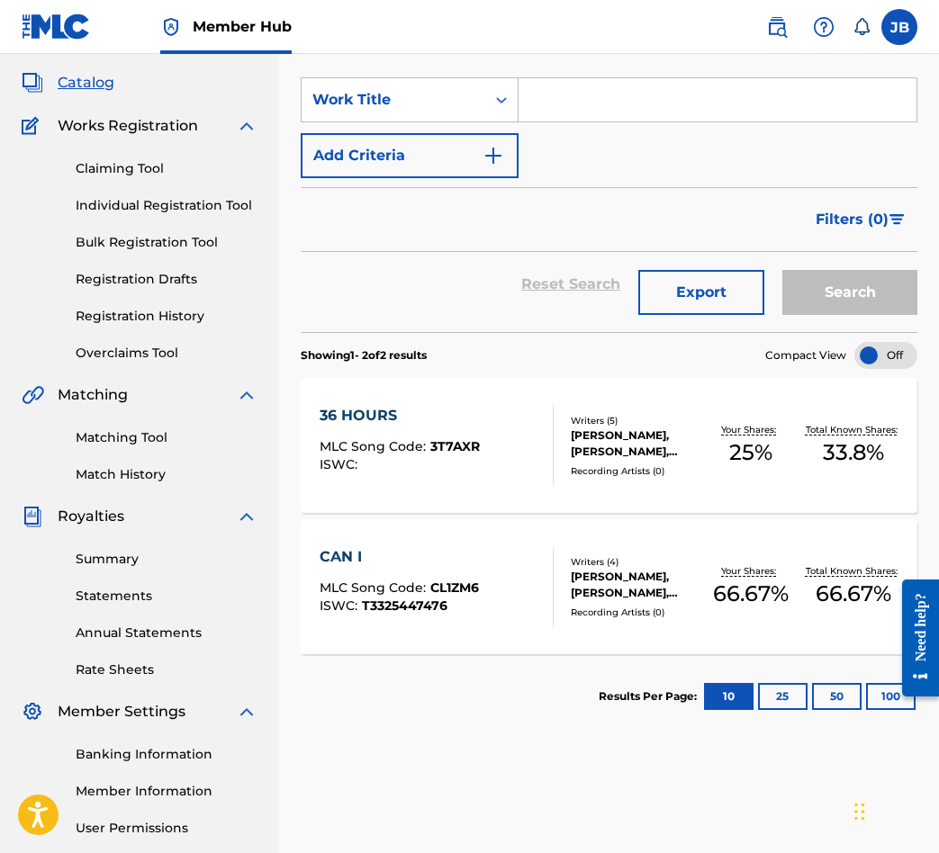
scroll to position [0, 0]
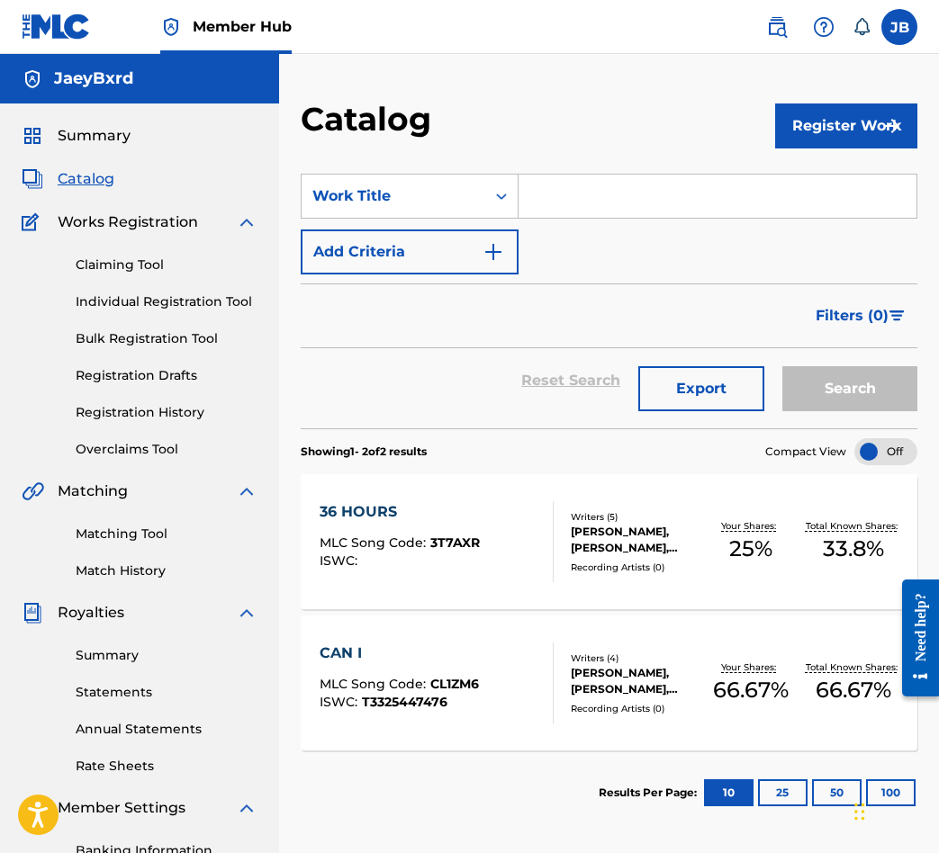
click at [140, 391] on div "Claiming Tool Individual Registration Tool Bulk Registration Tool Registration …" at bounding box center [140, 346] width 236 height 226
click at [141, 403] on link "Registration History" at bounding box center [167, 412] width 182 height 19
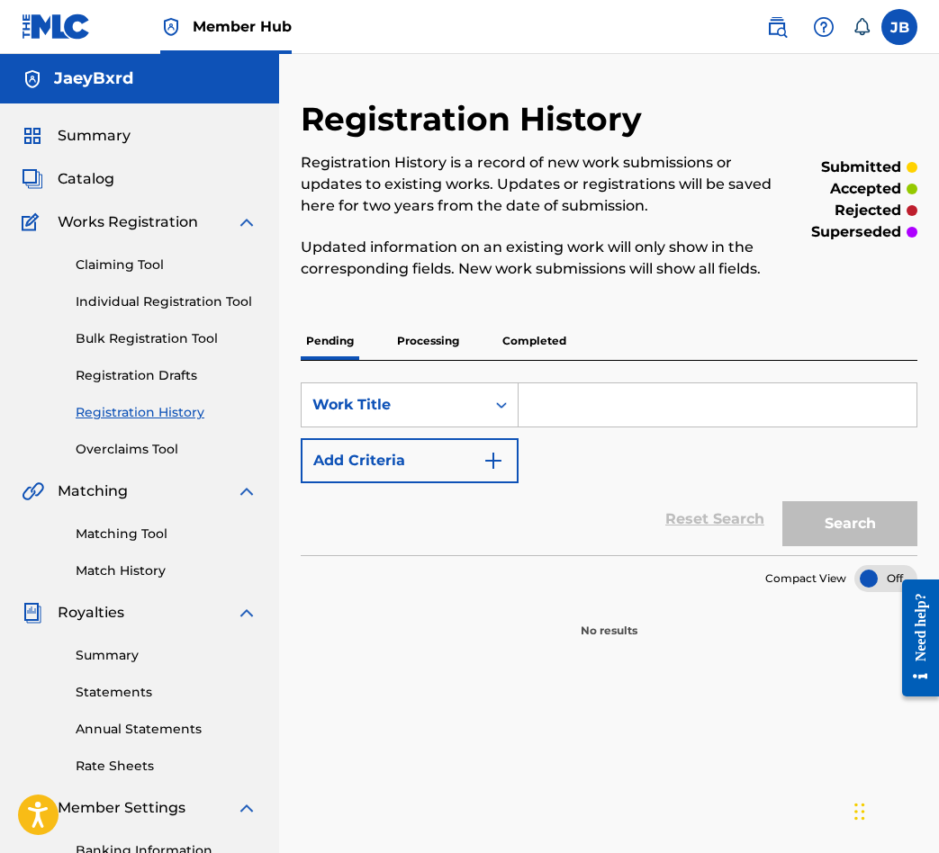
click at [392, 375] on div "SearchWithCriteriadc7759e8-0999-4520-bfa5-696a742fb880 Work Title Add Criteria …" at bounding box center [609, 458] width 617 height 194
click at [454, 349] on p "Processing" at bounding box center [428, 341] width 73 height 38
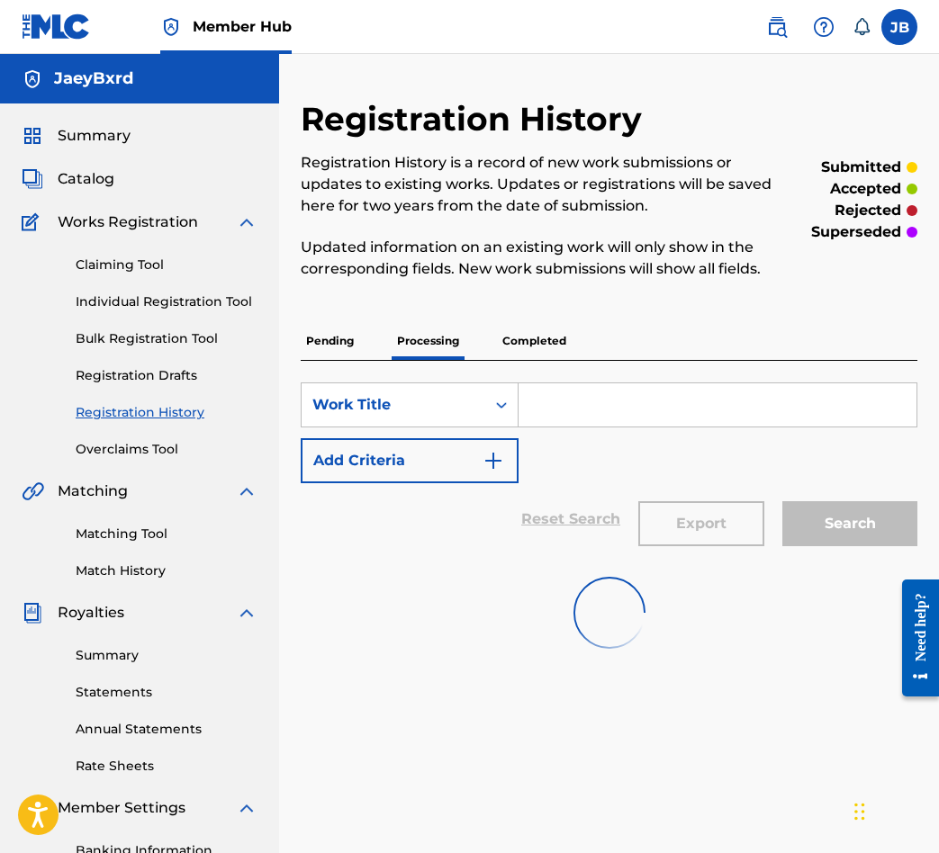
click at [497, 347] on p "Completed" at bounding box center [534, 341] width 75 height 38
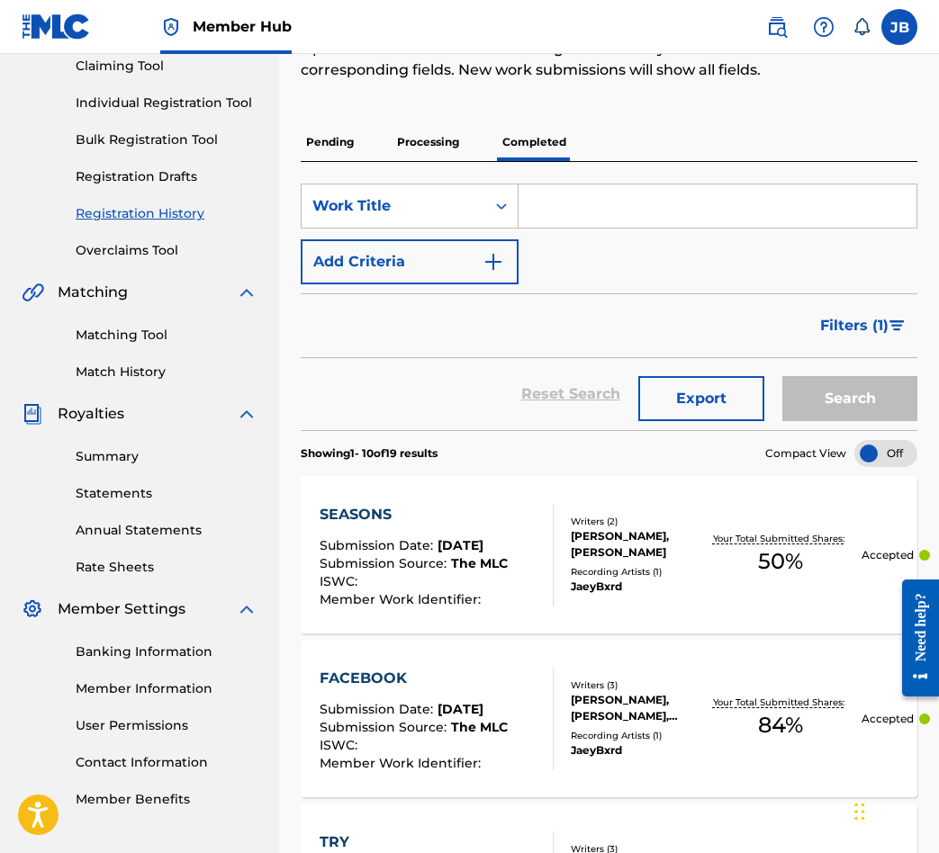
scroll to position [384, 0]
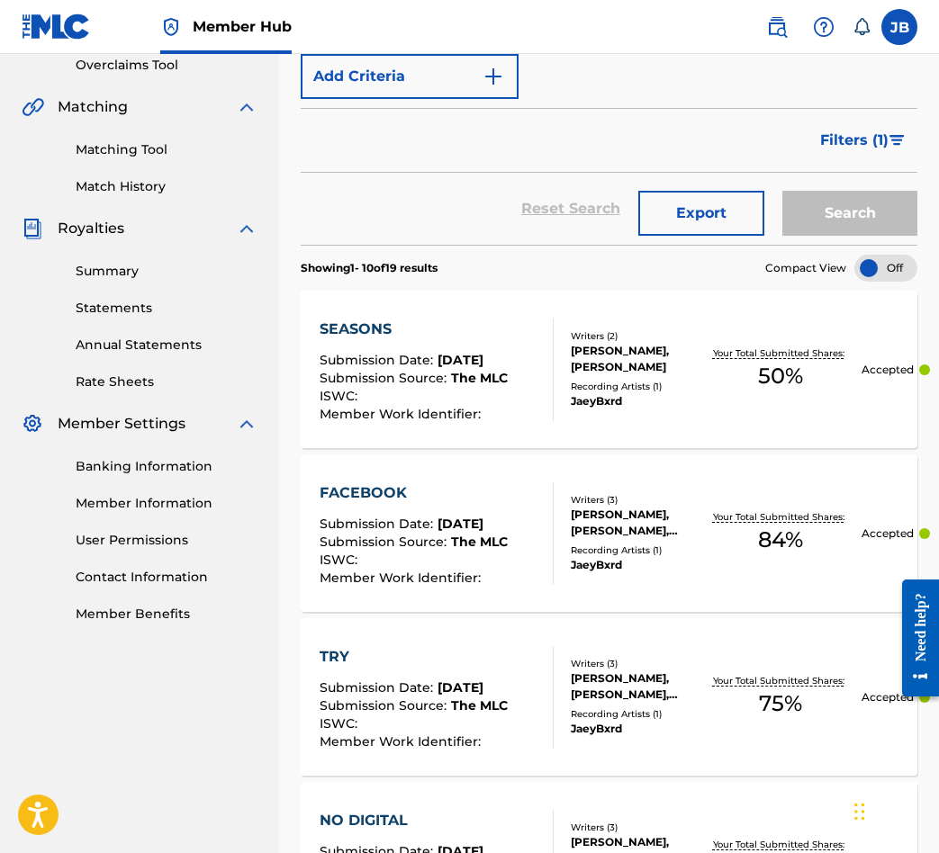
click at [564, 569] on div "Writers ( 3 ) [PERSON_NAME], [PERSON_NAME], [PERSON_NAME] Recording Artists ( 1…" at bounding box center [627, 533] width 147 height 80
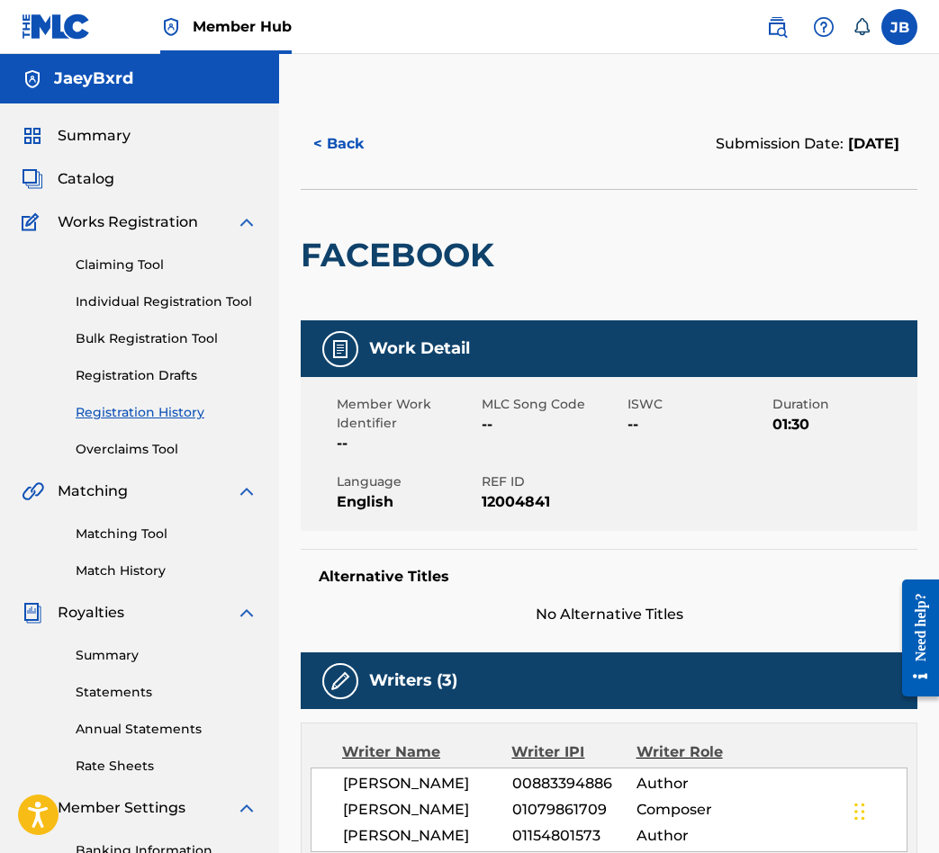
click at [361, 114] on div "< Back Submission Date: [DATE]" at bounding box center [609, 144] width 617 height 90
click at [385, 146] on button "< Back" at bounding box center [355, 144] width 108 height 45
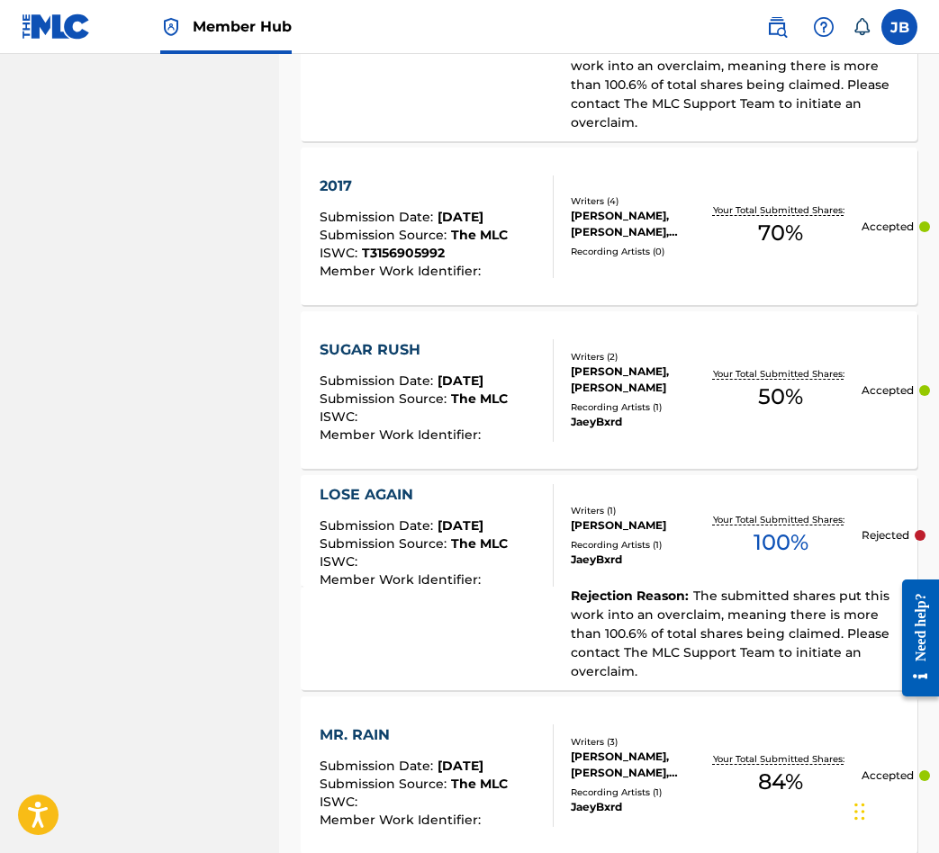
scroll to position [1739, 0]
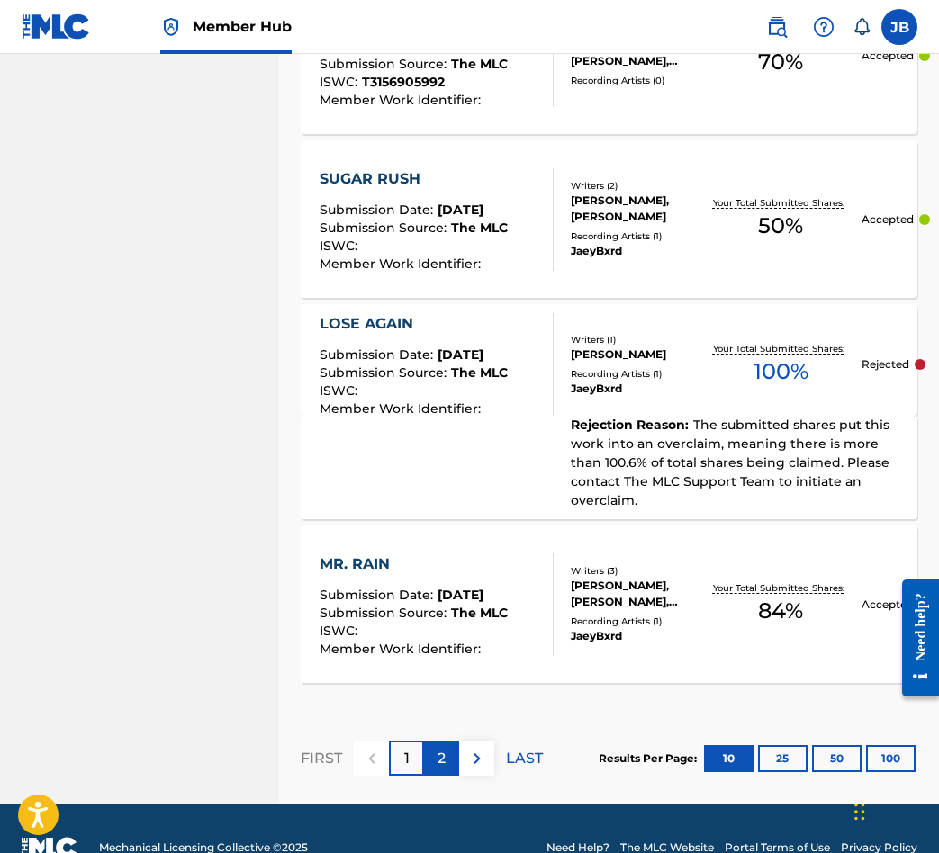
click at [443, 748] on p "2" at bounding box center [441, 759] width 8 height 22
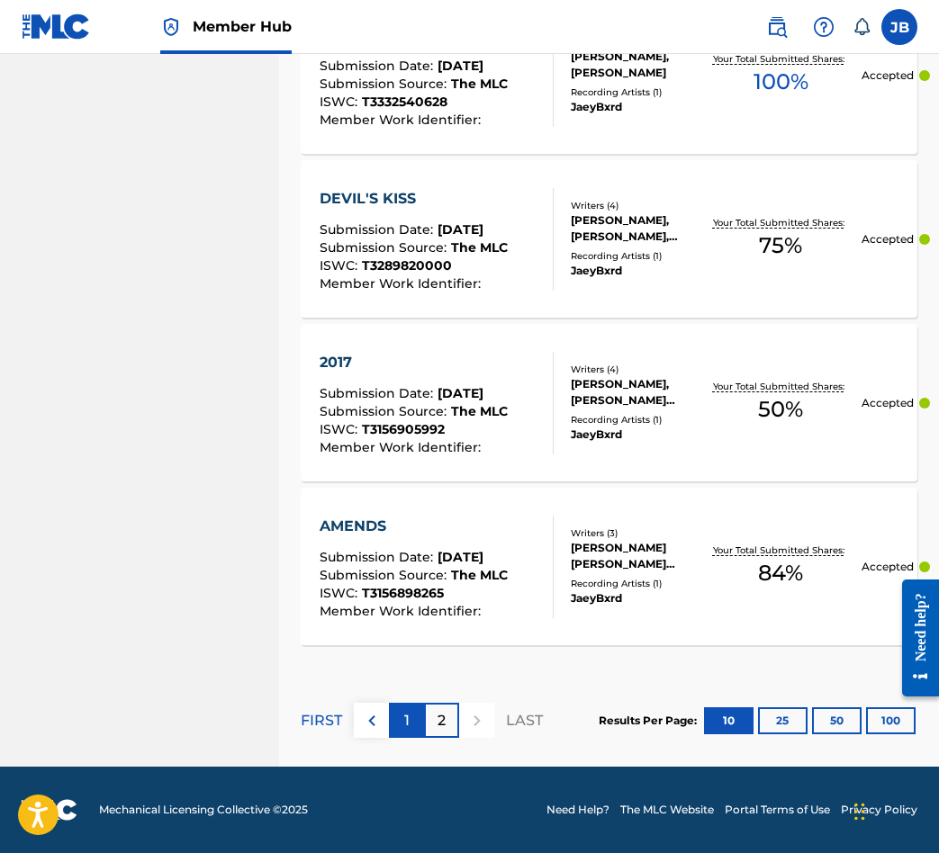
click at [410, 718] on div "1" at bounding box center [406, 720] width 35 height 35
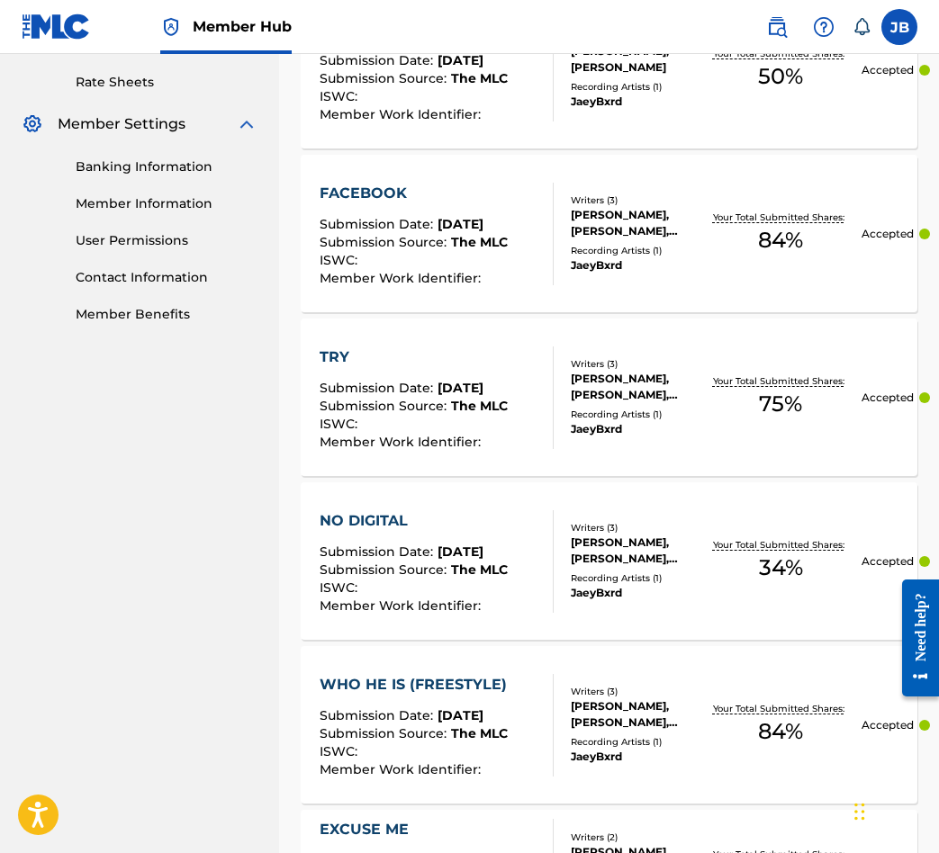
scroll to position [0, 0]
